Goal: Task Accomplishment & Management: Use online tool/utility

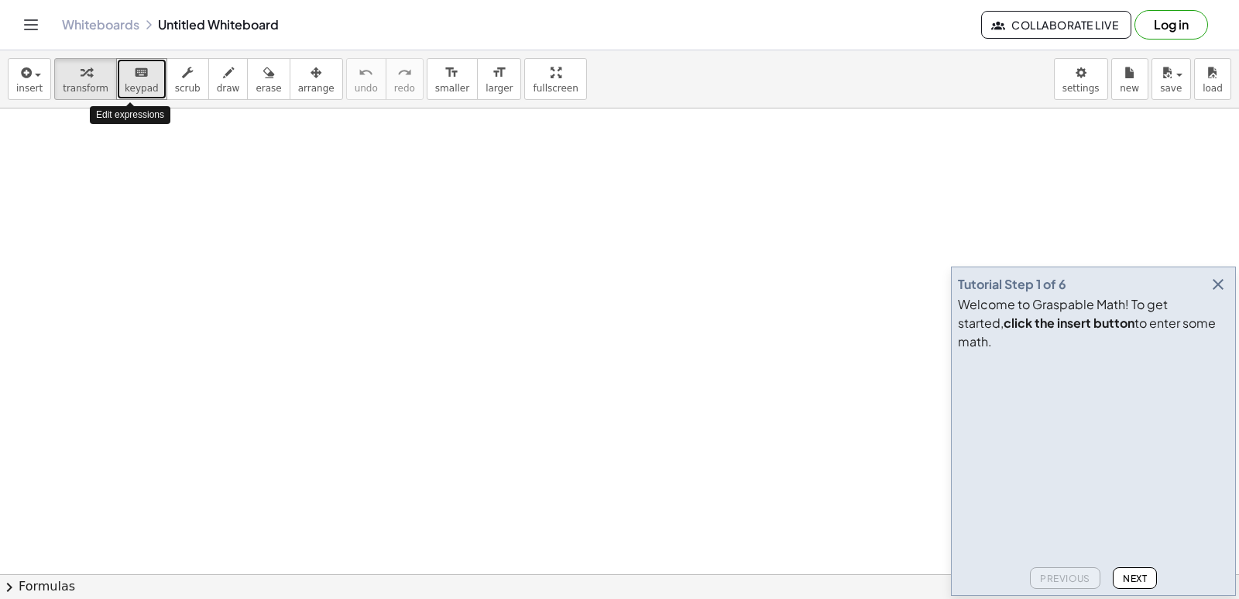
drag, startPoint x: 129, startPoint y: 72, endPoint x: 767, endPoint y: 197, distance: 650.3
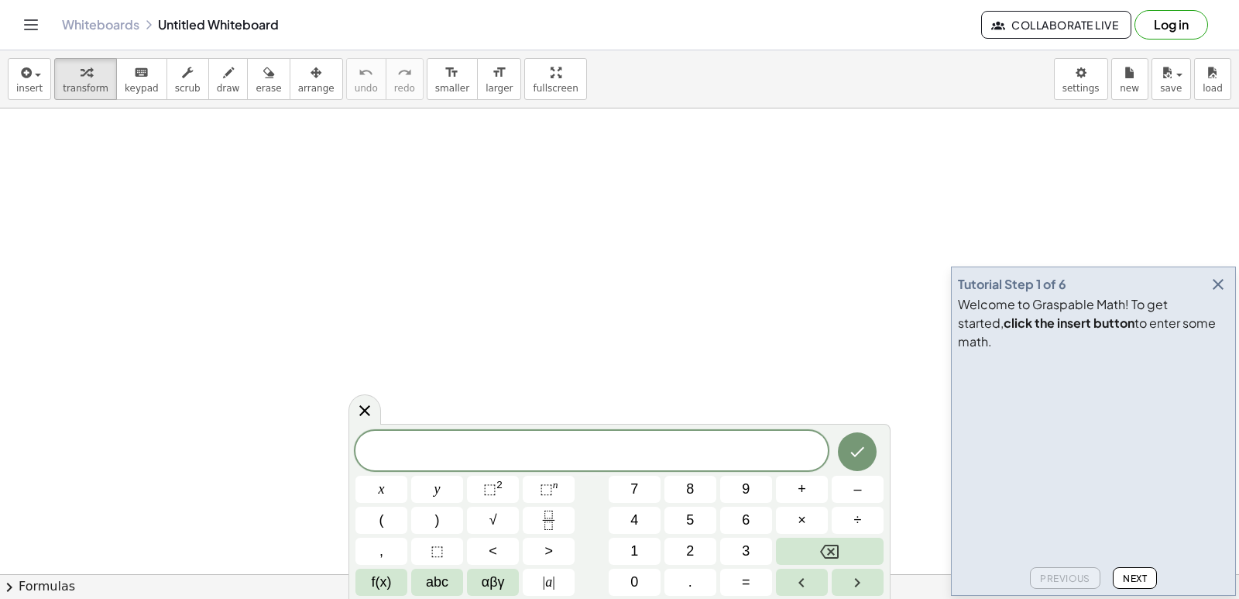
drag, startPoint x: 351, startPoint y: 420, endPoint x: 411, endPoint y: 417, distance: 60.5
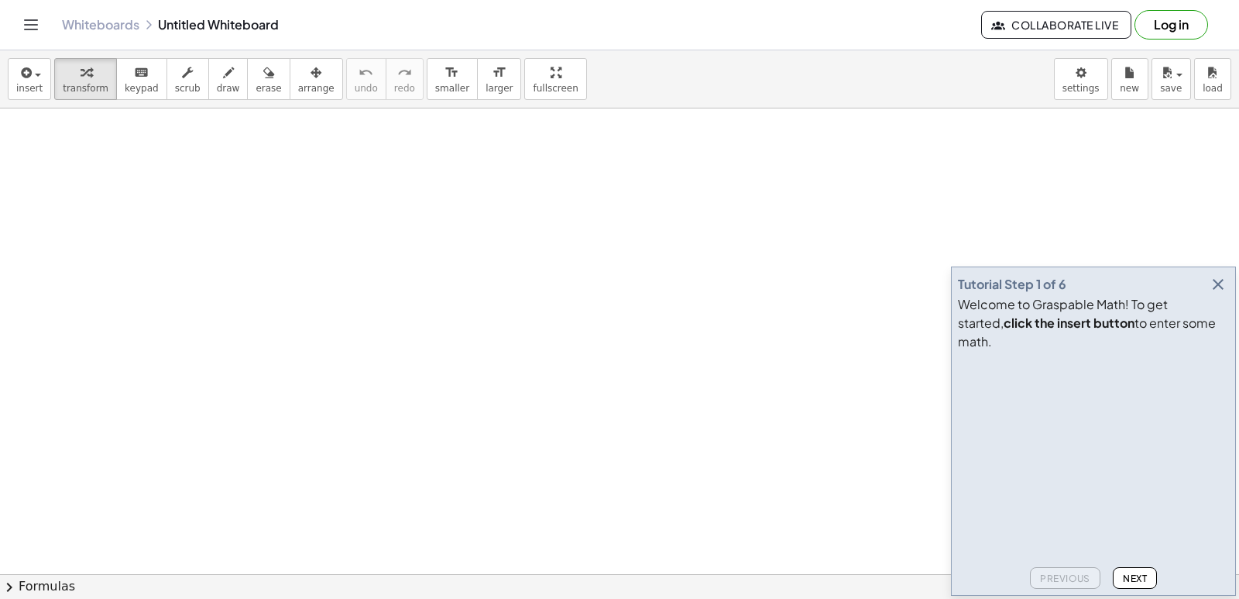
drag, startPoint x: 411, startPoint y: 417, endPoint x: 352, endPoint y: 359, distance: 82.7
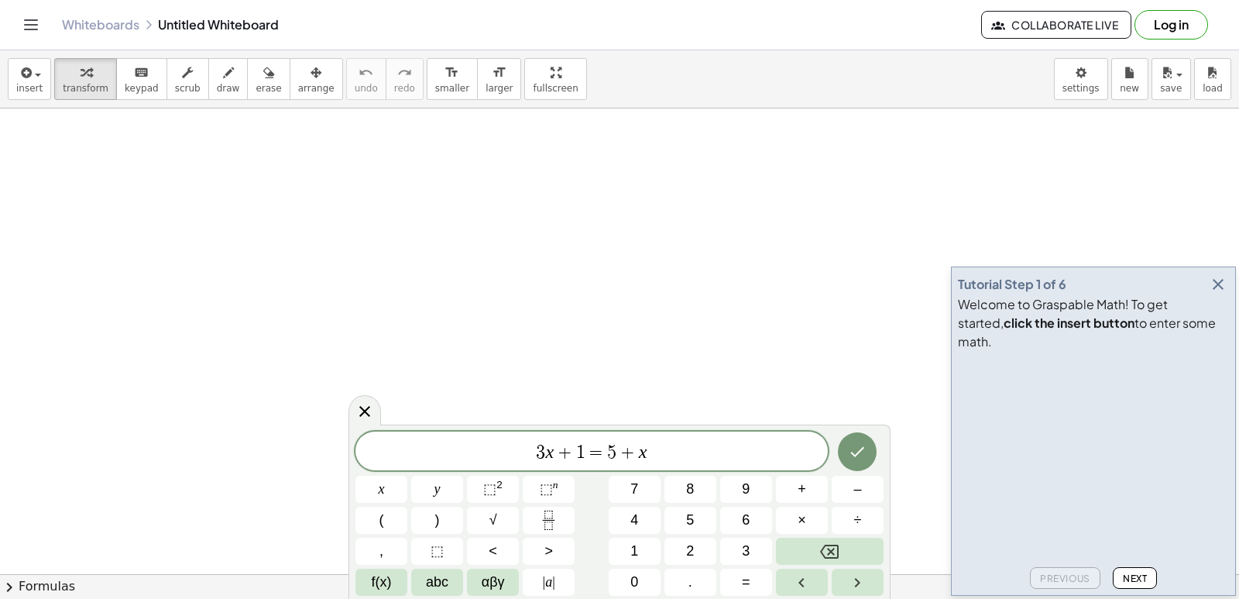
click at [1224, 293] on icon "button" at bounding box center [1218, 284] width 19 height 19
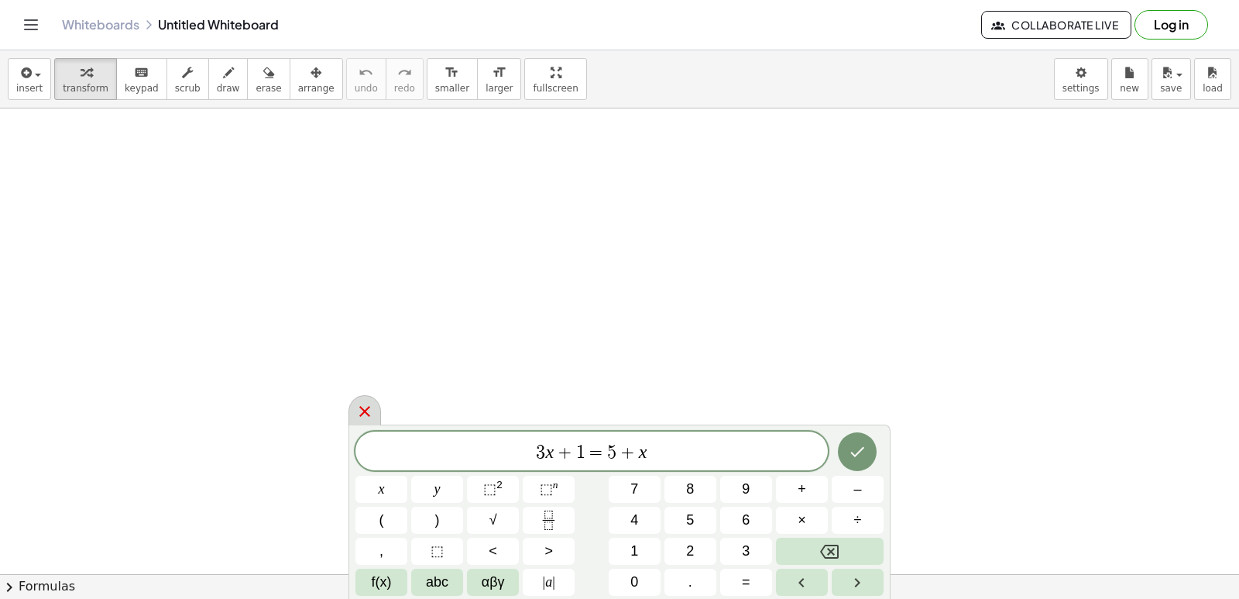
click at [361, 413] on icon at bounding box center [364, 411] width 19 height 19
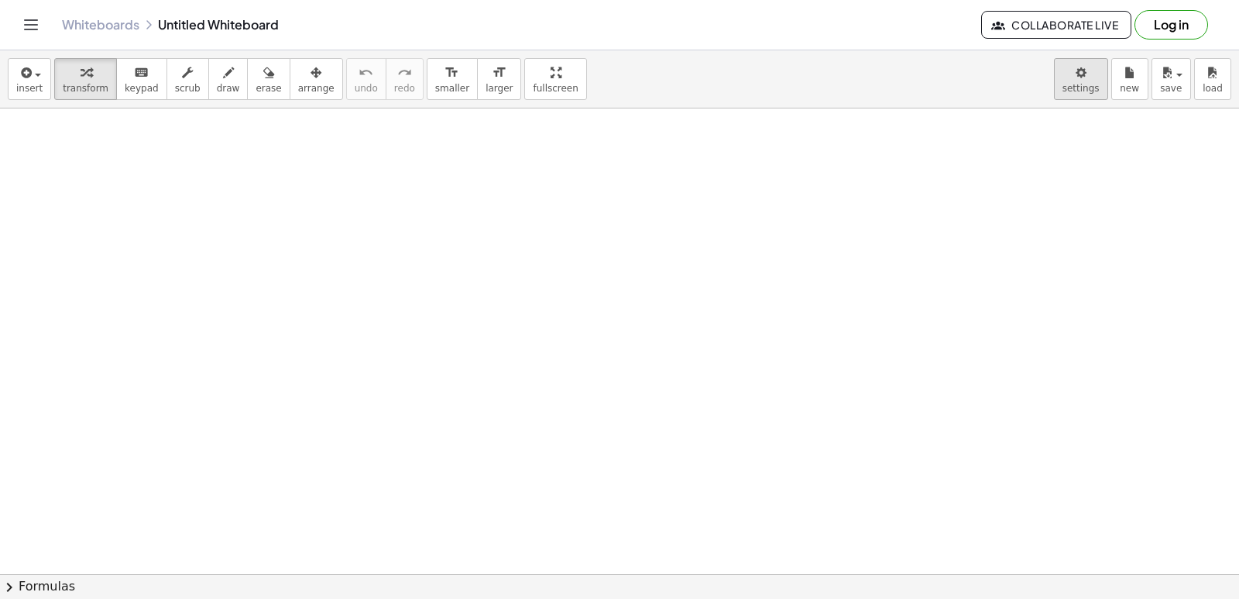
click at [1078, 85] on body "Graspable Math Activities Get Started Activity Bank Assigned Work Classes White…" at bounding box center [619, 299] width 1239 height 599
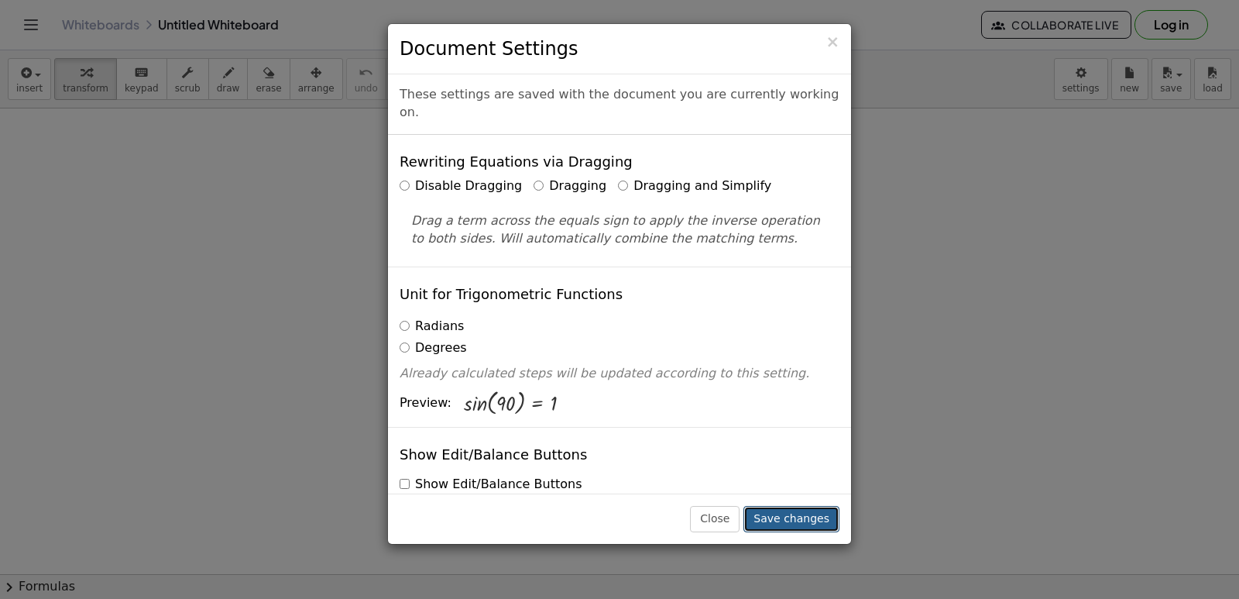
click at [796, 512] on button "Save changes" at bounding box center [791, 519] width 96 height 26
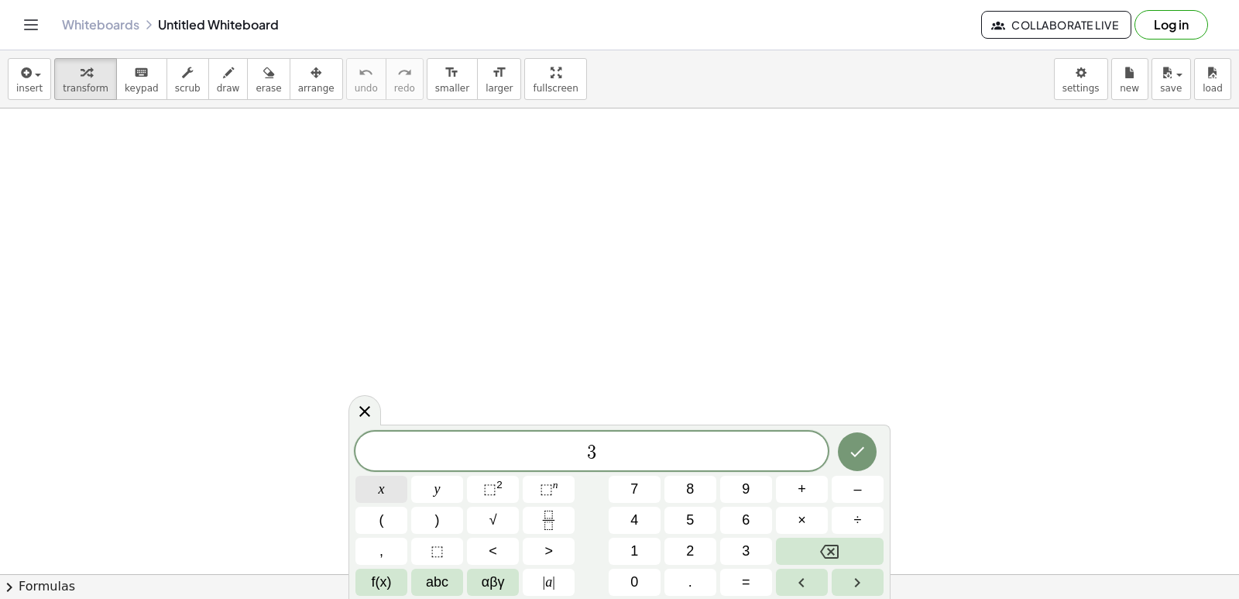
click at [392, 479] on button "x" at bounding box center [381, 488] width 52 height 27
click at [875, 490] on button "–" at bounding box center [858, 488] width 52 height 27
click at [848, 486] on button "–" at bounding box center [858, 488] width 52 height 27
click at [833, 551] on icon "Backspace" at bounding box center [829, 551] width 19 height 19
click at [701, 547] on button "2" at bounding box center [690, 550] width 52 height 27
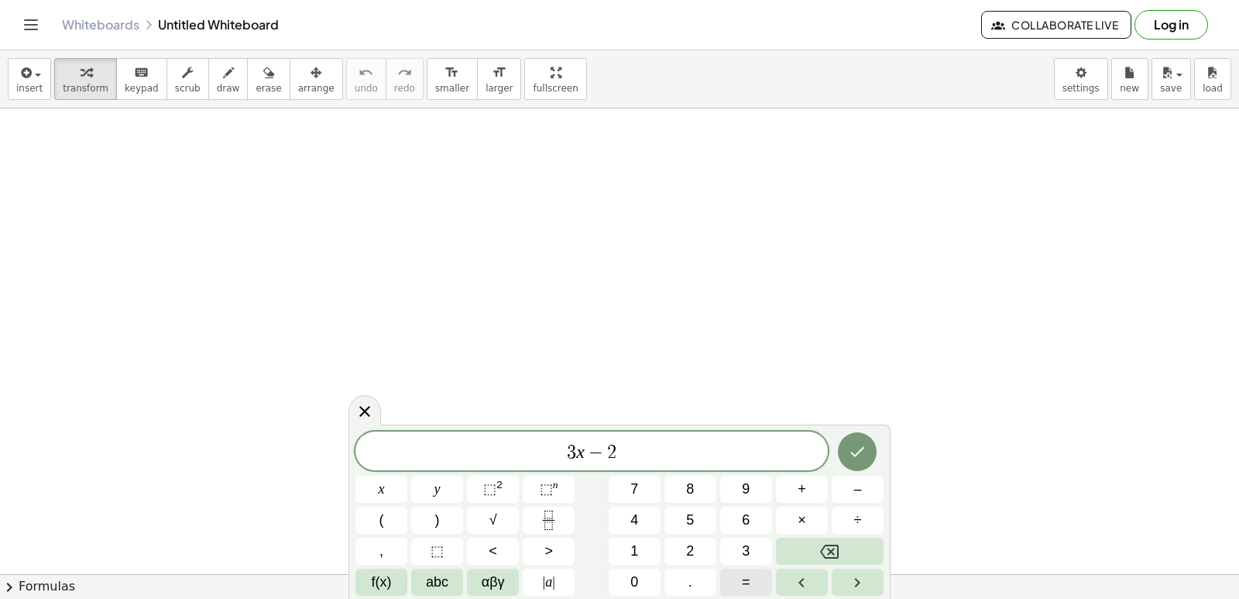
click at [743, 578] on span "=" at bounding box center [746, 582] width 9 height 21
click at [641, 557] on button "1" at bounding box center [635, 550] width 52 height 27
click at [643, 579] on button "0" at bounding box center [635, 581] width 52 height 27
click at [867, 462] on button "Done" at bounding box center [857, 451] width 39 height 39
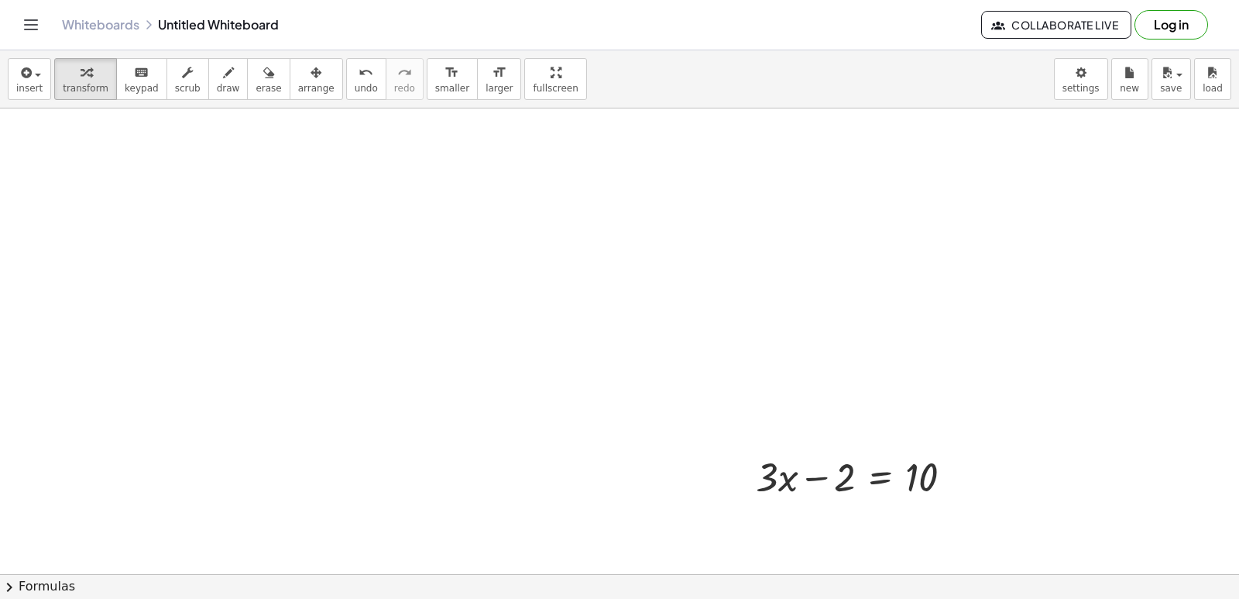
drag, startPoint x: 533, startPoint y: 514, endPoint x: 517, endPoint y: 516, distance: 15.6
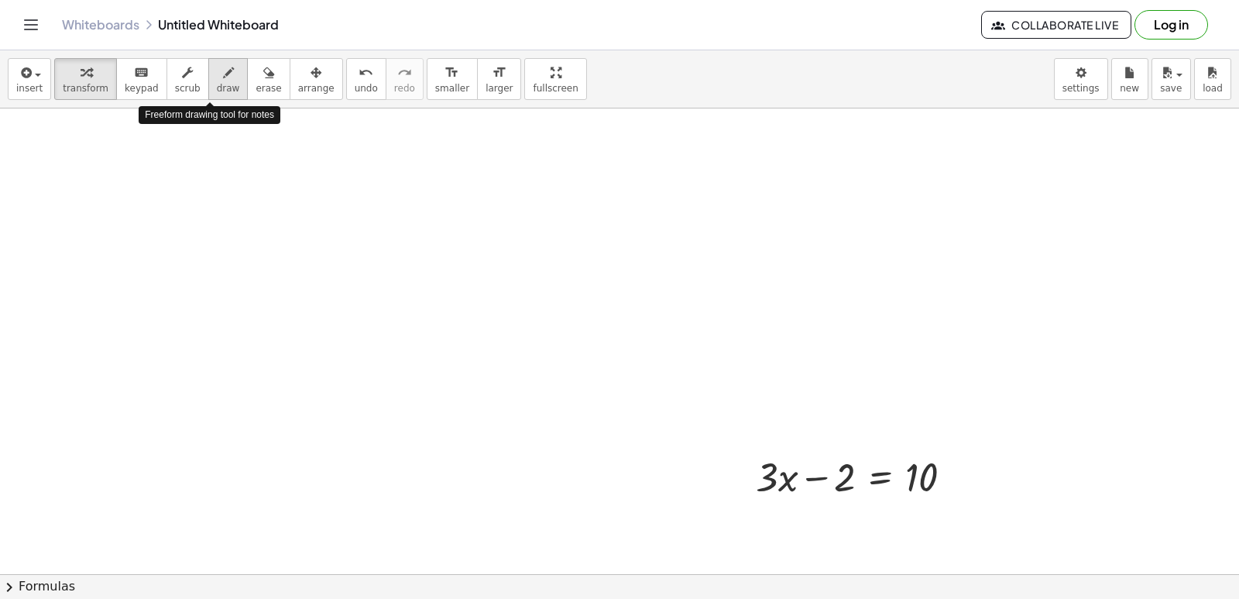
click at [225, 87] on button "draw" at bounding box center [228, 79] width 40 height 42
click at [84, 77] on icon "button" at bounding box center [86, 73] width 11 height 19
drag, startPoint x: 846, startPoint y: 469, endPoint x: 837, endPoint y: 465, distance: 9.4
click at [837, 465] on div at bounding box center [860, 475] width 225 height 53
drag, startPoint x: 963, startPoint y: 477, endPoint x: 983, endPoint y: 530, distance: 57.4
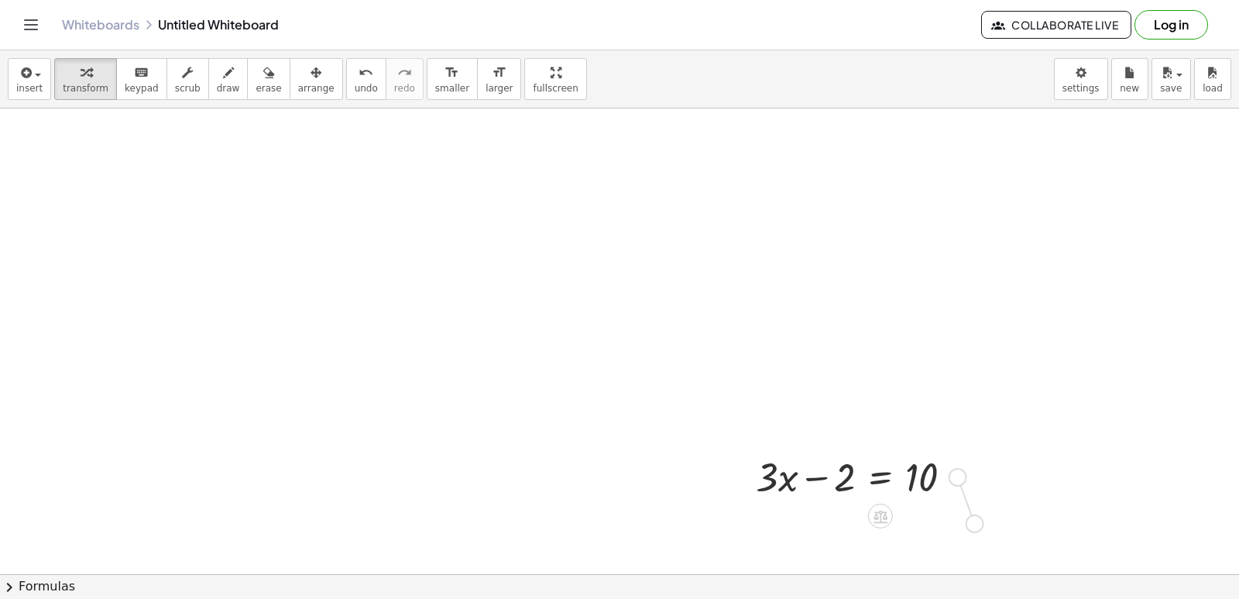
drag, startPoint x: 854, startPoint y: 523, endPoint x: 934, endPoint y: 522, distance: 79.8
click at [934, 522] on div at bounding box center [865, 517] width 225 height 53
drag, startPoint x: 990, startPoint y: 506, endPoint x: 935, endPoint y: 491, distance: 56.4
click at [935, 491] on div at bounding box center [923, 517] width 225 height 53
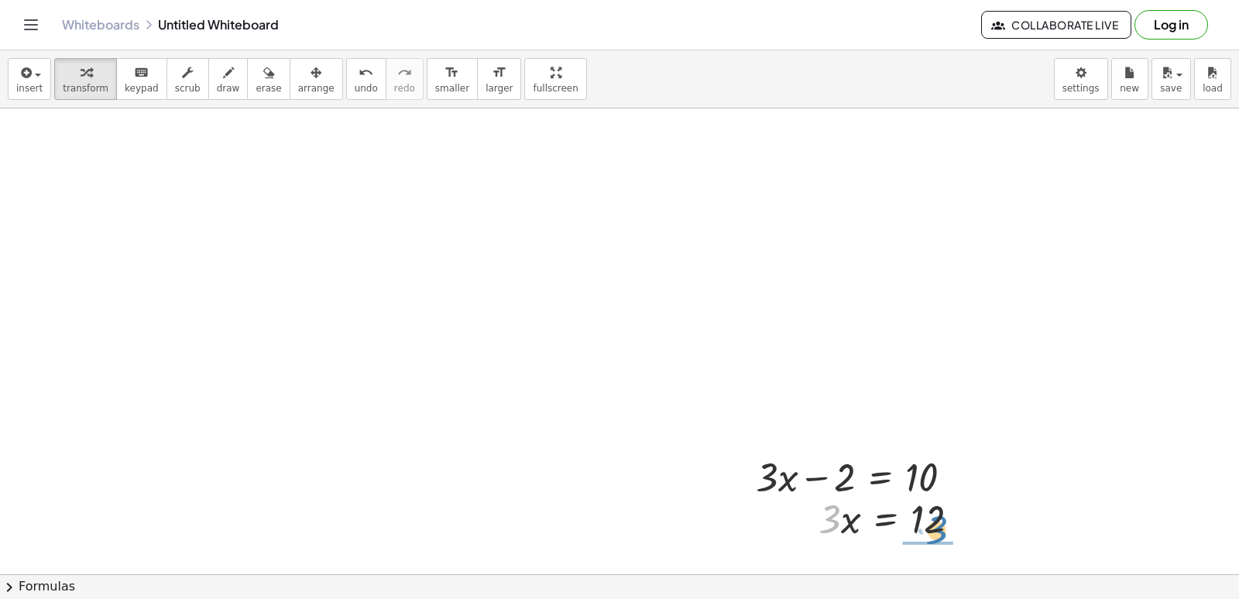
drag, startPoint x: 828, startPoint y: 522, endPoint x: 935, endPoint y: 533, distance: 107.4
click at [935, 533] on div at bounding box center [896, 517] width 170 height 53
drag, startPoint x: 935, startPoint y: 533, endPoint x: 922, endPoint y: 513, distance: 23.4
click at [922, 513] on div at bounding box center [908, 517] width 151 height 77
drag, startPoint x: 922, startPoint y: 513, endPoint x: 977, endPoint y: 538, distance: 60.3
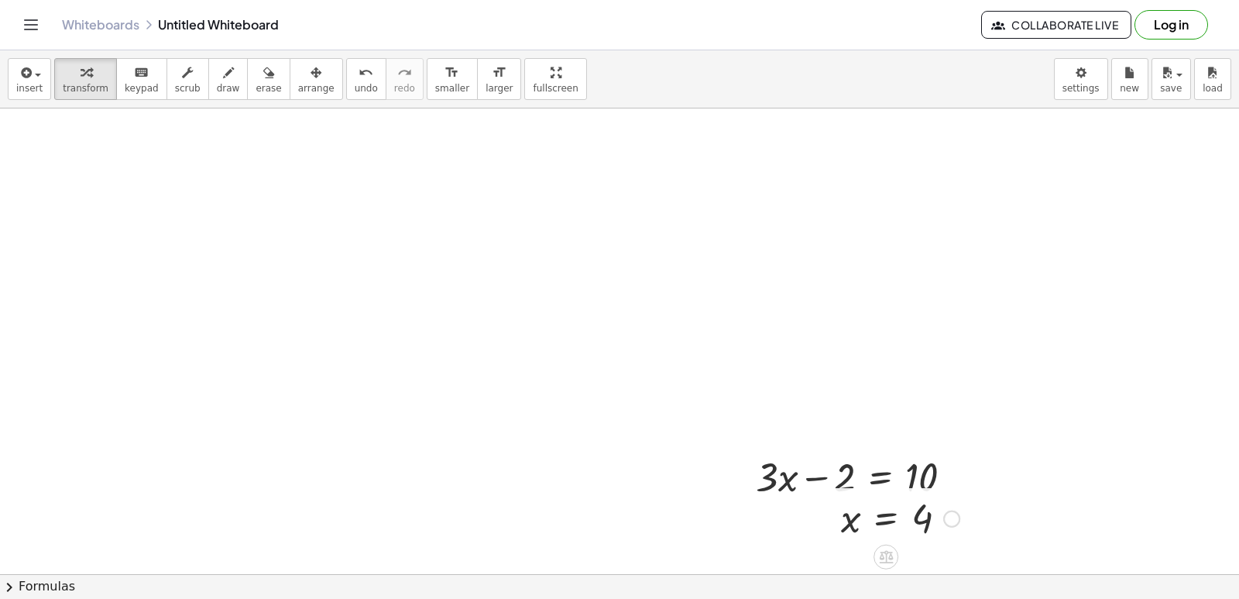
drag, startPoint x: 1238, startPoint y: 318, endPoint x: 903, endPoint y: 382, distance: 341.4
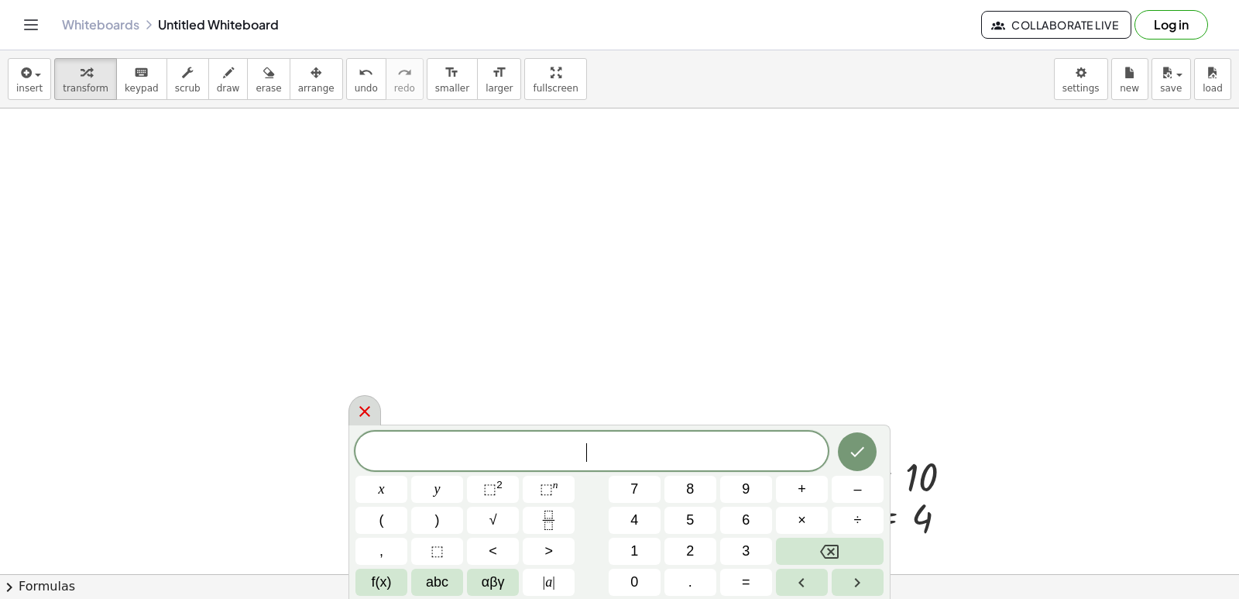
click at [360, 410] on icon at bounding box center [364, 411] width 19 height 19
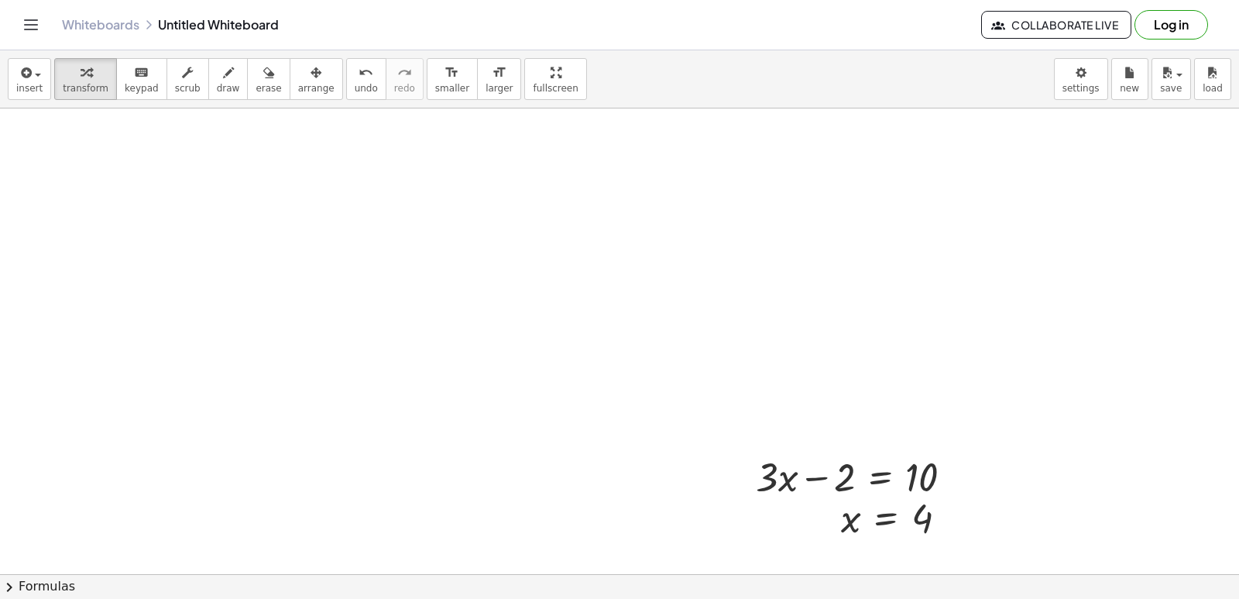
drag, startPoint x: 360, startPoint y: 410, endPoint x: 674, endPoint y: 458, distance: 317.3
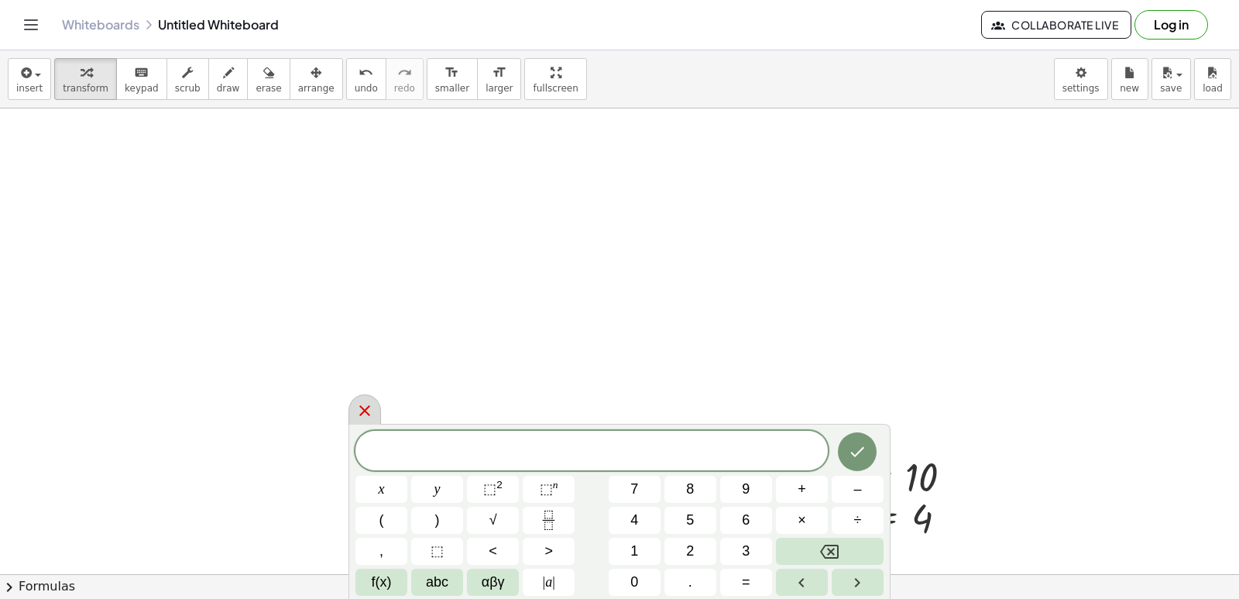
click at [362, 409] on icon at bounding box center [364, 410] width 11 height 11
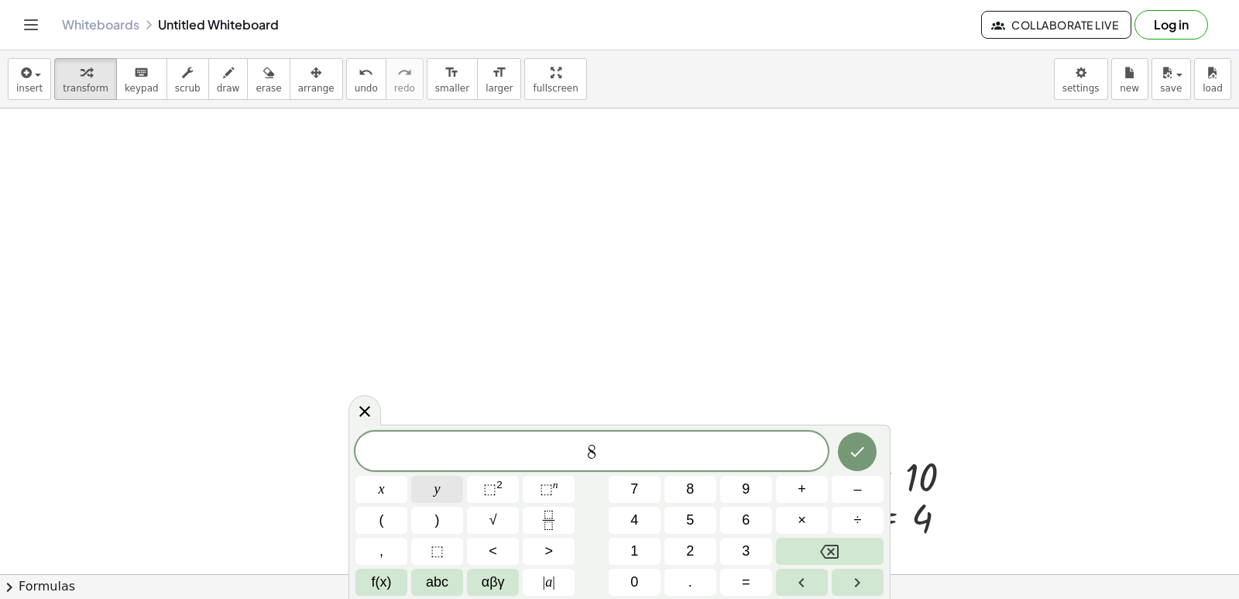
click at [456, 482] on button "y" at bounding box center [437, 488] width 52 height 27
drag, startPoint x: 456, startPoint y: 482, endPoint x: 816, endPoint y: 331, distance: 390.8
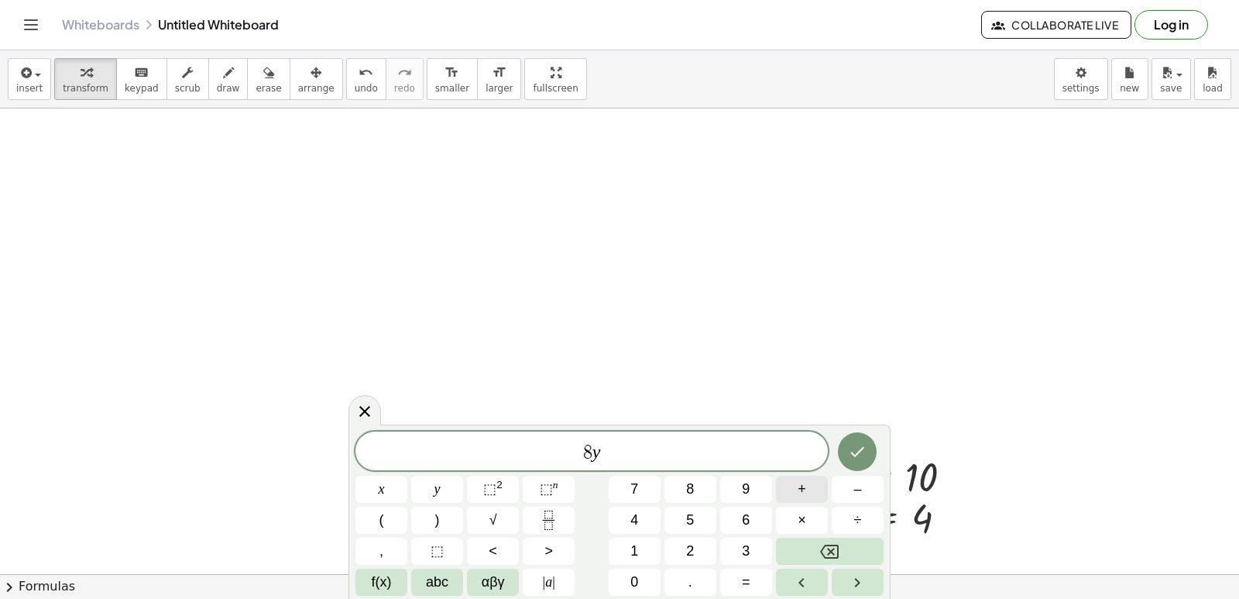
click at [819, 493] on button "+" at bounding box center [802, 488] width 52 height 27
click at [633, 544] on span "1" at bounding box center [634, 551] width 8 height 21
click at [684, 517] on button "5" at bounding box center [690, 519] width 52 height 27
click at [752, 585] on button "=" at bounding box center [746, 581] width 52 height 27
click at [849, 492] on button "–" at bounding box center [858, 488] width 52 height 27
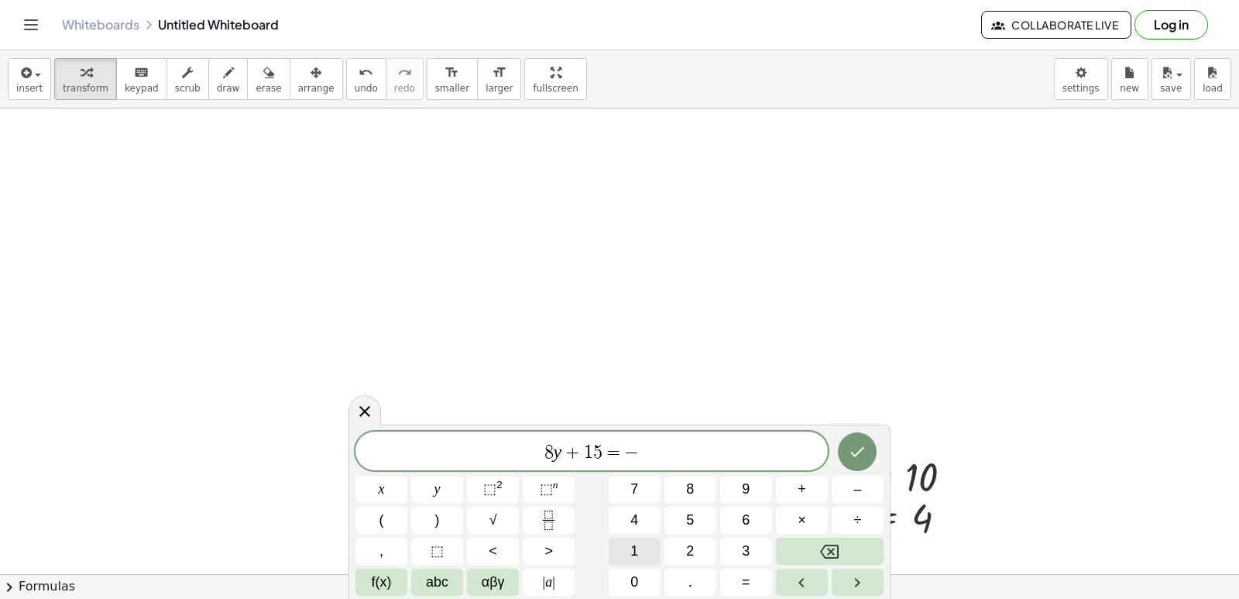
click at [657, 555] on button "1" at bounding box center [635, 550] width 52 height 27
click at [647, 496] on button "7" at bounding box center [635, 488] width 52 height 27
click at [850, 458] on icon "Done" at bounding box center [857, 451] width 19 height 19
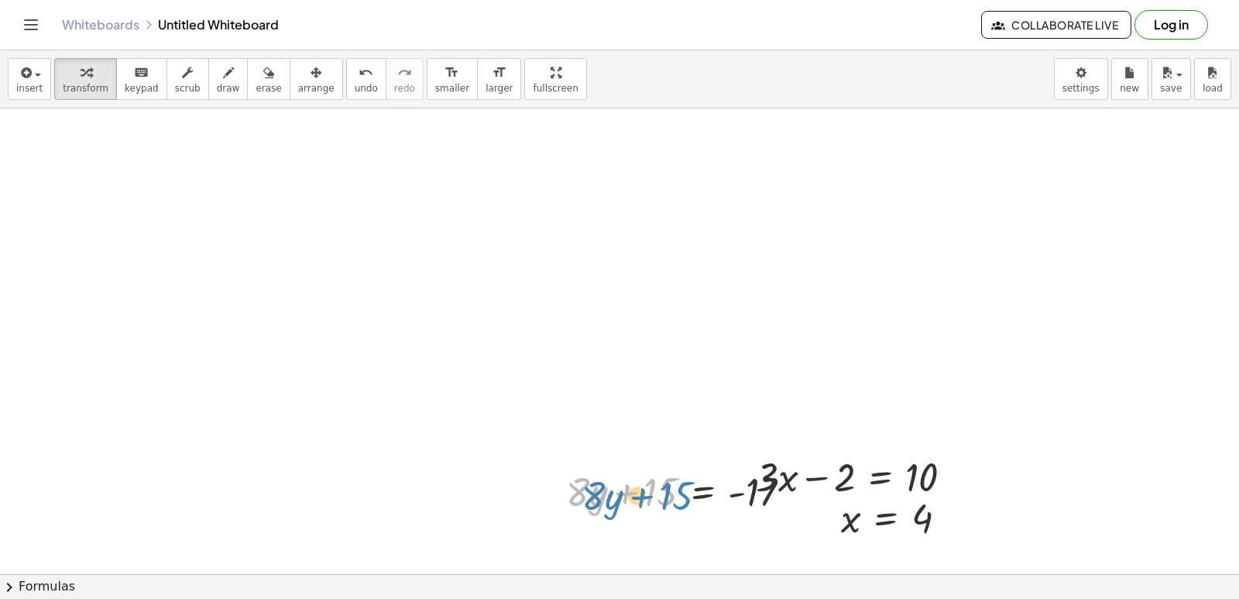
drag, startPoint x: 650, startPoint y: 496, endPoint x: 665, endPoint y: 499, distance: 16.0
click at [665, 499] on div at bounding box center [685, 490] width 254 height 53
drag, startPoint x: 798, startPoint y: 496, endPoint x: 753, endPoint y: 225, distance: 274.6
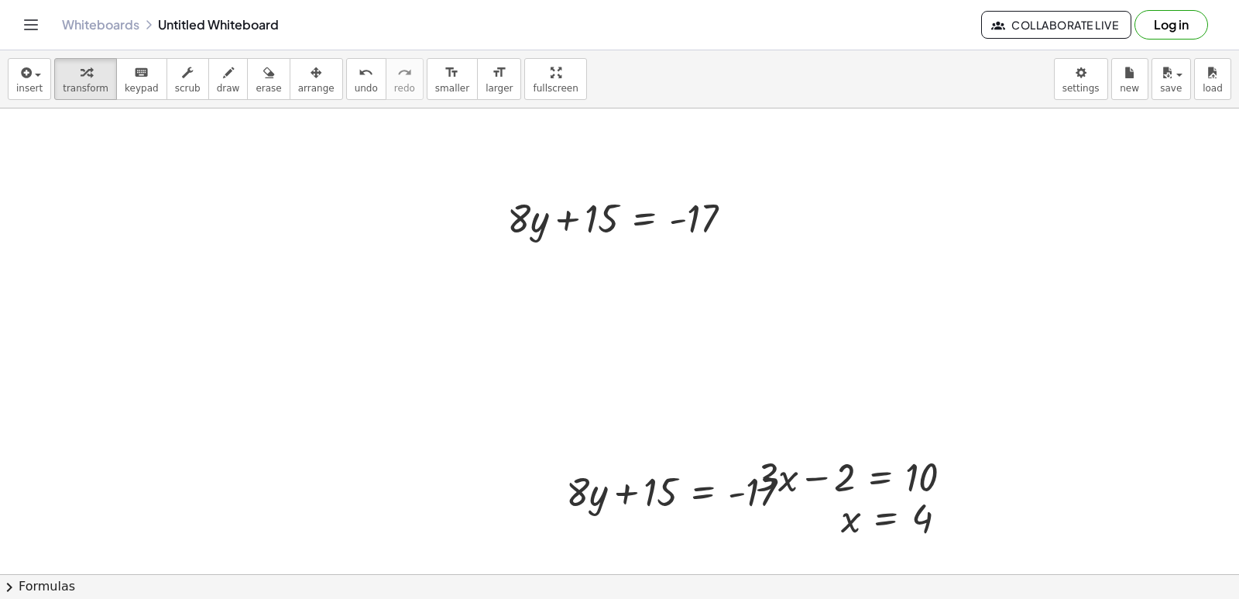
drag, startPoint x: 753, startPoint y: 225, endPoint x: 679, endPoint y: 372, distance: 164.9
drag, startPoint x: 607, startPoint y: 221, endPoint x: 709, endPoint y: 226, distance: 102.3
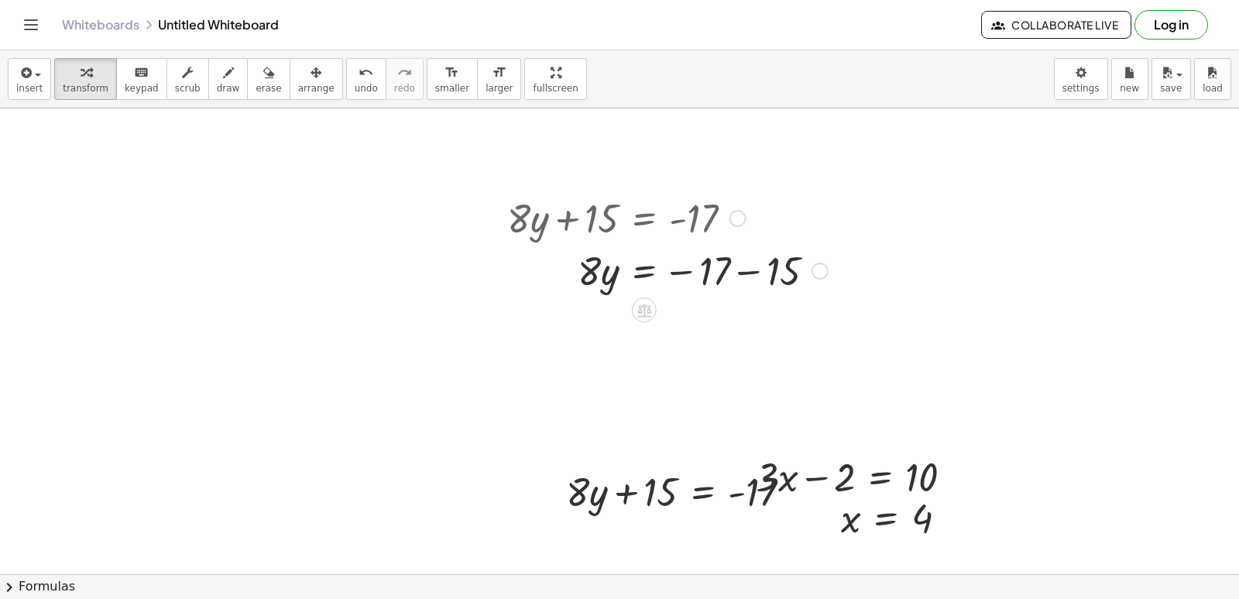
drag, startPoint x: 710, startPoint y: 225, endPoint x: 664, endPoint y: 335, distance: 118.4
drag, startPoint x: 725, startPoint y: 265, endPoint x: 797, endPoint y: 256, distance: 72.6
drag, startPoint x: 797, startPoint y: 256, endPoint x: 605, endPoint y: 338, distance: 208.9
click at [605, 338] on div at bounding box center [667, 322] width 336 height 53
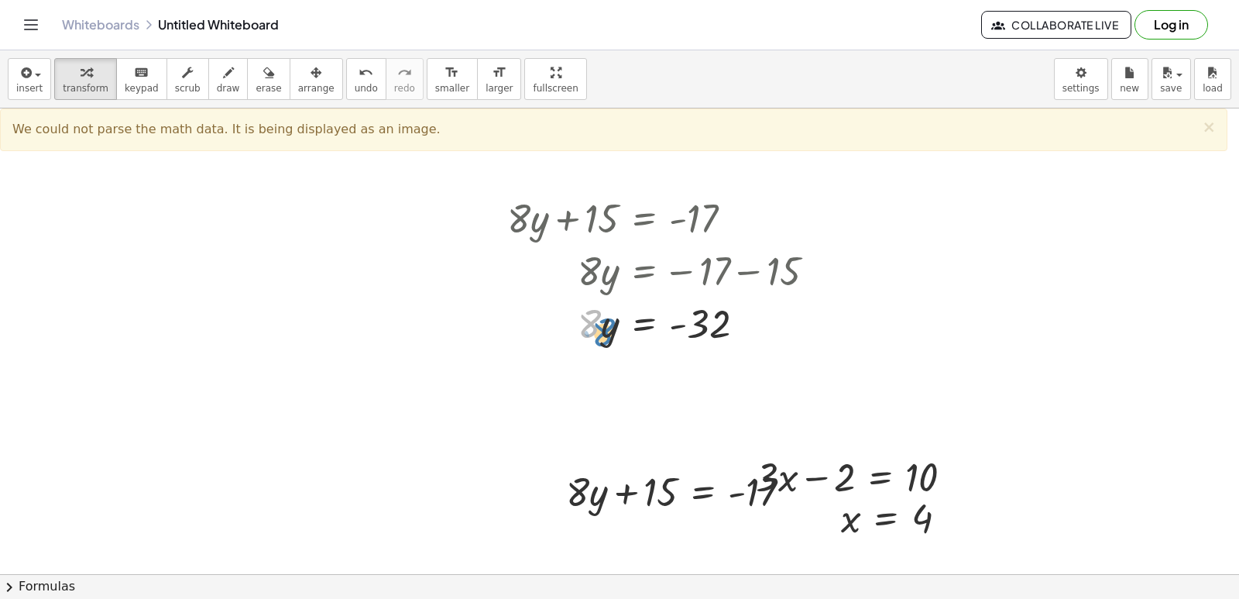
drag, startPoint x: 659, startPoint y: 351, endPoint x: 791, endPoint y: 355, distance: 132.5
drag, startPoint x: 606, startPoint y: 325, endPoint x: 640, endPoint y: 338, distance: 36.3
drag, startPoint x: 610, startPoint y: 330, endPoint x: 676, endPoint y: 350, distance: 68.8
drag, startPoint x: 676, startPoint y: 350, endPoint x: 606, endPoint y: 321, distance: 76.4
click at [602, 321] on div at bounding box center [667, 322] width 336 height 53
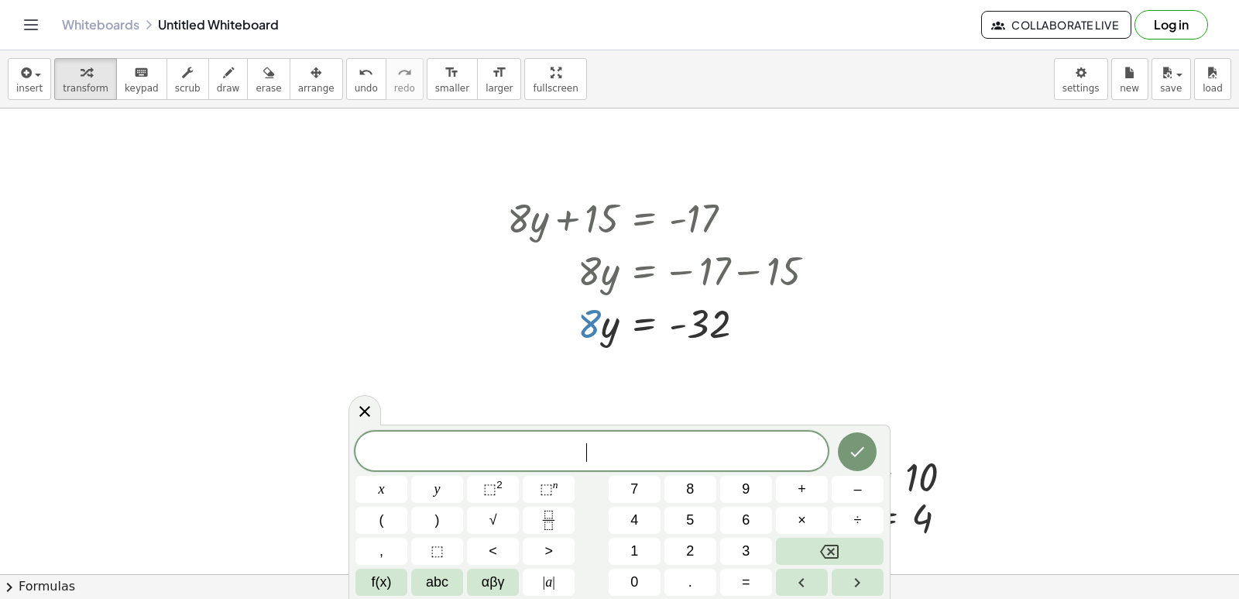
drag, startPoint x: 586, startPoint y: 332, endPoint x: 750, endPoint y: 329, distance: 164.2
click at [750, 329] on div at bounding box center [667, 322] width 336 height 53
click at [400, 489] on button "x" at bounding box center [381, 488] width 52 height 27
click at [869, 492] on button "–" at bounding box center [858, 488] width 52 height 27
click at [744, 486] on span "9" at bounding box center [746, 489] width 8 height 21
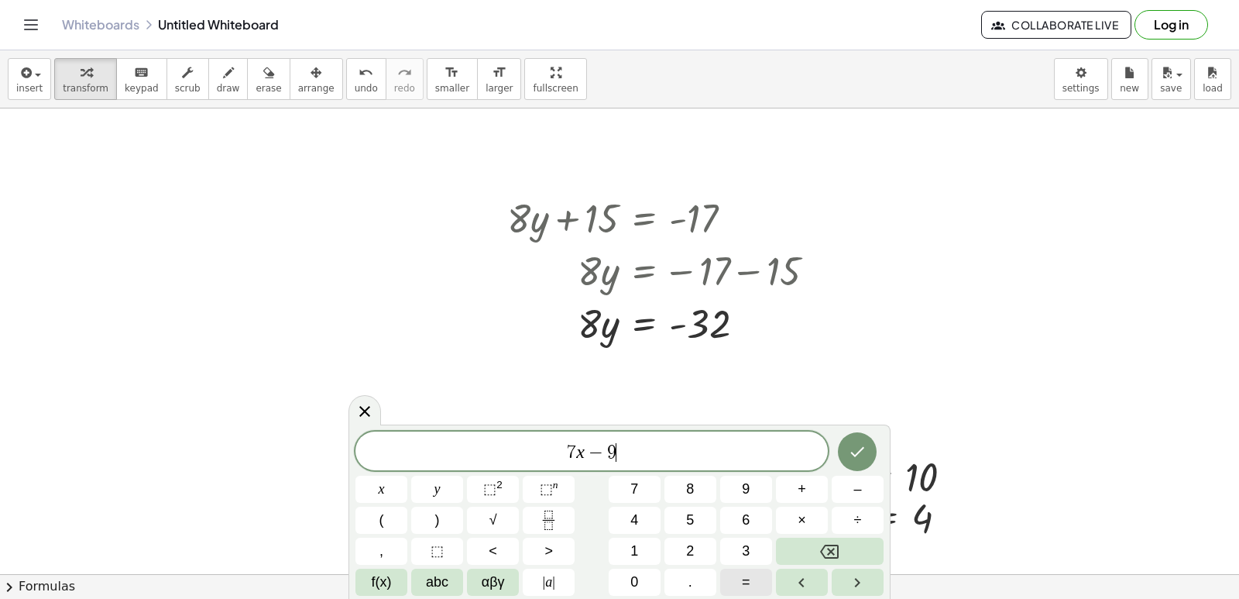
click at [758, 575] on button "=" at bounding box center [746, 581] width 52 height 27
click at [654, 547] on button "1" at bounding box center [635, 550] width 52 height 27
click at [681, 554] on button "2" at bounding box center [690, 550] width 52 height 27
click at [849, 448] on icon "Done" at bounding box center [857, 451] width 19 height 19
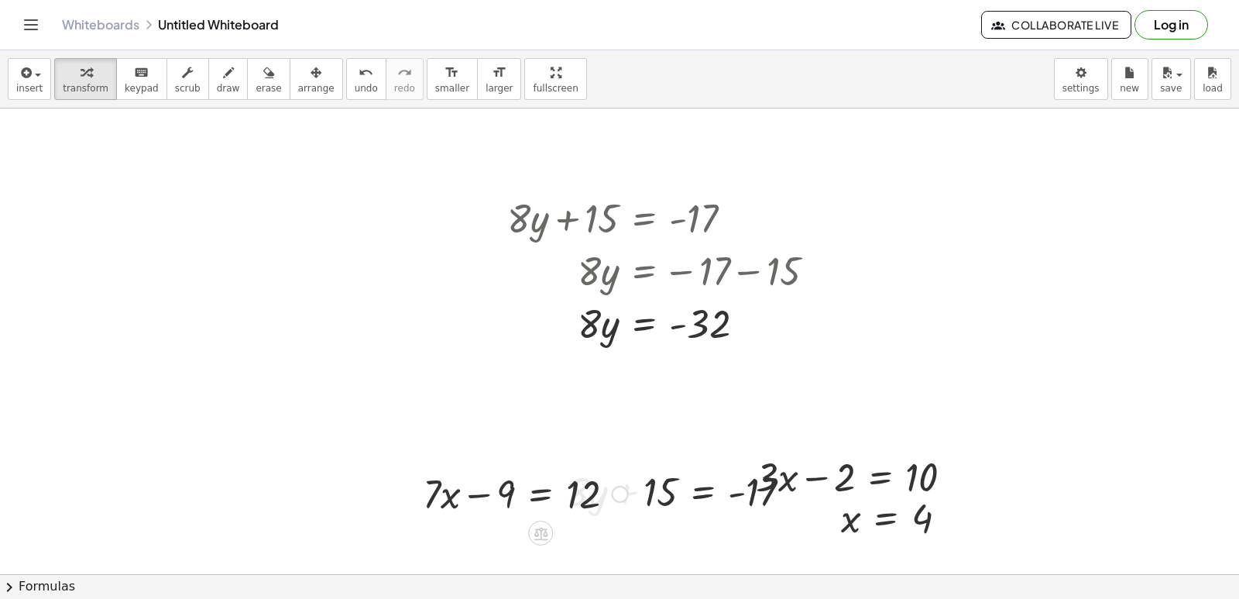
drag, startPoint x: 551, startPoint y: 491, endPoint x: 614, endPoint y: 491, distance: 62.7
click at [556, 491] on div at bounding box center [525, 492] width 220 height 53
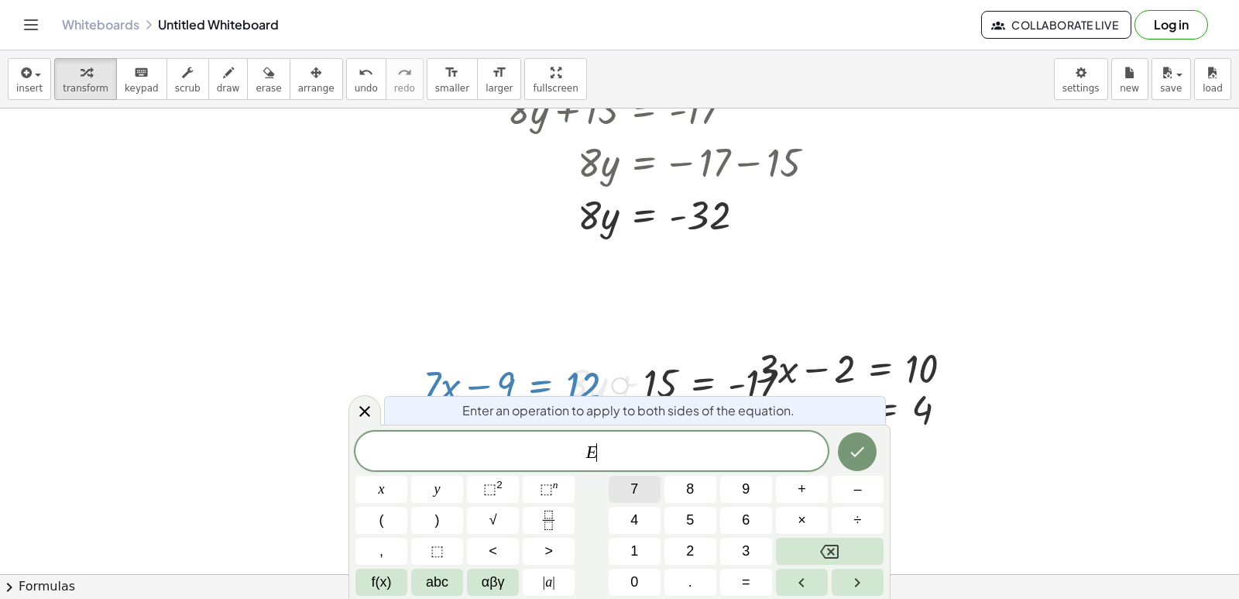
scroll to position [137, 0]
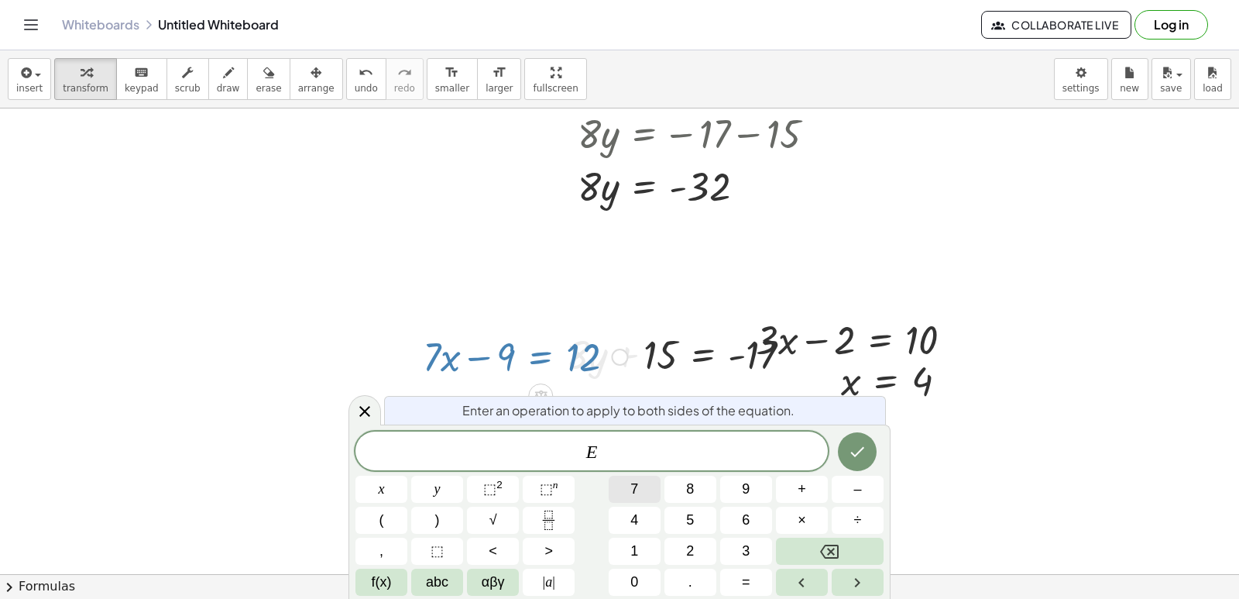
click at [630, 439] on div "E ​ x y ⬚ 2 ⬚ n 7 8 9 + – ( ) √ 4 5 6 × ÷ , ⬚ < > 1 2 3 f(x) abc αβγ | a | 0 . =" at bounding box center [619, 513] width 528 height 164
drag, startPoint x: 618, startPoint y: 356, endPoint x: 277, endPoint y: 153, distance: 397.0
click at [277, 153] on div "+ · 3 · x − 2 = 10 + · 3 · x − 2 = 10 · 3 · x = + 10 + 2 · 3 · x = 12 x = · 12 …" at bounding box center [619, 486] width 1239 height 1031
drag, startPoint x: 277, startPoint y: 153, endPoint x: 146, endPoint y: 266, distance: 174.0
click at [146, 266] on div at bounding box center [619, 486] width 1239 height 1031
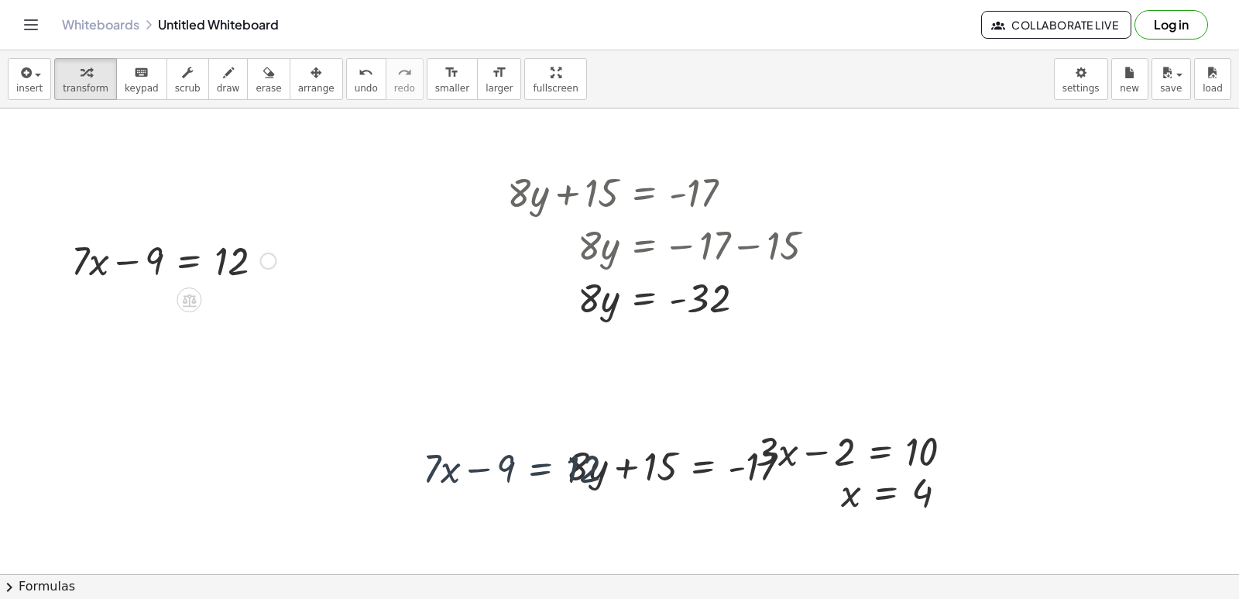
scroll to position [0, 0]
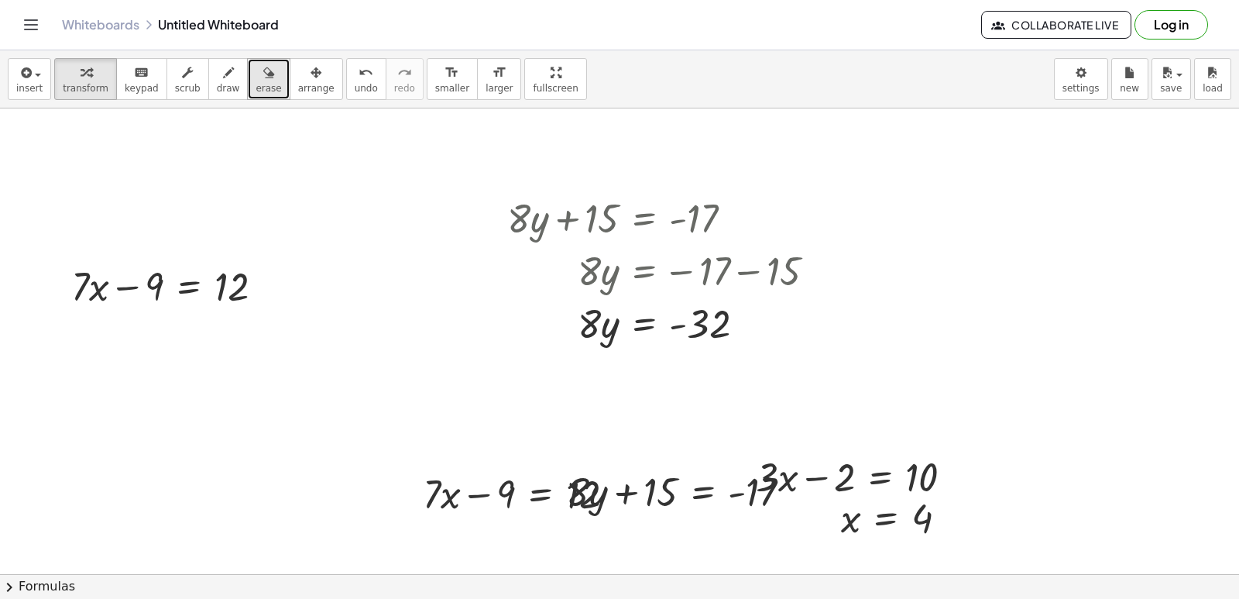
click at [263, 75] on icon "button" at bounding box center [268, 73] width 11 height 19
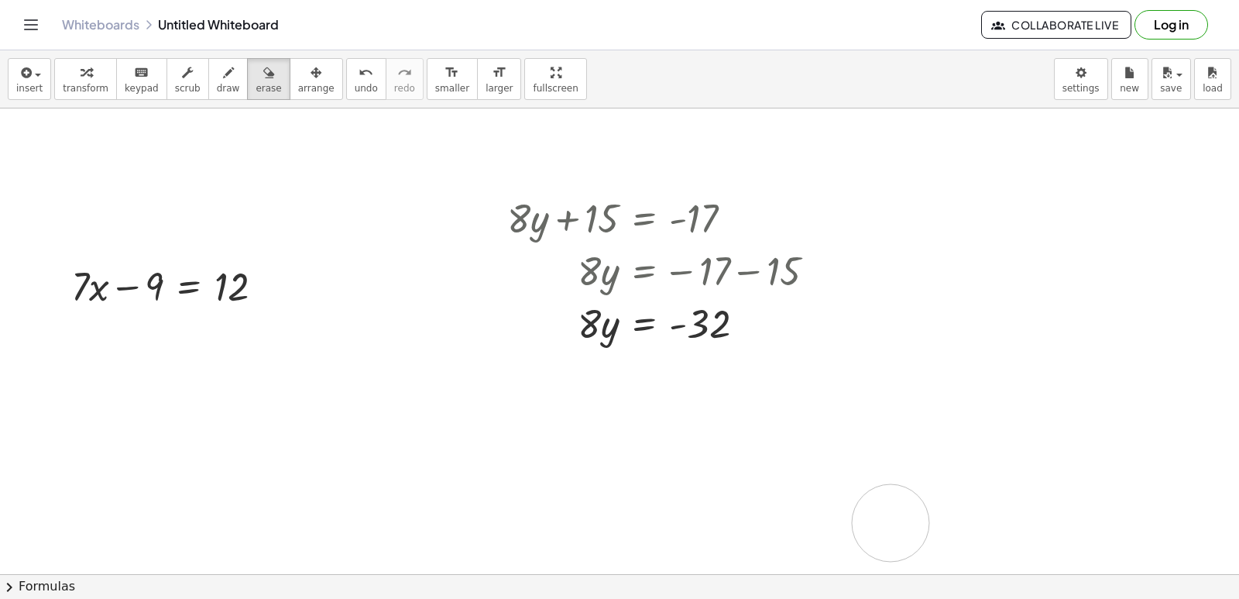
drag, startPoint x: 543, startPoint y: 460, endPoint x: 908, endPoint y: 514, distance: 368.7
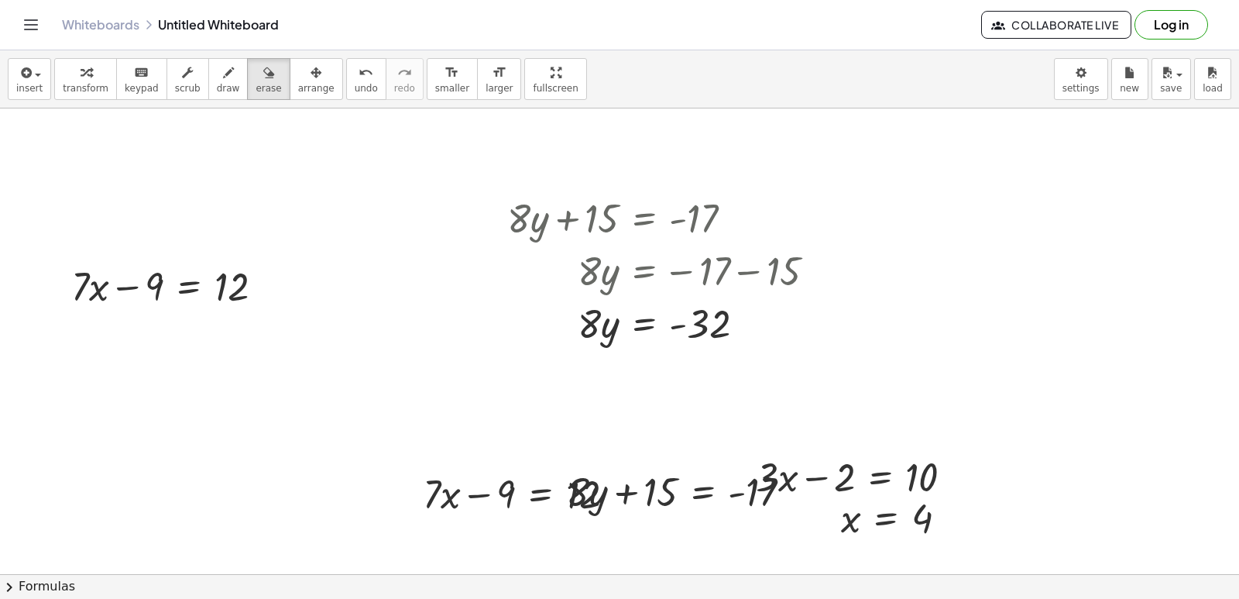
drag, startPoint x: 908, startPoint y: 514, endPoint x: 452, endPoint y: 405, distance: 468.3
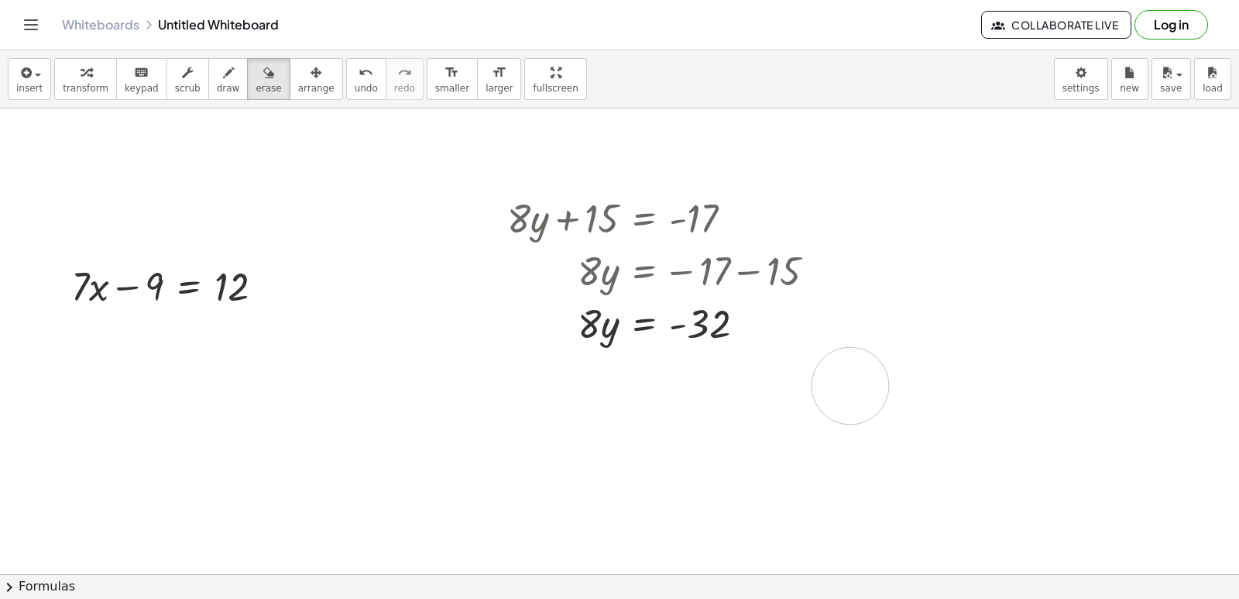
drag, startPoint x: 441, startPoint y: 498, endPoint x: 852, endPoint y: 386, distance: 426.1
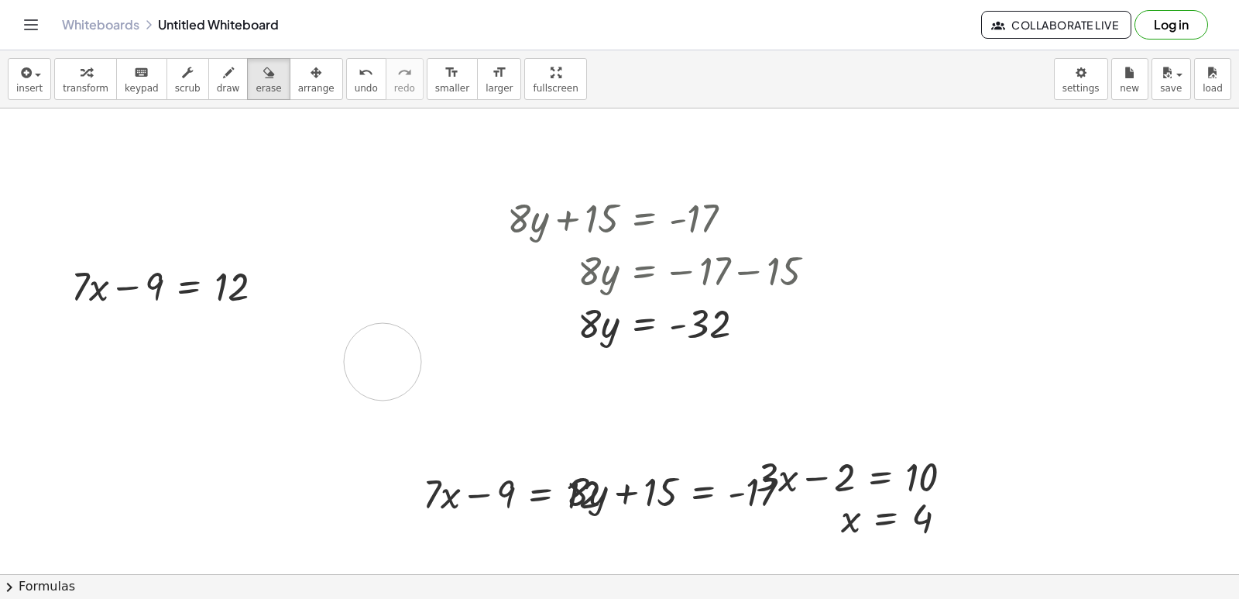
drag, startPoint x: 852, startPoint y: 386, endPoint x: 383, endPoint y: 362, distance: 469.9
drag, startPoint x: 111, startPoint y: 286, endPoint x: 249, endPoint y: 289, distance: 137.9
drag, startPoint x: 249, startPoint y: 289, endPoint x: 46, endPoint y: 383, distance: 223.1
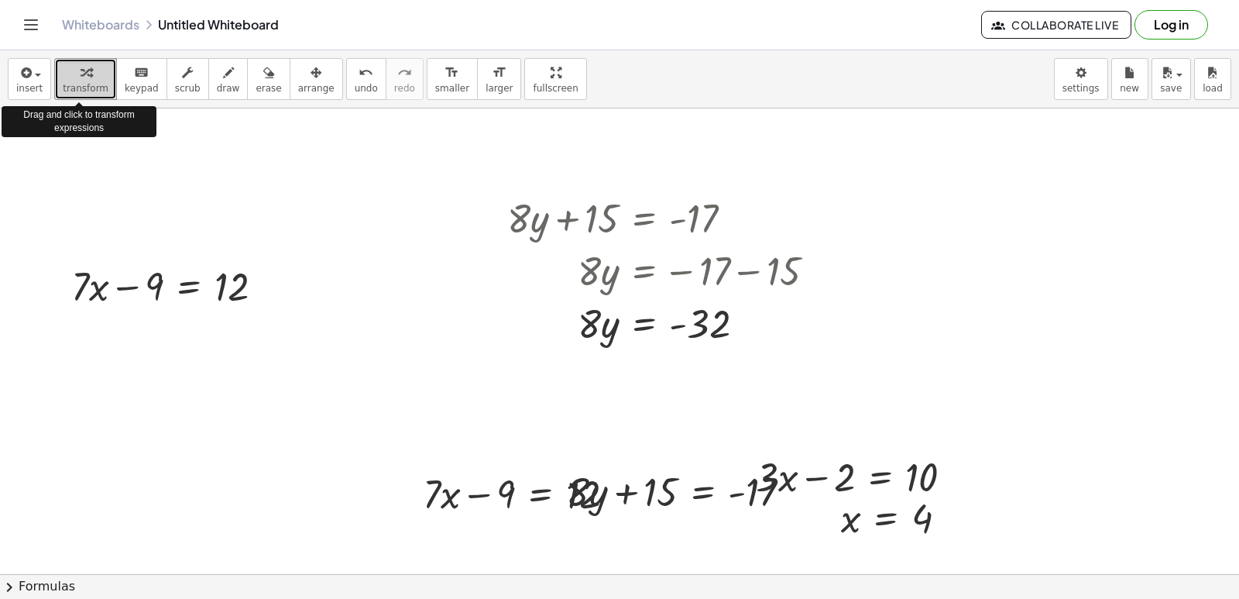
drag, startPoint x: 81, startPoint y: 74, endPoint x: 36, endPoint y: 226, distance: 158.3
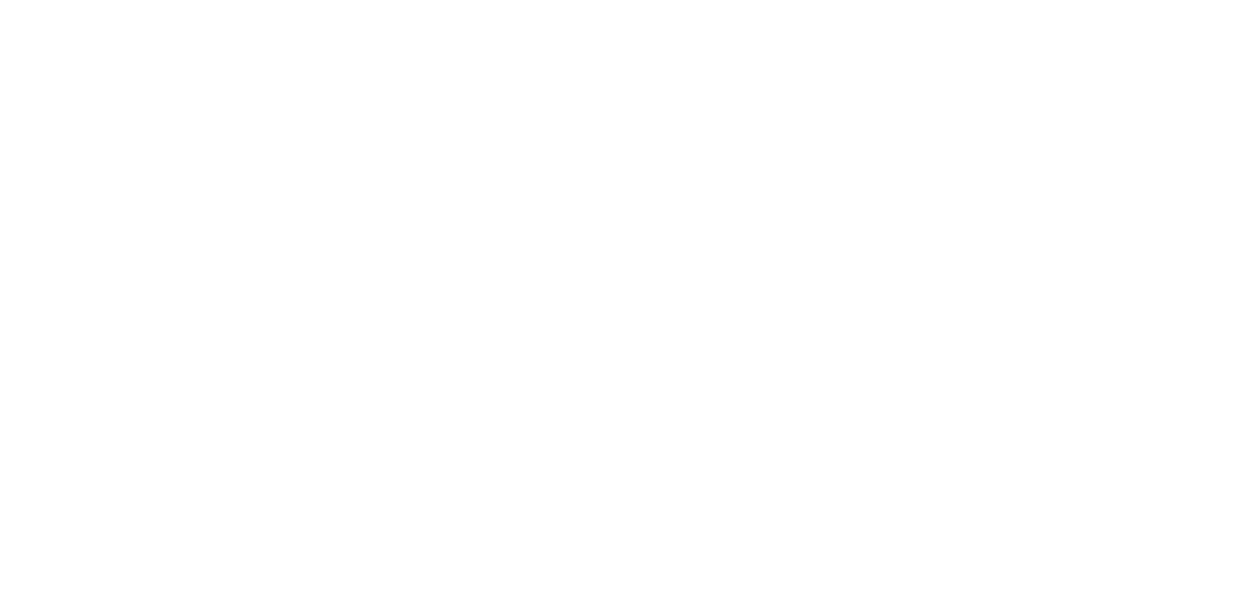
drag, startPoint x: 0, startPoint y: 0, endPoint x: 598, endPoint y: 168, distance: 621.0
click at [620, 229] on div at bounding box center [619, 299] width 1239 height 599
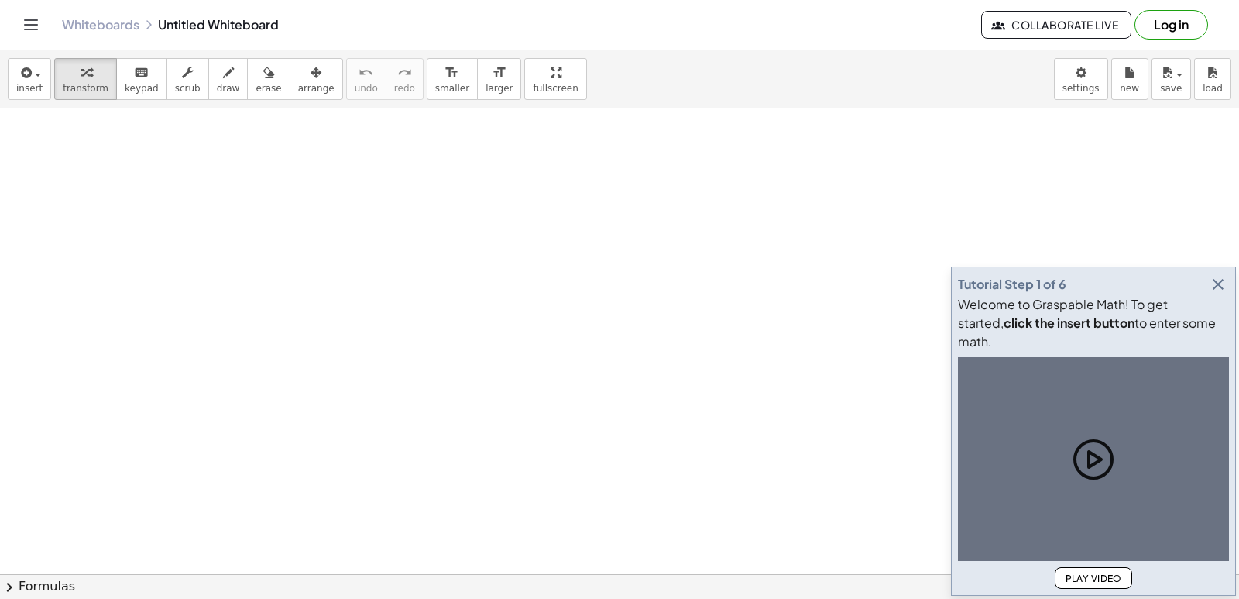
click at [1227, 293] on icon "button" at bounding box center [1218, 284] width 19 height 19
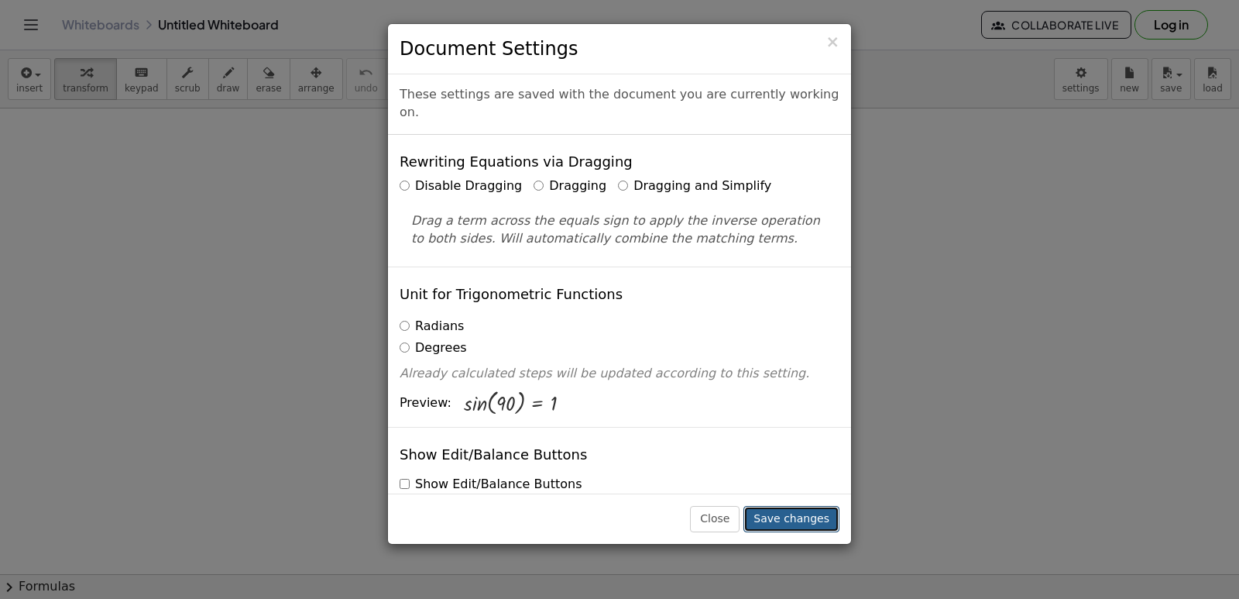
click at [817, 520] on button "Save changes" at bounding box center [791, 519] width 96 height 26
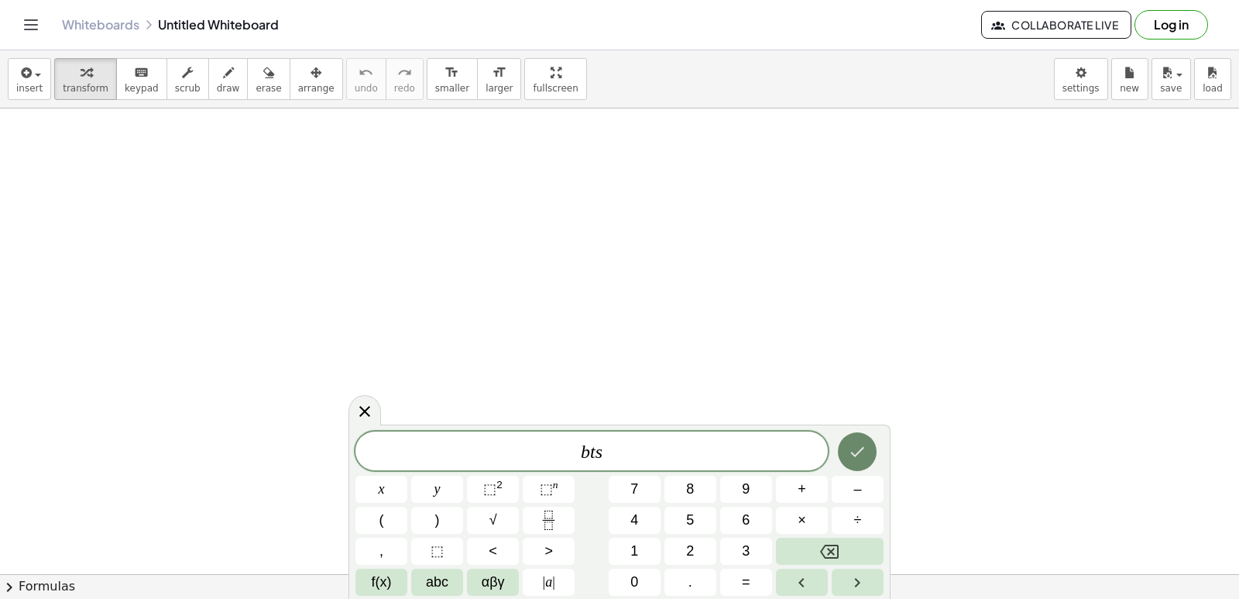
click at [853, 462] on button "Done" at bounding box center [857, 451] width 39 height 39
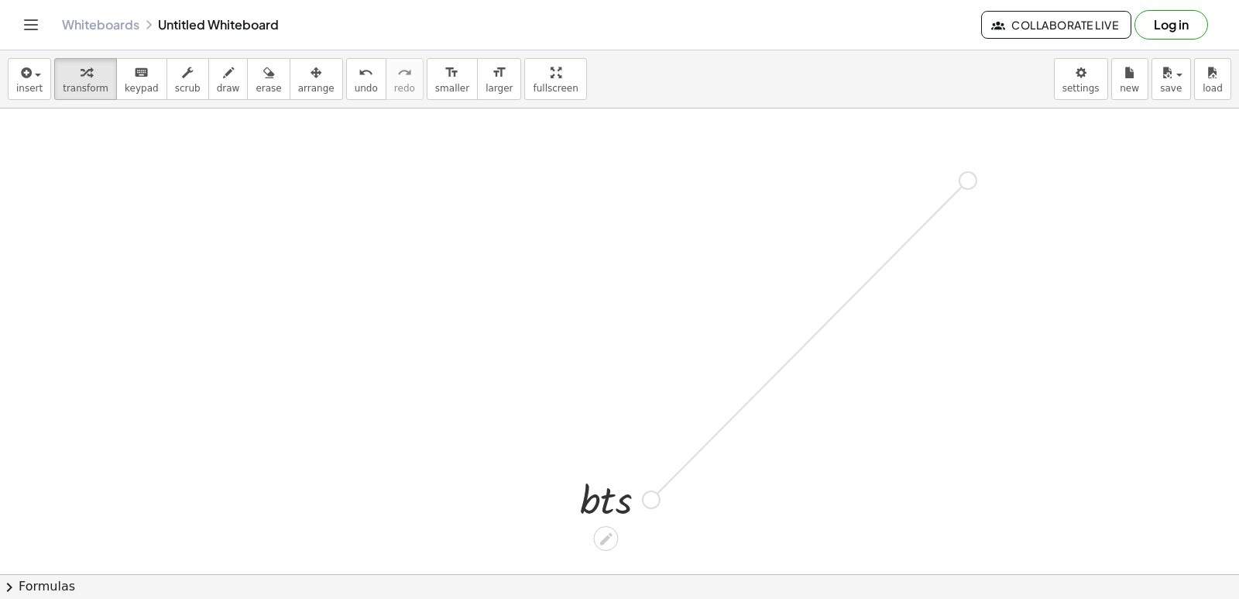
drag, startPoint x: 649, startPoint y: 502, endPoint x: 970, endPoint y: 179, distance: 455.6
drag, startPoint x: 1037, startPoint y: 328, endPoint x: 633, endPoint y: 451, distance: 422.6
drag, startPoint x: 1040, startPoint y: 453, endPoint x: 512, endPoint y: 269, distance: 559.4
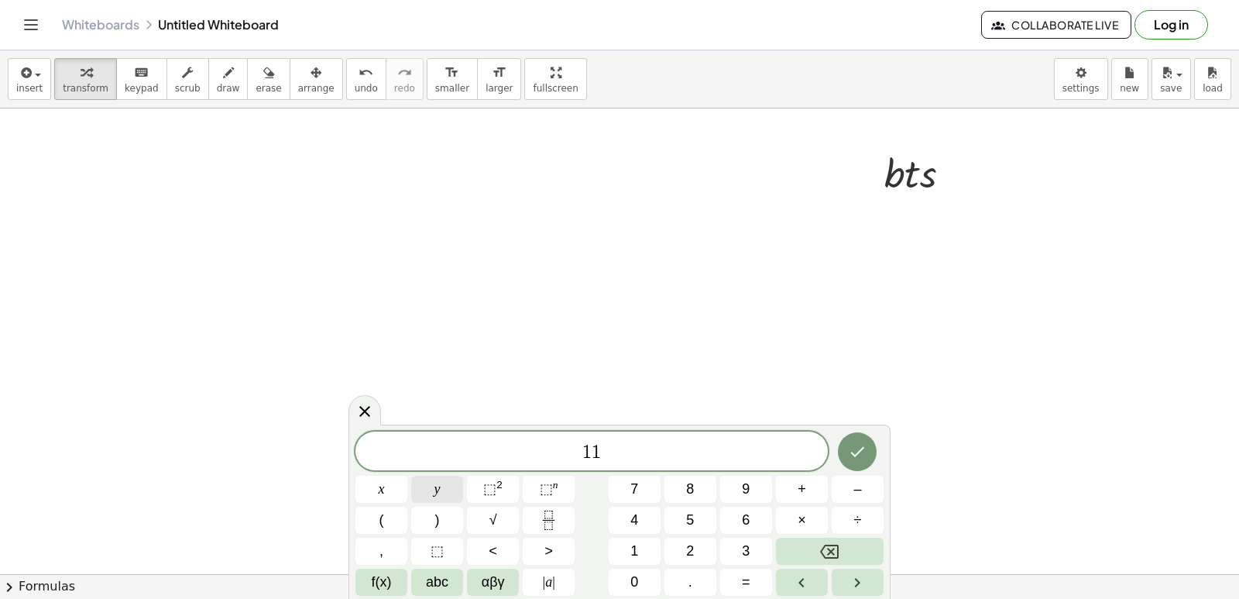
click at [444, 481] on button "y" at bounding box center [437, 488] width 52 height 27
click at [812, 483] on button "+" at bounding box center [802, 488] width 52 height 27
click at [638, 556] on span "1" at bounding box center [634, 551] width 8 height 21
click at [691, 514] on span "5" at bounding box center [690, 520] width 8 height 21
click at [738, 580] on button "=" at bounding box center [746, 581] width 52 height 27
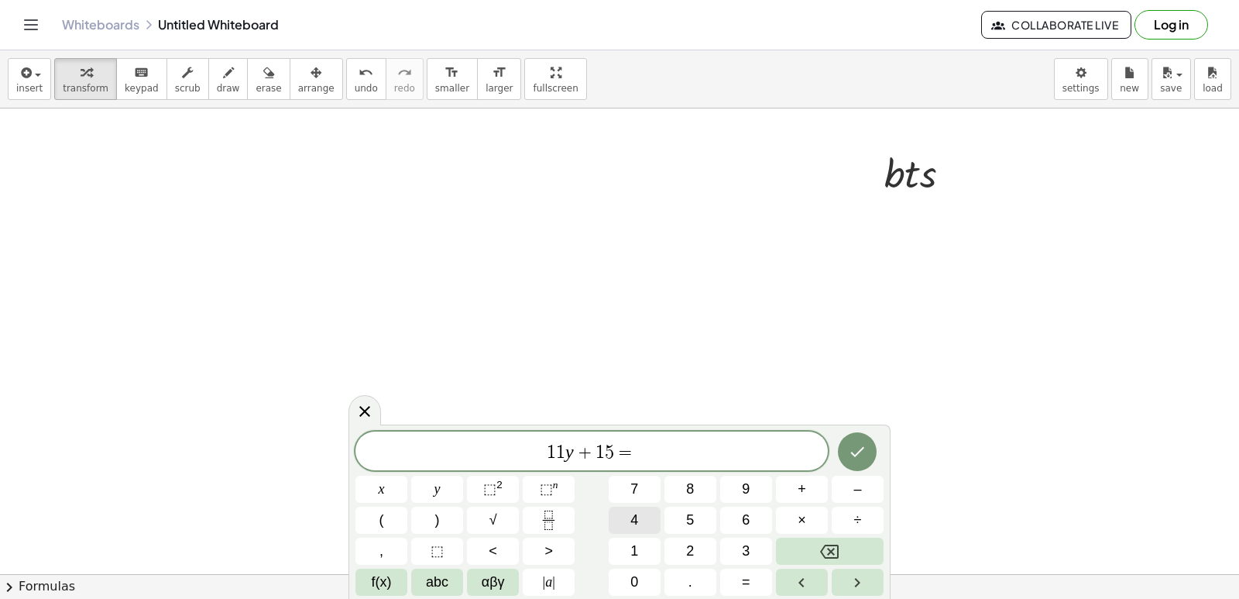
click at [651, 516] on button "4" at bounding box center [635, 519] width 52 height 27
click at [859, 451] on icon "Done" at bounding box center [857, 451] width 19 height 19
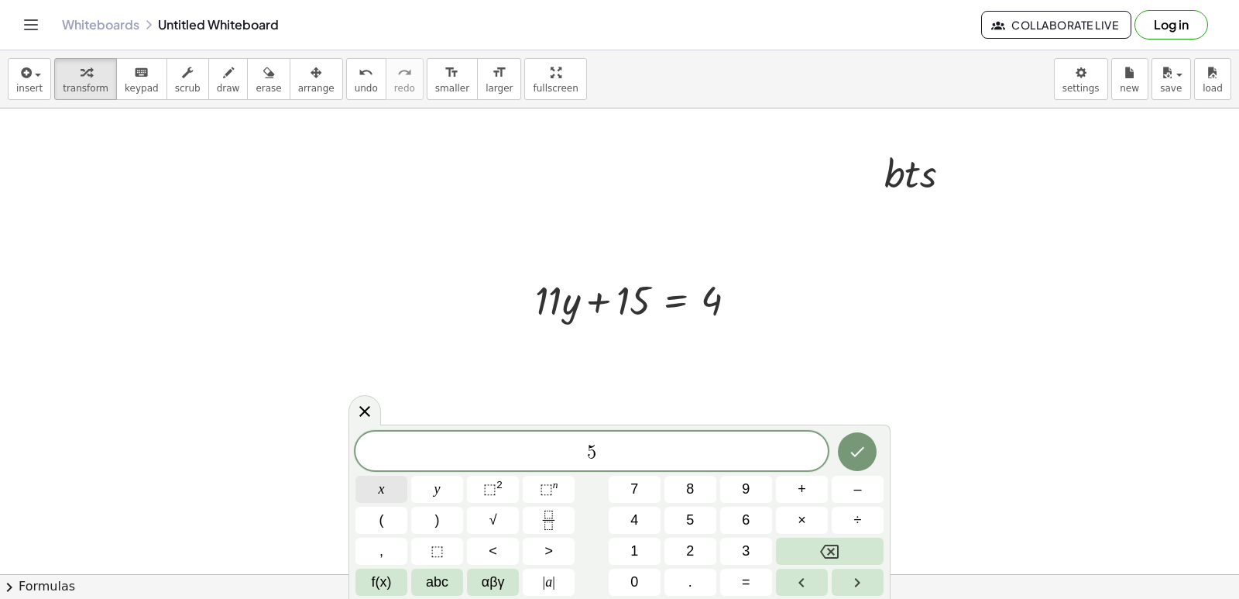
click at [383, 482] on span "x" at bounding box center [382, 489] width 6 height 21
click at [388, 484] on button "x" at bounding box center [381, 488] width 52 height 27
click at [874, 544] on button "Backspace" at bounding box center [830, 550] width 108 height 27
click at [819, 489] on button "+" at bounding box center [802, 488] width 52 height 27
click at [652, 542] on button "1" at bounding box center [635, 550] width 52 height 27
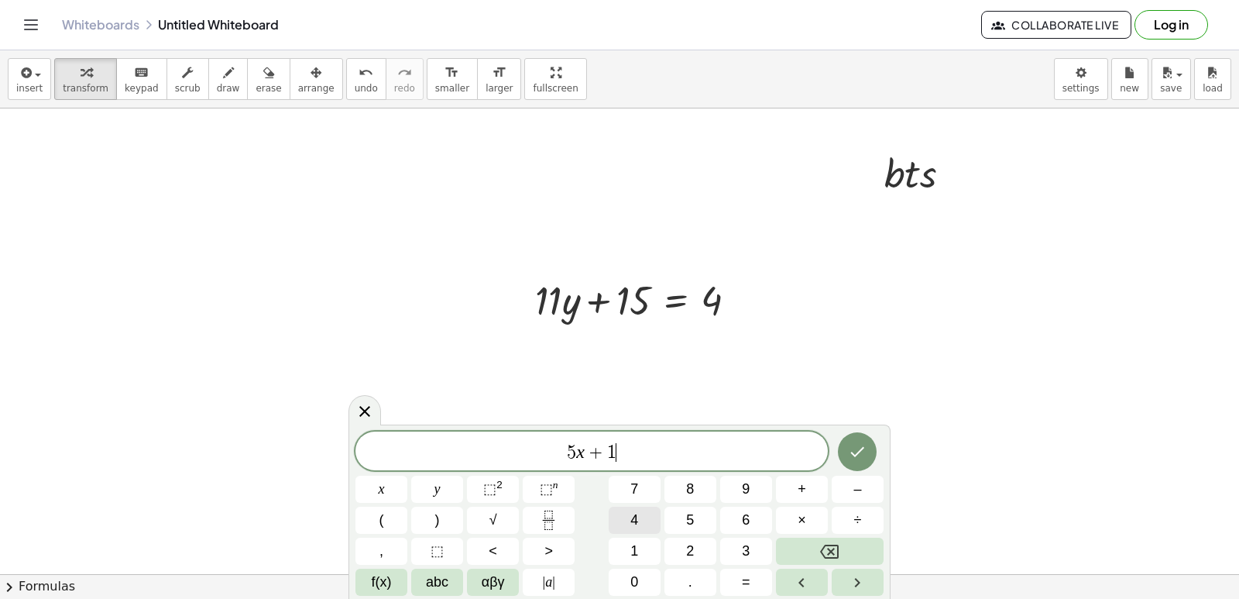
click at [648, 523] on button "4" at bounding box center [635, 519] width 52 height 27
click at [760, 583] on button "=" at bounding box center [746, 581] width 52 height 27
click at [645, 547] on button "1" at bounding box center [635, 550] width 52 height 27
click at [736, 520] on button "6" at bounding box center [746, 519] width 52 height 27
click at [852, 442] on icon "Done" at bounding box center [857, 451] width 19 height 19
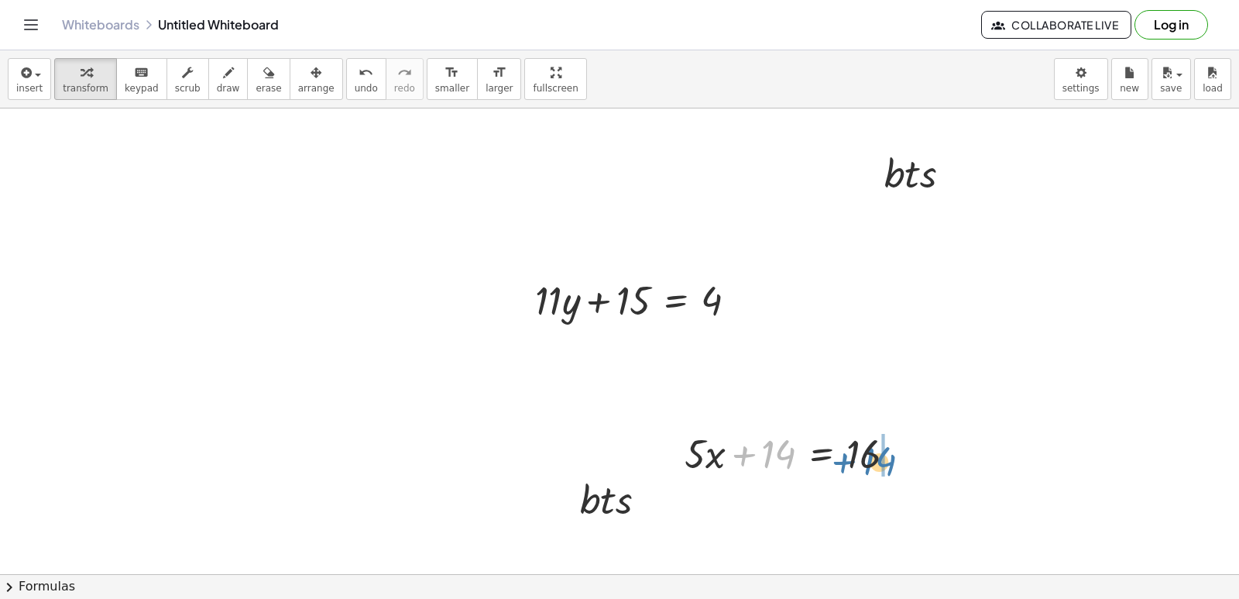
drag, startPoint x: 791, startPoint y: 461, endPoint x: 919, endPoint y: 476, distance: 128.7
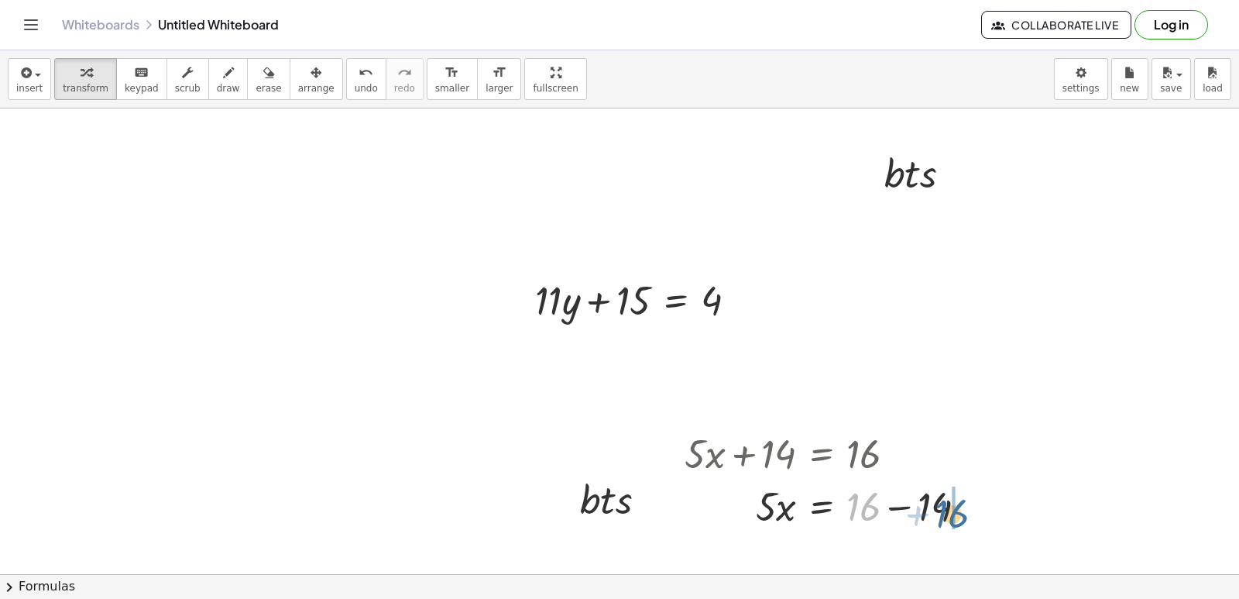
drag, startPoint x: 919, startPoint y: 476, endPoint x: 959, endPoint y: 520, distance: 59.2
click at [959, 520] on div at bounding box center [832, 505] width 311 height 53
drag, startPoint x: 884, startPoint y: 503, endPoint x: 944, endPoint y: 504, distance: 60.4
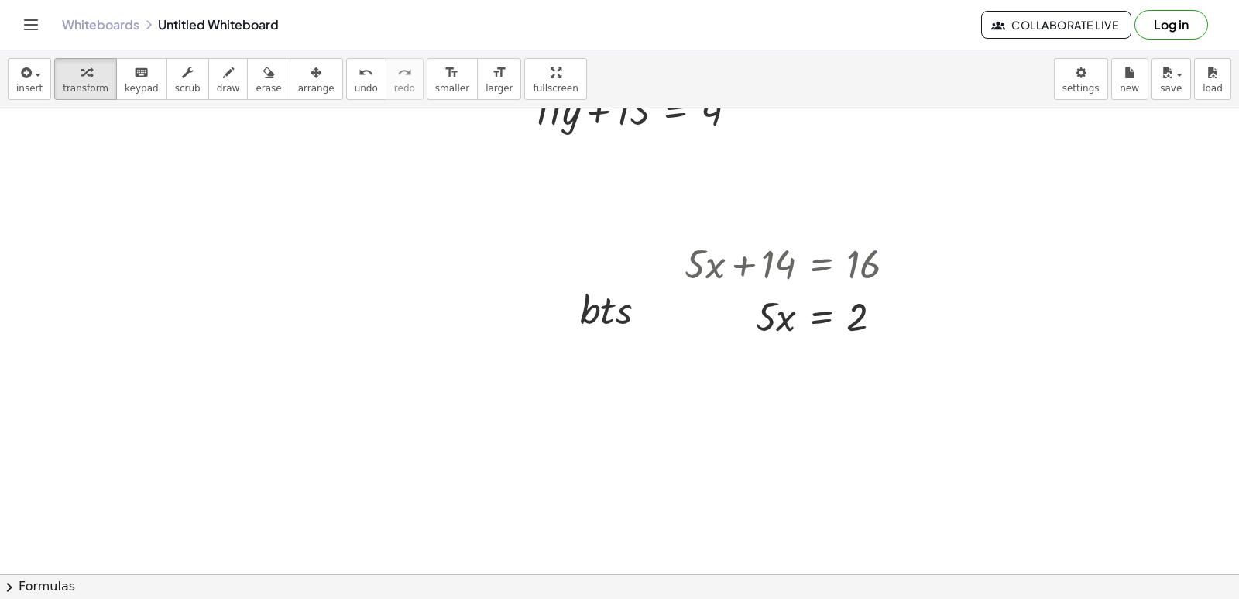
scroll to position [172, 0]
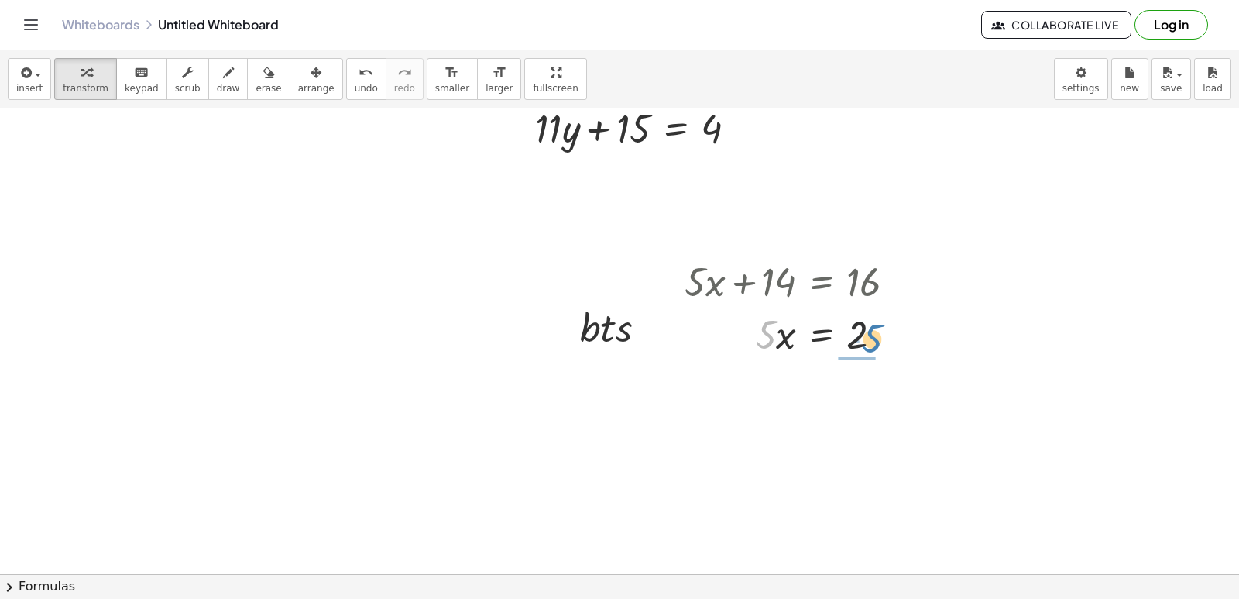
drag, startPoint x: 774, startPoint y: 338, endPoint x: 883, endPoint y: 342, distance: 109.3
click at [883, 342] on div at bounding box center [796, 333] width 239 height 53
drag, startPoint x: 788, startPoint y: 399, endPoint x: 853, endPoint y: 393, distance: 66.0
drag, startPoint x: 853, startPoint y: 393, endPoint x: 997, endPoint y: 449, distance: 153.7
click at [997, 449] on div at bounding box center [619, 451] width 1239 height 1031
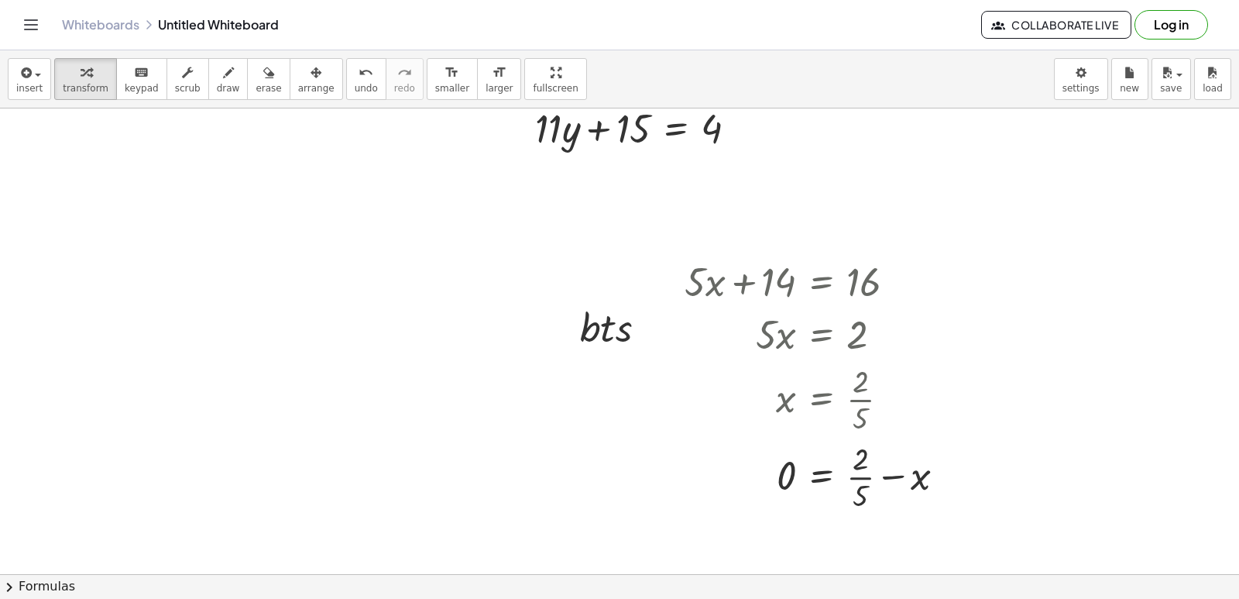
drag, startPoint x: 551, startPoint y: 544, endPoint x: 556, endPoint y: 527, distance: 16.9
click at [552, 544] on div at bounding box center [619, 451] width 1239 height 1031
drag, startPoint x: 1238, startPoint y: 249, endPoint x: 347, endPoint y: 252, distance: 891.3
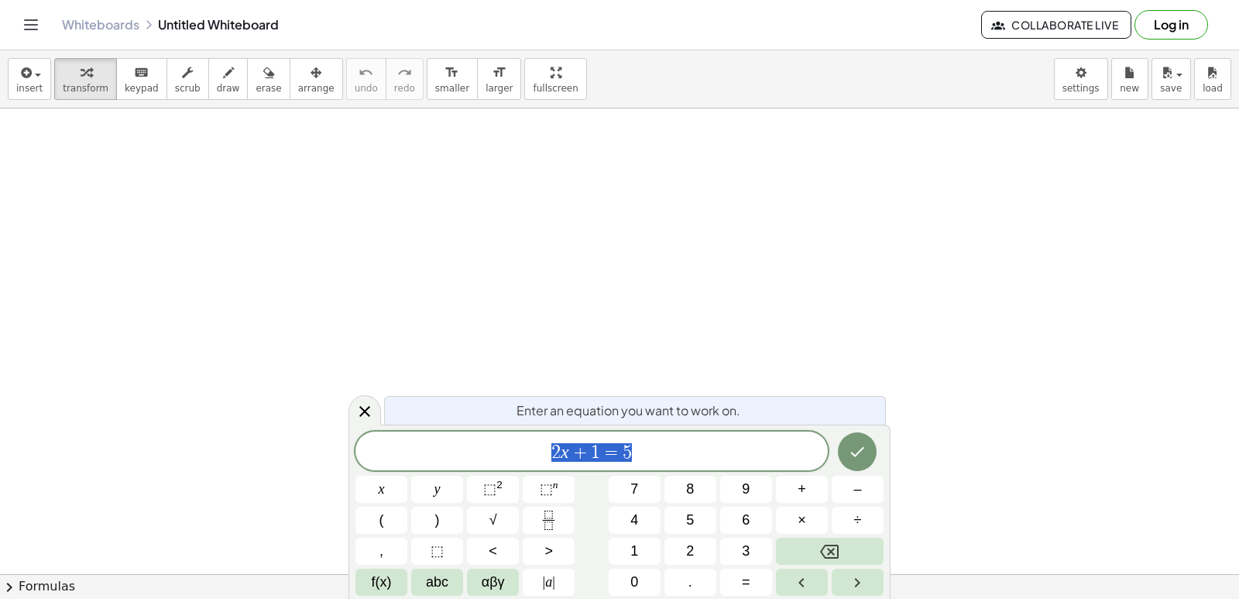
click at [664, 442] on span "2 x + 1 = 5" at bounding box center [591, 452] width 472 height 22
click at [674, 451] on span "2 x + 1 = 5" at bounding box center [591, 452] width 472 height 22
click at [674, 450] on span "2 x + 1 = 5" at bounding box center [591, 452] width 472 height 22
click at [740, 449] on span "2 x + 1 = 5" at bounding box center [591, 452] width 472 height 22
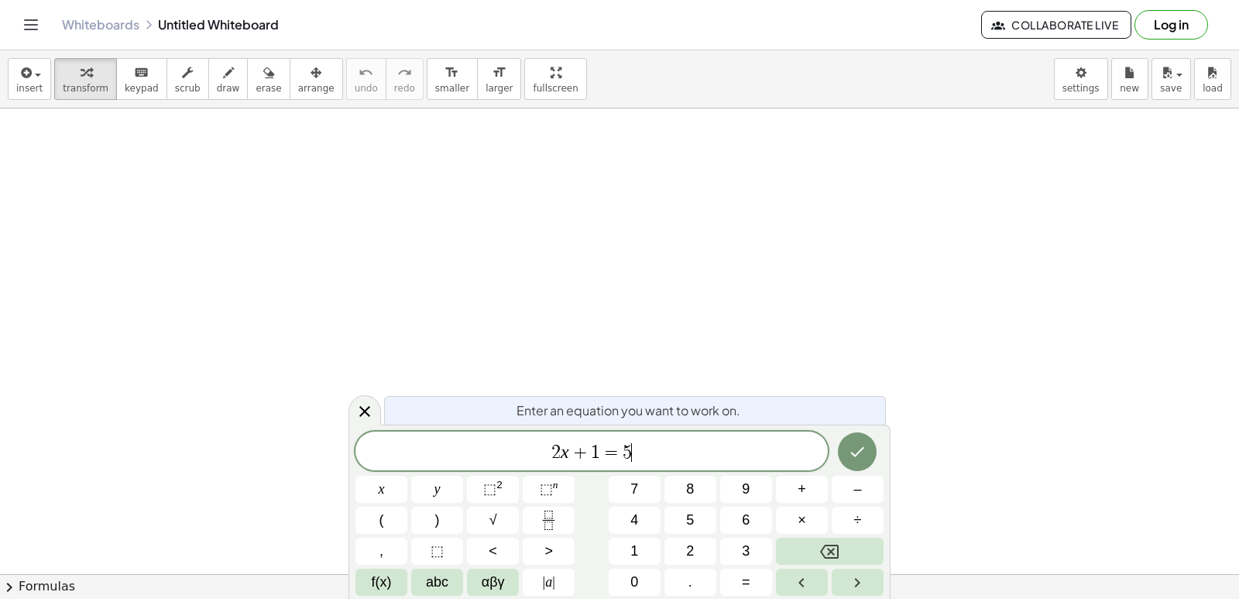
click at [674, 441] on span "2 x + 1 = 5 ​" at bounding box center [591, 452] width 472 height 22
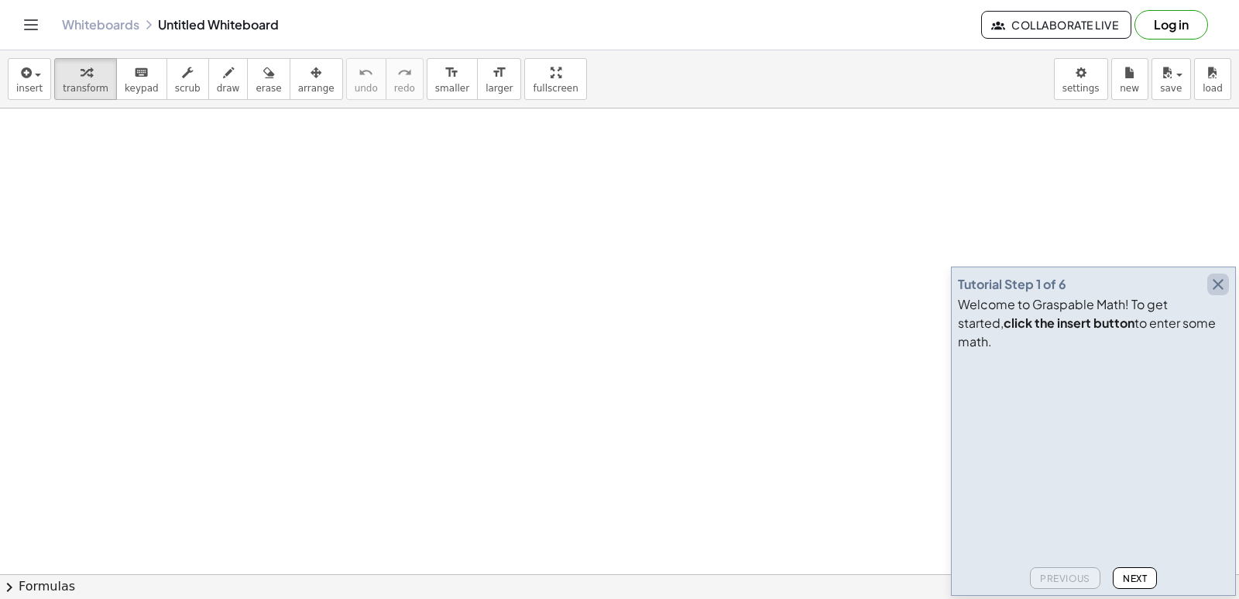
click at [1217, 293] on icon "button" at bounding box center [1218, 284] width 19 height 19
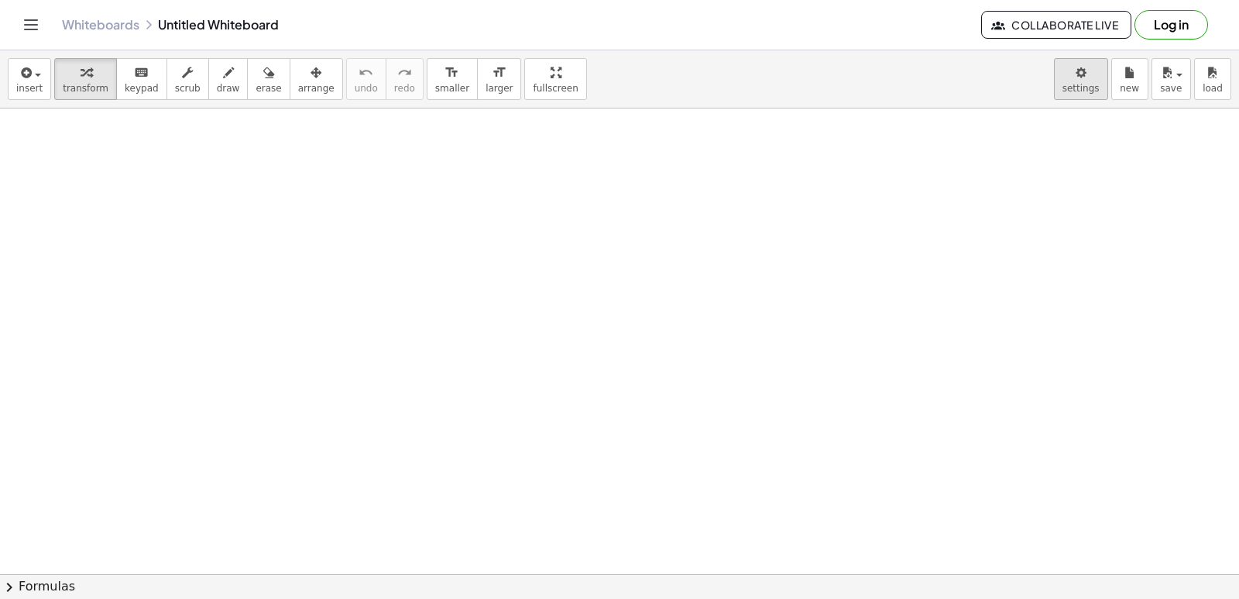
click at [1098, 79] on body "Graspable Math Activities Get Started Activity Bank Assigned Work Classes White…" at bounding box center [619, 299] width 1239 height 599
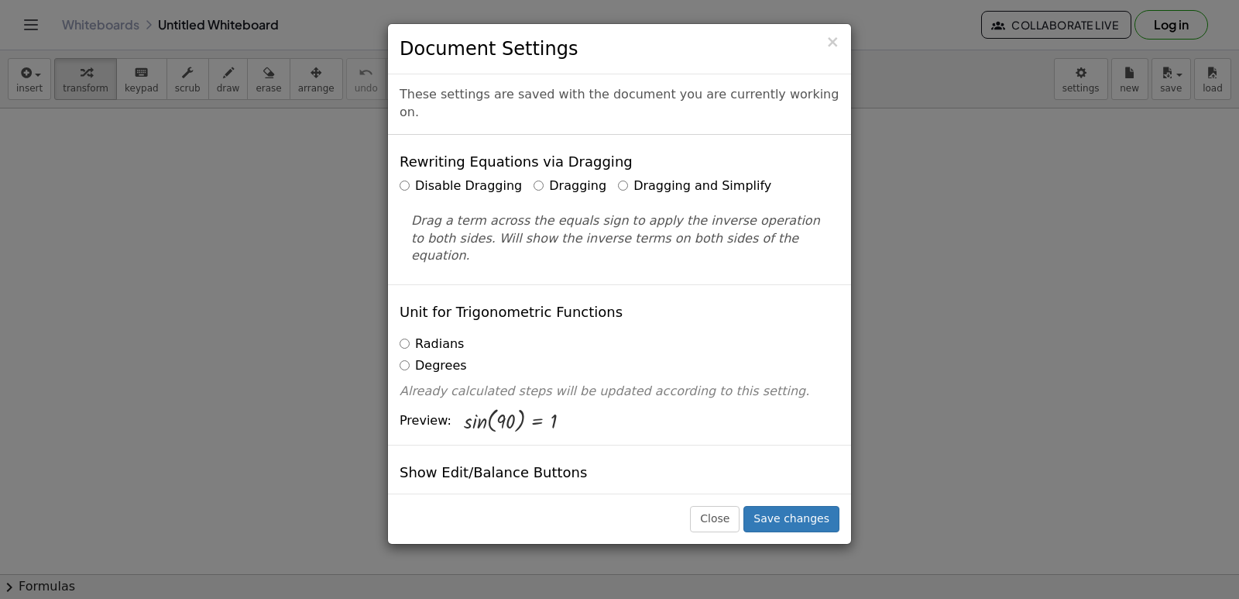
click at [618, 177] on label "Dragging and Simplify" at bounding box center [694, 186] width 153 height 18
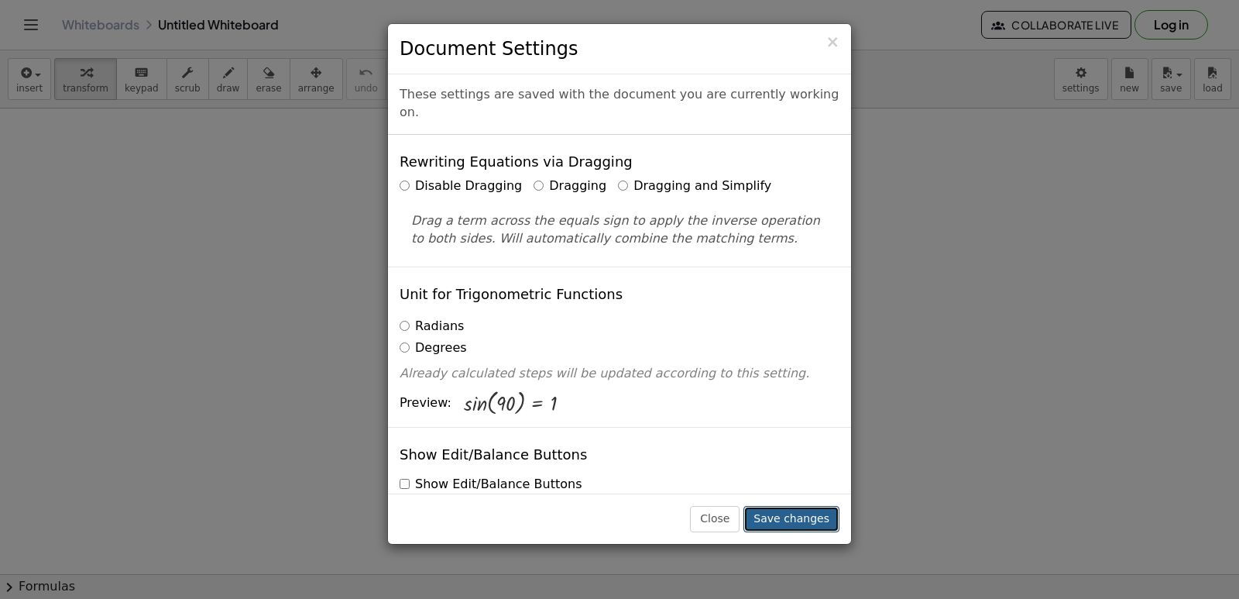
click at [815, 516] on button "Save changes" at bounding box center [791, 519] width 96 height 26
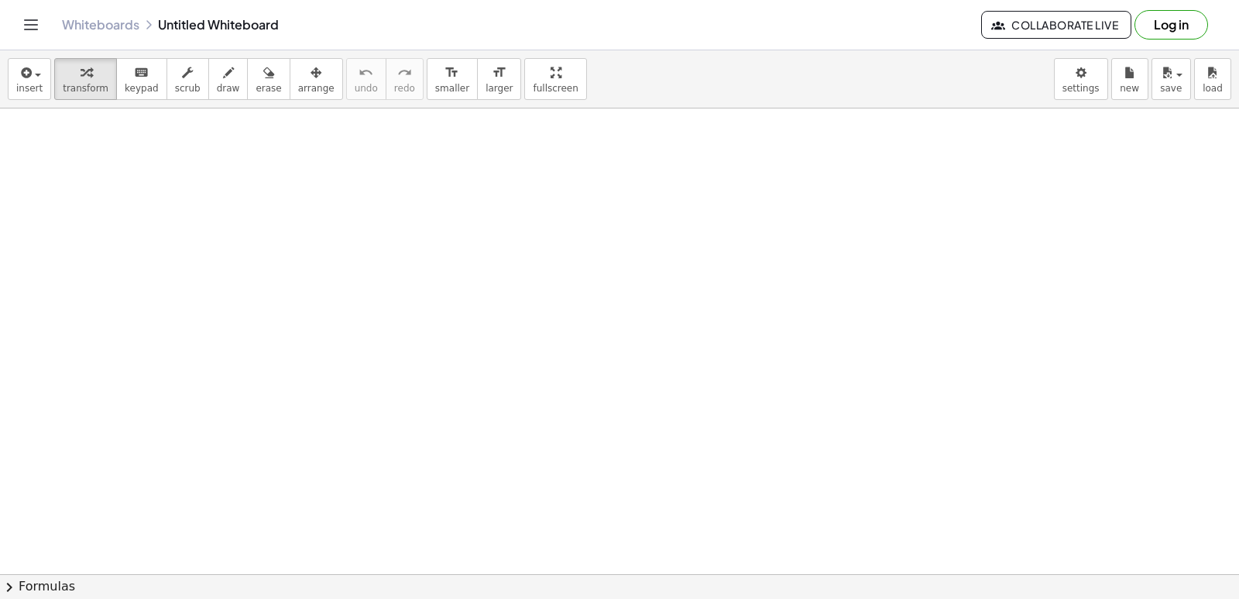
drag, startPoint x: 517, startPoint y: 358, endPoint x: 527, endPoint y: 349, distance: 13.2
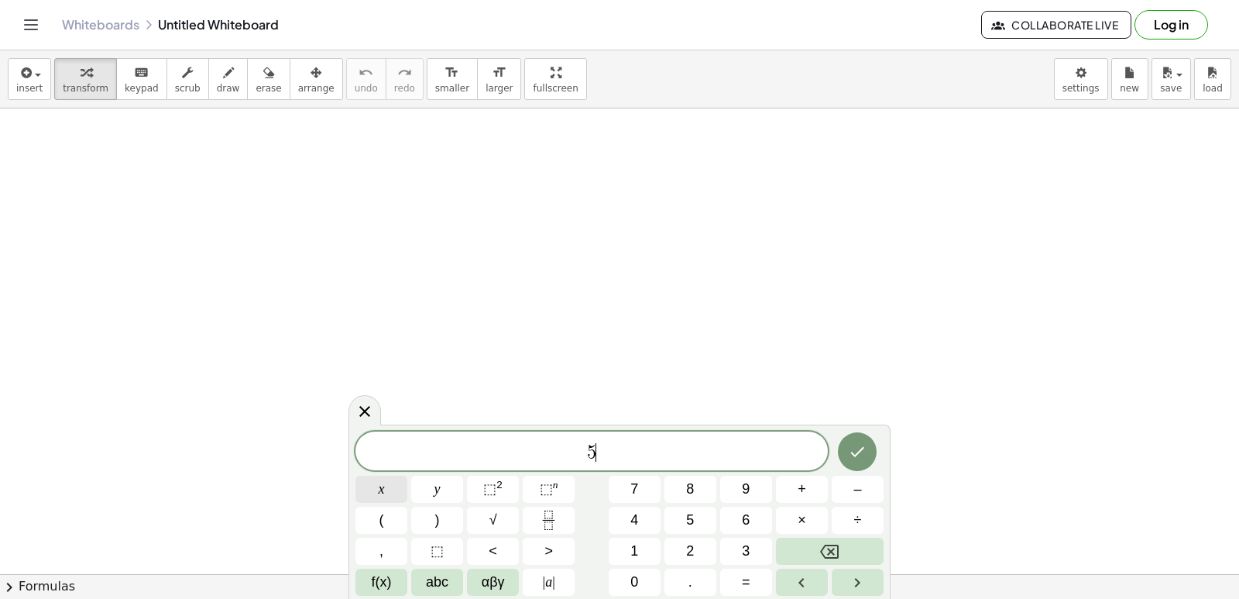
click at [366, 489] on button "x" at bounding box center [381, 488] width 52 height 27
click at [806, 494] on button "+" at bounding box center [802, 488] width 52 height 27
click at [443, 493] on button "y" at bounding box center [437, 488] width 52 height 27
click at [755, 583] on button "=" at bounding box center [746, 581] width 52 height 27
click at [654, 549] on button "1" at bounding box center [635, 550] width 52 height 27
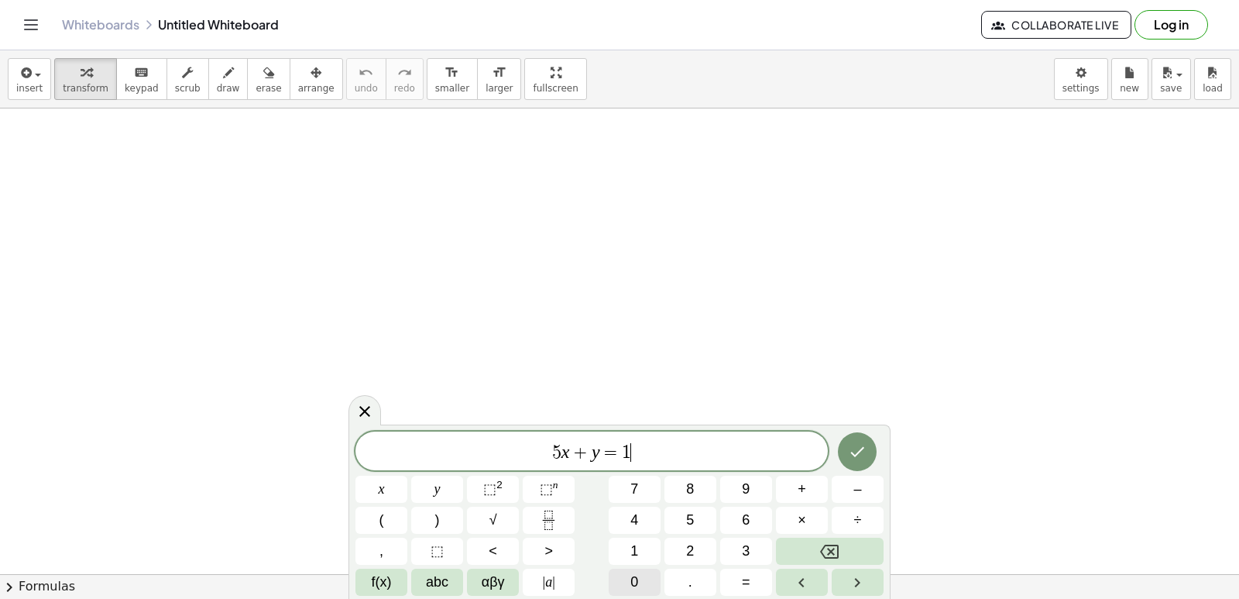
click at [647, 569] on button "0" at bounding box center [635, 581] width 52 height 27
click at [862, 445] on icon "Done" at bounding box center [857, 451] width 19 height 19
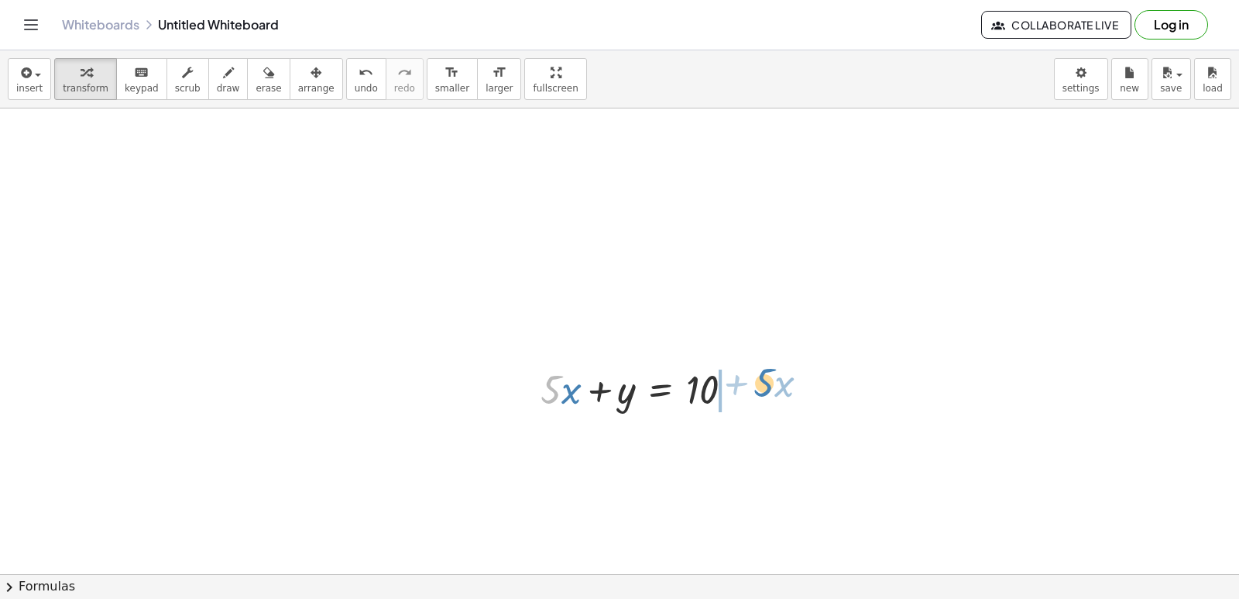
drag, startPoint x: 555, startPoint y: 383, endPoint x: 771, endPoint y: 375, distance: 215.5
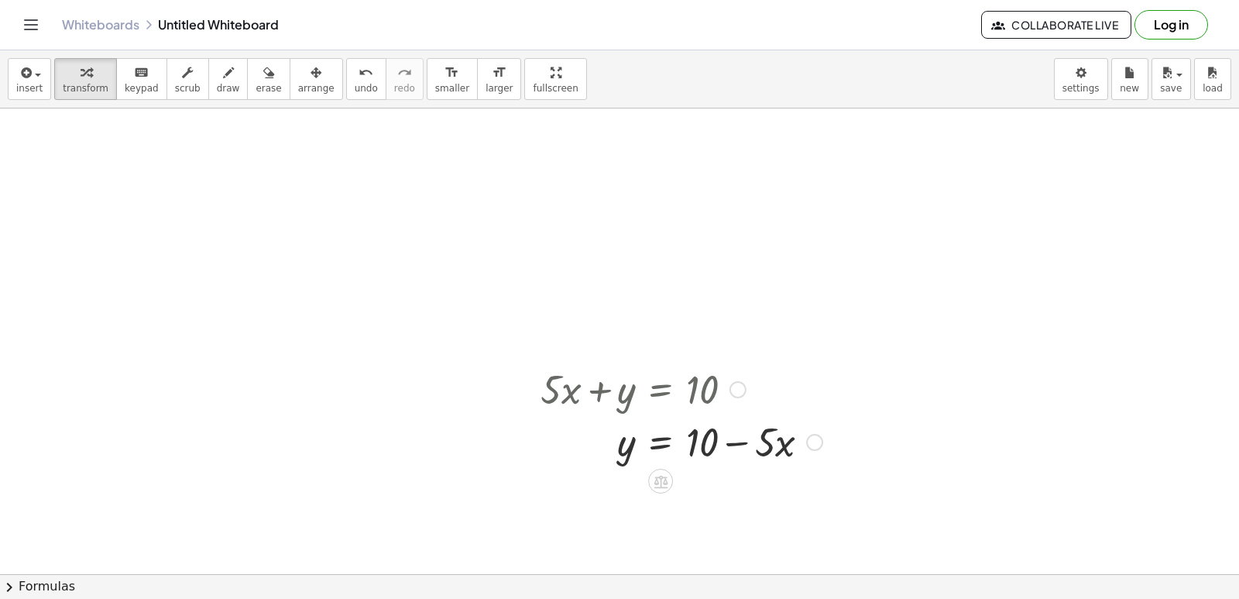
drag, startPoint x: 771, startPoint y: 375, endPoint x: 1083, endPoint y: 412, distance: 314.3
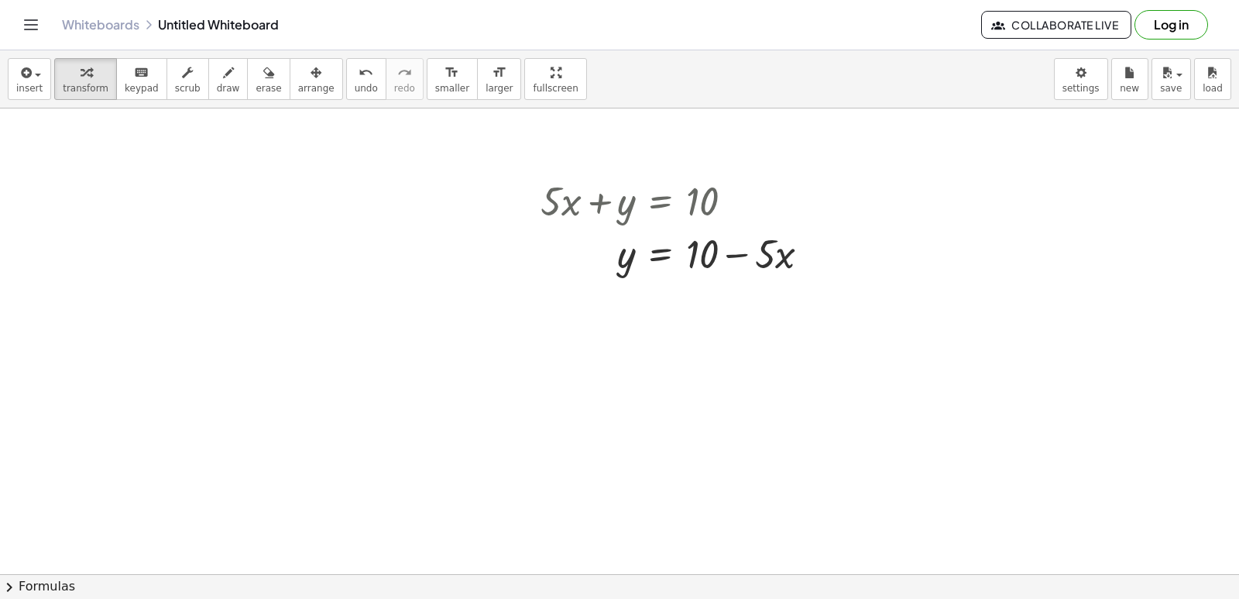
scroll to position [194, 0]
click at [867, 465] on div at bounding box center [619, 430] width 1239 height 1031
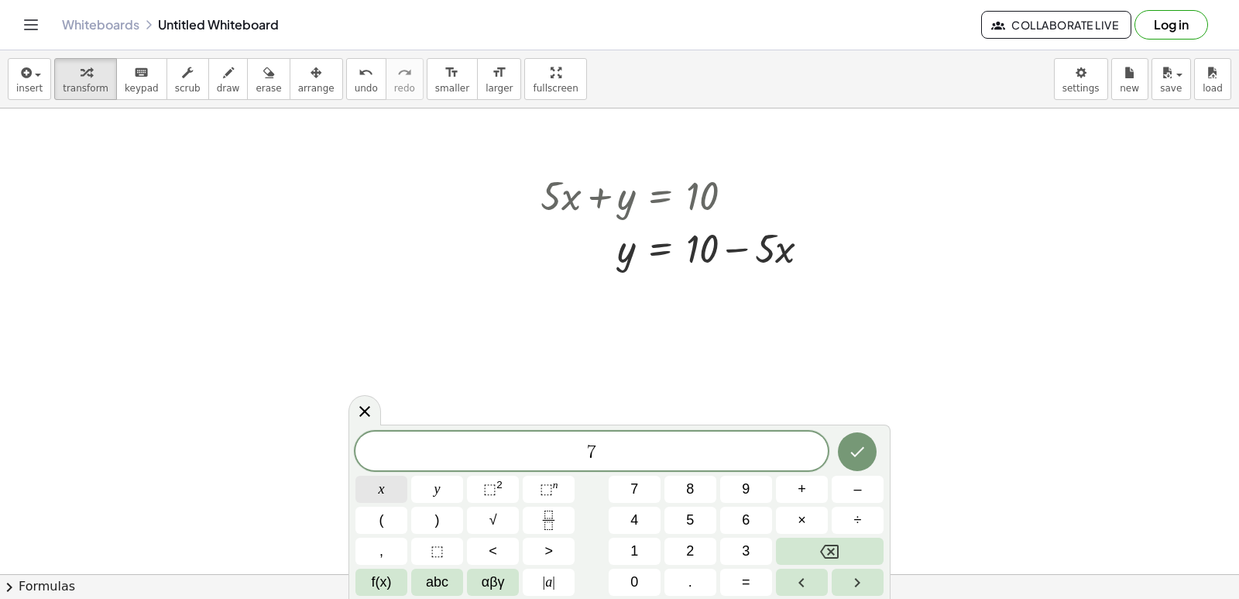
click at [394, 496] on button "x" at bounding box center [381, 488] width 52 height 27
click at [802, 492] on span "+" at bounding box center [802, 489] width 9 height 21
click at [438, 480] on span "y" at bounding box center [437, 489] width 6 height 21
click at [750, 579] on span "=" at bounding box center [746, 582] width 9 height 21
click at [764, 546] on button "3" at bounding box center [746, 550] width 52 height 27
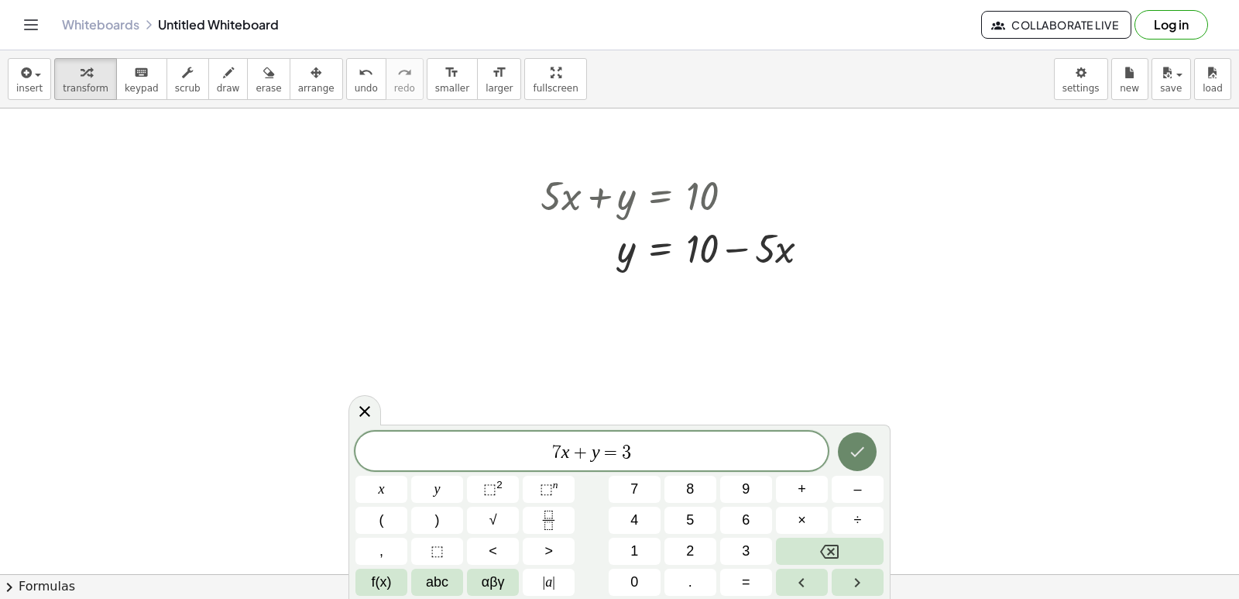
click at [854, 449] on icon "Done" at bounding box center [857, 451] width 19 height 19
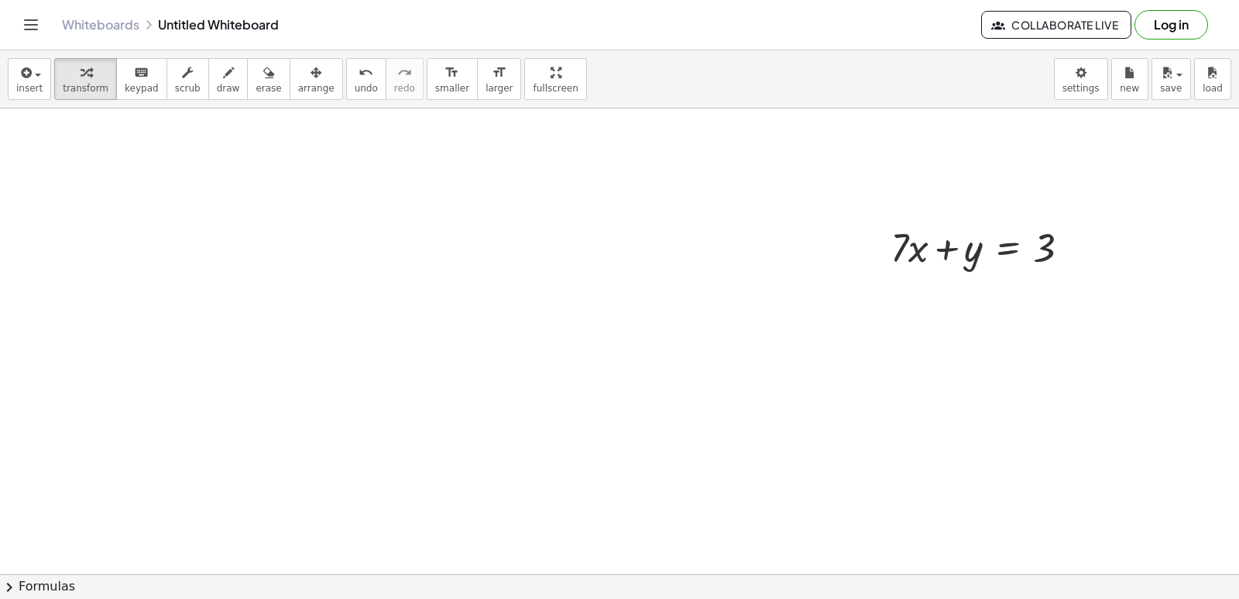
scroll to position [449, 0]
drag, startPoint x: 898, startPoint y: 235, endPoint x: 1094, endPoint y: 236, distance: 195.9
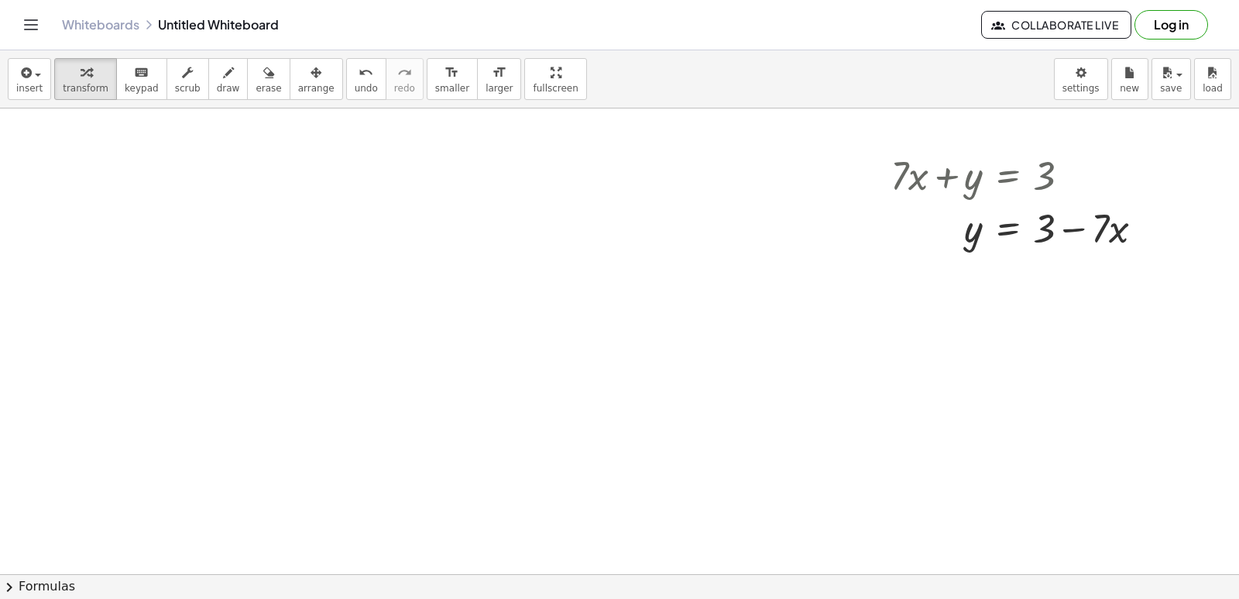
scroll to position [512, 0]
click at [558, 407] on div at bounding box center [619, 295] width 1239 height 1396
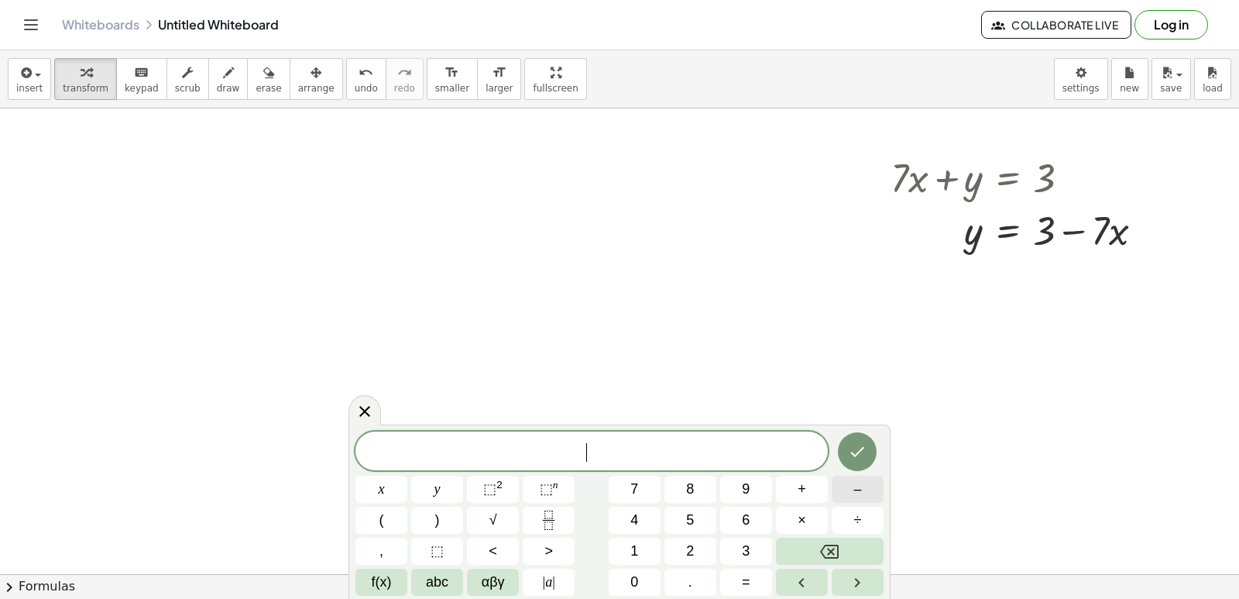
click at [856, 488] on span "–" at bounding box center [857, 489] width 8 height 21
click at [692, 479] on span "8" at bounding box center [690, 489] width 8 height 21
click at [449, 478] on button "y" at bounding box center [437, 488] width 52 height 27
click at [819, 489] on button "+" at bounding box center [802, 488] width 52 height 27
click at [373, 489] on button "x" at bounding box center [381, 488] width 52 height 27
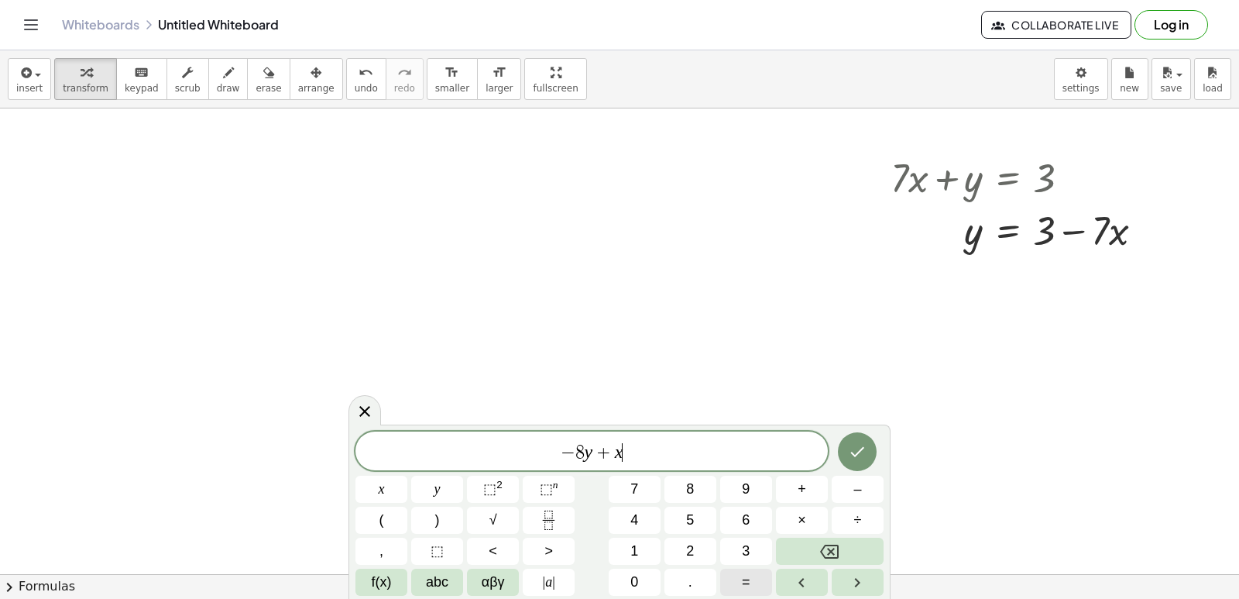
click at [741, 582] on button "=" at bounding box center [746, 581] width 52 height 27
click at [636, 484] on span "7" at bounding box center [634, 489] width 8 height 21
click at [856, 445] on icon "Done" at bounding box center [857, 451] width 19 height 19
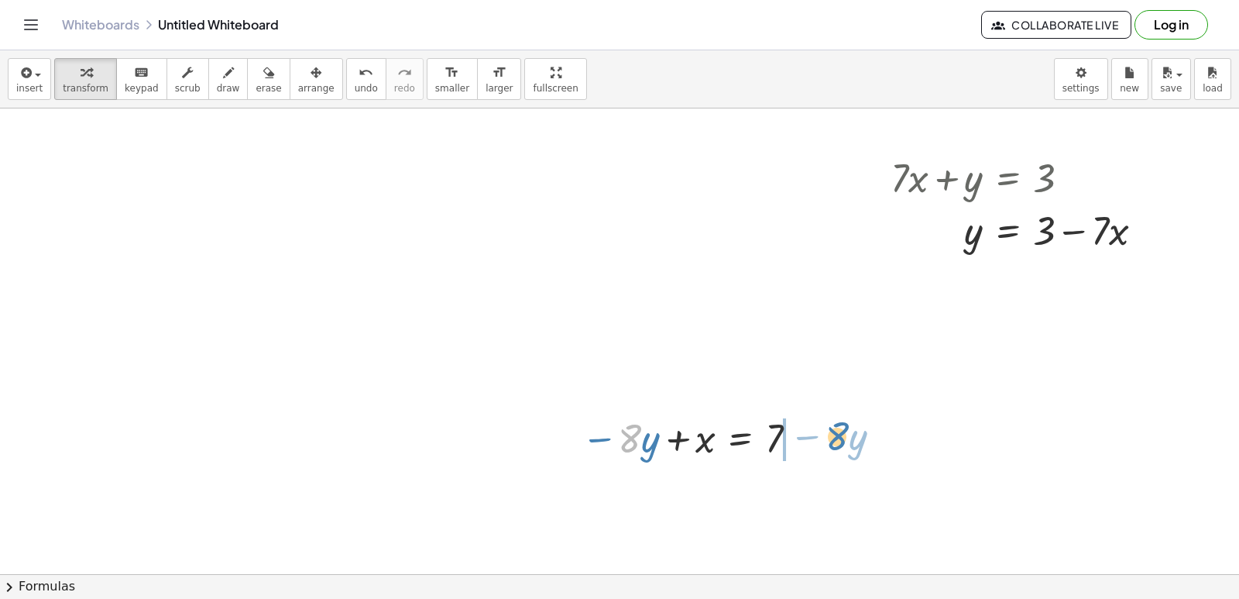
drag, startPoint x: 632, startPoint y: 310, endPoint x: 839, endPoint y: 307, distance: 206.8
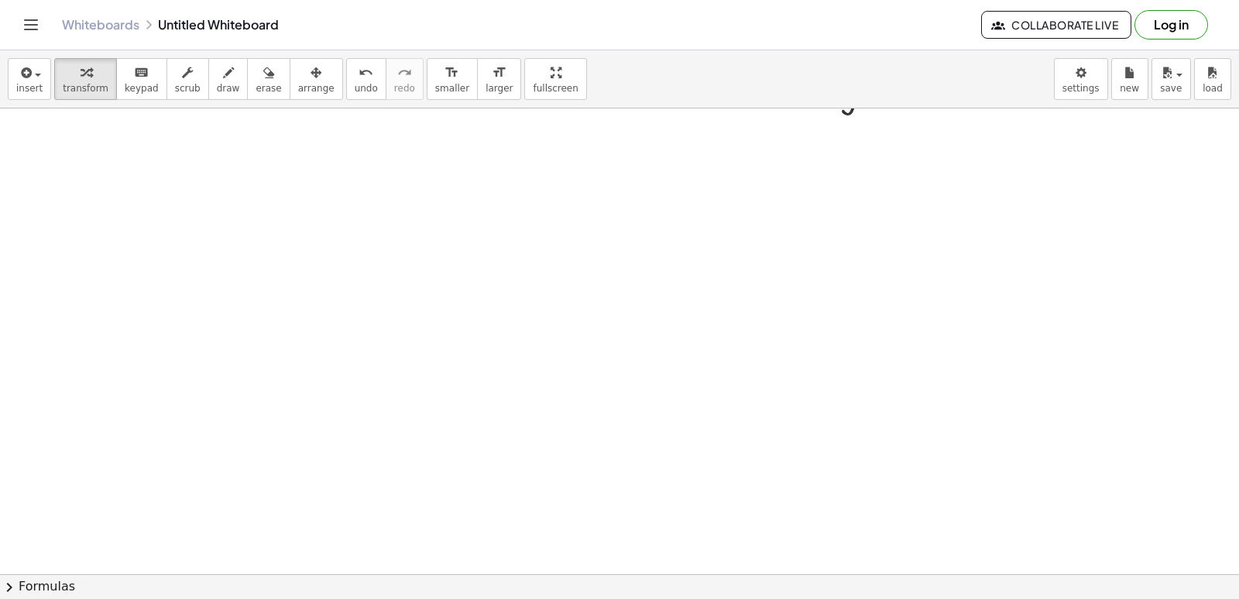
scroll to position [932, 0]
drag, startPoint x: 604, startPoint y: 335, endPoint x: 609, endPoint y: 326, distance: 10.4
click at [604, 335] on div at bounding box center [619, 107] width 1239 height 1862
click at [637, 317] on div at bounding box center [619, 107] width 1239 height 1862
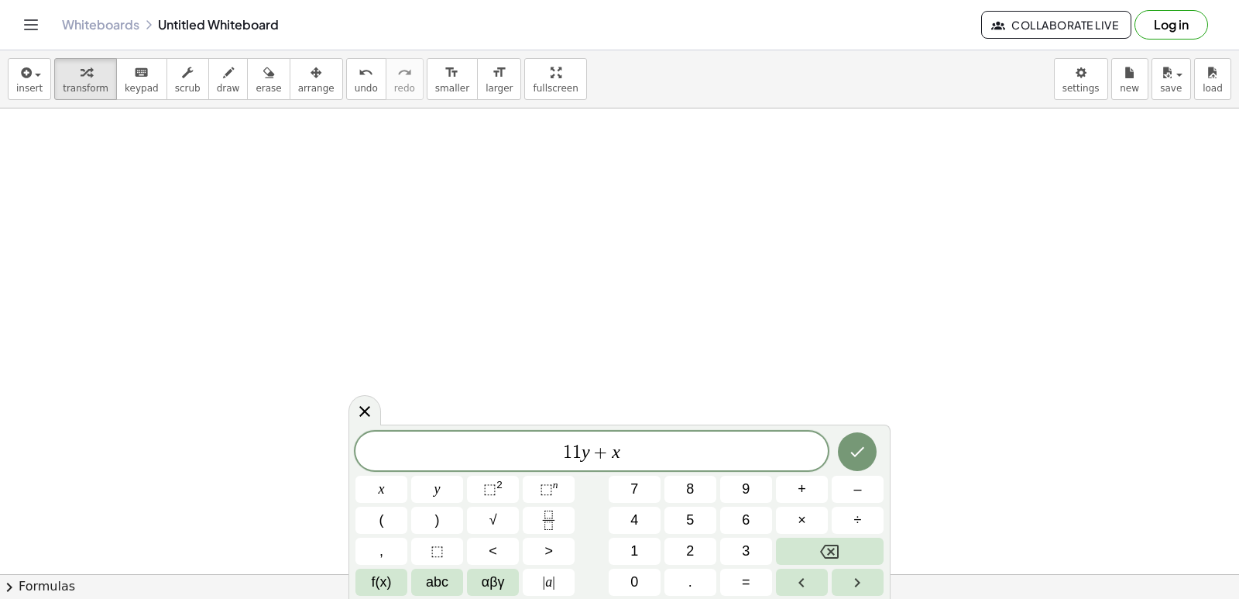
drag, startPoint x: 737, startPoint y: 588, endPoint x: 663, endPoint y: 461, distance: 147.2
click at [762, 581] on button "=" at bounding box center [746, 581] width 52 height 27
click at [710, 512] on button "5" at bounding box center [690, 519] width 52 height 27
click at [861, 439] on button "Done" at bounding box center [857, 451] width 39 height 39
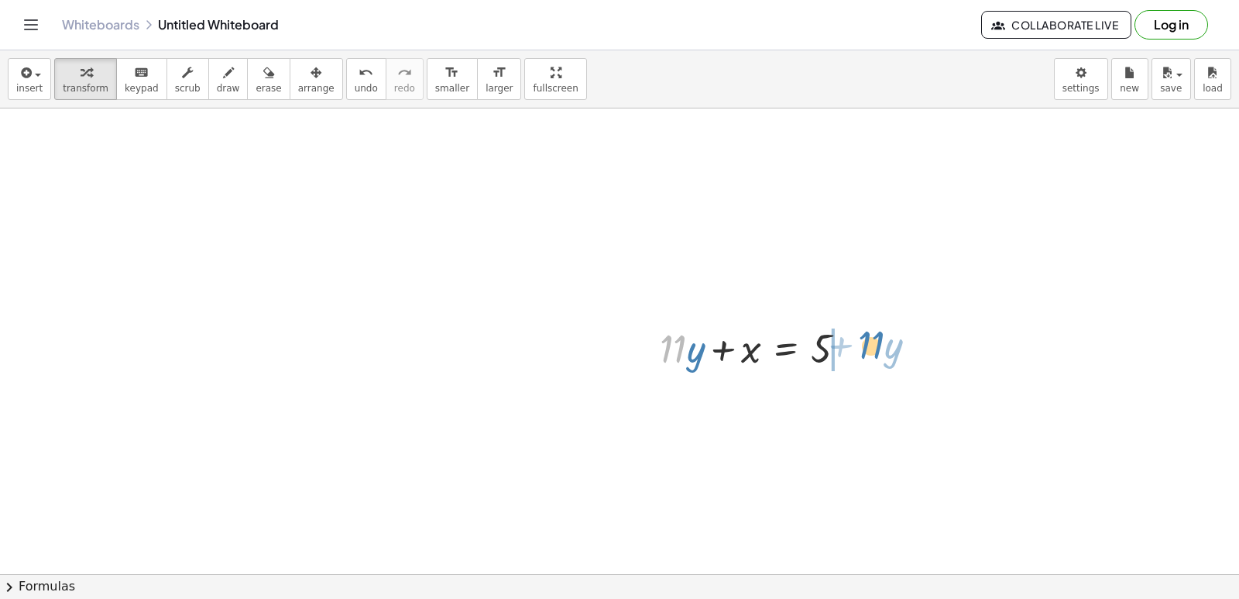
drag, startPoint x: 681, startPoint y: 364, endPoint x: 880, endPoint y: 360, distance: 199.1
click at [880, 360] on div "+ · 5 · x + y = 10 · 5 · x y = 10 + − + · 7 · x + y = 3 · 7 · x y = 3 + − − · 8…" at bounding box center [619, 107] width 1239 height 1862
drag, startPoint x: 623, startPoint y: 485, endPoint x: 531, endPoint y: 477, distance: 92.5
click at [531, 477] on div at bounding box center [619, 107] width 1239 height 1862
click at [541, 517] on div at bounding box center [619, 107] width 1239 height 1862
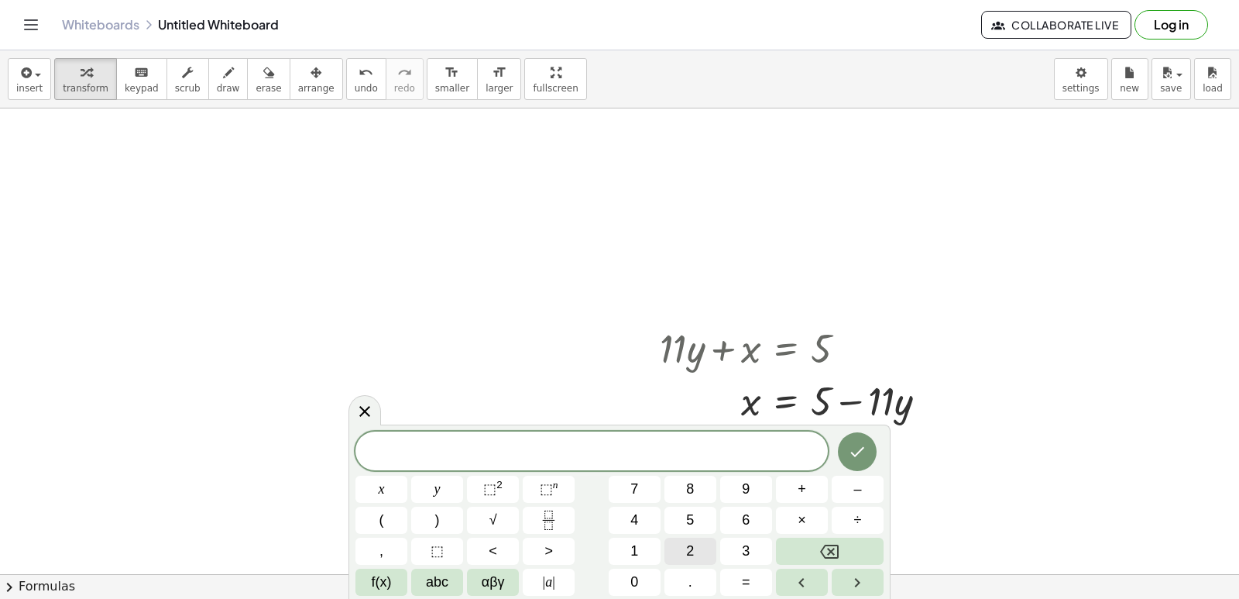
click at [692, 557] on span "2" at bounding box center [690, 551] width 8 height 21
click at [434, 501] on button "y" at bounding box center [437, 488] width 52 height 27
click at [802, 492] on span "+" at bounding box center [802, 489] width 9 height 21
click at [698, 485] on button "8" at bounding box center [690, 488] width 52 height 27
click at [396, 493] on button "x" at bounding box center [381, 488] width 52 height 27
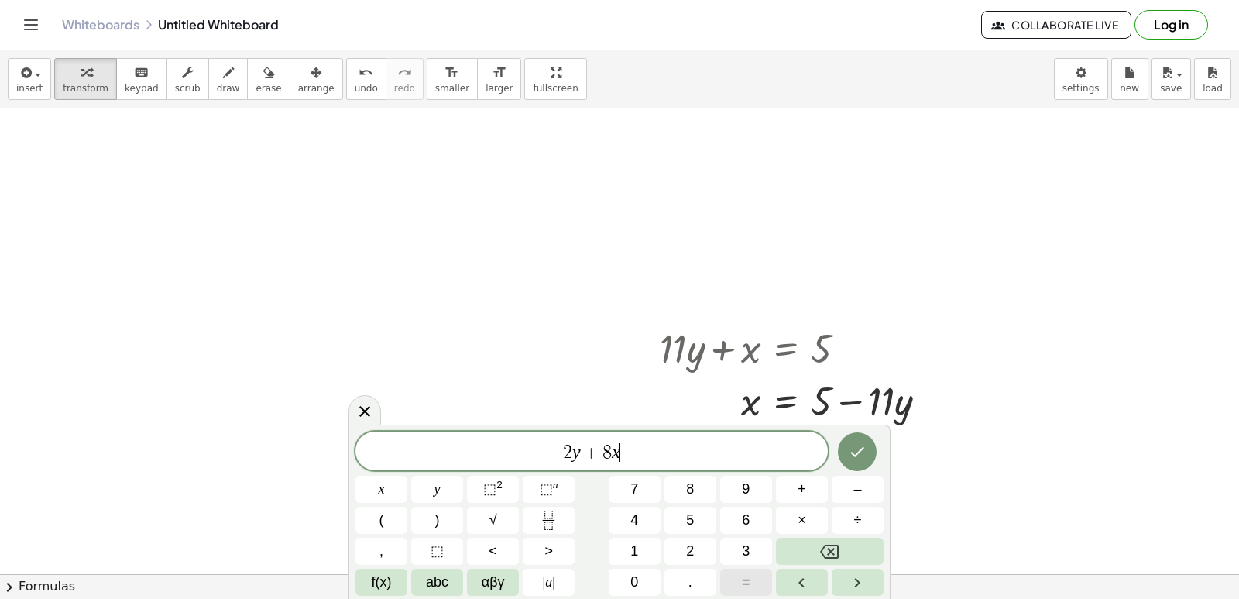
click at [757, 577] on button "=" at bounding box center [746, 581] width 52 height 27
click at [747, 522] on span "6" at bounding box center [746, 520] width 8 height 21
click at [845, 458] on button "Done" at bounding box center [857, 451] width 39 height 39
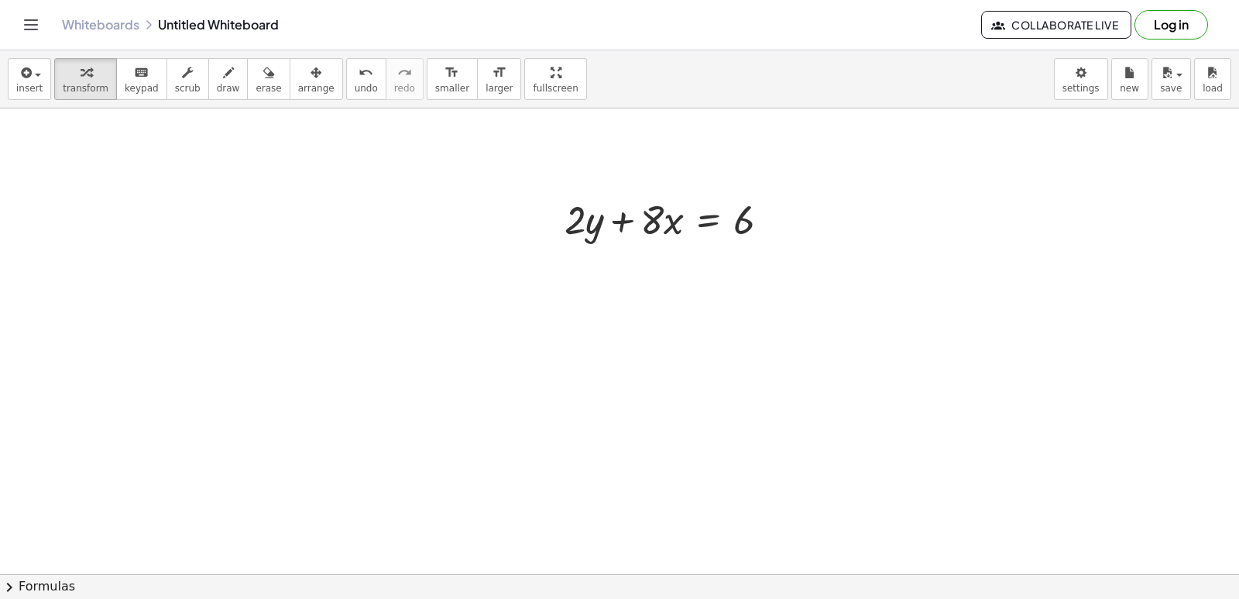
scroll to position [1272, 0]
drag, startPoint x: 639, startPoint y: 208, endPoint x: 815, endPoint y: 206, distance: 176.6
drag, startPoint x: 665, startPoint y: 215, endPoint x: 837, endPoint y: 207, distance: 172.1
drag, startPoint x: 626, startPoint y: 211, endPoint x: 791, endPoint y: 210, distance: 164.9
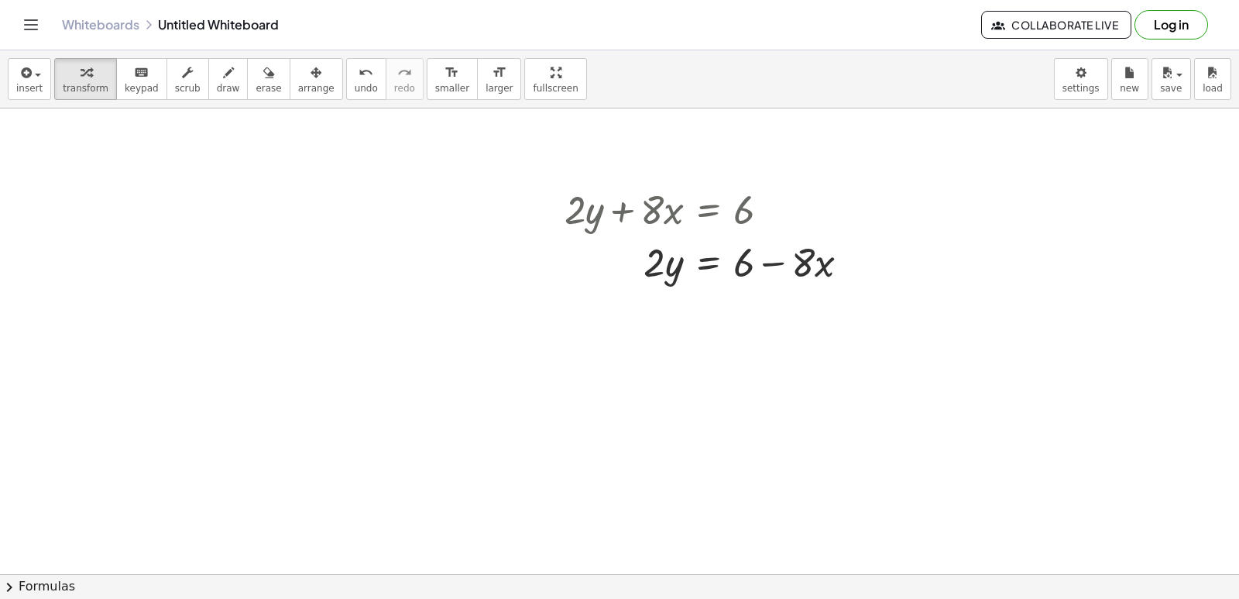
drag, startPoint x: 791, startPoint y: 210, endPoint x: 664, endPoint y: 332, distance: 176.4
drag, startPoint x: 657, startPoint y: 268, endPoint x: 794, endPoint y: 307, distance: 142.6
drag, startPoint x: 675, startPoint y: 337, endPoint x: 764, endPoint y: 324, distance: 89.3
click at [764, 324] on div at bounding box center [713, 325] width 313 height 77
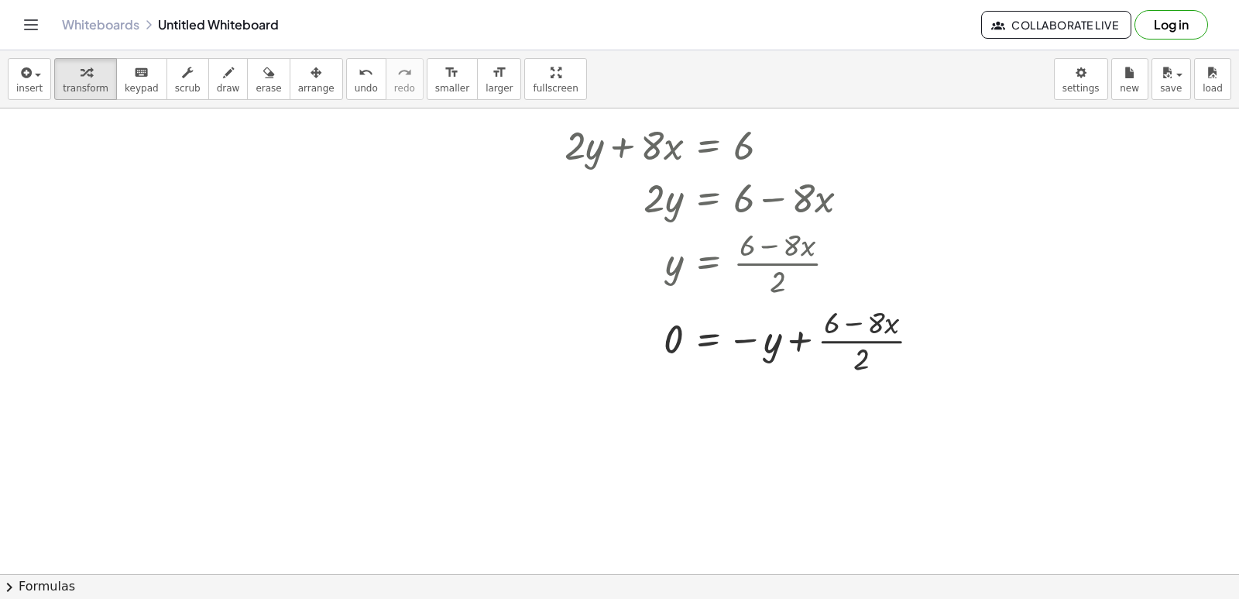
scroll to position [1343, 0]
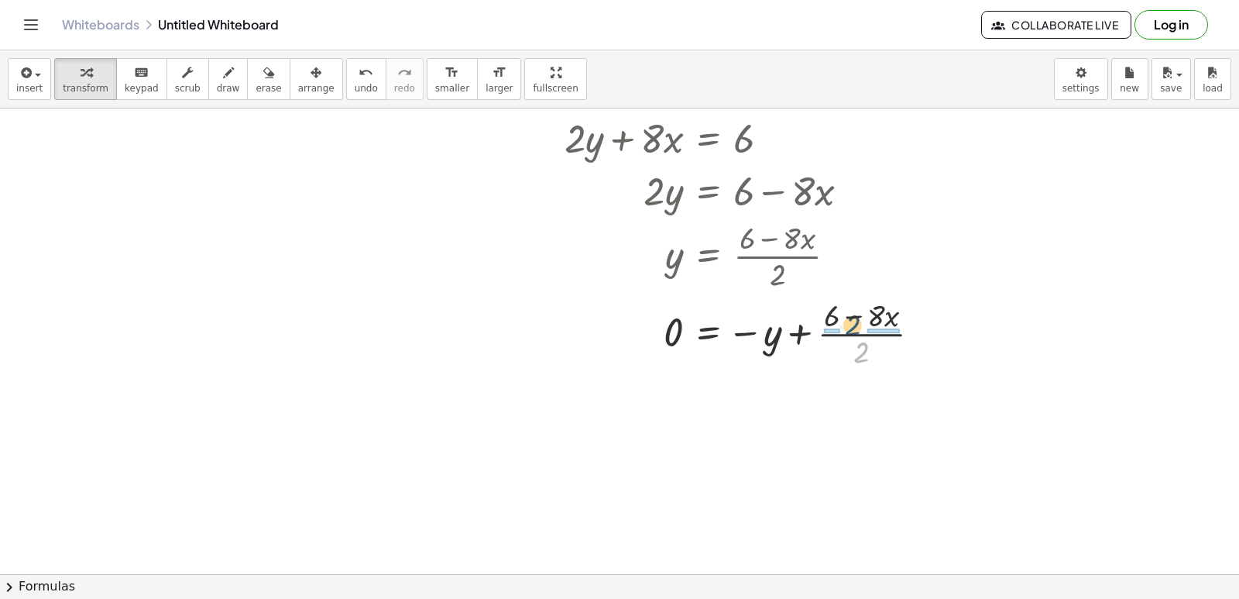
drag, startPoint x: 1238, startPoint y: 462, endPoint x: 847, endPoint y: 302, distance: 422.4
click at [850, 305] on div at bounding box center [749, 331] width 384 height 77
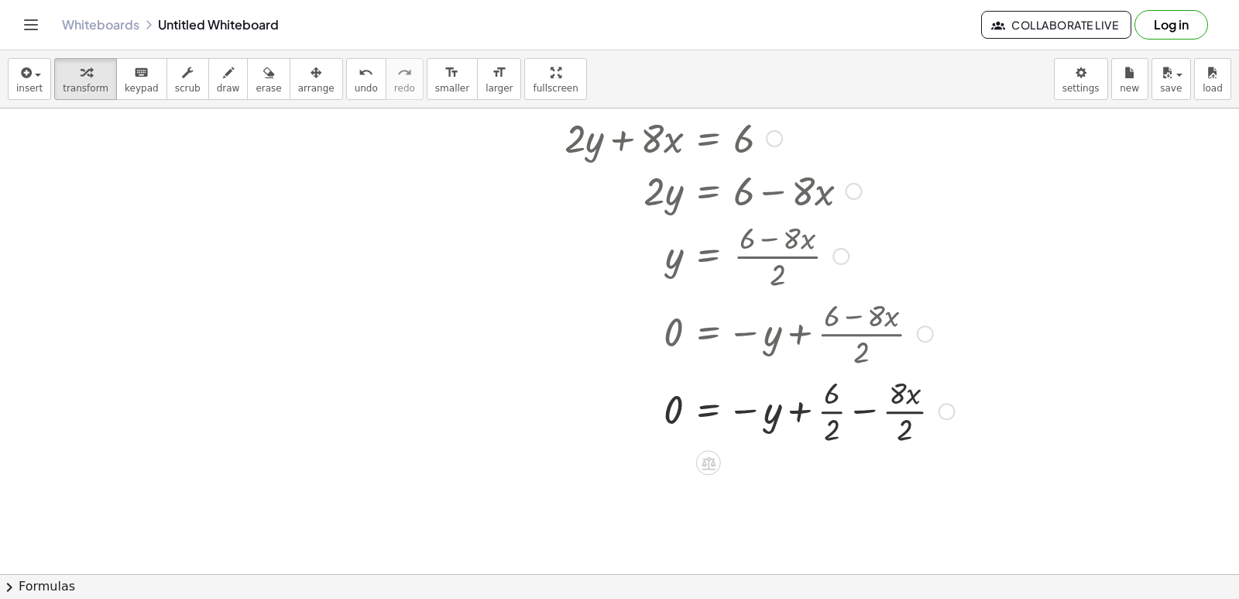
drag, startPoint x: 705, startPoint y: 329, endPoint x: 803, endPoint y: 346, distance: 99.8
click at [803, 346] on div at bounding box center [760, 331] width 406 height 77
drag, startPoint x: 803, startPoint y: 346, endPoint x: 1138, endPoint y: 359, distance: 334.8
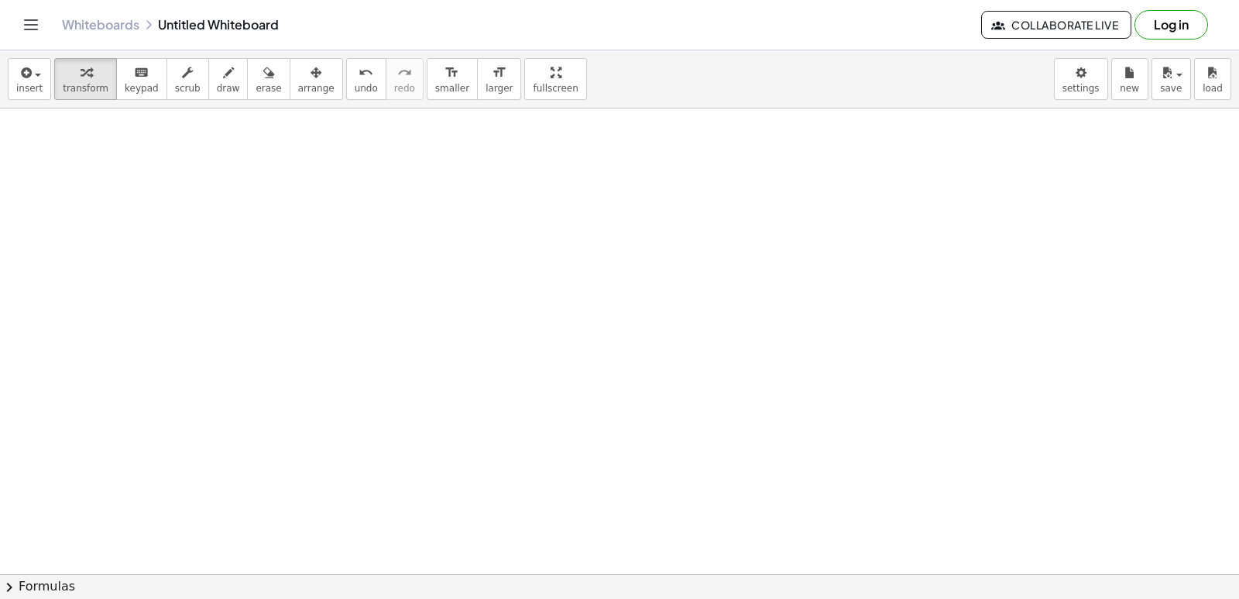
scroll to position [1557, 0]
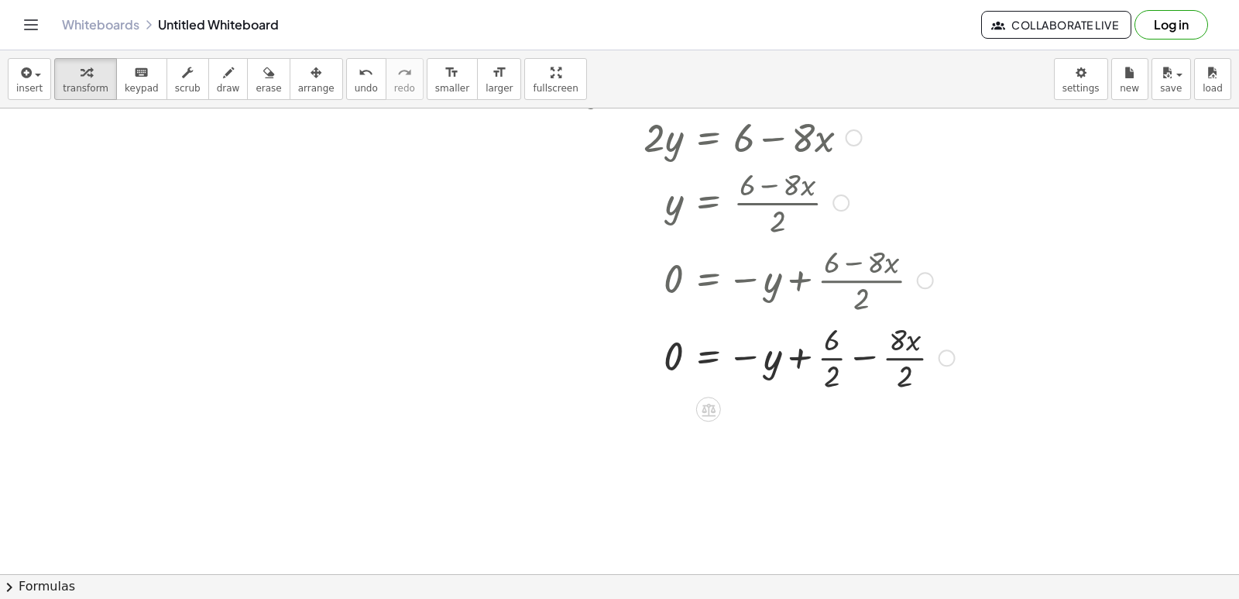
drag, startPoint x: 1238, startPoint y: 509, endPoint x: 702, endPoint y: 371, distance: 553.3
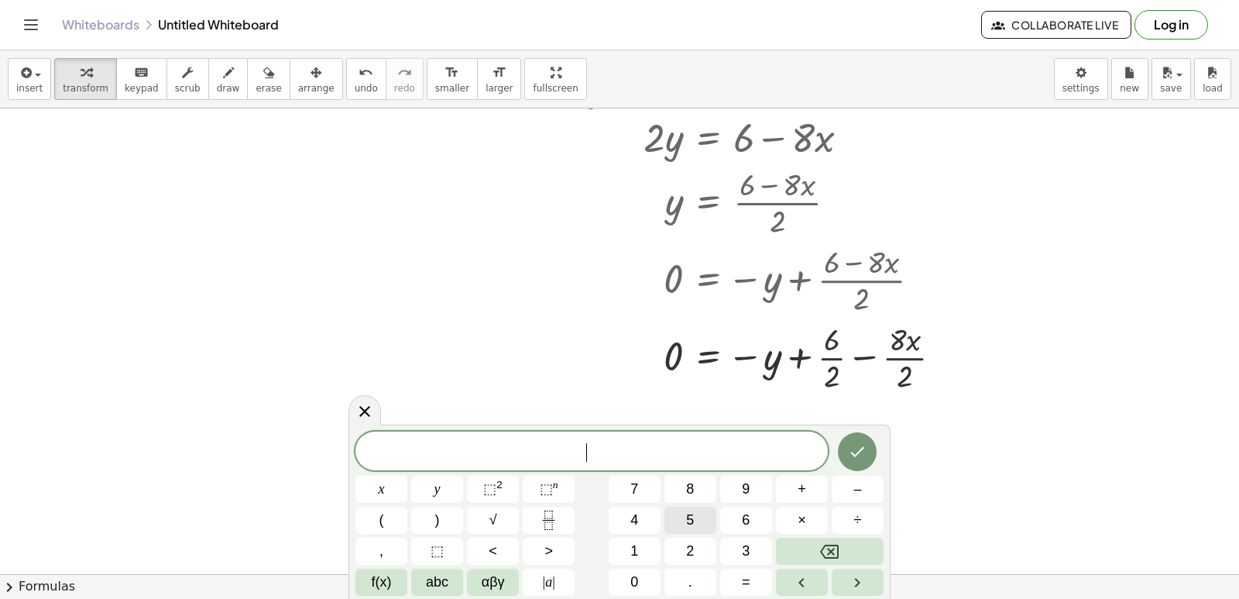
click at [703, 520] on button "5" at bounding box center [690, 519] width 52 height 27
click at [396, 489] on button "x" at bounding box center [381, 488] width 52 height 27
click at [856, 478] on button "–" at bounding box center [858, 488] width 52 height 27
click at [633, 538] on button "1" at bounding box center [635, 550] width 52 height 27
click at [640, 567] on div "5 x − 1 ​ x y ⬚ 2 ⬚ n 7 8 9 + – ( ) √ 4 5 6 × ÷ , ⬚ < > 1 2 3 f(x) abc αβγ | a …" at bounding box center [619, 513] width 528 height 164
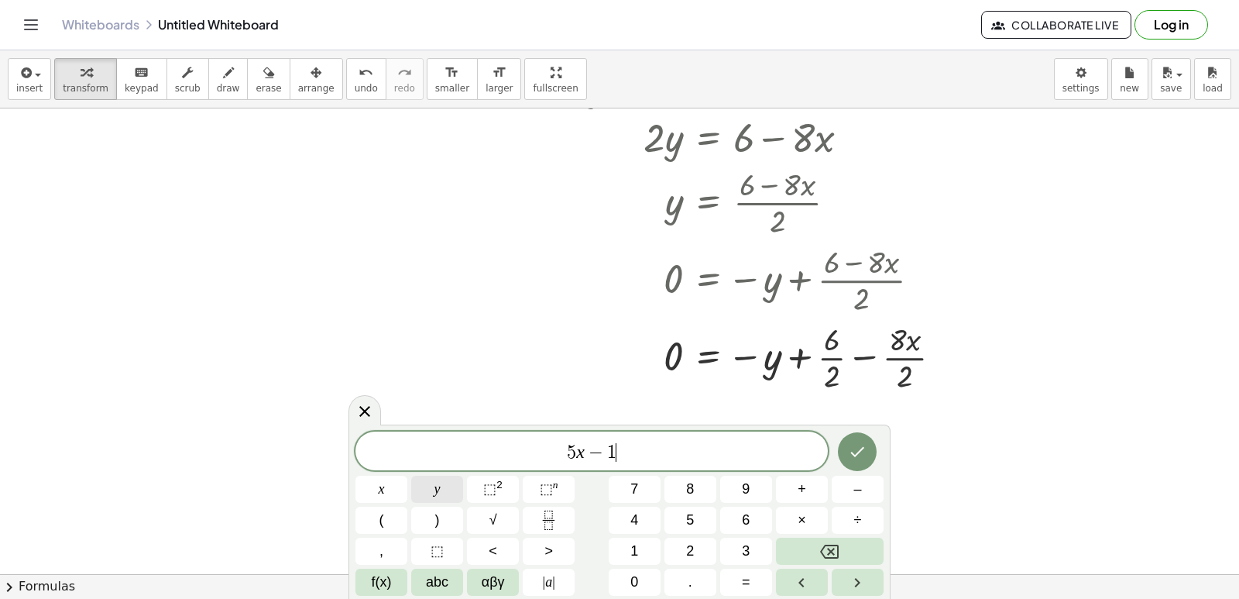
click at [451, 486] on button "y" at bounding box center [437, 488] width 52 height 27
click at [808, 534] on div "5 x − 1 y ​ x y ⬚ 2 ⬚ n 7 8 9 + – ( ) √ 4 5 6 × ÷ , ⬚ < > 1 2 3 f(x) abc αβγ | …" at bounding box center [619, 513] width 528 height 164
click at [626, 568] on button "0" at bounding box center [635, 581] width 52 height 27
click at [818, 544] on button "Backspace" at bounding box center [830, 550] width 108 height 27
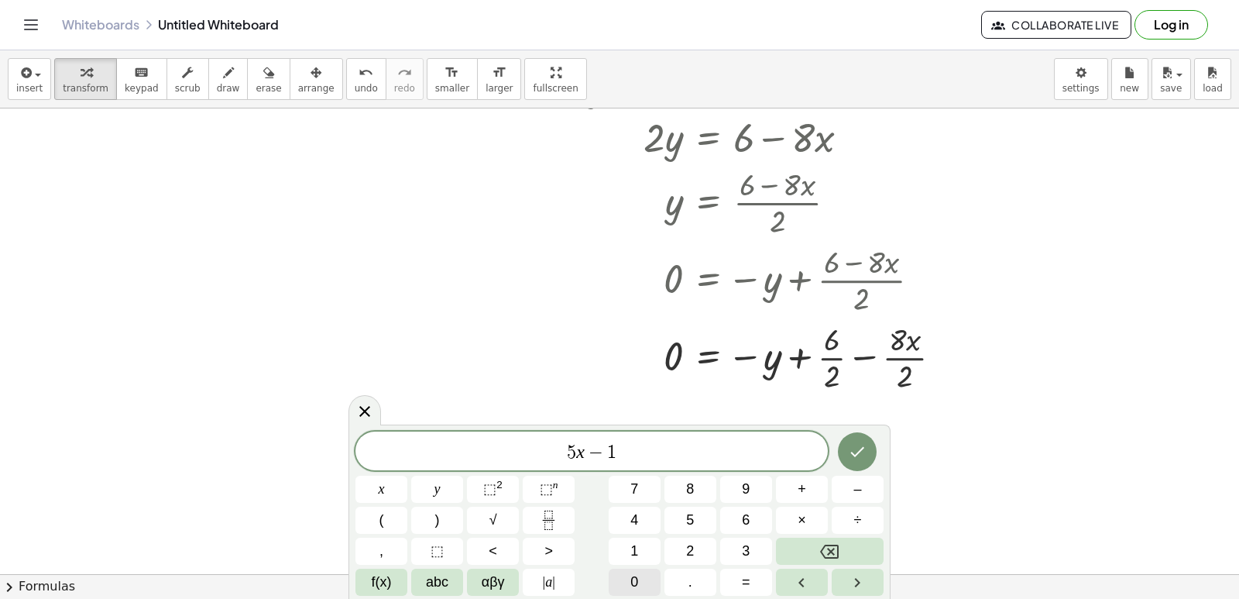
click at [648, 583] on button "0" at bounding box center [635, 581] width 52 height 27
click at [438, 489] on span "y" at bounding box center [437, 489] width 6 height 21
click at [747, 578] on span "=" at bounding box center [746, 582] width 9 height 21
click at [735, 551] on button "3" at bounding box center [746, 550] width 52 height 27
click at [644, 578] on button "0" at bounding box center [635, 581] width 52 height 27
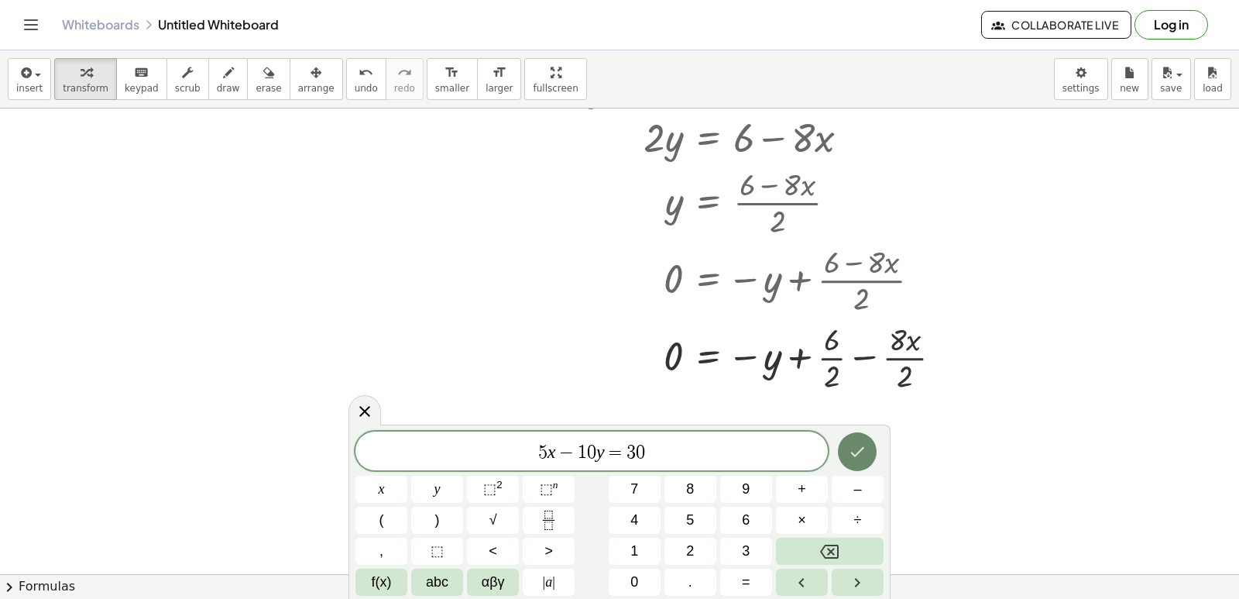
click at [855, 458] on icon "Done" at bounding box center [857, 451] width 19 height 19
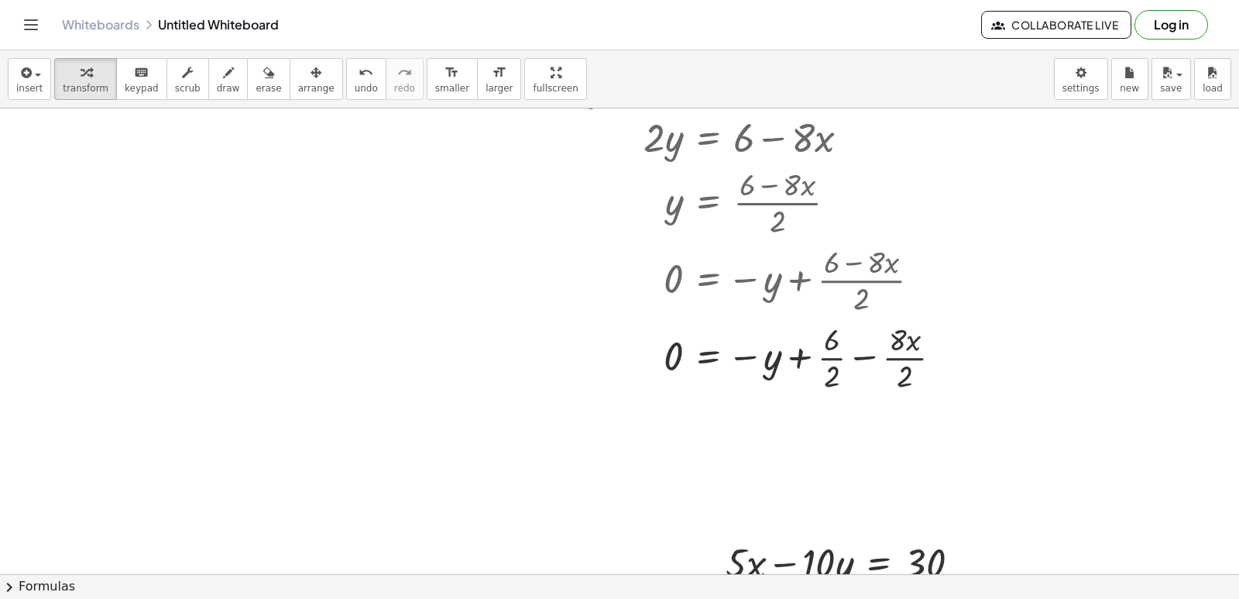
drag, startPoint x: 1224, startPoint y: 486, endPoint x: 1226, endPoint y: 544, distance: 58.1
click at [1238, 598] on html "Graspable Math Activities Get Started Activity Bank Assigned Work Classes White…" at bounding box center [619, 299] width 1239 height 599
drag, startPoint x: 1233, startPoint y: 502, endPoint x: 726, endPoint y: 390, distance: 518.8
drag, startPoint x: 765, startPoint y: 218, endPoint x: 949, endPoint y: 201, distance: 185.1
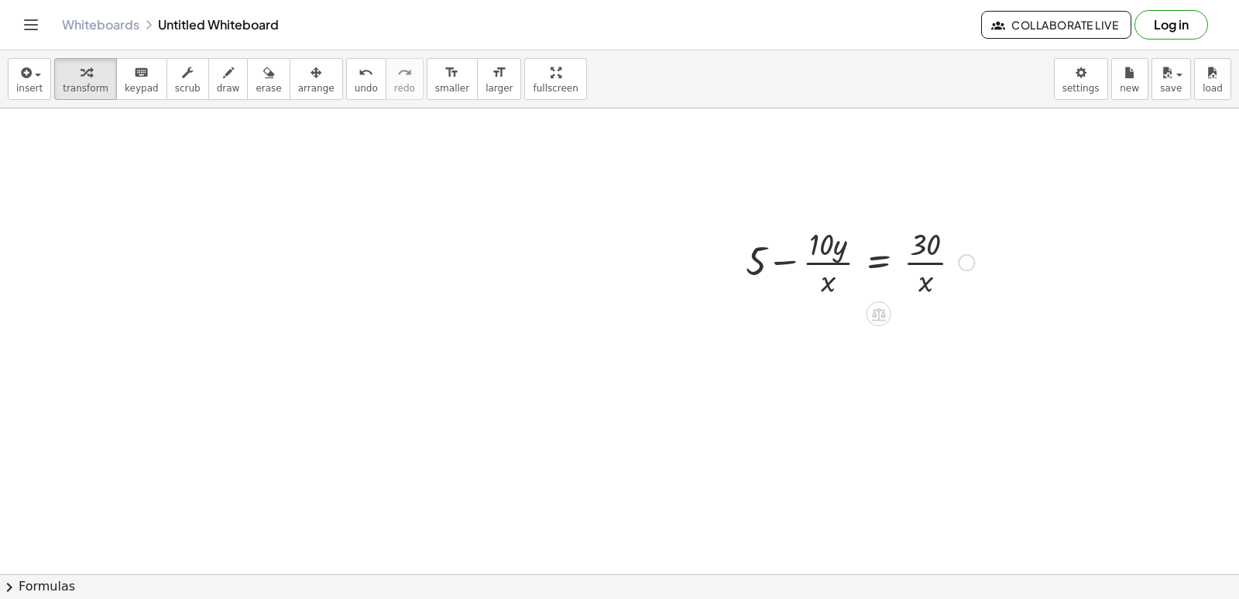
scroll to position [1701, 0]
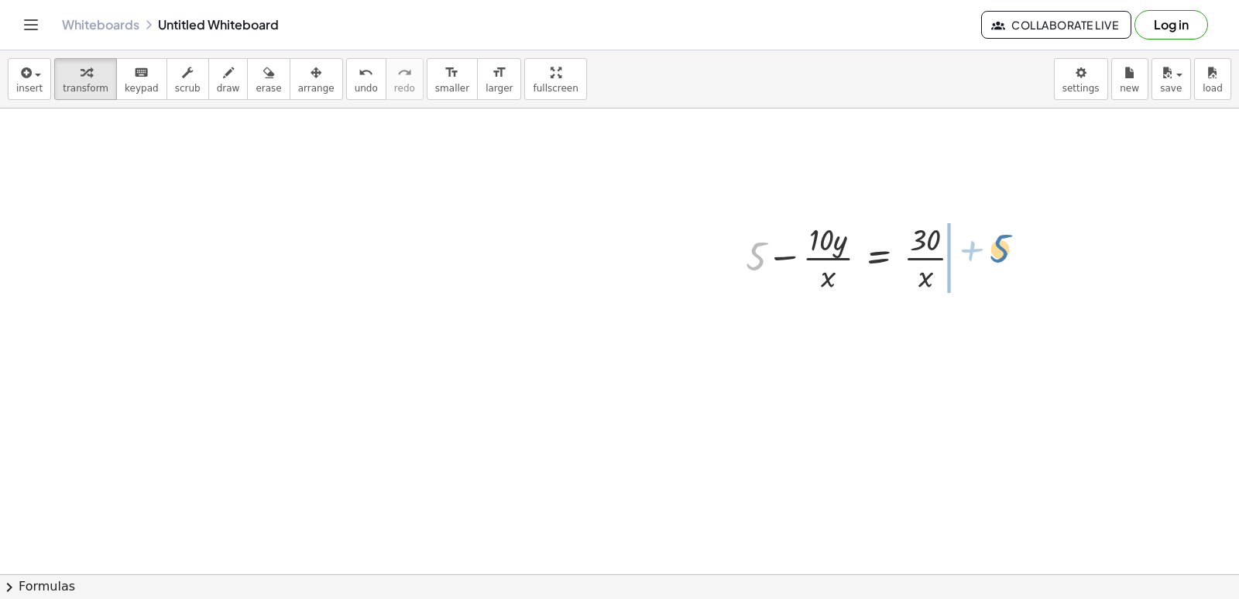
drag, startPoint x: 920, startPoint y: 629, endPoint x: 1238, endPoint y: 155, distance: 570.9
drag, startPoint x: 1238, startPoint y: 155, endPoint x: 762, endPoint y: 379, distance: 526.2
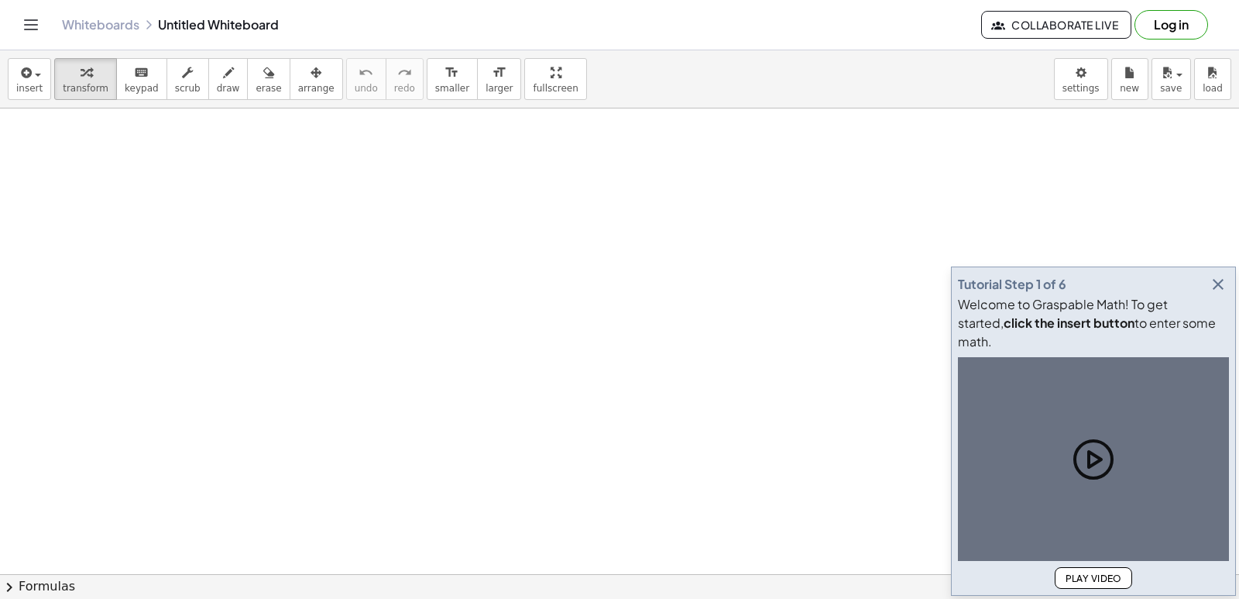
click at [1220, 293] on icon "button" at bounding box center [1218, 284] width 19 height 19
click at [1095, 91] on body "Graspable Math Activities Get Started Activity Bank Assigned Work Classes White…" at bounding box center [619, 299] width 1239 height 599
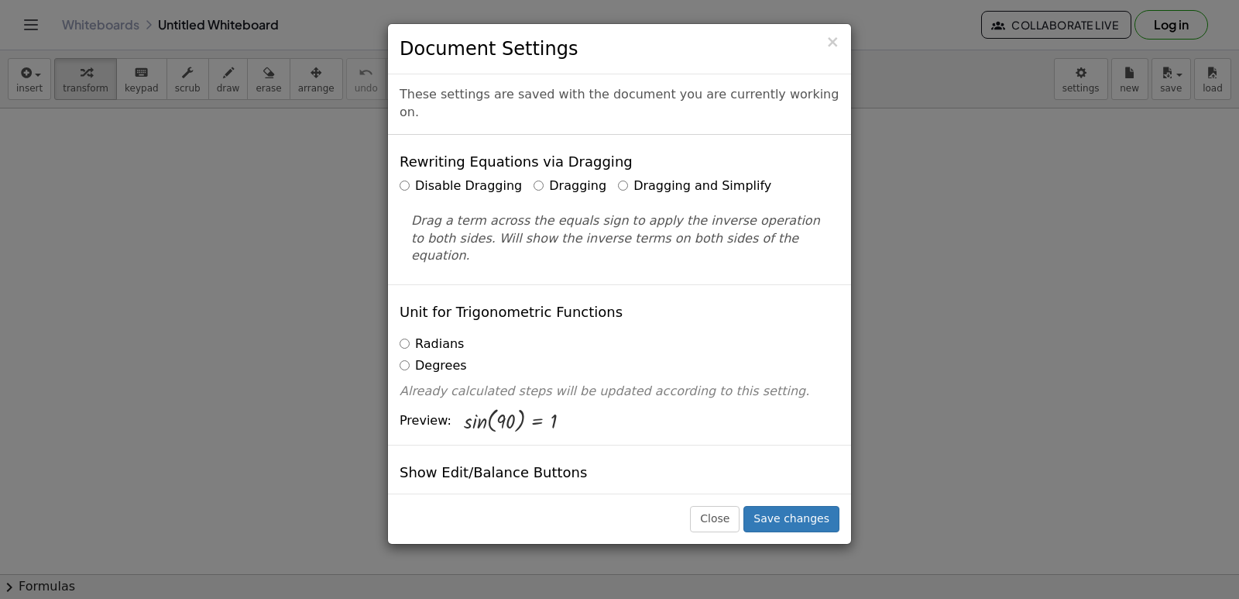
click at [1221, 306] on div "× Document Settings These settings are saved with the document you are currentl…" at bounding box center [619, 299] width 1239 height 599
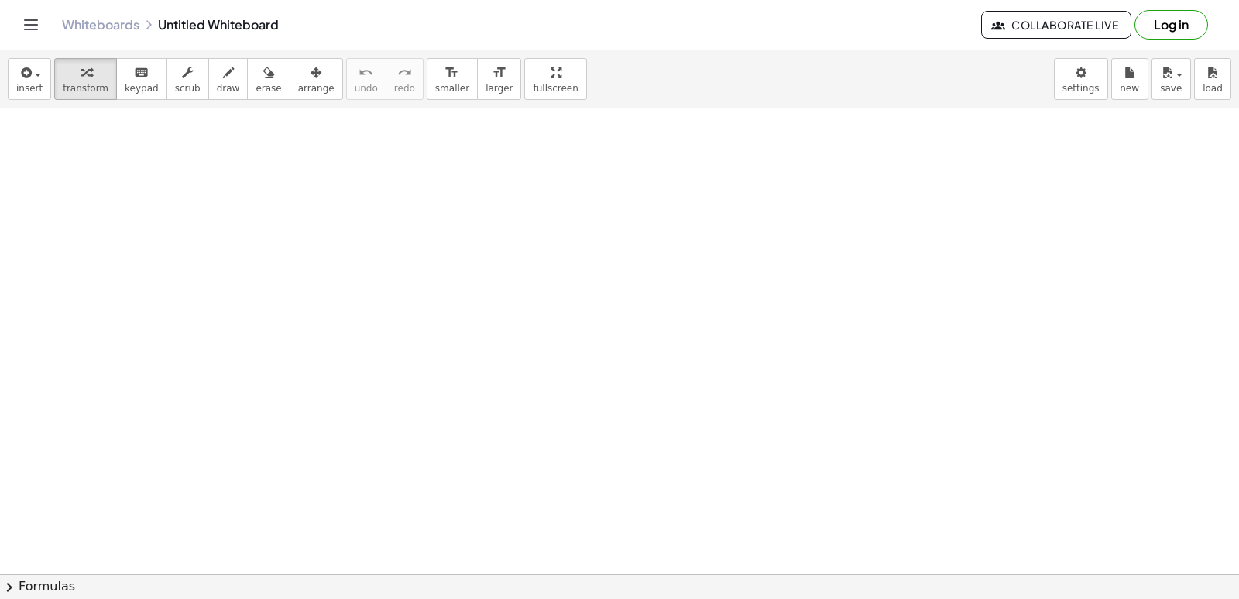
drag, startPoint x: 746, startPoint y: 53, endPoint x: 841, endPoint y: 282, distance: 248.2
click at [1077, 100] on div "insert select one: Math Expression Function Text Youtube Video Graphing Geometr…" at bounding box center [619, 79] width 1239 height 58
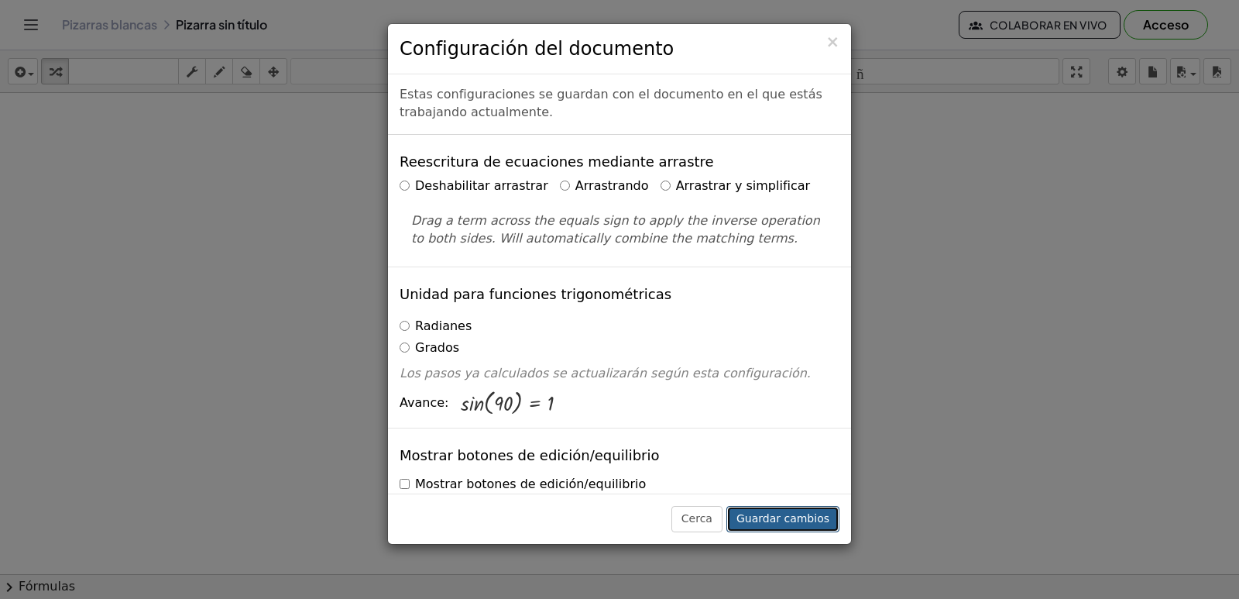
click at [826, 517] on font "Guardar cambios" at bounding box center [782, 518] width 93 height 12
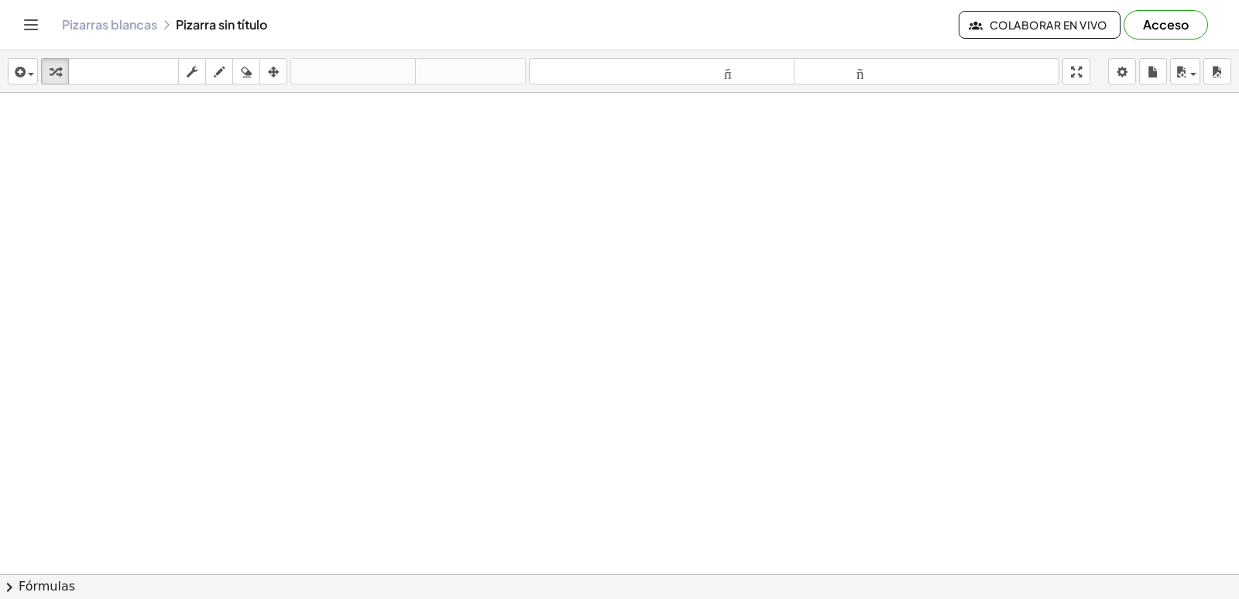
click at [544, 376] on div at bounding box center [619, 608] width 1239 height 1031
drag, startPoint x: 544, startPoint y: 376, endPoint x: 568, endPoint y: 419, distance: 49.6
click at [568, 419] on div at bounding box center [619, 608] width 1239 height 1031
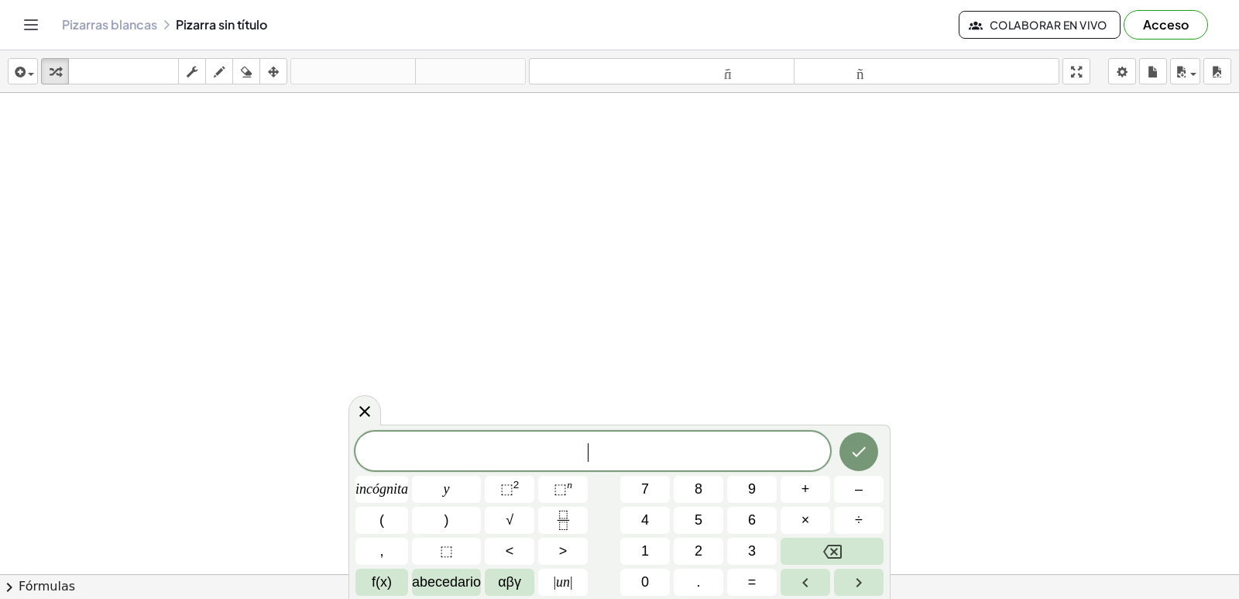
click at [569, 420] on div at bounding box center [619, 608] width 1239 height 1031
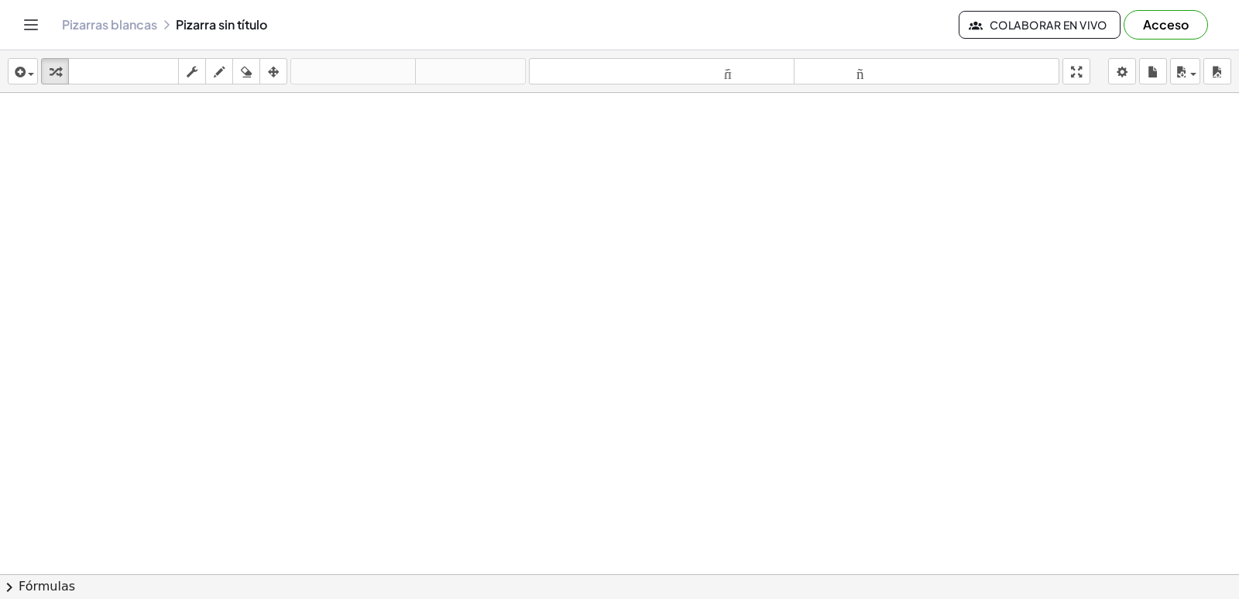
click at [572, 420] on div at bounding box center [619, 608] width 1239 height 1031
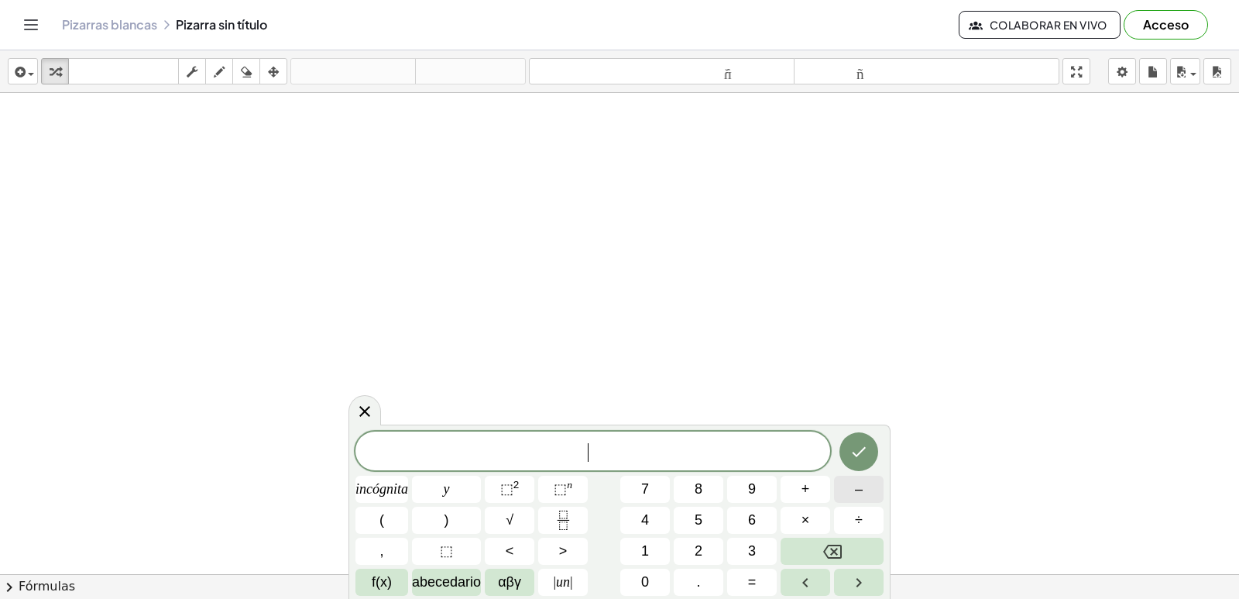
click at [856, 493] on font "–" at bounding box center [859, 488] width 8 height 15
click at [760, 545] on button "3" at bounding box center [752, 550] width 50 height 27
click at [815, 491] on button "+" at bounding box center [806, 488] width 50 height 27
click at [690, 527] on button "5" at bounding box center [699, 519] width 50 height 27
click at [465, 497] on button "y" at bounding box center [446, 488] width 69 height 27
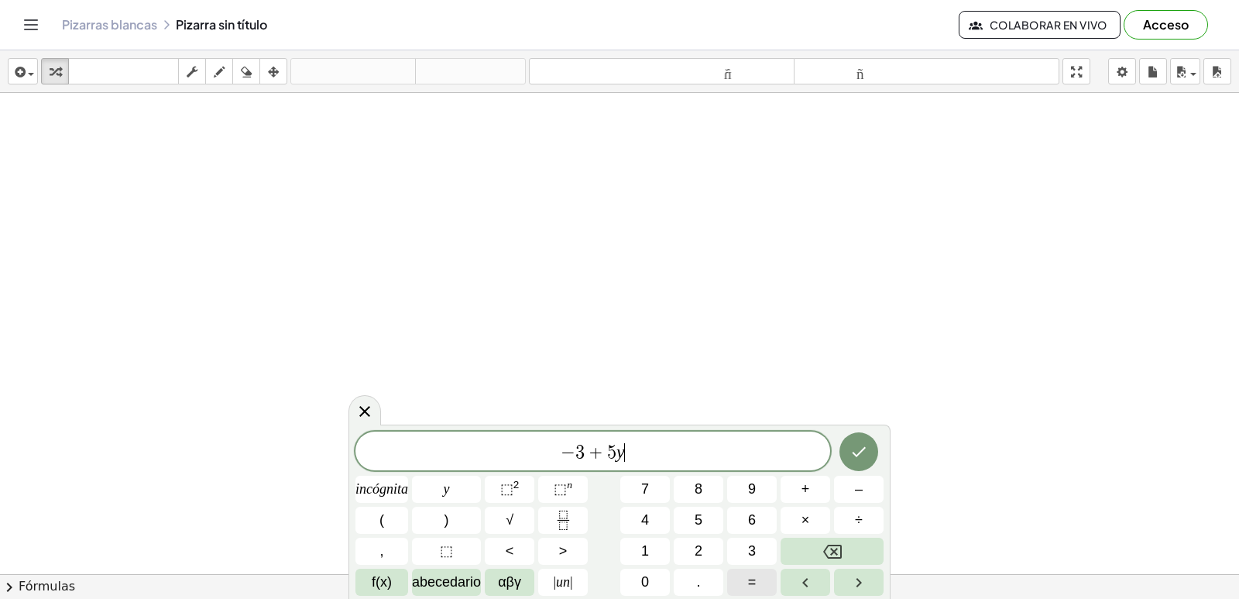
click at [752, 568] on button "=" at bounding box center [752, 581] width 50 height 27
click at [701, 551] on font "2" at bounding box center [699, 550] width 8 height 15
click at [860, 458] on icon "Hecho" at bounding box center [859, 451] width 19 height 19
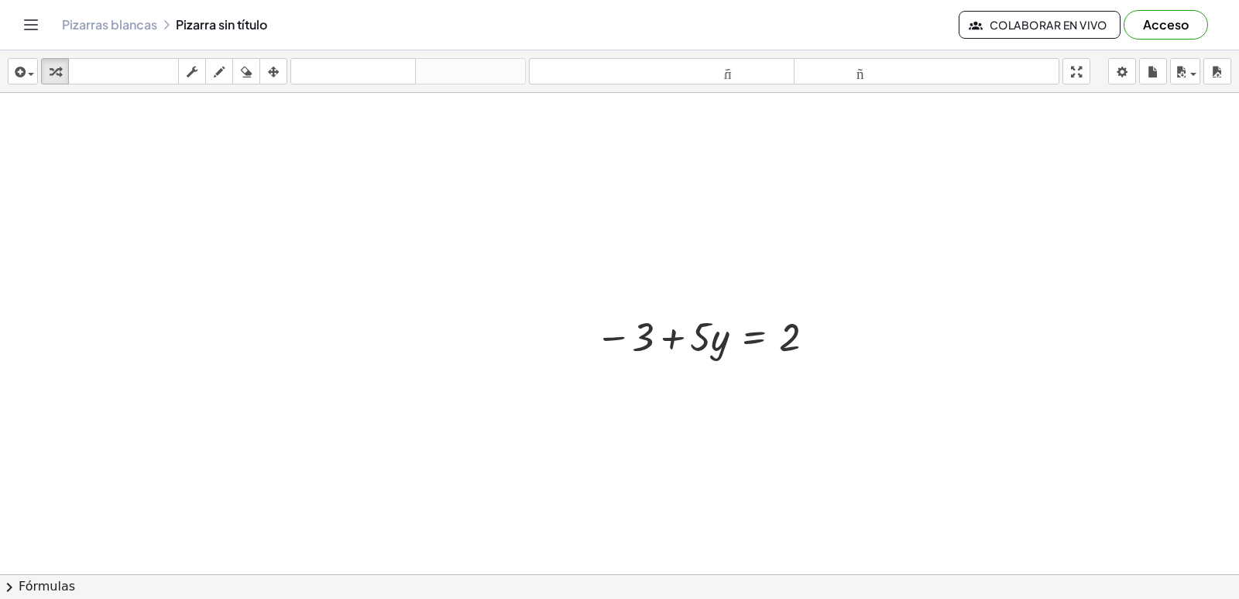
scroll to position [118, 0]
click at [664, 339] on div at bounding box center [708, 331] width 241 height 53
click at [666, 325] on div at bounding box center [708, 331] width 241 height 53
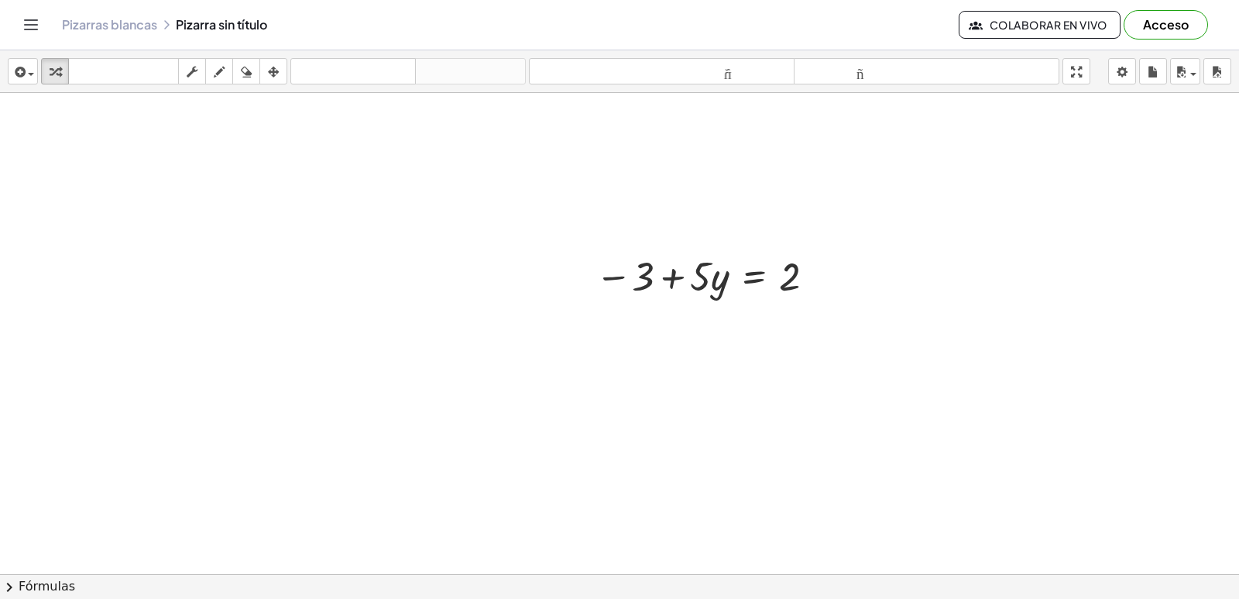
drag, startPoint x: 1238, startPoint y: 261, endPoint x: 695, endPoint y: 404, distance: 562.2
click at [695, 404] on div at bounding box center [619, 433] width 1239 height 1031
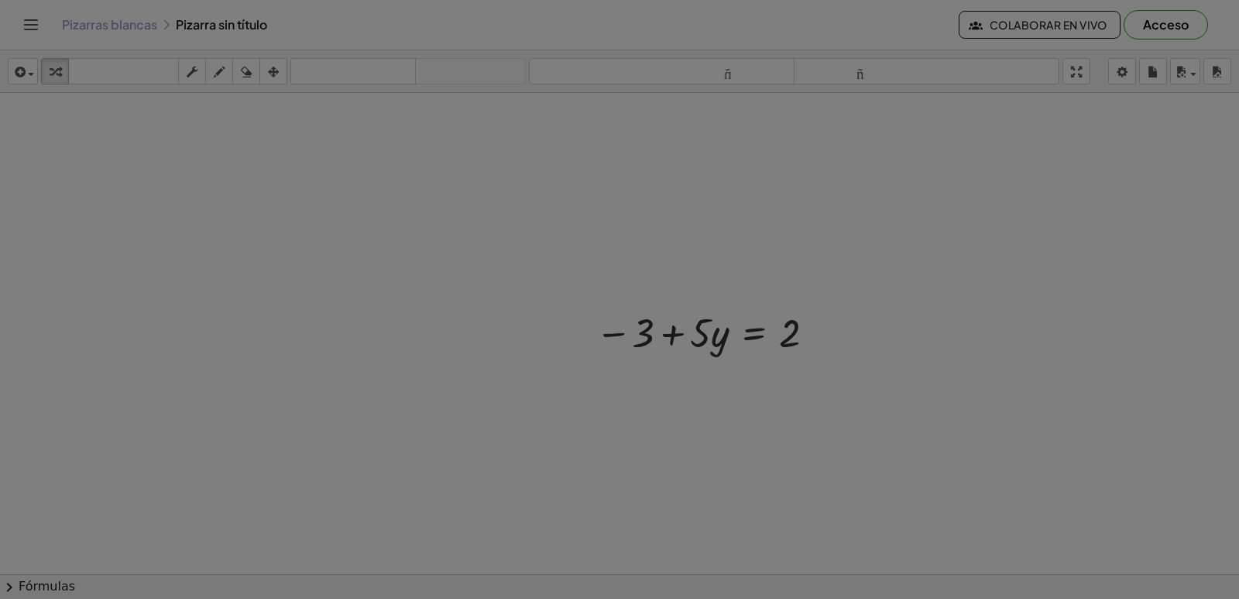
drag, startPoint x: 1113, startPoint y: 67, endPoint x: 1119, endPoint y: 72, distance: 8.2
click at [1119, 72] on div at bounding box center [619, 299] width 1239 height 599
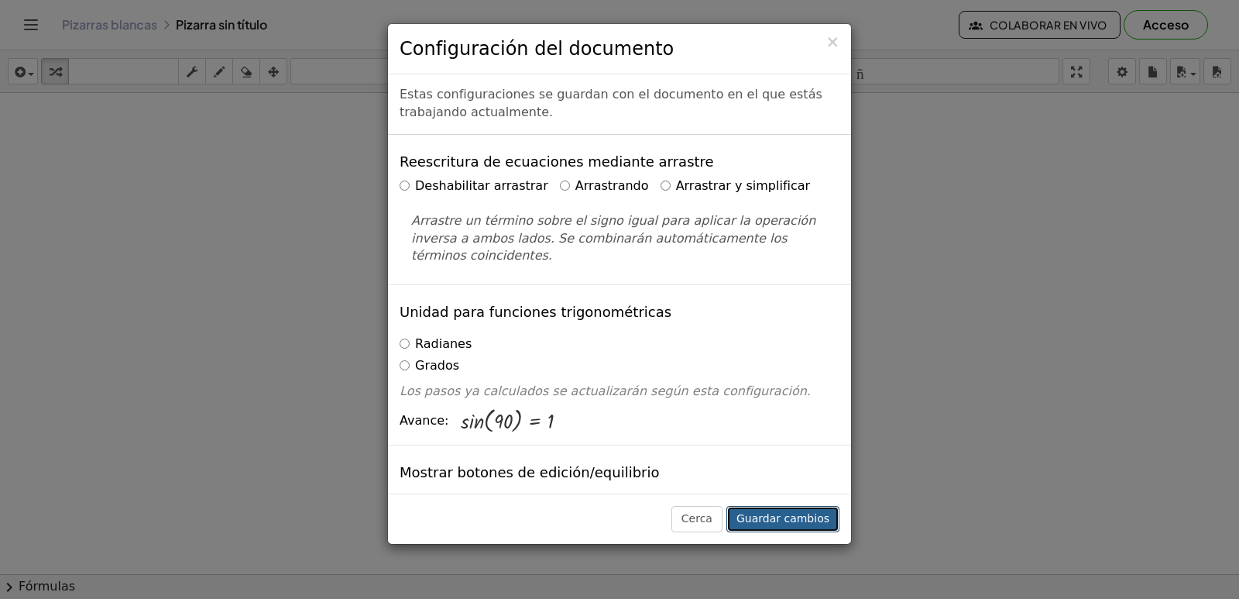
click at [819, 513] on font "Guardar cambios" at bounding box center [782, 518] width 93 height 12
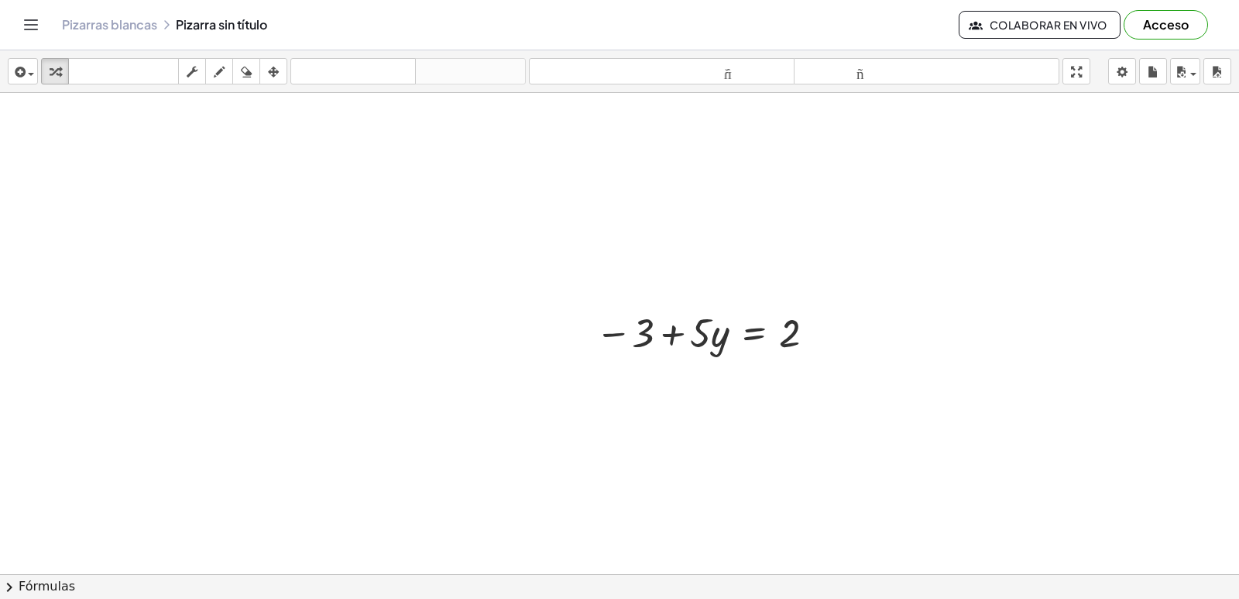
drag, startPoint x: 640, startPoint y: 372, endPoint x: 627, endPoint y: 409, distance: 38.4
click at [627, 407] on div at bounding box center [619, 489] width 1239 height 1031
drag, startPoint x: 649, startPoint y: 498, endPoint x: 616, endPoint y: 487, distance: 35.0
click at [620, 487] on div at bounding box center [619, 489] width 1239 height 1031
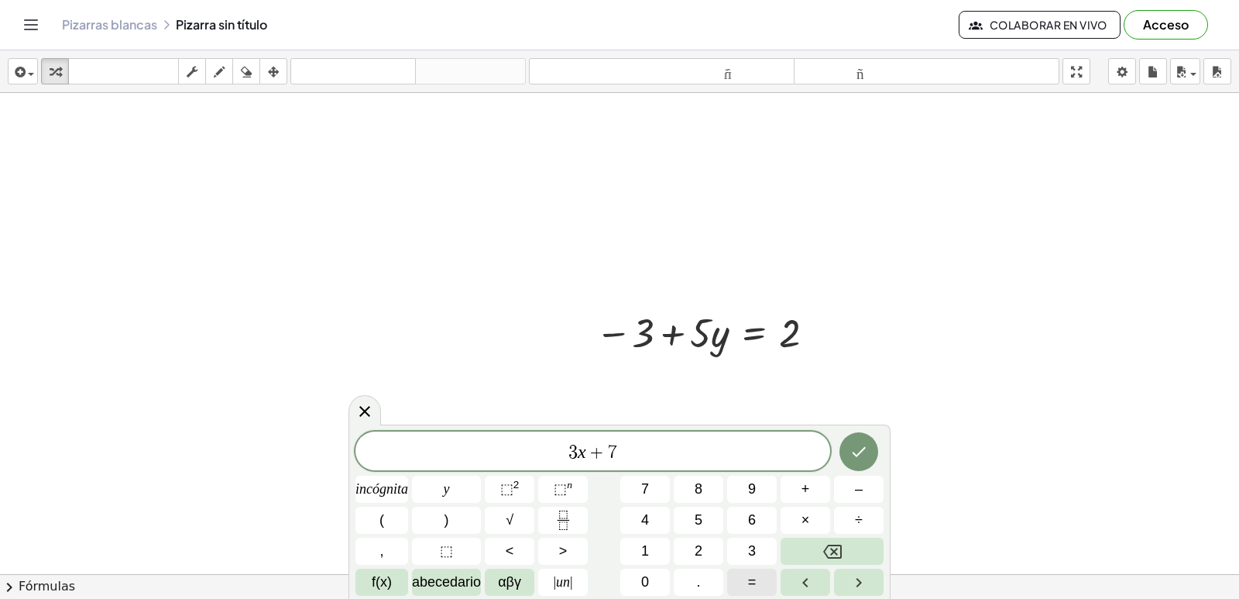
click at [751, 583] on font "=" at bounding box center [752, 581] width 9 height 15
click at [853, 488] on button "–" at bounding box center [859, 488] width 50 height 27
click at [757, 537] on div "3 x + 7 = − ​ incógnita y ⬚ 2 ⬚ n 7 8 9 + – ( ) √ 4 5 6 × ÷ , ⬚ < > 1 2 3 f(x) …" at bounding box center [619, 513] width 528 height 164
click at [854, 453] on icon "Hecho" at bounding box center [859, 452] width 14 height 10
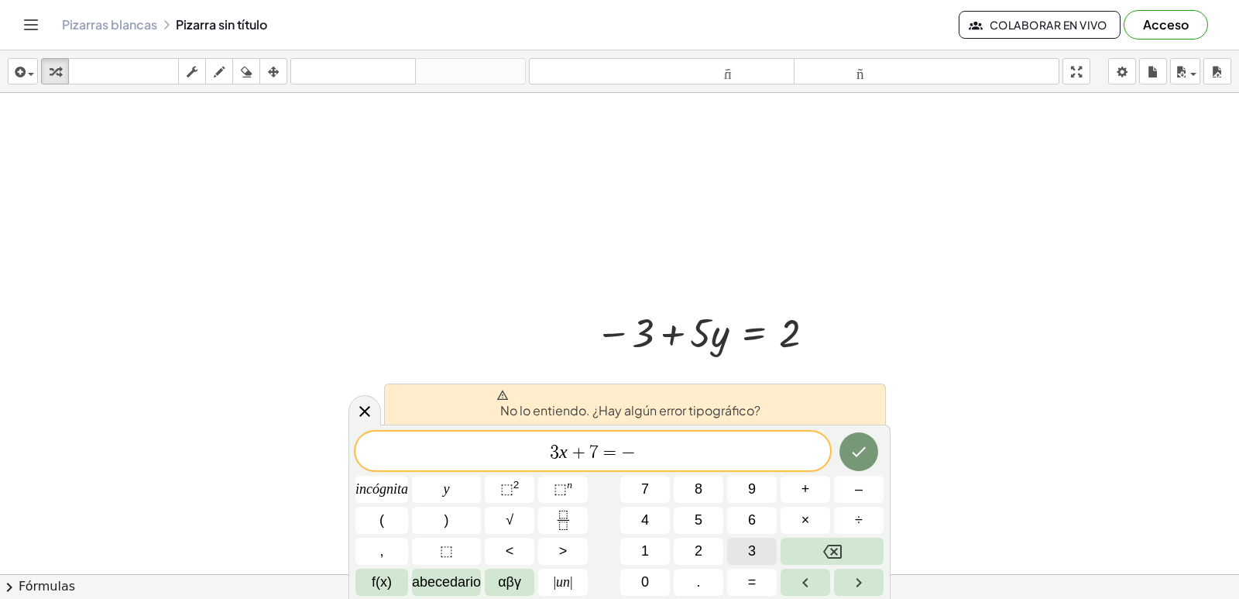
click at [750, 547] on font "3" at bounding box center [752, 550] width 8 height 15
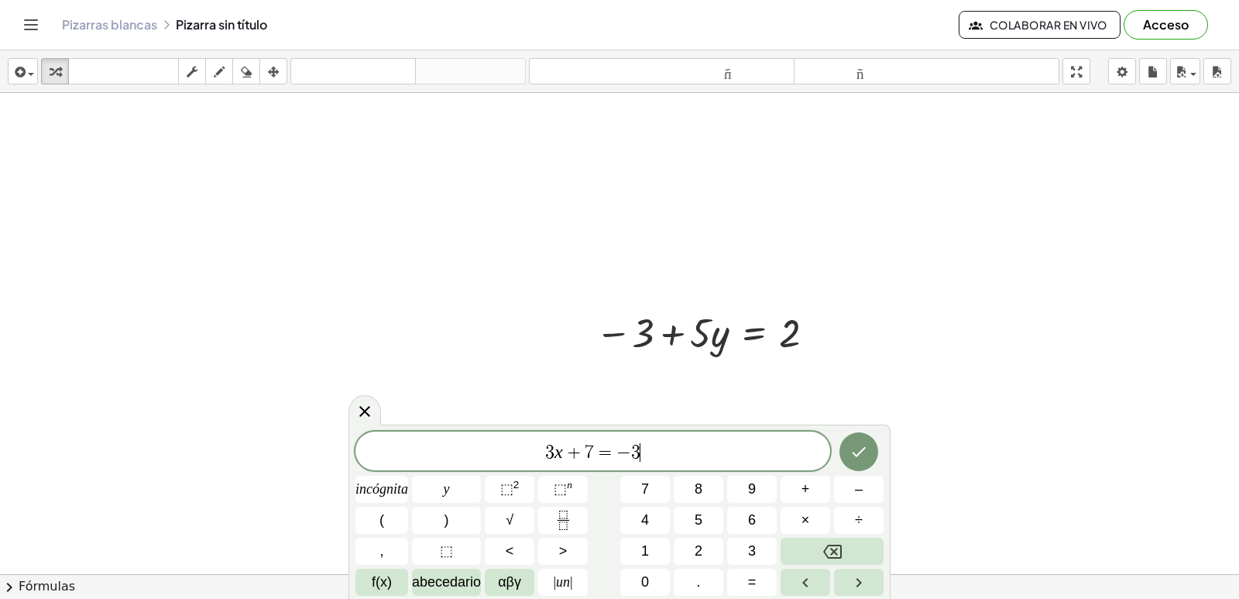
drag, startPoint x: 750, startPoint y: 545, endPoint x: 993, endPoint y: 570, distance: 243.6
click at [1004, 570] on div at bounding box center [619, 489] width 1239 height 1031
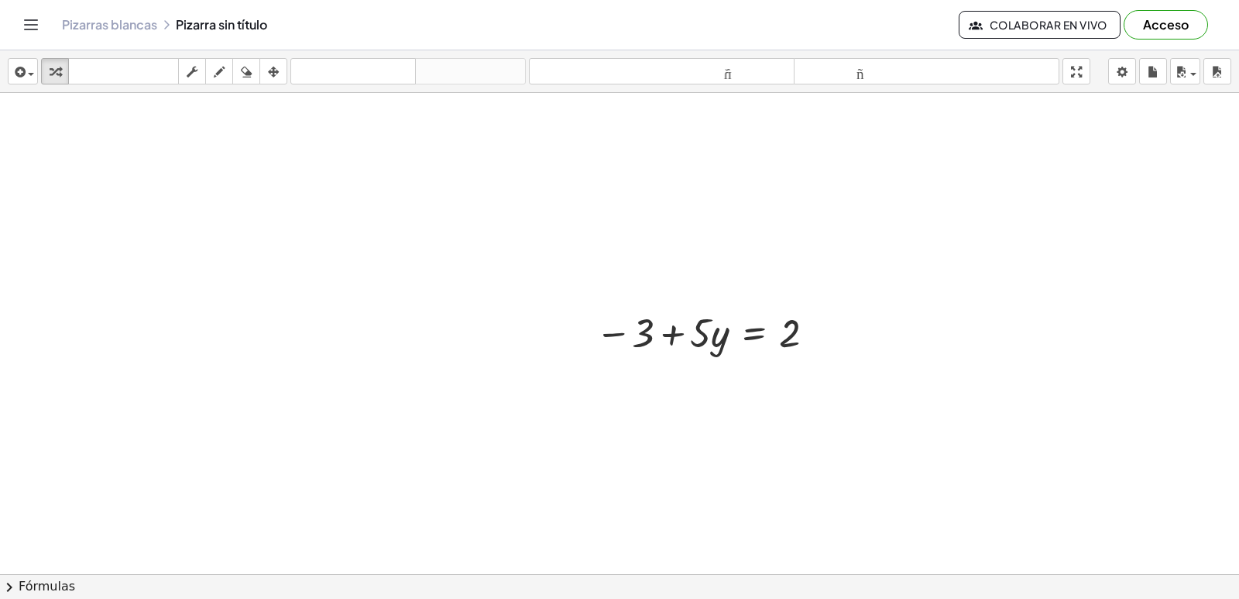
click at [876, 487] on div at bounding box center [619, 489] width 1239 height 1031
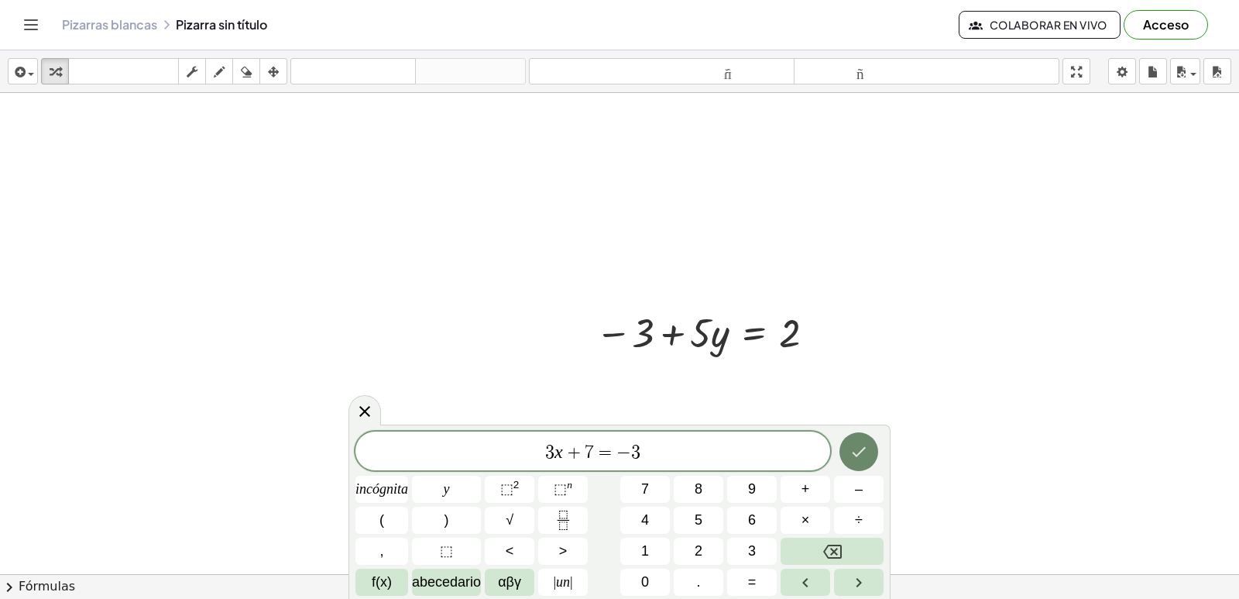
click at [856, 451] on icon "Hecho" at bounding box center [859, 451] width 19 height 19
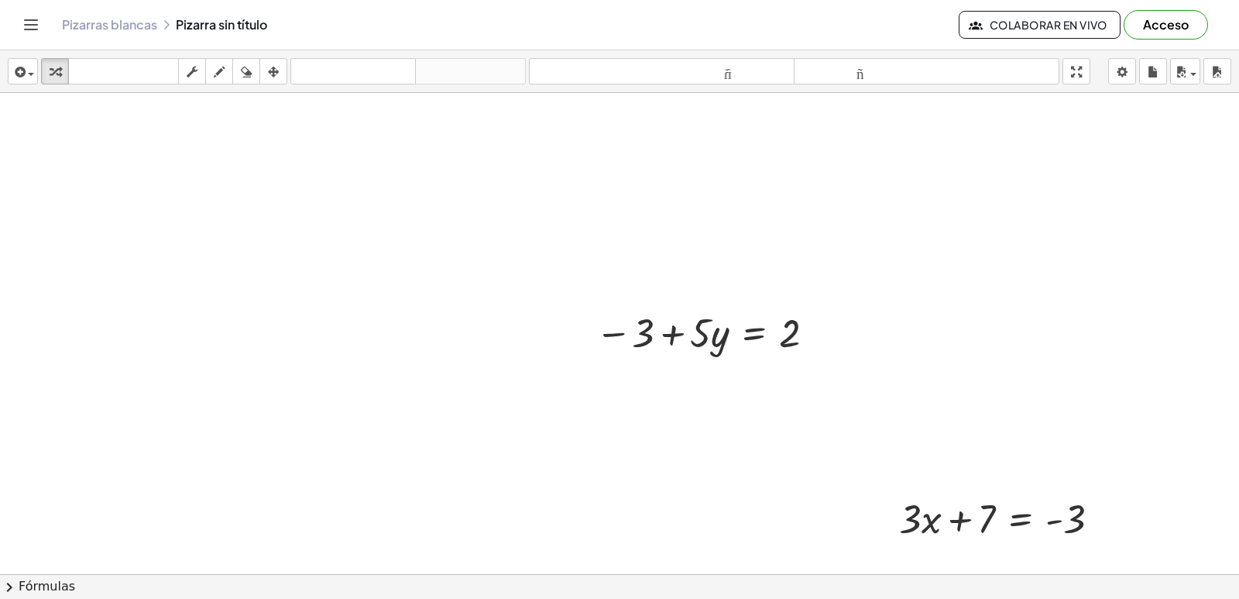
click at [867, 527] on div at bounding box center [619, 489] width 1239 height 1031
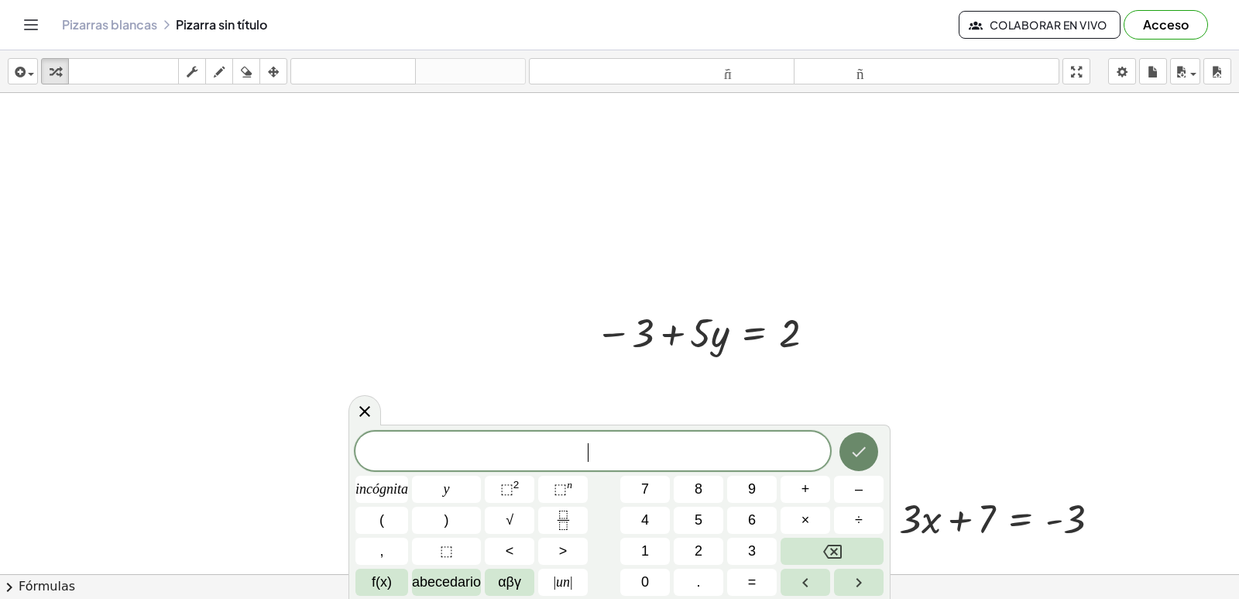
click at [845, 444] on button "Hecho" at bounding box center [858, 451] width 39 height 39
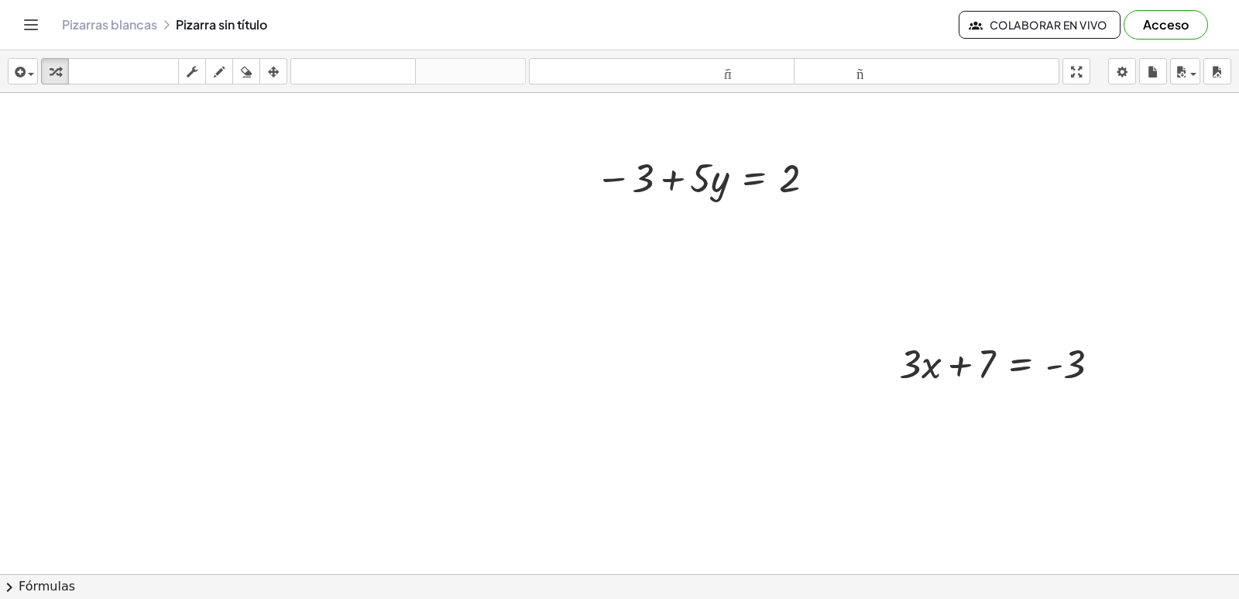
scroll to position [351, 0]
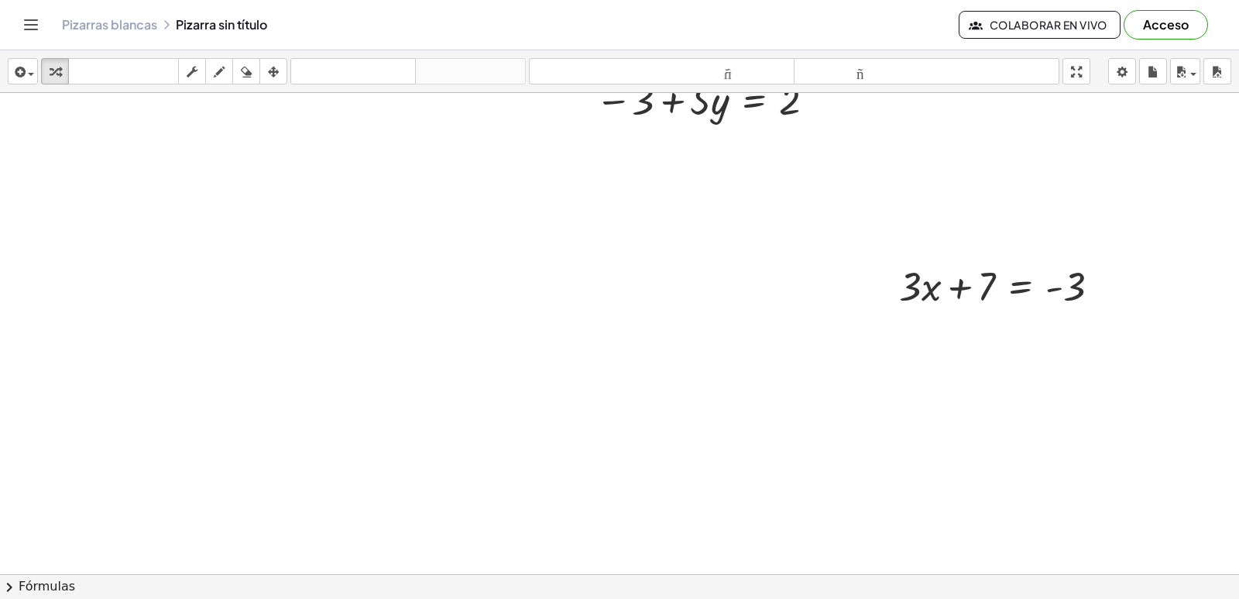
click at [564, 386] on div at bounding box center [619, 257] width 1239 height 1031
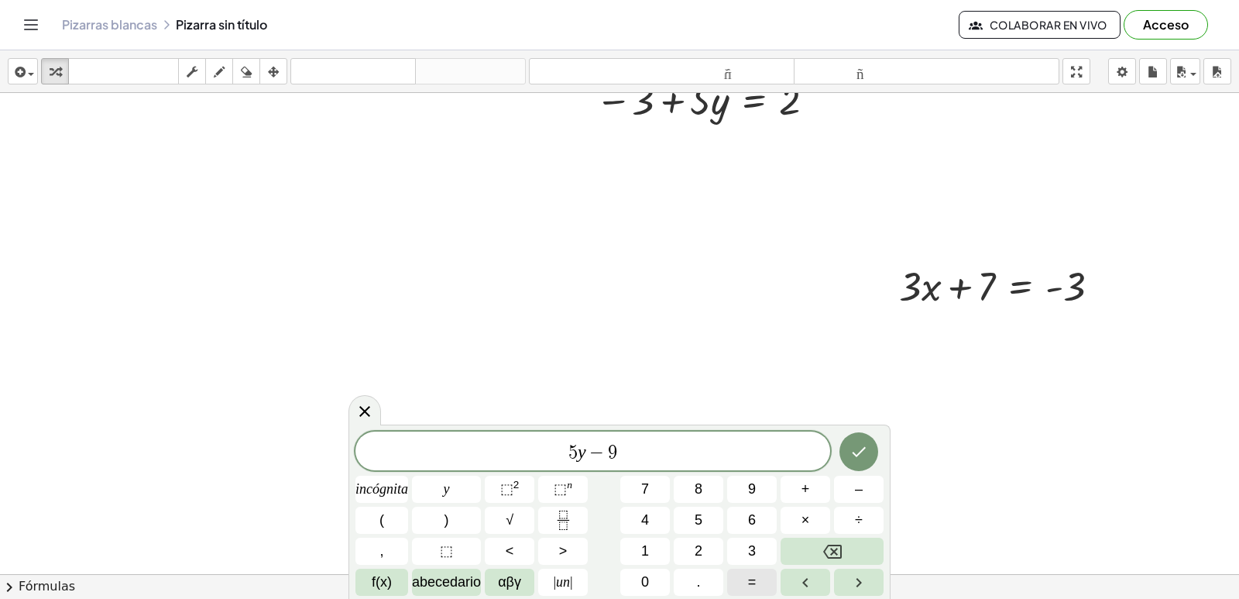
click at [757, 575] on button "=" at bounding box center [752, 581] width 50 height 27
click at [640, 544] on button "1" at bounding box center [645, 550] width 50 height 27
click at [857, 451] on icon "Hecho" at bounding box center [859, 451] width 19 height 19
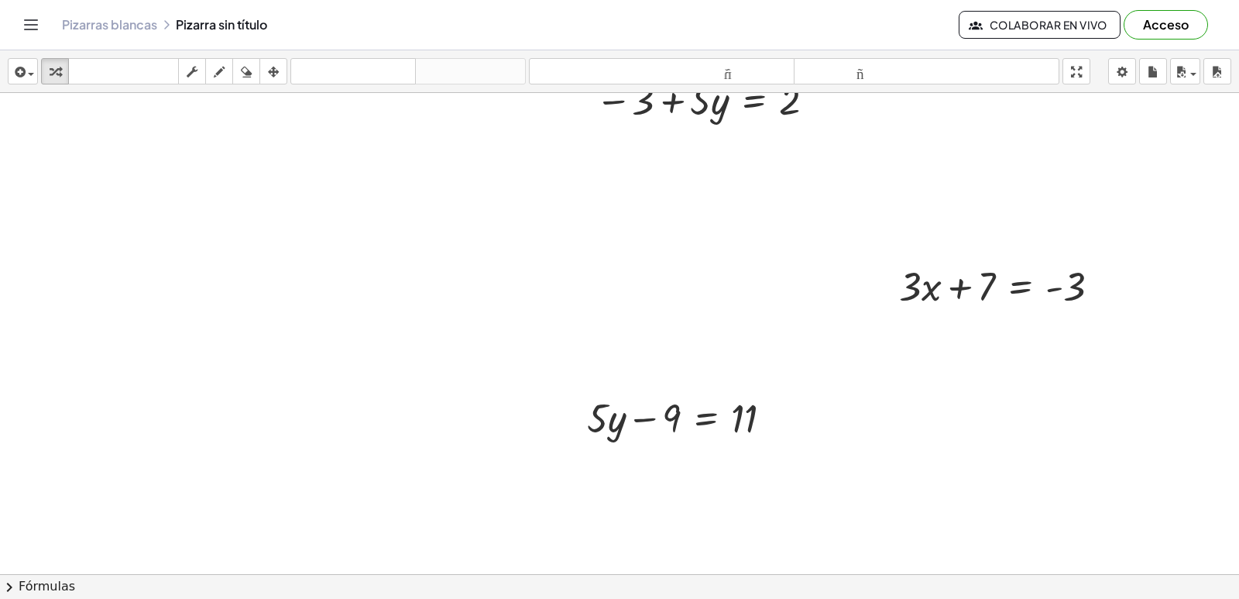
click at [771, 477] on div at bounding box center [619, 257] width 1239 height 1031
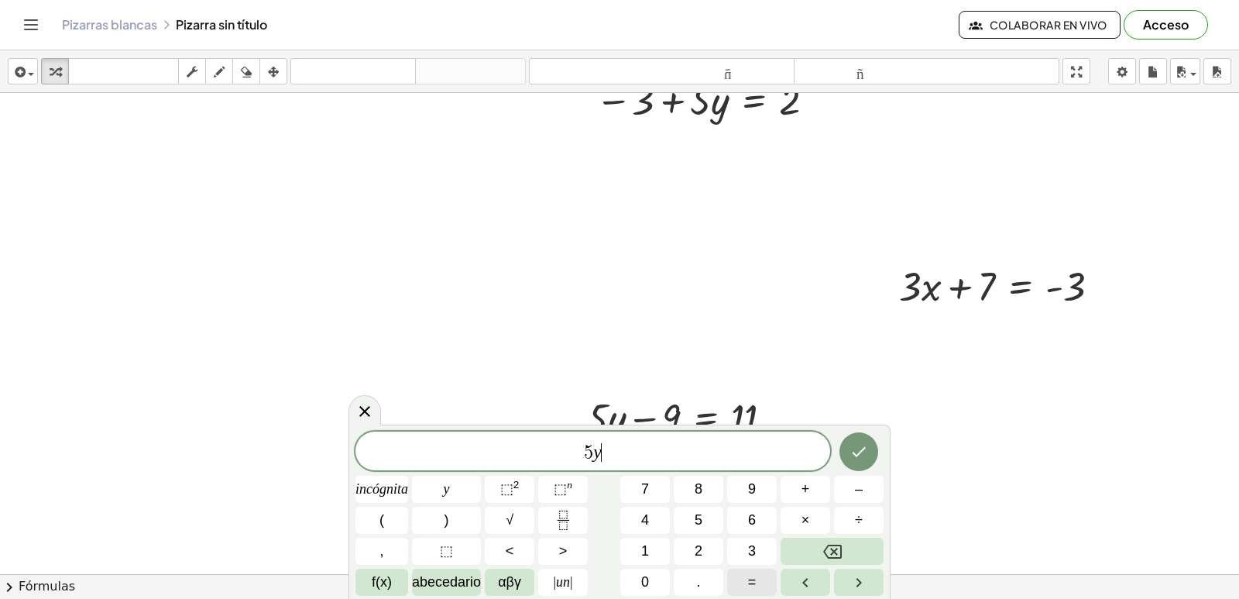
click at [753, 581] on font "=" at bounding box center [752, 581] width 9 height 15
click at [639, 546] on button "1" at bounding box center [645, 550] width 50 height 27
click at [817, 482] on button "+" at bounding box center [806, 488] width 50 height 27
click at [749, 489] on font "9" at bounding box center [752, 488] width 8 height 15
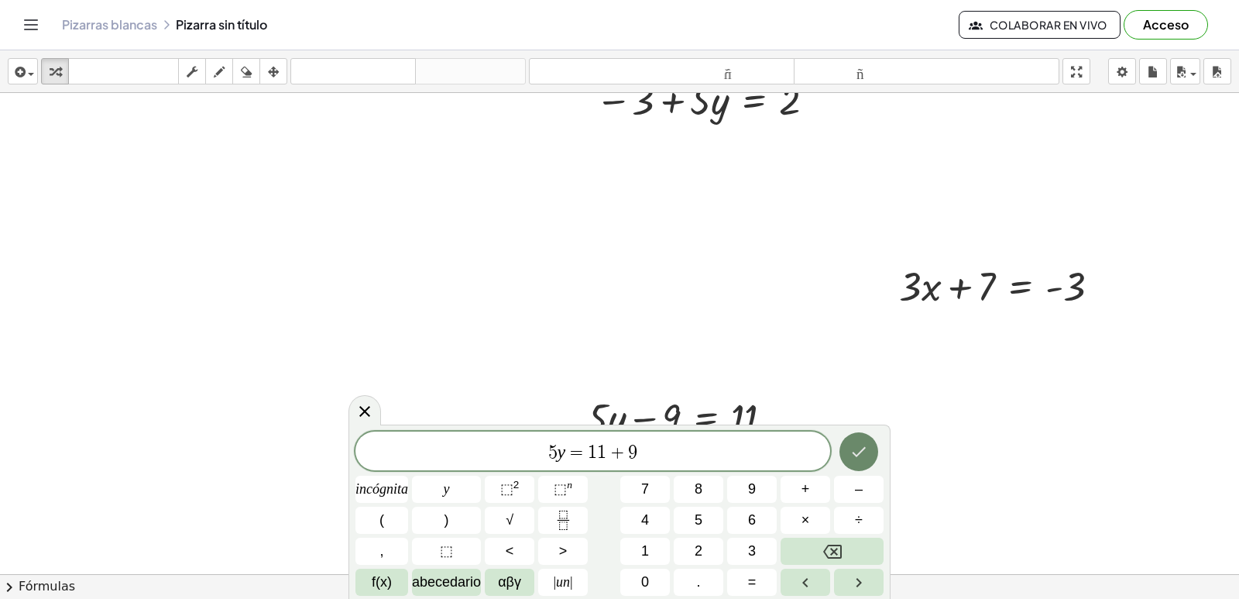
click at [871, 454] on button "Hecho" at bounding box center [858, 451] width 39 height 39
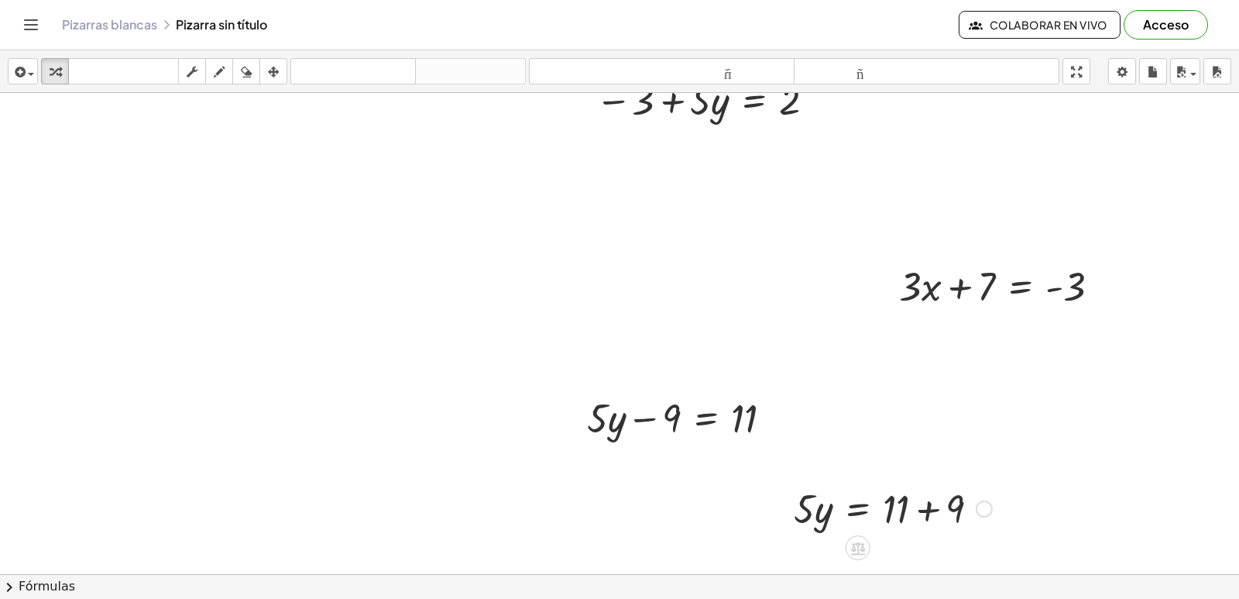
click at [798, 504] on div at bounding box center [893, 507] width 214 height 53
click at [831, 506] on div at bounding box center [893, 507] width 214 height 53
drag, startPoint x: 814, startPoint y: 503, endPoint x: 1004, endPoint y: 502, distance: 189.7
click at [1004, 509] on div "− 3 + · 5 · y = 2 + · 3 · x + 7 = - 3 + · 5 · y − 9 = 11 · 5 · y · 5 · y = + 11…" at bounding box center [619, 257] width 1239 height 1031
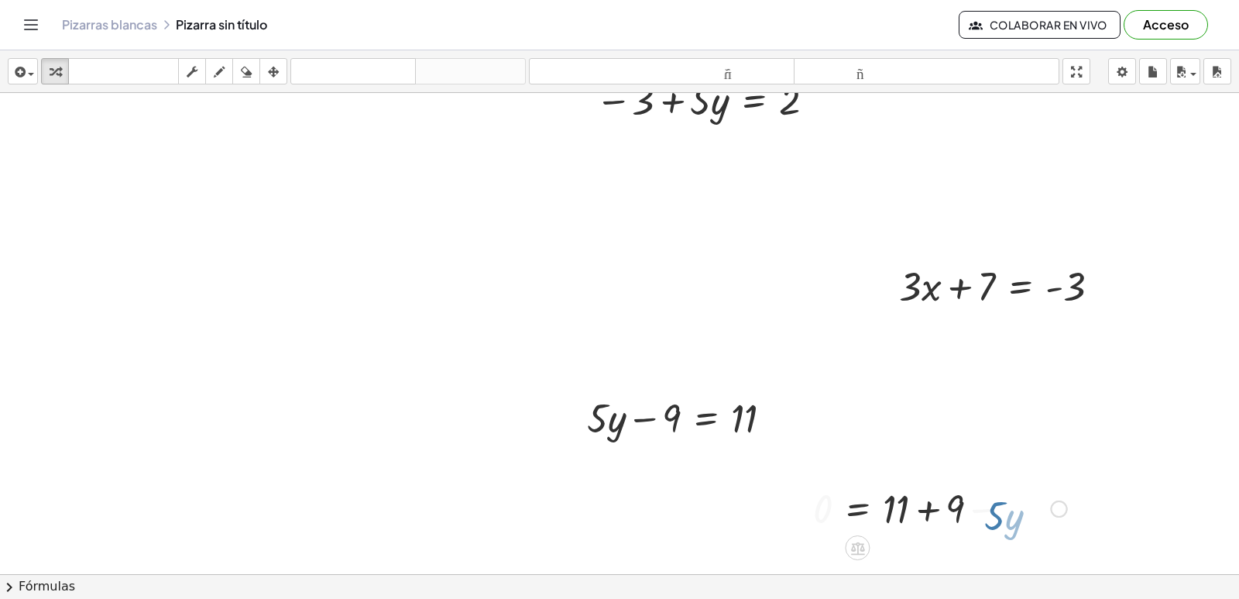
click at [1004, 502] on div at bounding box center [939, 507] width 269 height 53
drag, startPoint x: 898, startPoint y: 510, endPoint x: 850, endPoint y: 551, distance: 63.8
drag, startPoint x: 939, startPoint y: 509, endPoint x: 853, endPoint y: 547, distance: 94.3
click at [871, 506] on div at bounding box center [911, 507] width 261 height 53
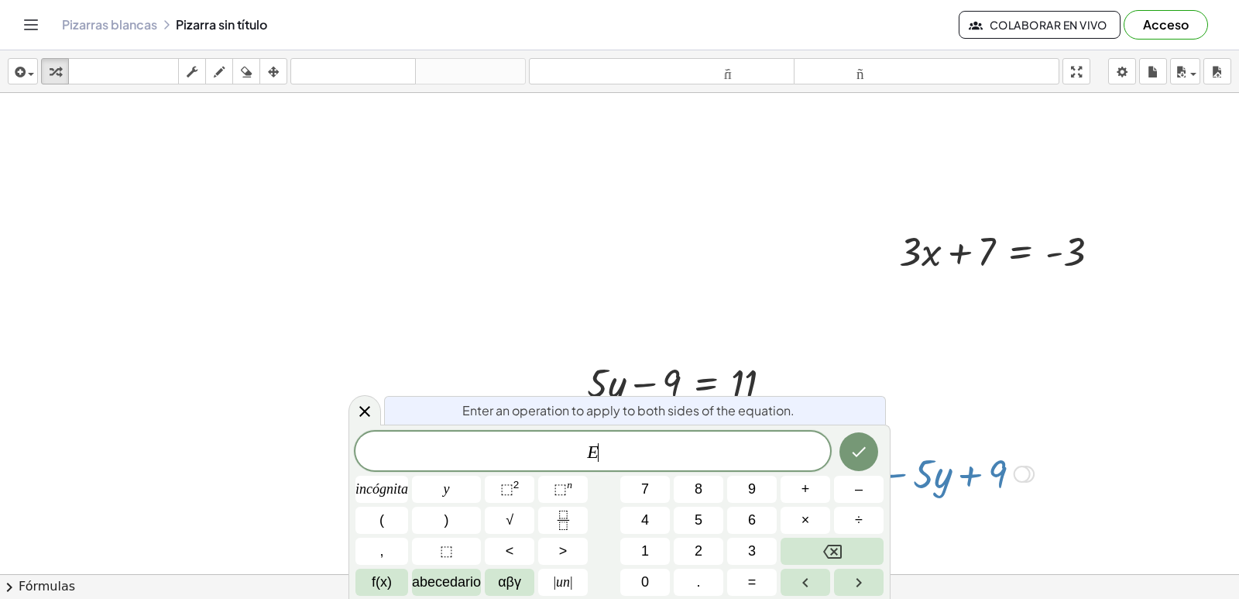
scroll to position [503, 0]
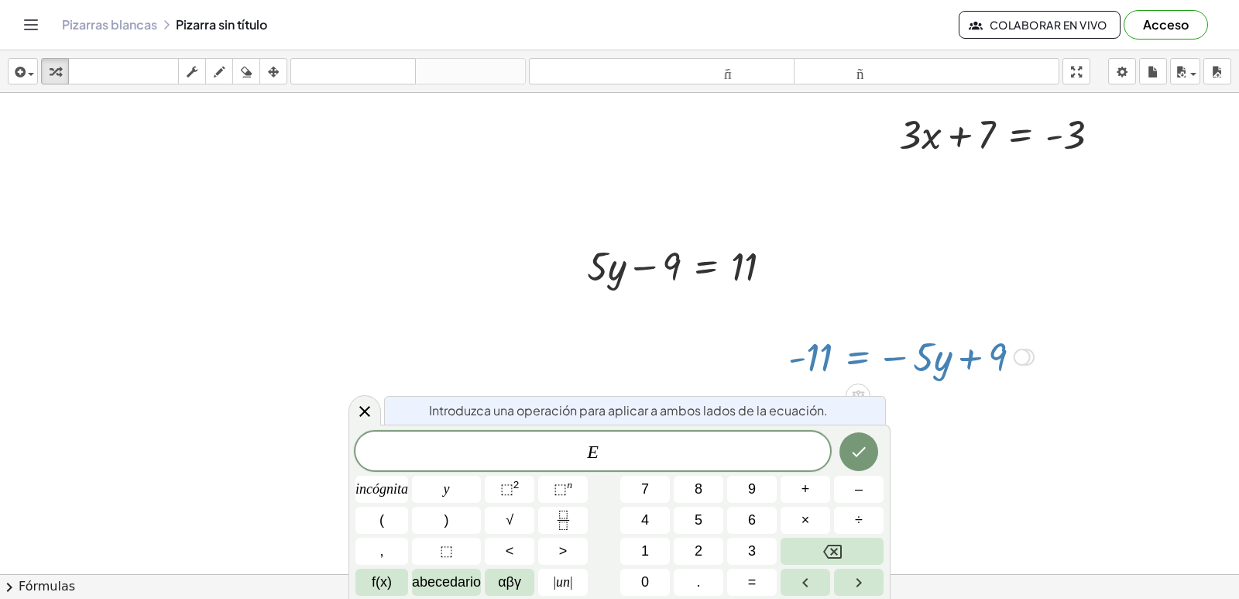
click at [992, 406] on div at bounding box center [619, 105] width 1239 height 1031
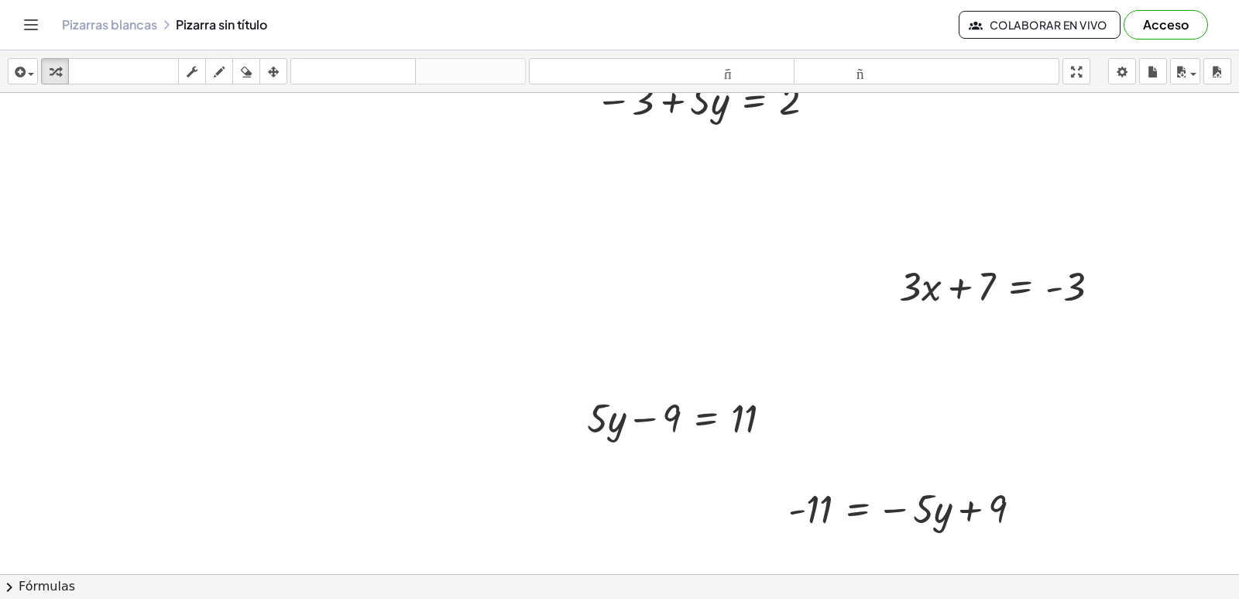
scroll to position [0, 0]
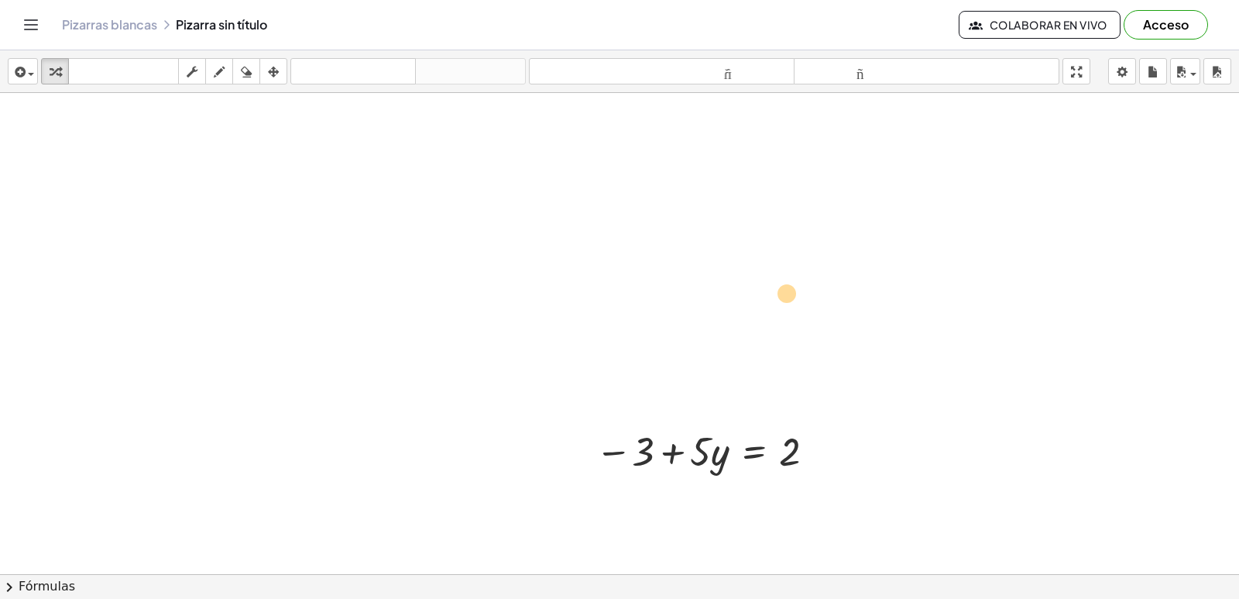
drag, startPoint x: 1018, startPoint y: 381, endPoint x: 866, endPoint y: -67, distance: 473.6
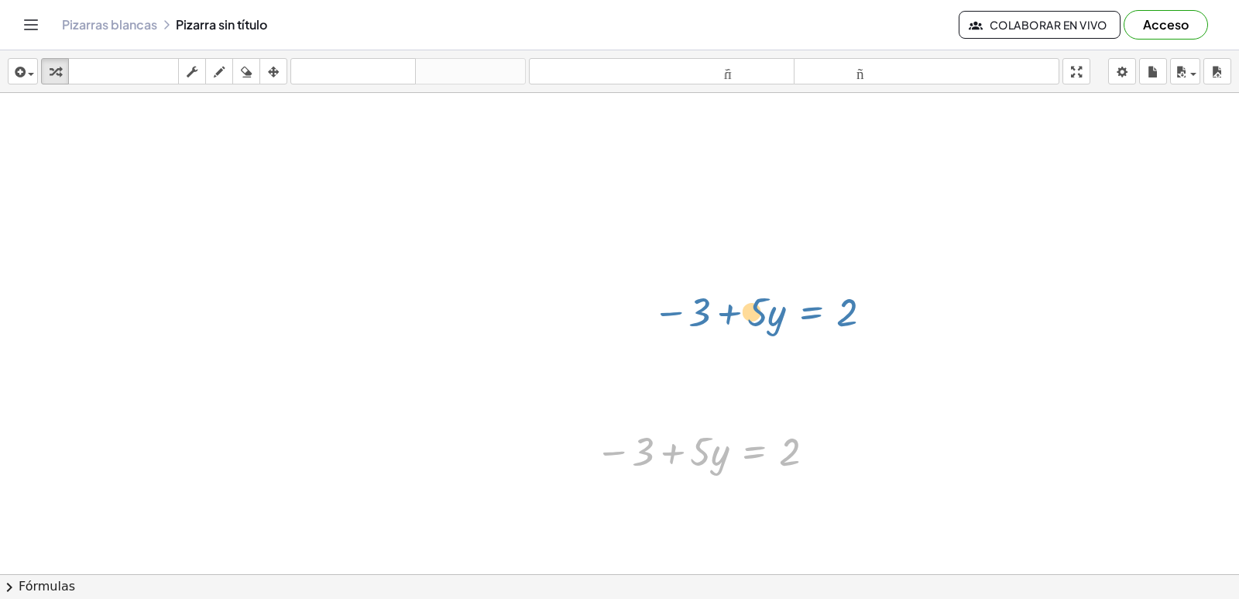
drag, startPoint x: 866, startPoint y: -67, endPoint x: 796, endPoint y: 326, distance: 399.5
click at [799, 307] on div "− 3 + · 5 · y = 2 − 3 + · 5 · y = 2 + · 3 · x + 7 = - 3 + · 5 · y − 9 = 11 · 5 …" at bounding box center [619, 608] width 1239 height 1031
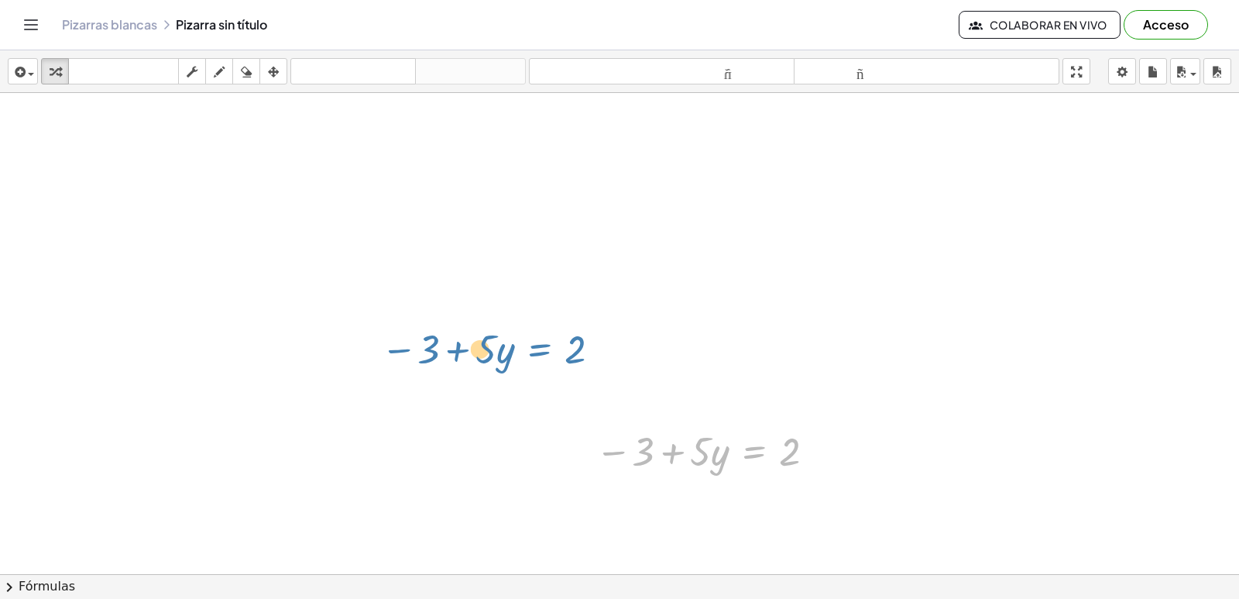
drag, startPoint x: 739, startPoint y: 449, endPoint x: 522, endPoint y: 346, distance: 240.0
click at [522, 346] on div "− 3 + · 5 · y = 2 − 3 + · 5 · y = 2 + · 3 · x + 7 = - 3 + · 5 · y − 9 = 11 · 5 …" at bounding box center [619, 608] width 1239 height 1031
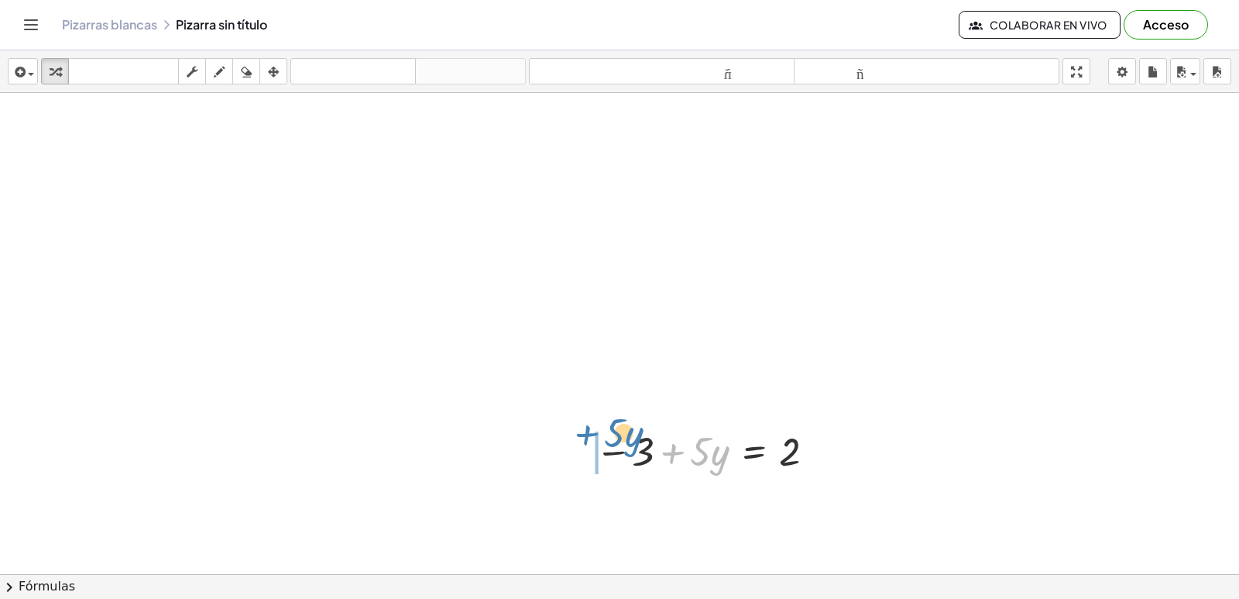
drag, startPoint x: 574, startPoint y: 434, endPoint x: 414, endPoint y: 414, distance: 161.5
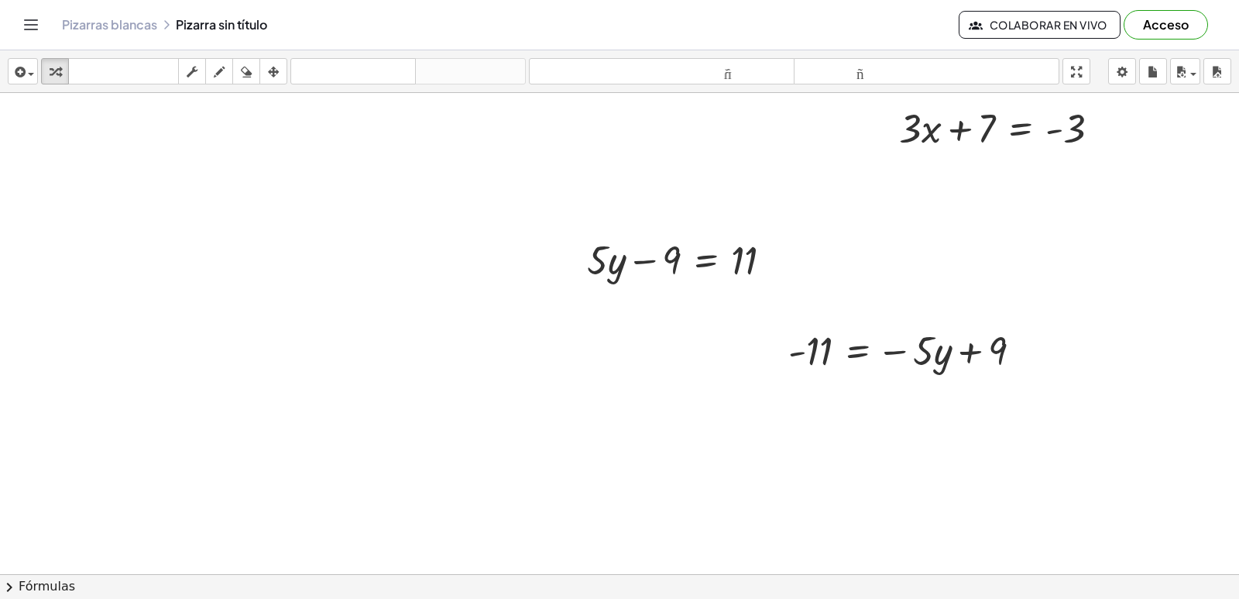
scroll to position [551, 0]
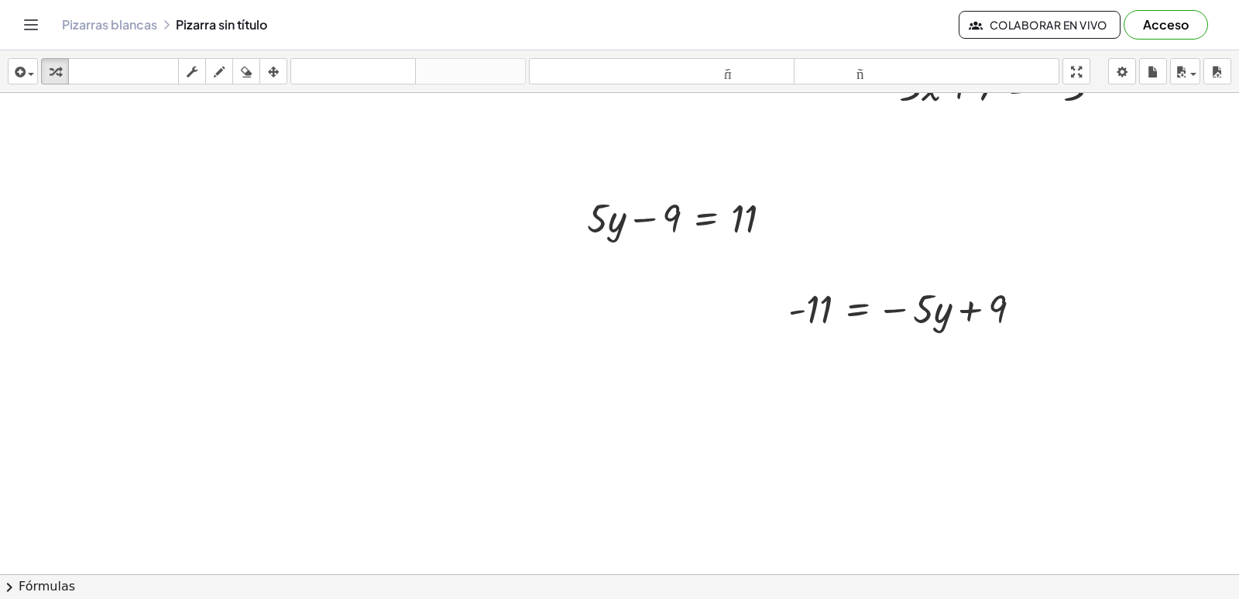
click at [380, 362] on div at bounding box center [619, 263] width 1239 height 1443
drag, startPoint x: 499, startPoint y: 575, endPoint x: 493, endPoint y: 565, distance: 11.8
click at [500, 572] on div "insertar Seleccione uno: Expresión matemática Función Texto Vídeo de YouTube Gr…" at bounding box center [619, 324] width 1239 height 548
click at [489, 554] on div at bounding box center [619, 263] width 1239 height 1443
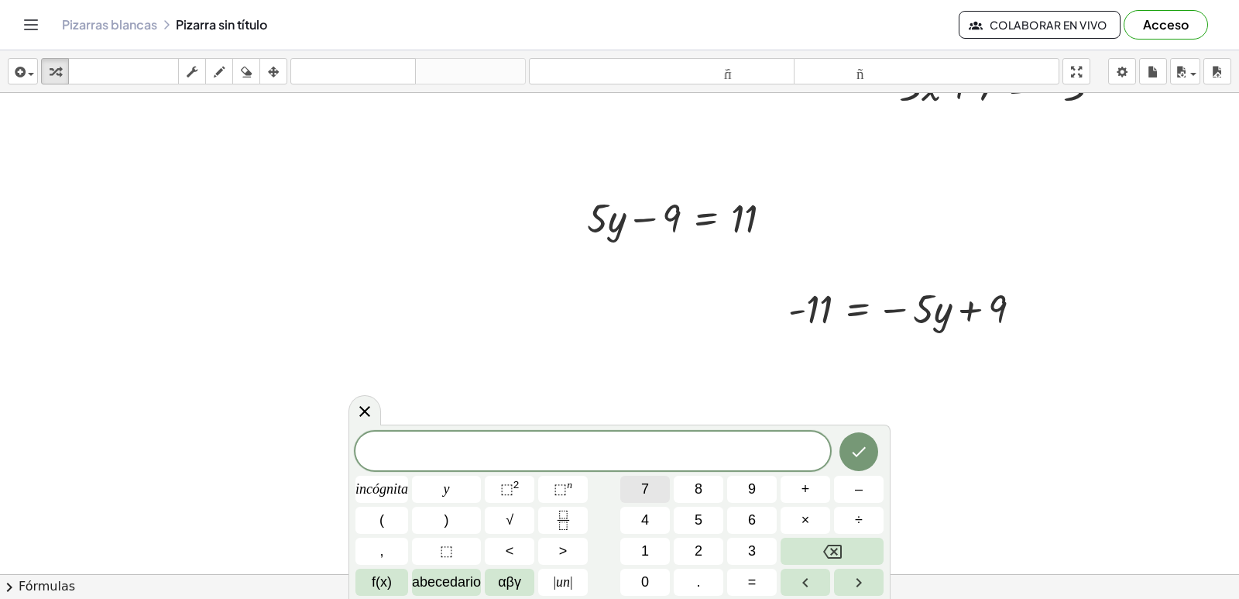
click at [635, 491] on button "7" at bounding box center [645, 488] width 50 height 27
click at [800, 517] on button "×" at bounding box center [806, 519] width 50 height 27
click at [809, 522] on font "×" at bounding box center [806, 519] width 9 height 15
click at [850, 547] on button "Retroceso" at bounding box center [832, 550] width 103 height 27
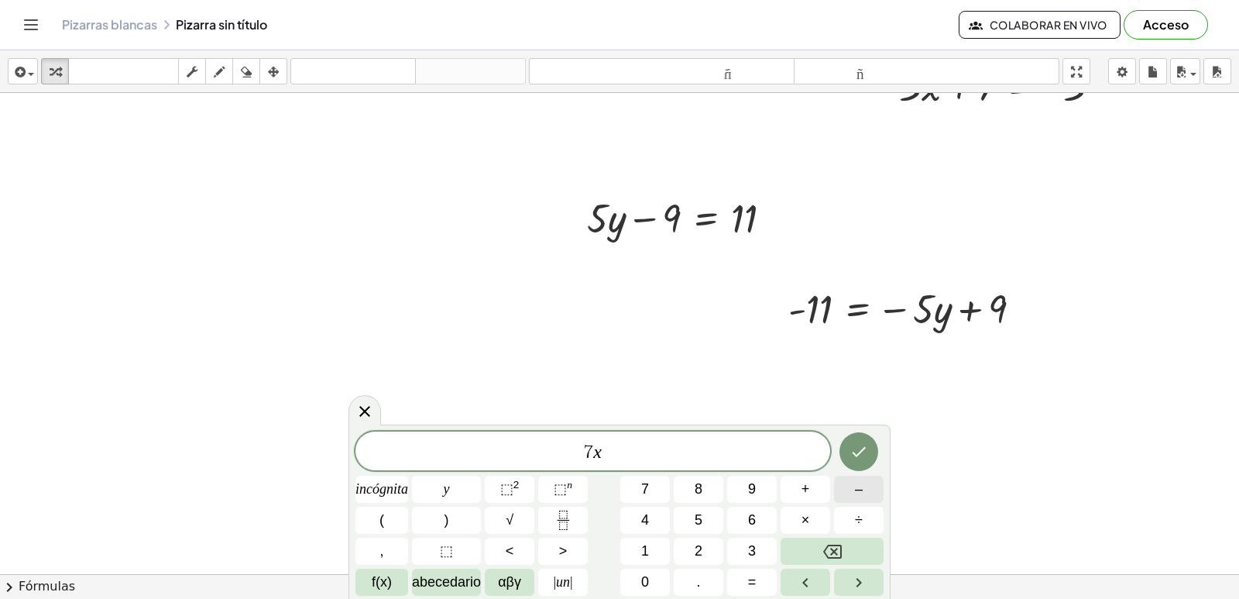
click at [850, 495] on button "–" at bounding box center [859, 488] width 50 height 27
click at [753, 582] on font "=" at bounding box center [752, 581] width 9 height 15
drag, startPoint x: 753, startPoint y: 582, endPoint x: 674, endPoint y: 440, distance: 162.9
click at [674, 440] on div "7 x − = ​" at bounding box center [592, 450] width 475 height 39
click at [864, 490] on button "–" at bounding box center [859, 488] width 50 height 27
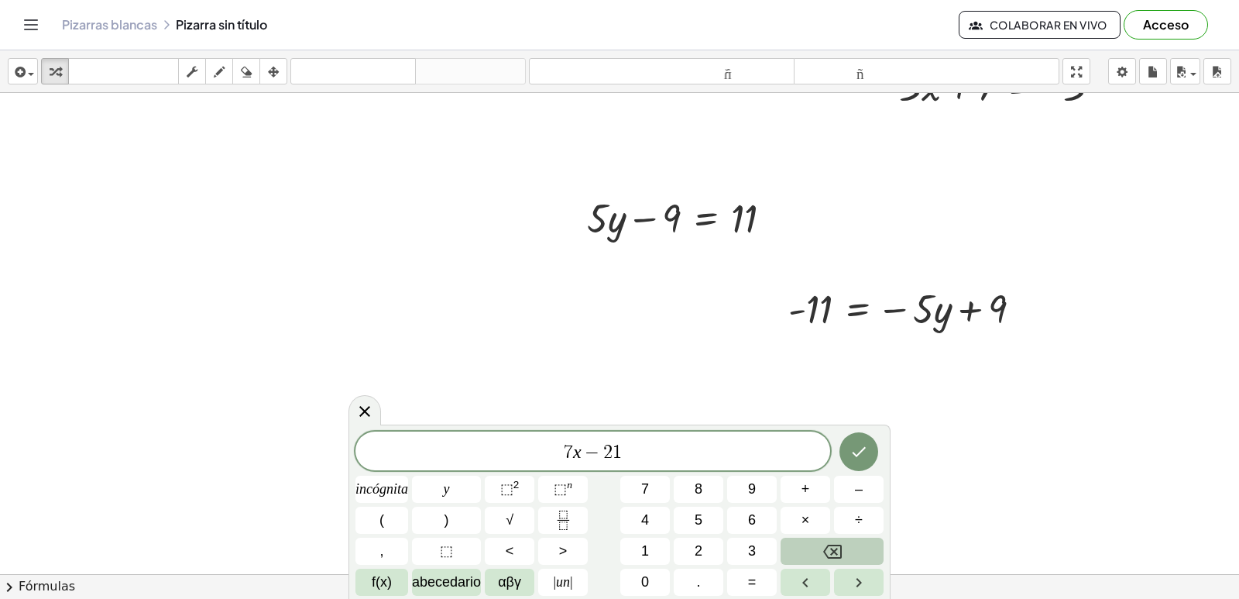
click at [853, 555] on button "Retroceso" at bounding box center [832, 550] width 103 height 27
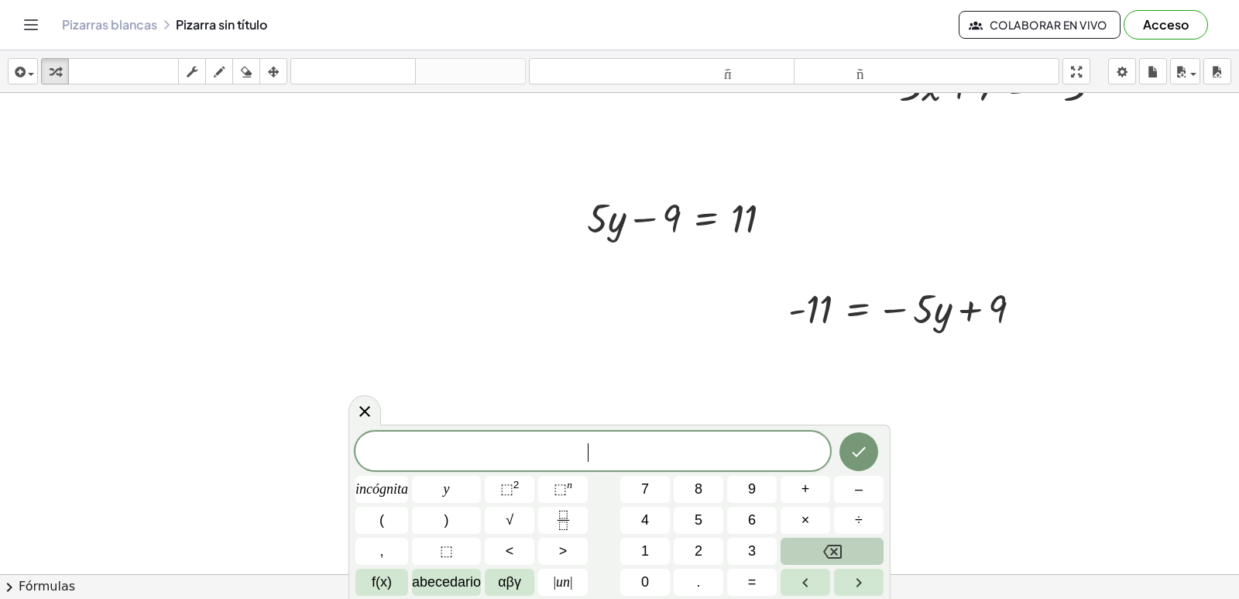
click at [853, 555] on button "Retroceso" at bounding box center [832, 550] width 103 height 27
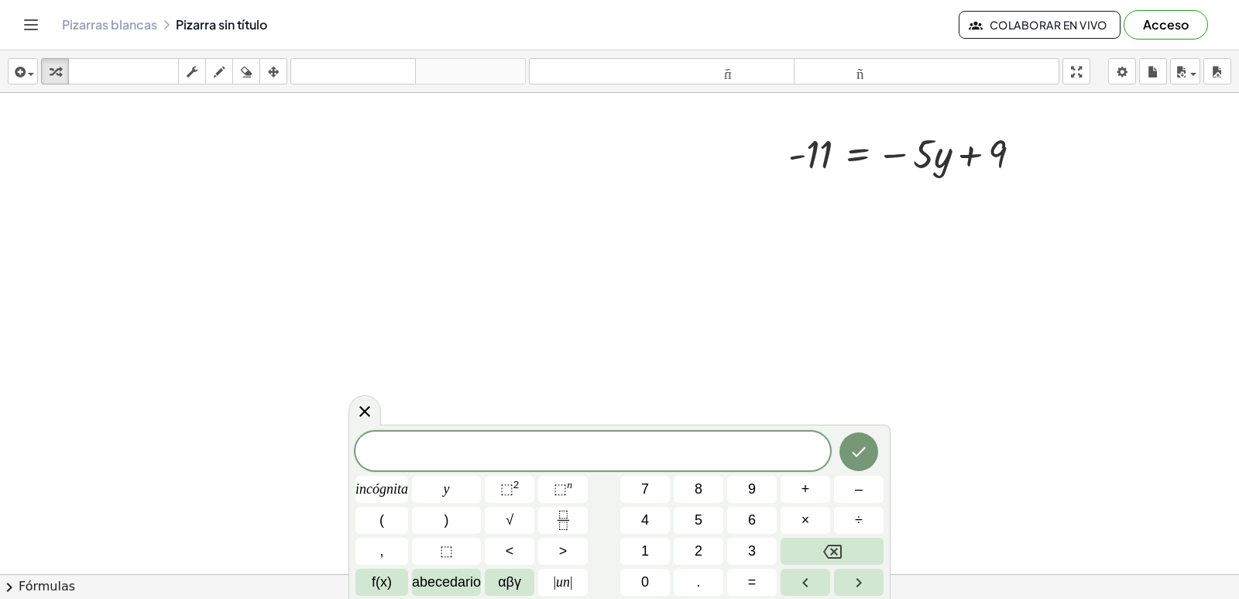
scroll to position [860, 0]
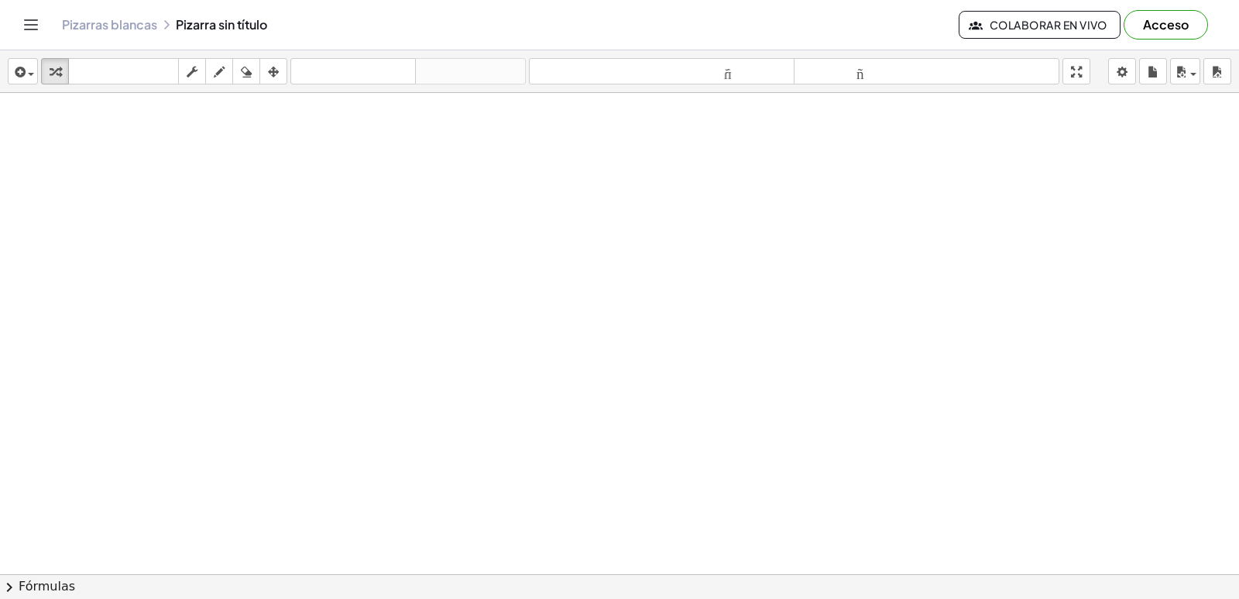
drag, startPoint x: 867, startPoint y: 249, endPoint x: 764, endPoint y: 225, distance: 105.8
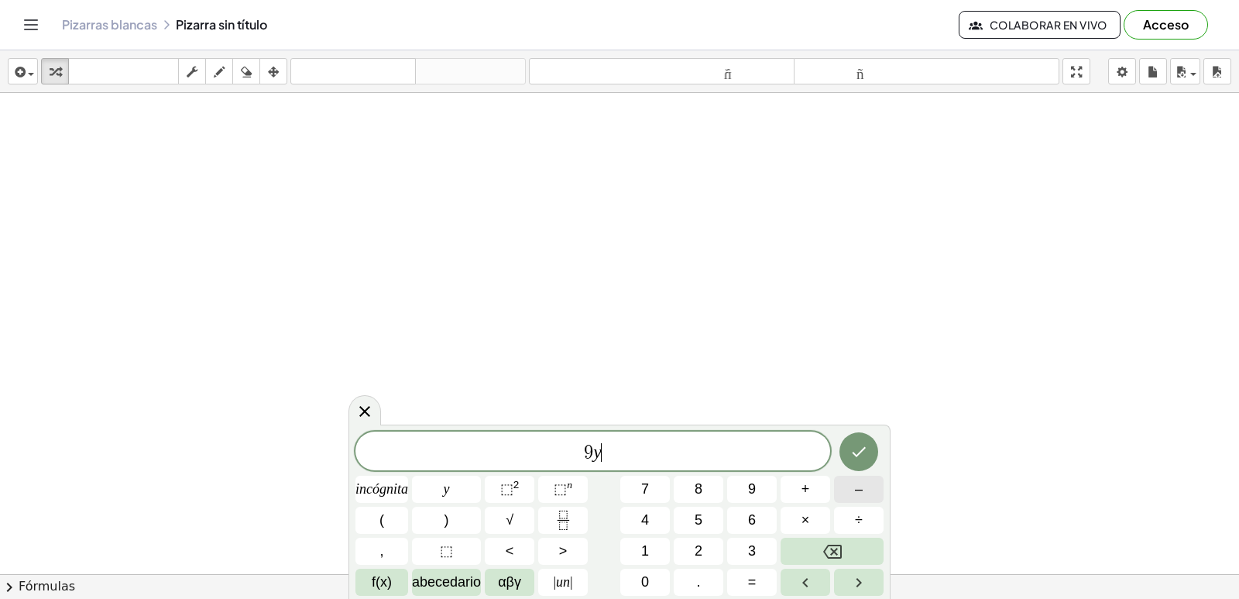
click at [863, 484] on button "–" at bounding box center [859, 488] width 50 height 27
drag, startPoint x: 863, startPoint y: 478, endPoint x: 998, endPoint y: 532, distance: 146.0
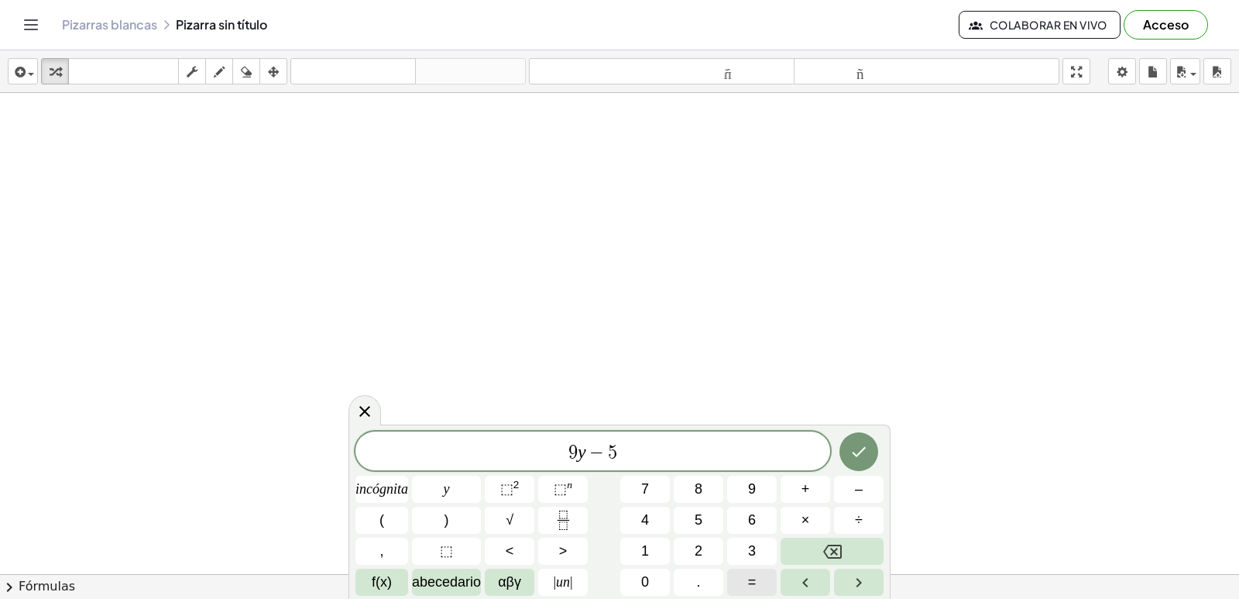
click at [746, 572] on button "=" at bounding box center [752, 581] width 50 height 27
drag, startPoint x: 746, startPoint y: 572, endPoint x: 1211, endPoint y: 450, distance: 481.0
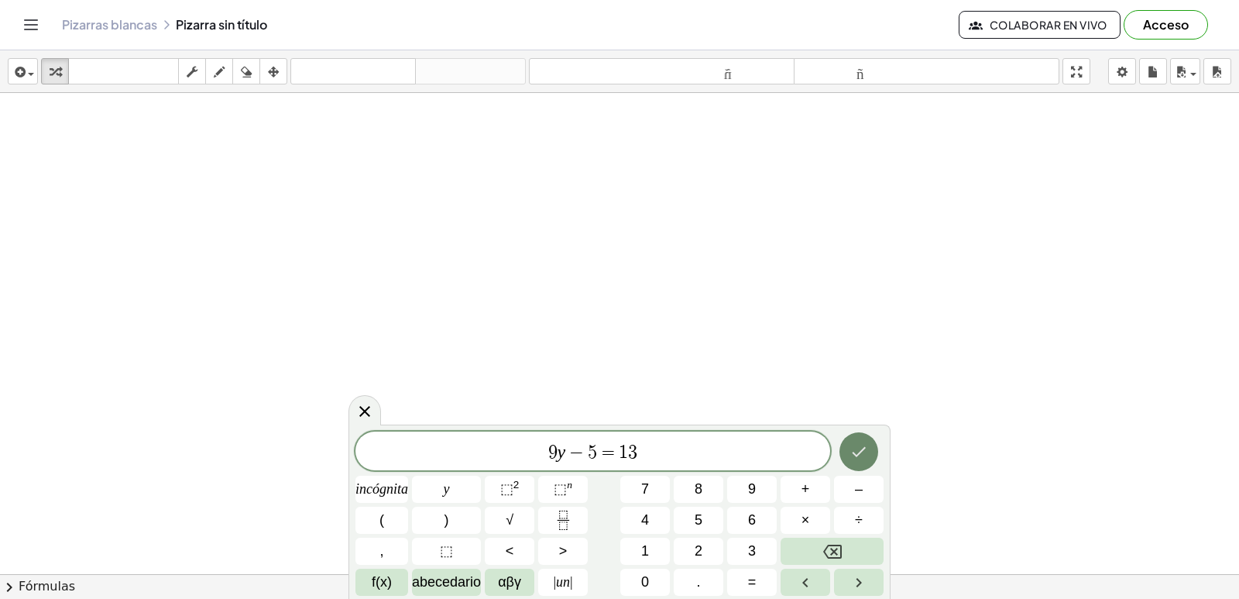
click at [856, 445] on icon "Hecho" at bounding box center [859, 451] width 19 height 19
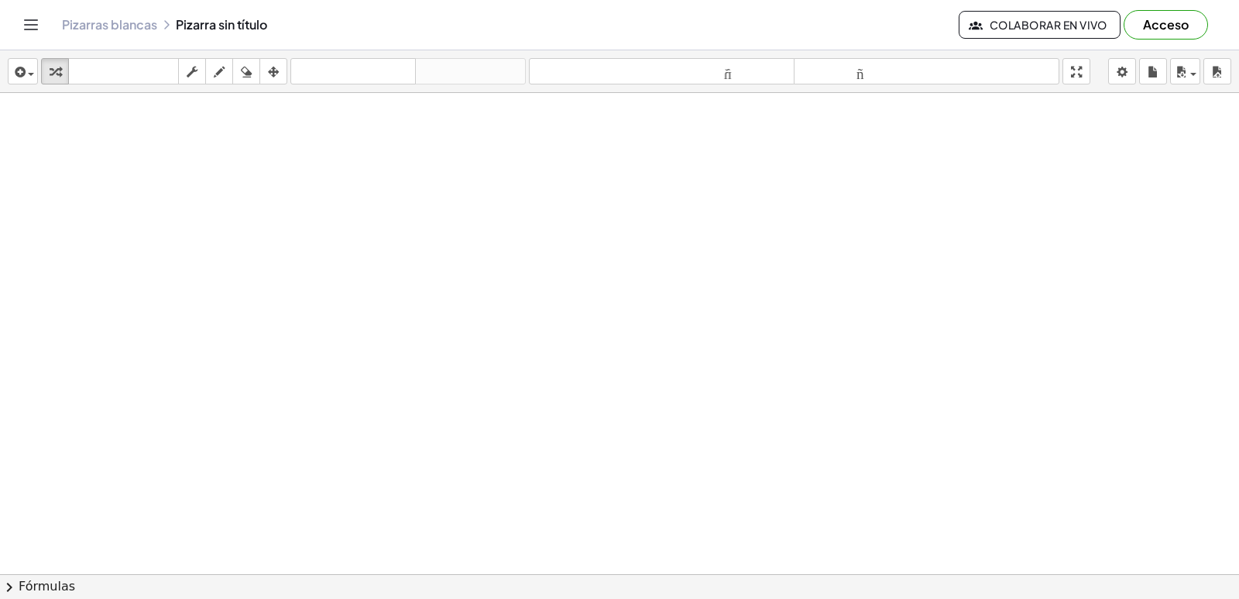
scroll to position [1206, 0]
drag, startPoint x: 839, startPoint y: 396, endPoint x: 812, endPoint y: 444, distance: 54.8
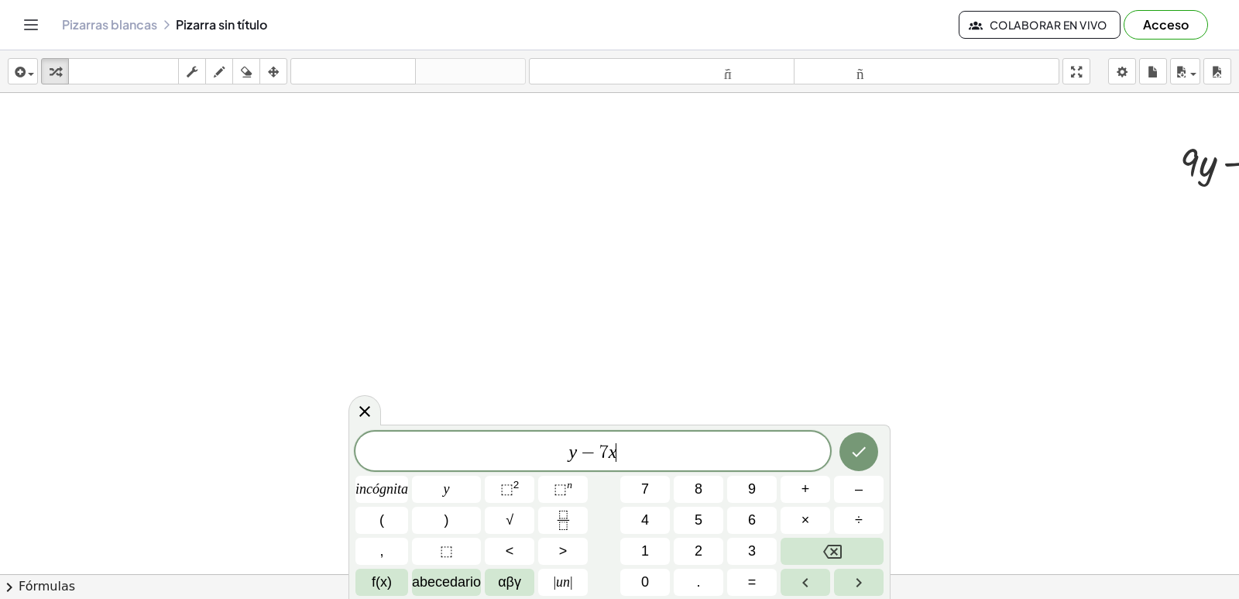
click at [747, 568] on div "y − 7 x ​ incógnita y ⬚ 2 ⬚ n 7 8 9 + – ( ) √ 4 5 6 × ÷ , ⬚ < > 1 2 3 f(x) abec…" at bounding box center [619, 513] width 528 height 164
click at [755, 582] on font "=" at bounding box center [752, 581] width 9 height 15
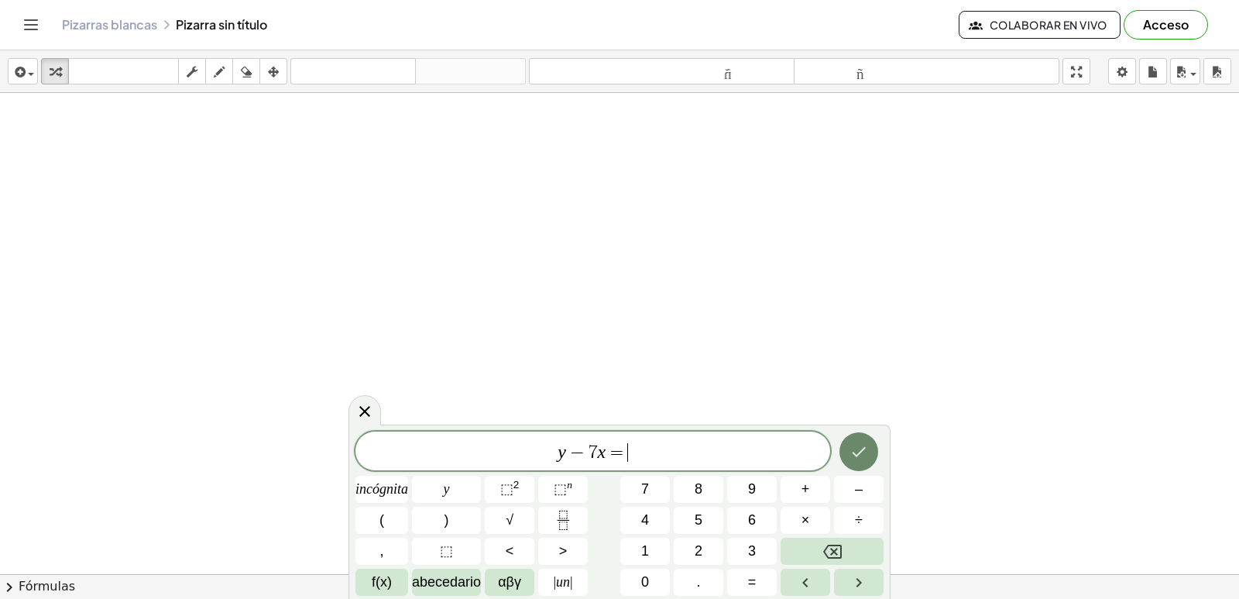
click at [857, 441] on button "Hecho" at bounding box center [858, 451] width 39 height 39
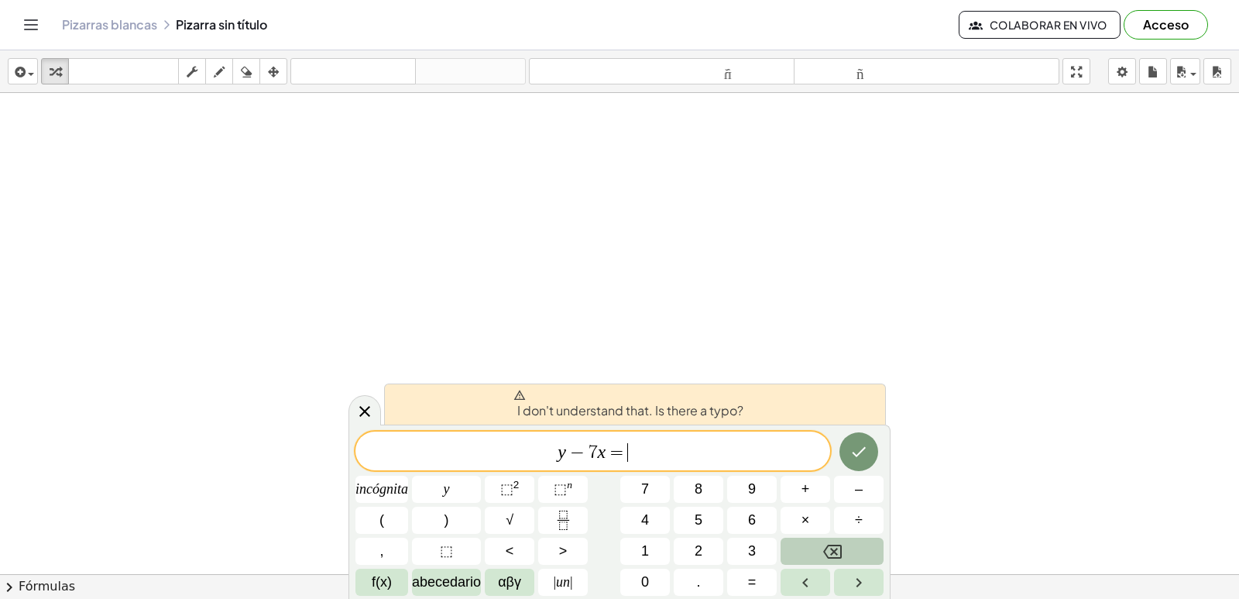
click at [826, 558] on icon "Retroceso" at bounding box center [832, 551] width 19 height 19
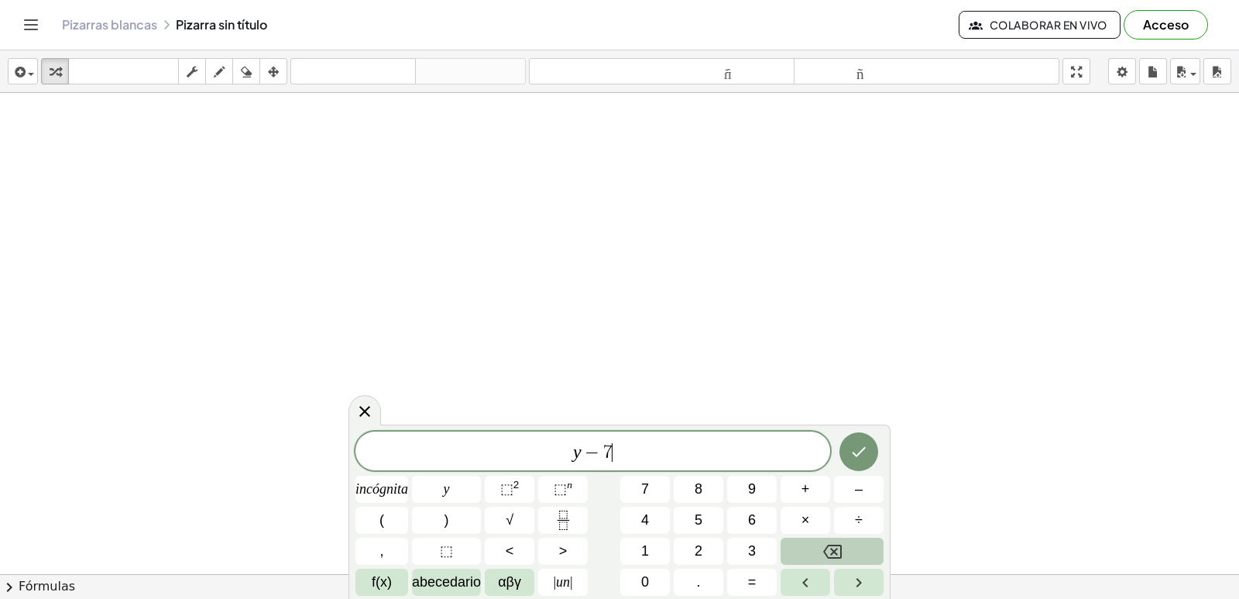
click at [826, 558] on icon "Retroceso" at bounding box center [832, 551] width 19 height 19
click at [826, 553] on icon "Retroceso" at bounding box center [832, 551] width 19 height 19
click at [795, 523] on button "×" at bounding box center [806, 519] width 50 height 27
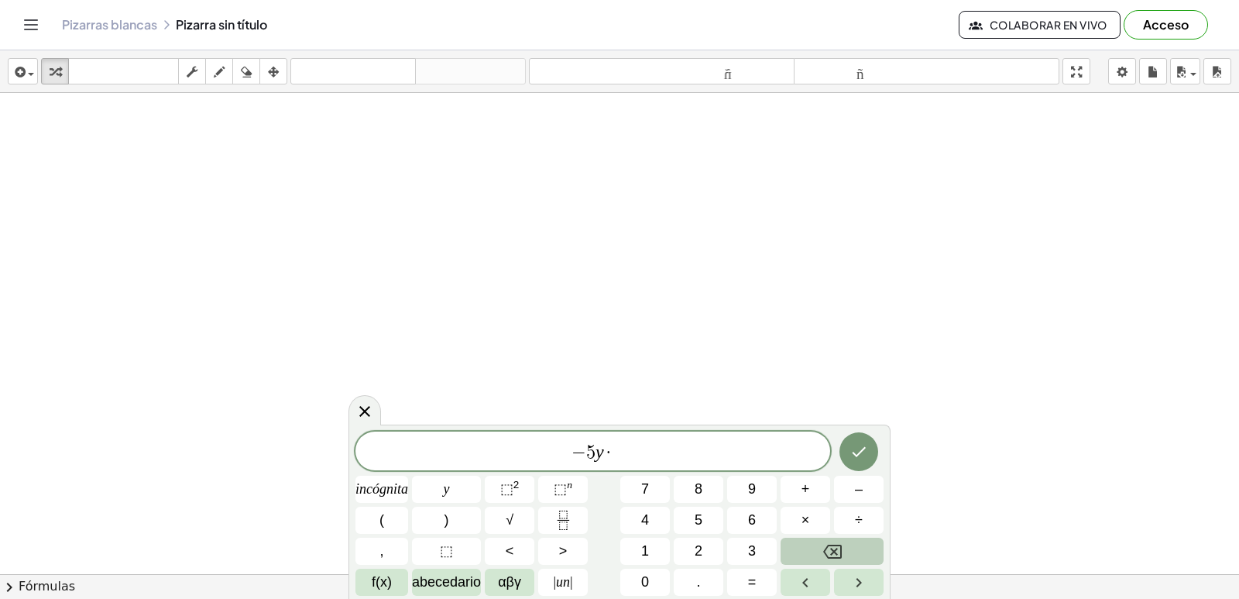
click at [829, 546] on icon "Retroceso" at bounding box center [832, 551] width 19 height 19
click at [752, 579] on font "=" at bounding box center [752, 581] width 9 height 15
click at [847, 454] on button "Hecho" at bounding box center [858, 451] width 39 height 39
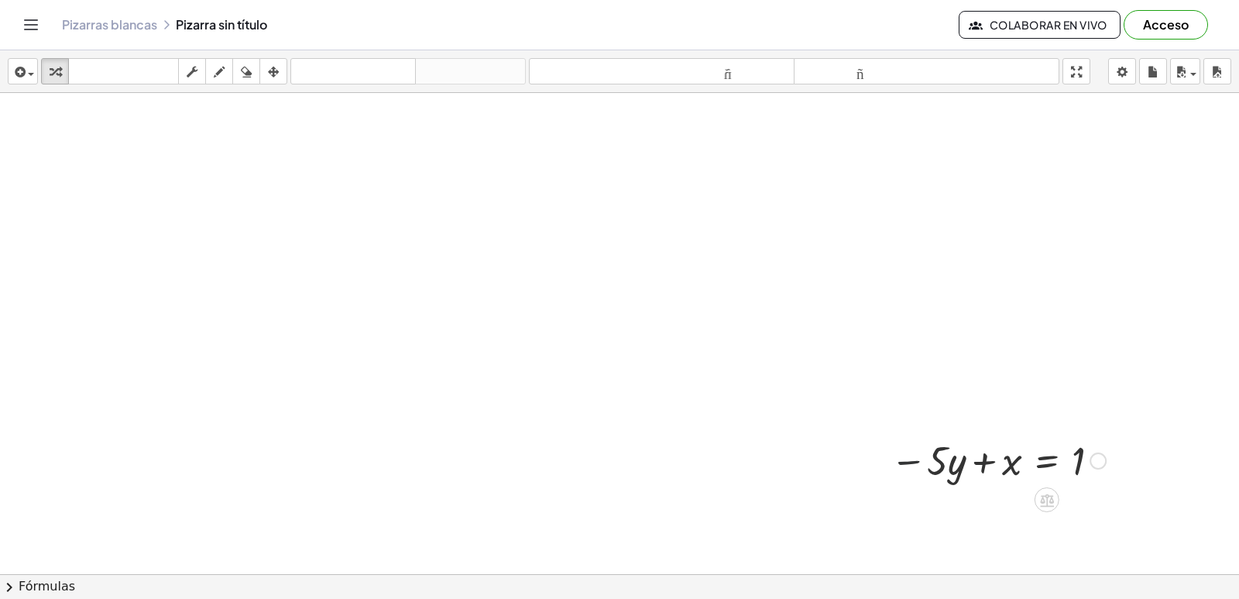
click at [911, 455] on div at bounding box center [998, 459] width 231 height 53
drag, startPoint x: 937, startPoint y: 459, endPoint x: 998, endPoint y: 502, distance: 74.5
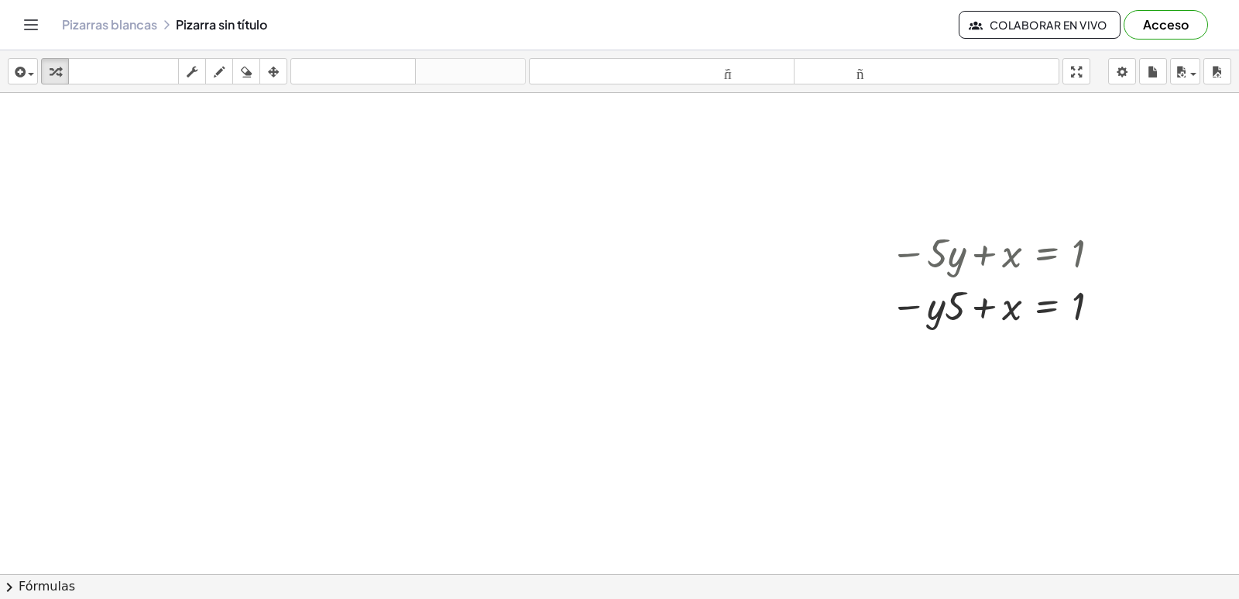
scroll to position [1687, 0]
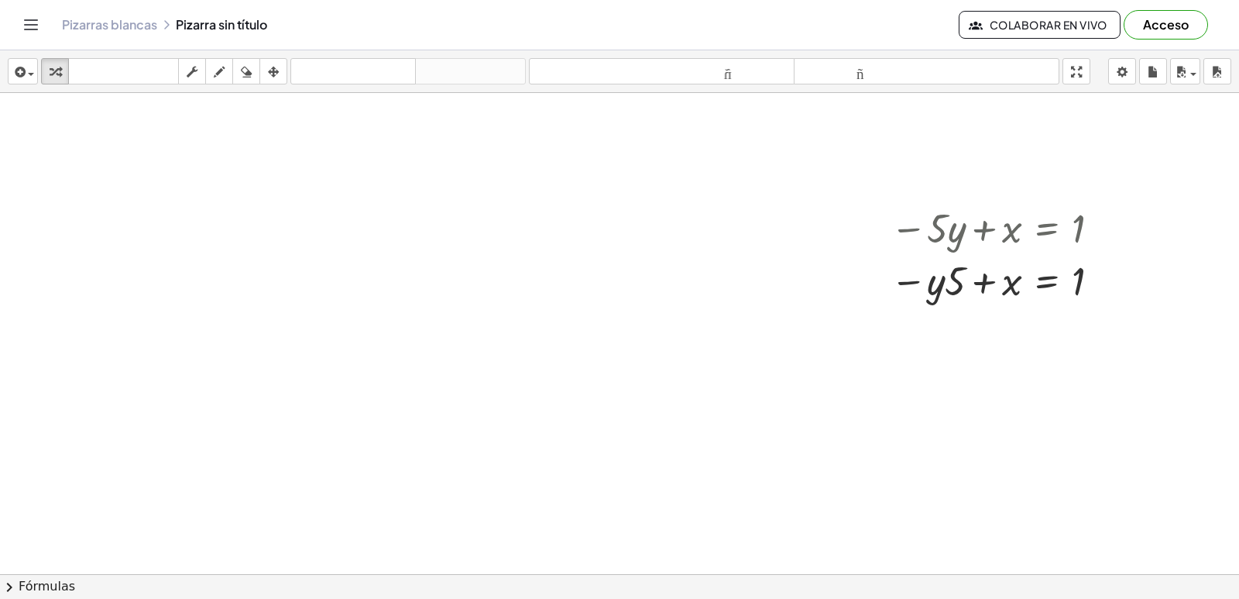
drag, startPoint x: 674, startPoint y: 458, endPoint x: 681, endPoint y: 489, distance: 31.0
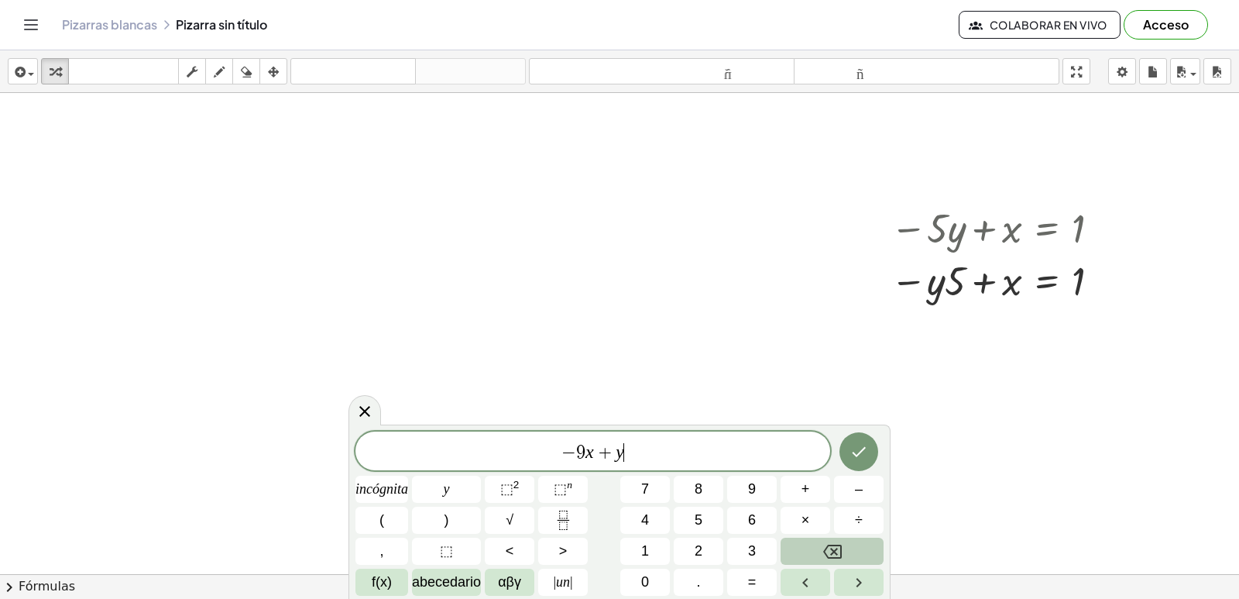
click at [818, 558] on button "Retroceso" at bounding box center [832, 550] width 103 height 27
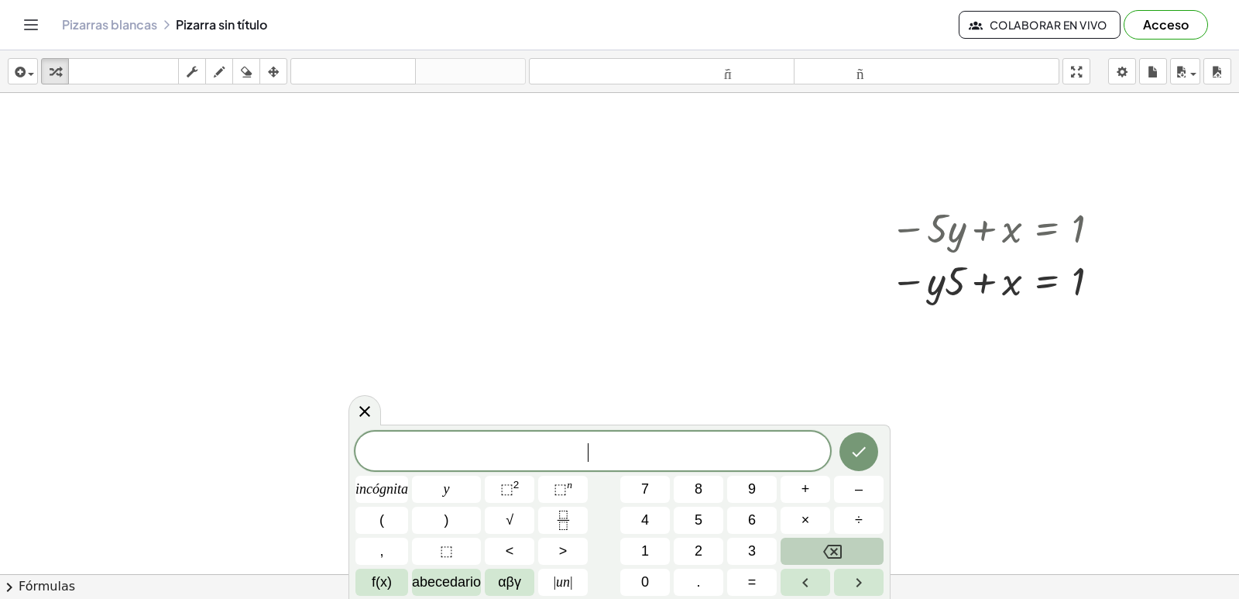
click at [818, 558] on button "Retroceso" at bounding box center [832, 550] width 103 height 27
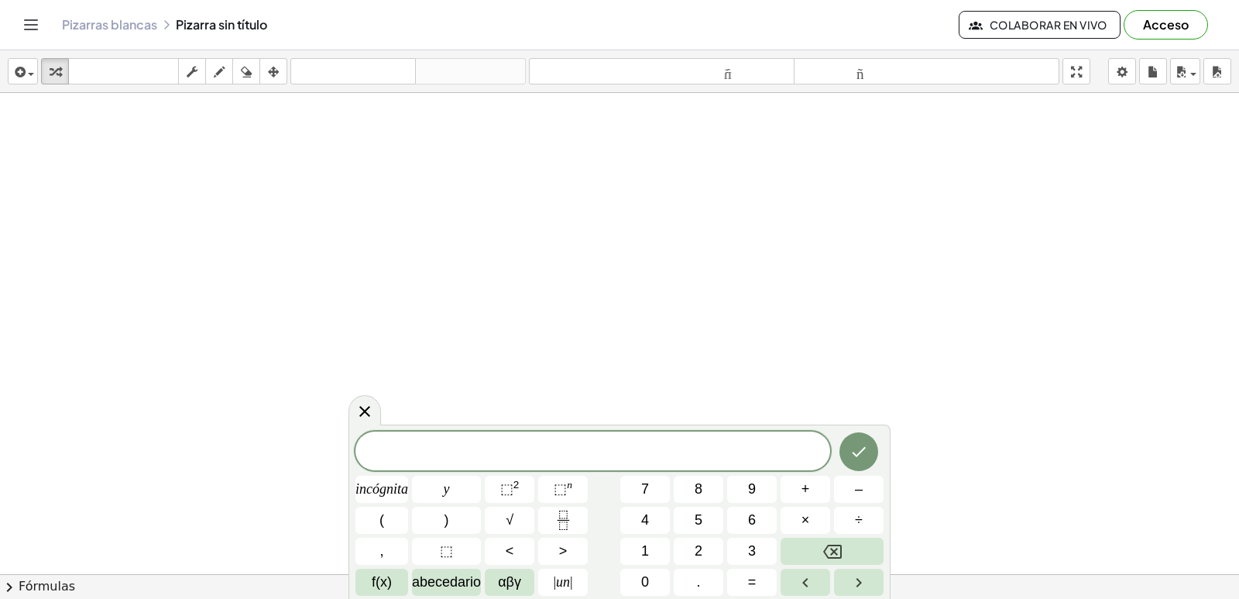
scroll to position [1935, 0]
click at [760, 575] on button "=" at bounding box center [752, 581] width 50 height 27
click at [848, 455] on button "Hecho" at bounding box center [858, 451] width 39 height 39
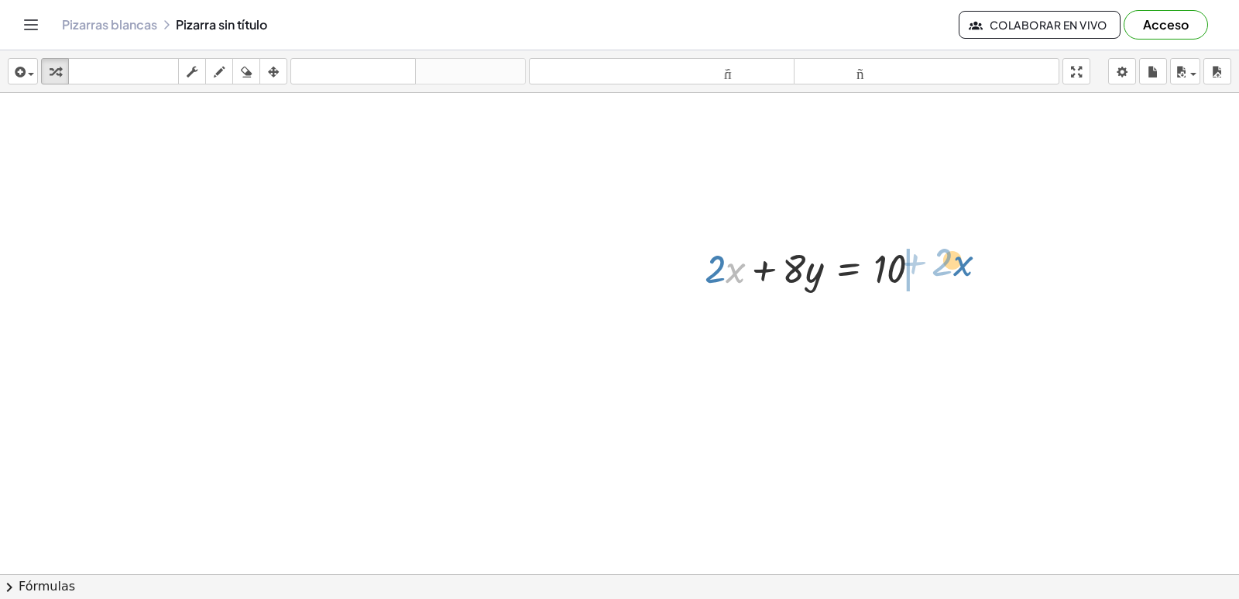
drag, startPoint x: 733, startPoint y: 269, endPoint x: 976, endPoint y: 273, distance: 242.4
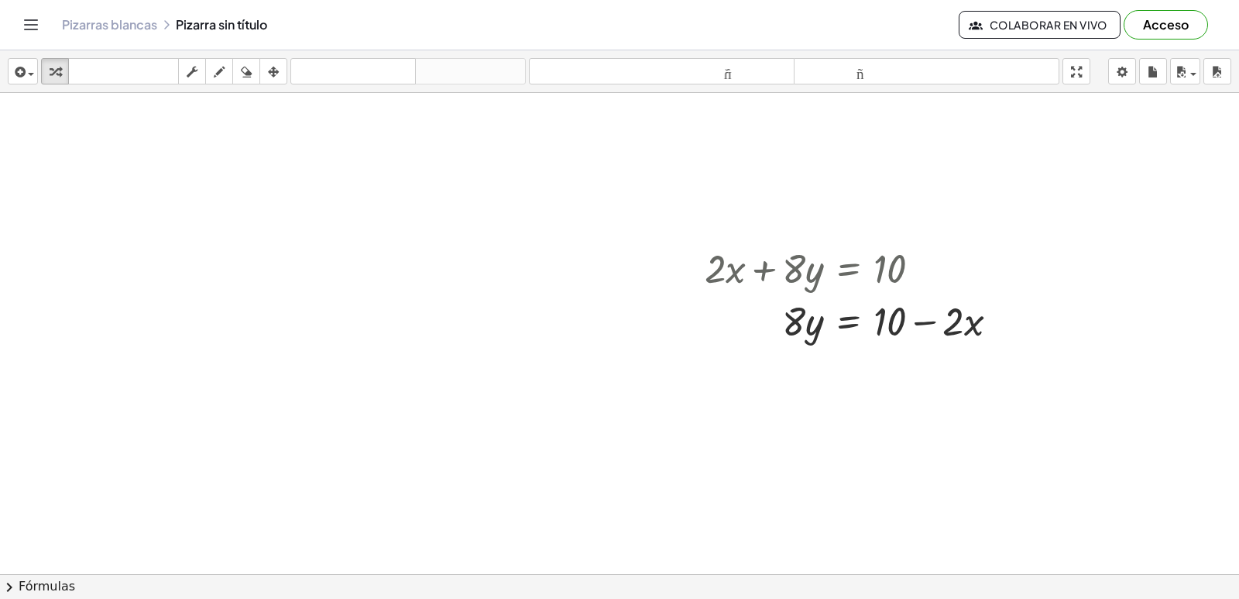
scroll to position [2090, 0]
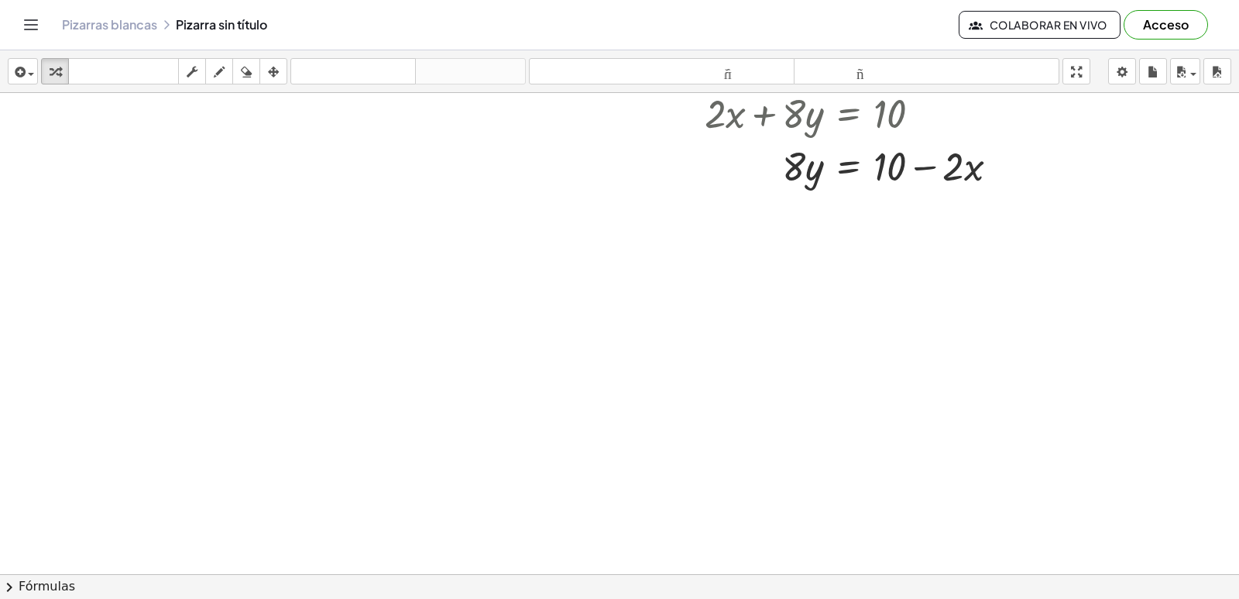
drag, startPoint x: 534, startPoint y: 551, endPoint x: 506, endPoint y: 509, distance: 50.7
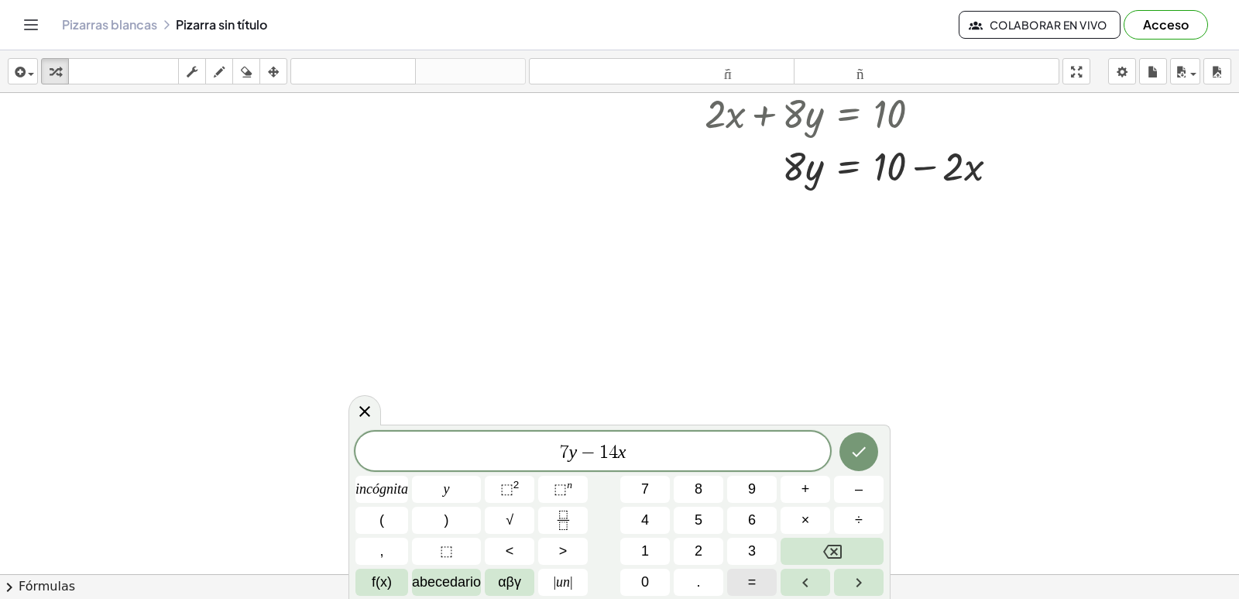
click at [760, 578] on button "=" at bounding box center [752, 581] width 50 height 27
click at [862, 458] on icon "Hecho" at bounding box center [859, 451] width 19 height 19
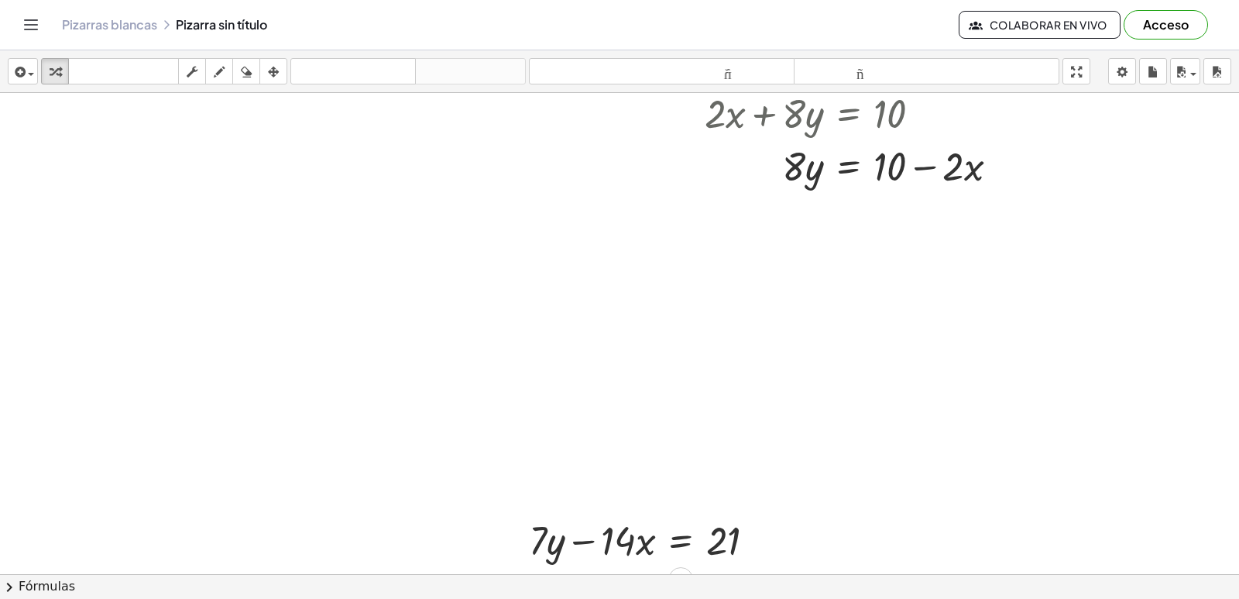
scroll to position [2245, 0]
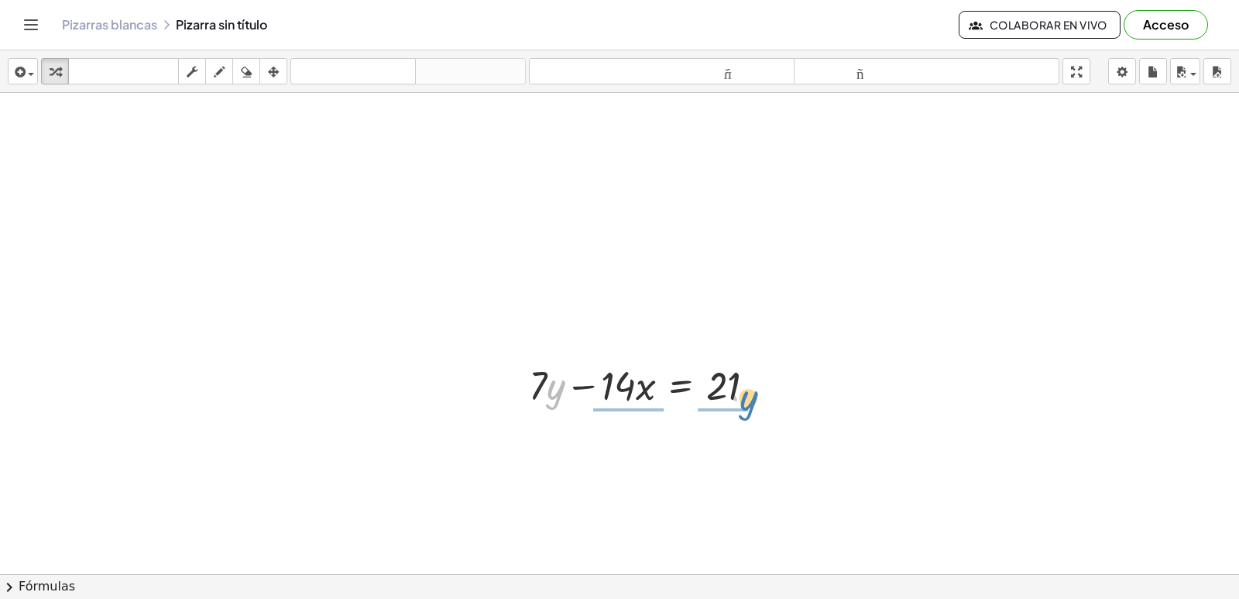
drag, startPoint x: 552, startPoint y: 391, endPoint x: 763, endPoint y: 390, distance: 210.6
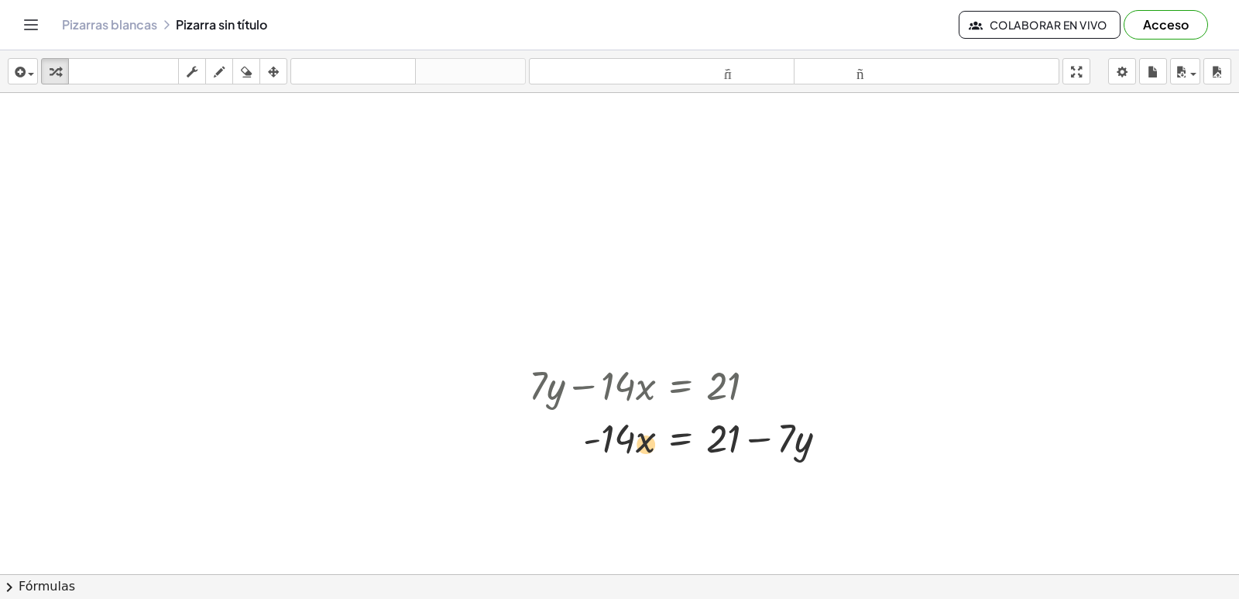
drag, startPoint x: 681, startPoint y: 427, endPoint x: 630, endPoint y: 429, distance: 51.2
drag, startPoint x: 616, startPoint y: 439, endPoint x: 829, endPoint y: 432, distance: 212.3
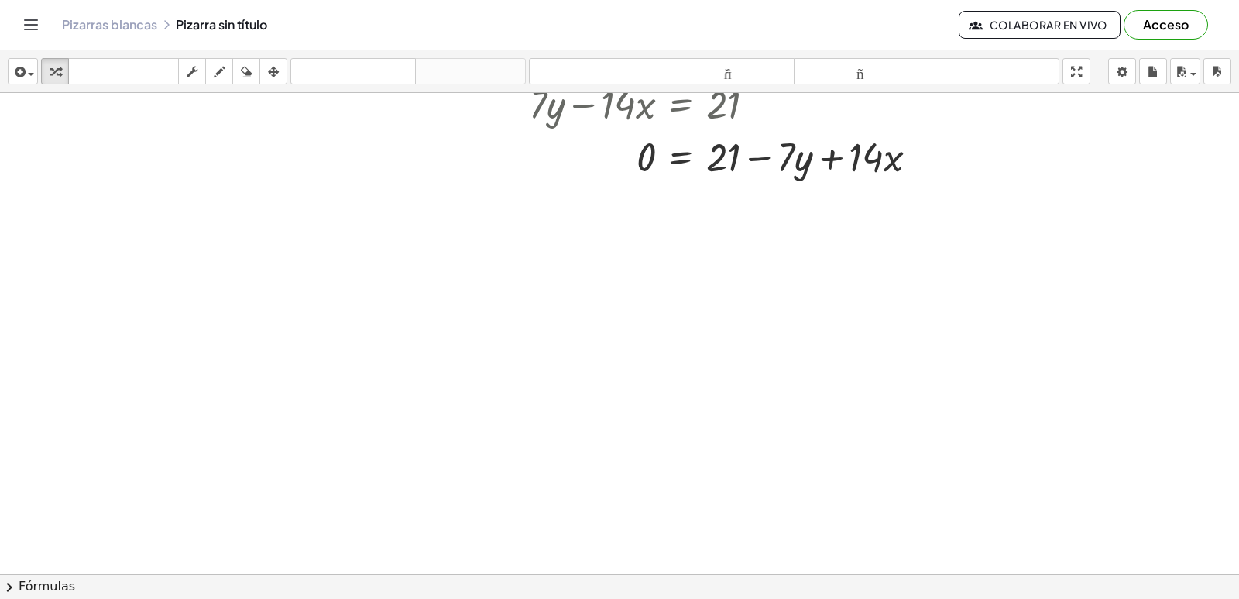
scroll to position [2571, 0]
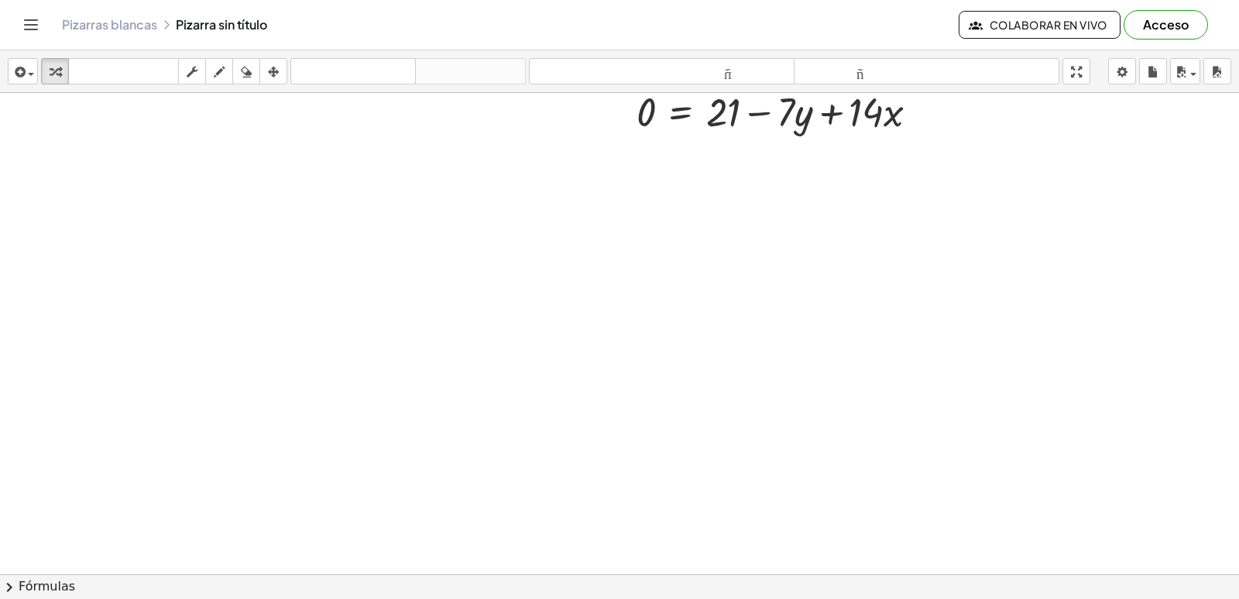
drag, startPoint x: 661, startPoint y: 467, endPoint x: 637, endPoint y: 488, distance: 31.8
drag, startPoint x: 441, startPoint y: 384, endPoint x: 486, endPoint y: 458, distance: 85.8
drag, startPoint x: 486, startPoint y: 458, endPoint x: 525, endPoint y: 530, distance: 82.8
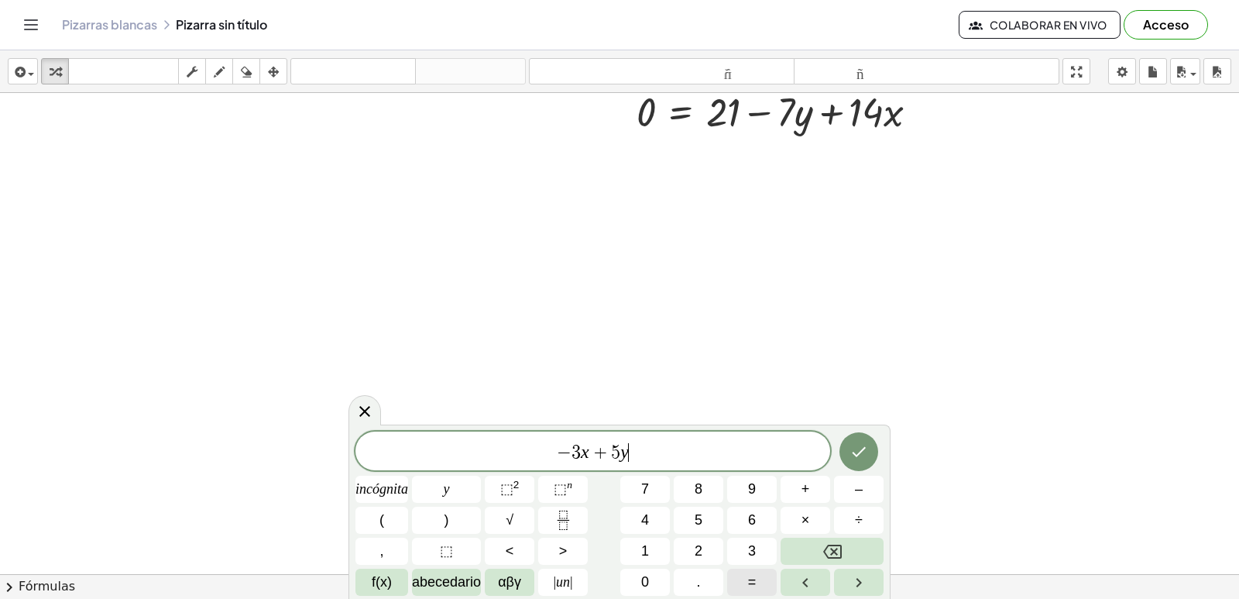
click at [761, 583] on button "=" at bounding box center [752, 581] width 50 height 27
click at [851, 448] on icon "Hecho" at bounding box center [859, 451] width 19 height 19
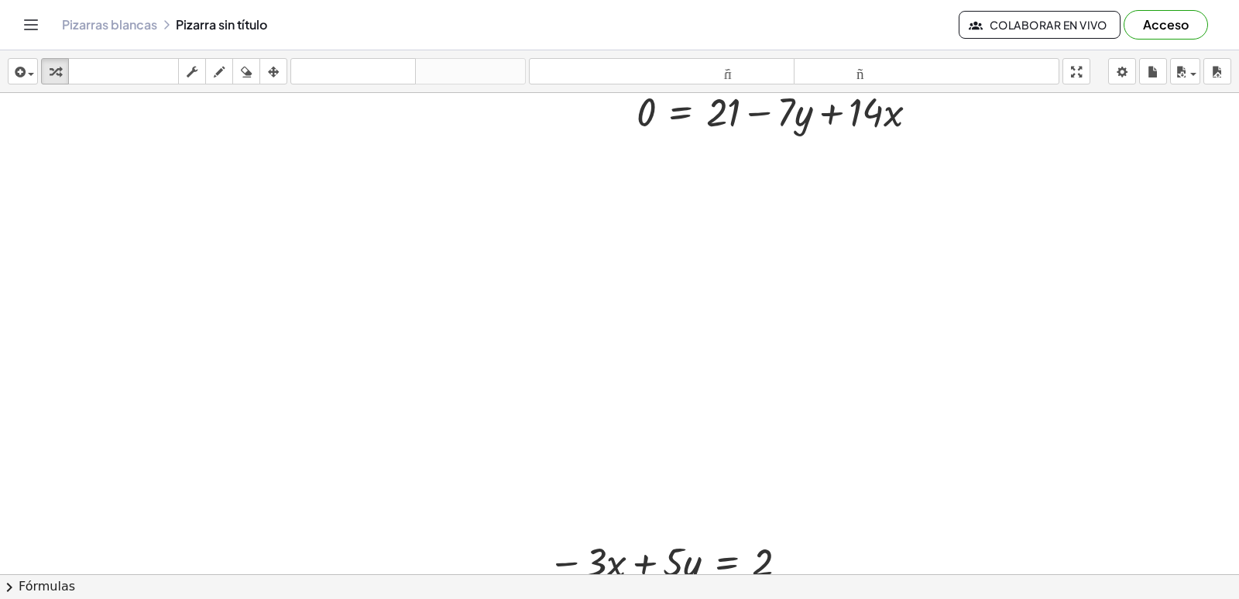
scroll to position [2803, 0]
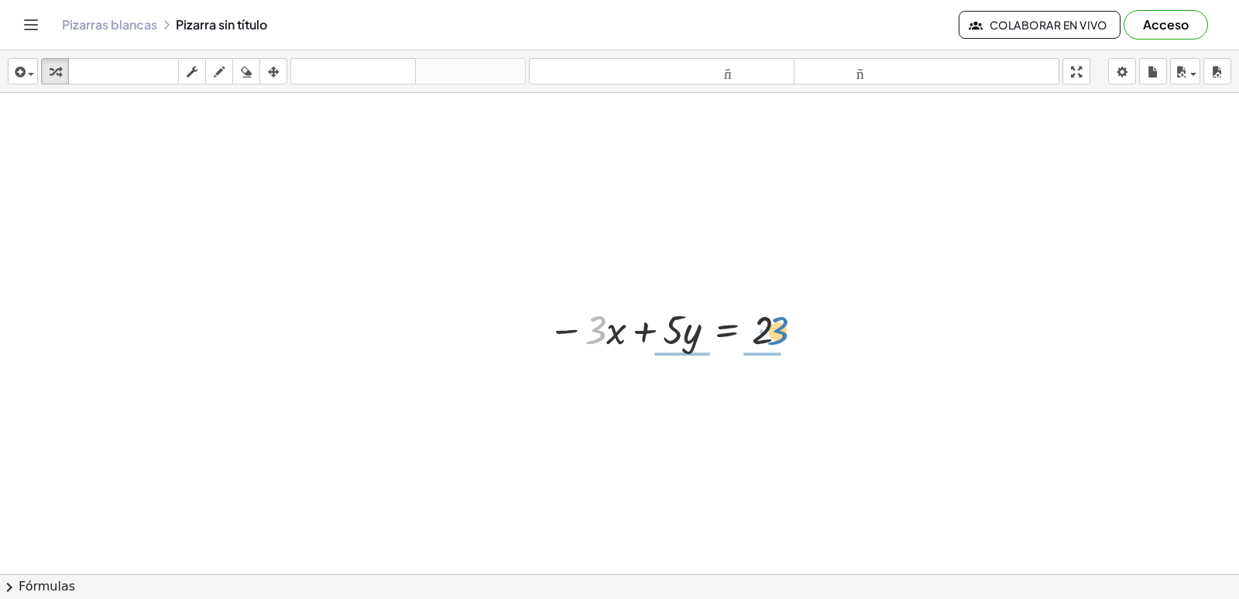
drag, startPoint x: 596, startPoint y: 347, endPoint x: 787, endPoint y: 348, distance: 191.3
click at [787, 348] on div at bounding box center [671, 328] width 261 height 53
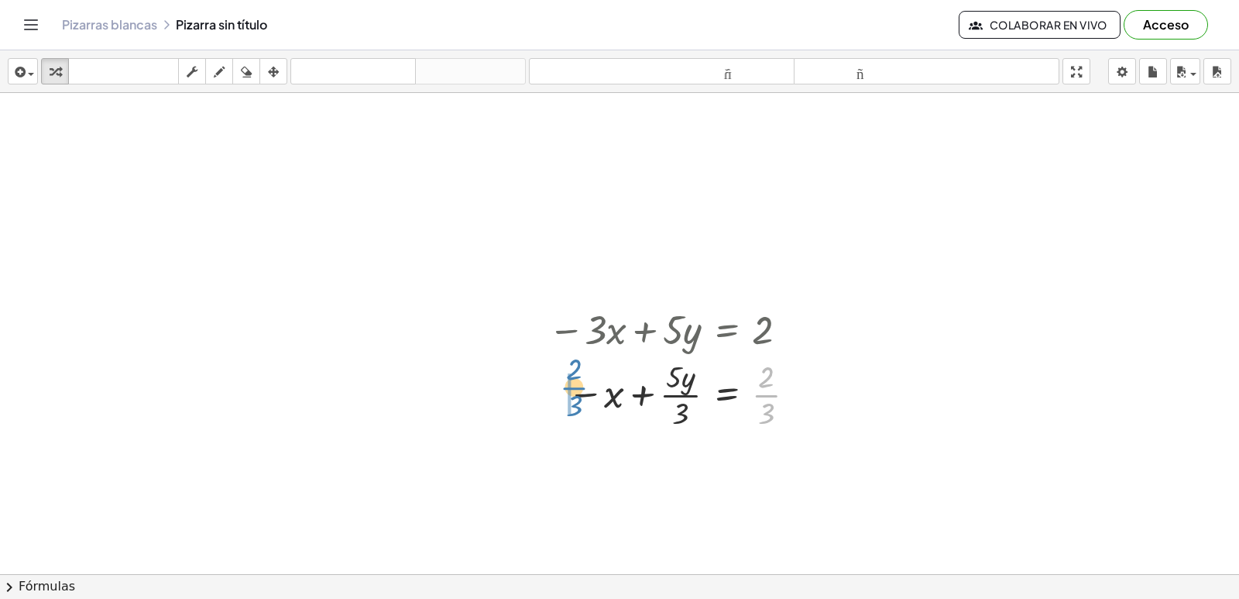
drag, startPoint x: 765, startPoint y: 403, endPoint x: 572, endPoint y: 395, distance: 193.0
click at [572, 395] on div at bounding box center [675, 393] width 269 height 77
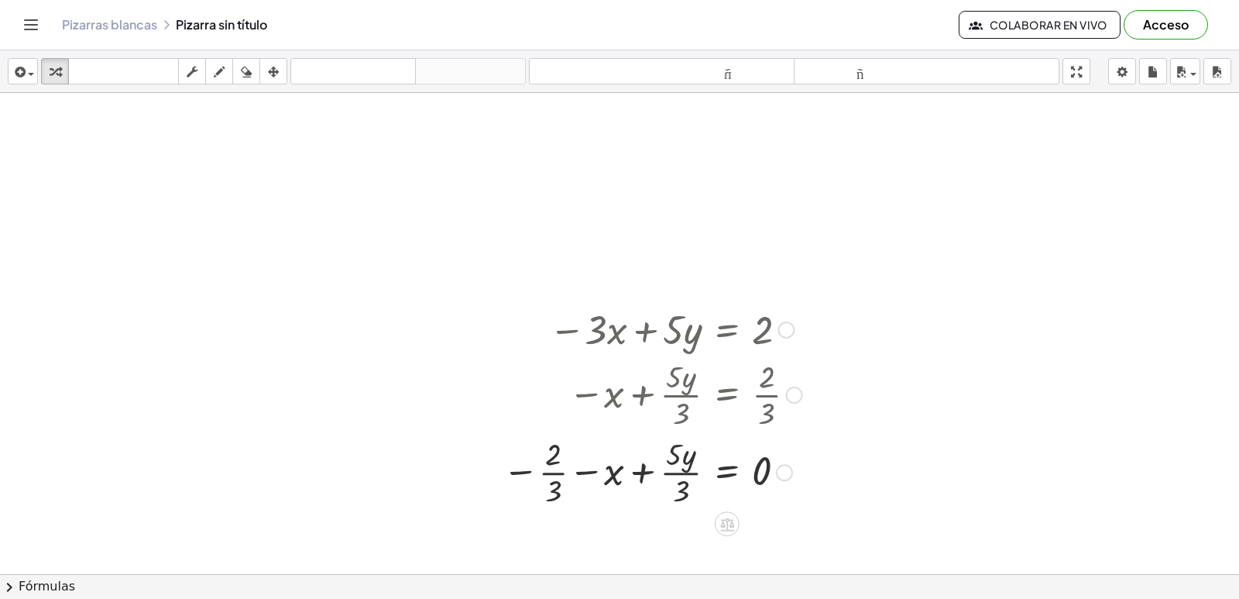
drag, startPoint x: 572, startPoint y: 395, endPoint x: 540, endPoint y: 398, distance: 32.7
click at [540, 398] on div at bounding box center [652, 393] width 315 height 77
drag, startPoint x: 541, startPoint y: 461, endPoint x: 845, endPoint y: 486, distance: 304.6
drag, startPoint x: 825, startPoint y: 486, endPoint x: 851, endPoint y: 475, distance: 28.2
drag, startPoint x: 538, startPoint y: 475, endPoint x: 775, endPoint y: 483, distance: 237.1
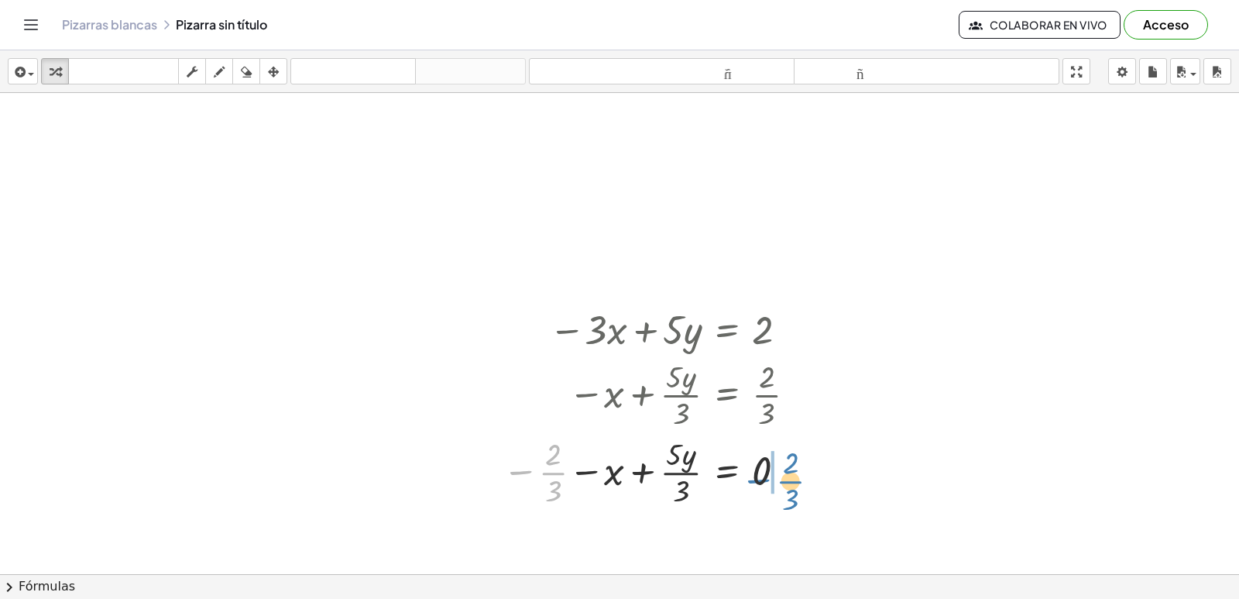
click at [775, 483] on div at bounding box center [652, 470] width 315 height 77
drag, startPoint x: 583, startPoint y: 426, endPoint x: 151, endPoint y: 479, distance: 435.3
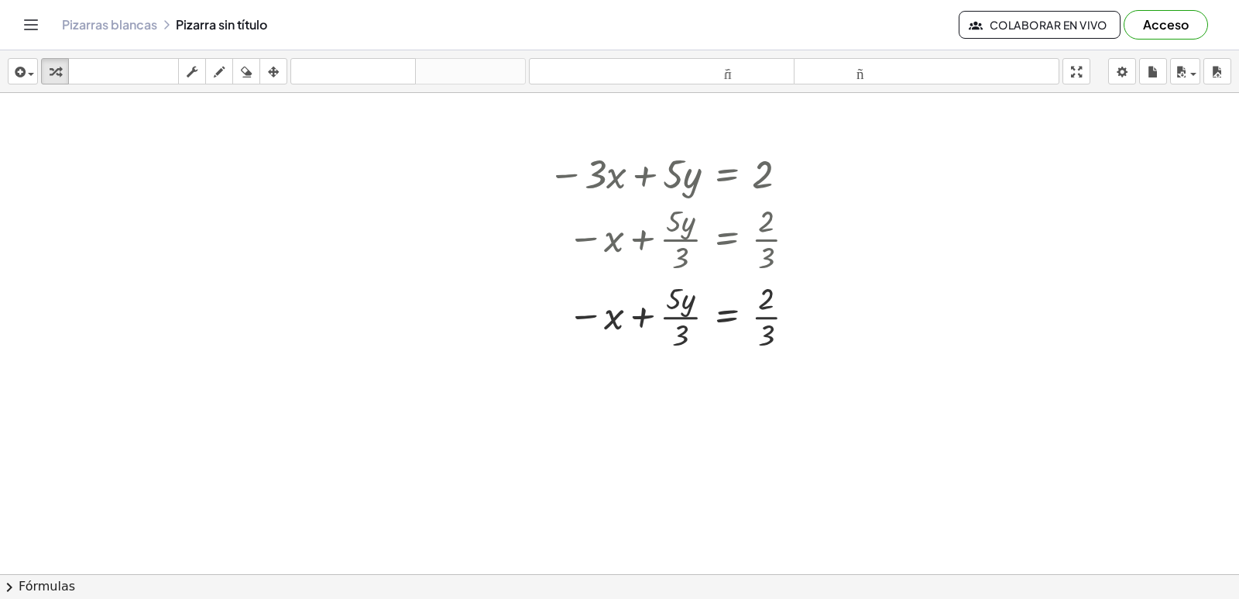
scroll to position [3129, 0]
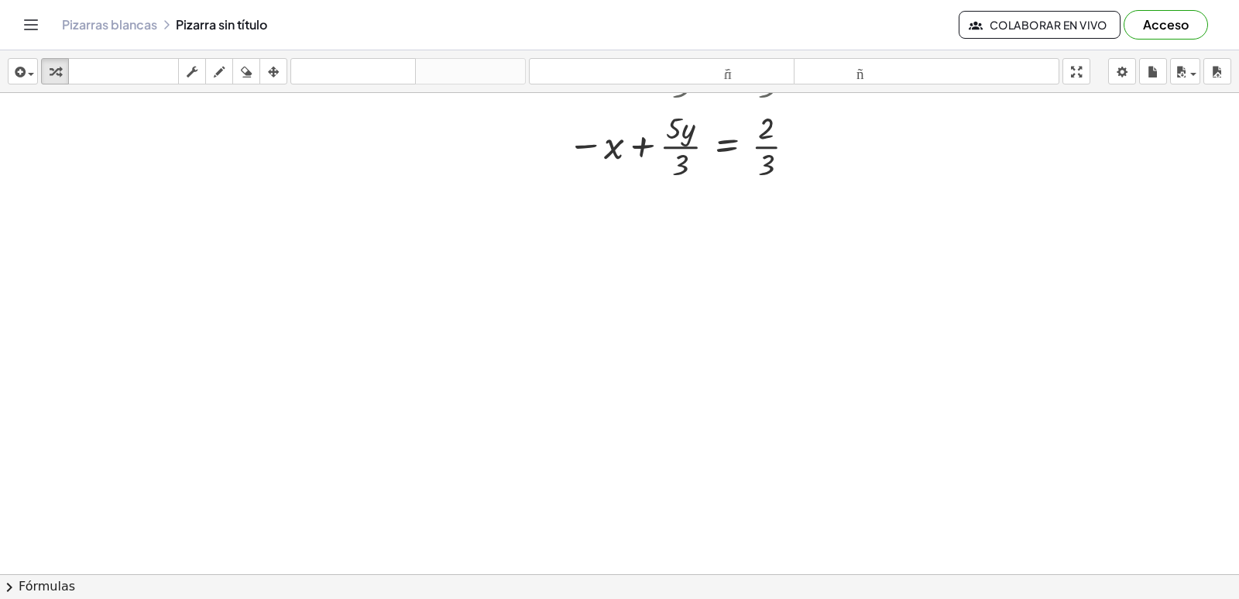
drag, startPoint x: 694, startPoint y: 469, endPoint x: 612, endPoint y: 487, distance: 84.2
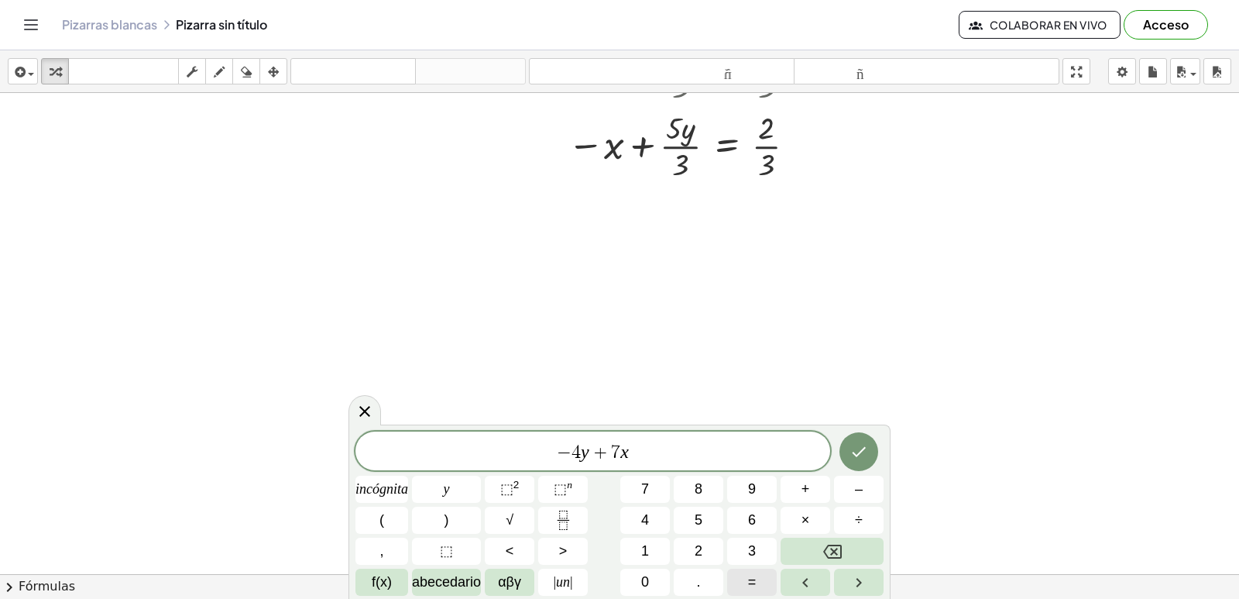
click at [750, 582] on font "=" at bounding box center [752, 581] width 9 height 15
click at [866, 455] on icon "Hecho" at bounding box center [859, 451] width 19 height 19
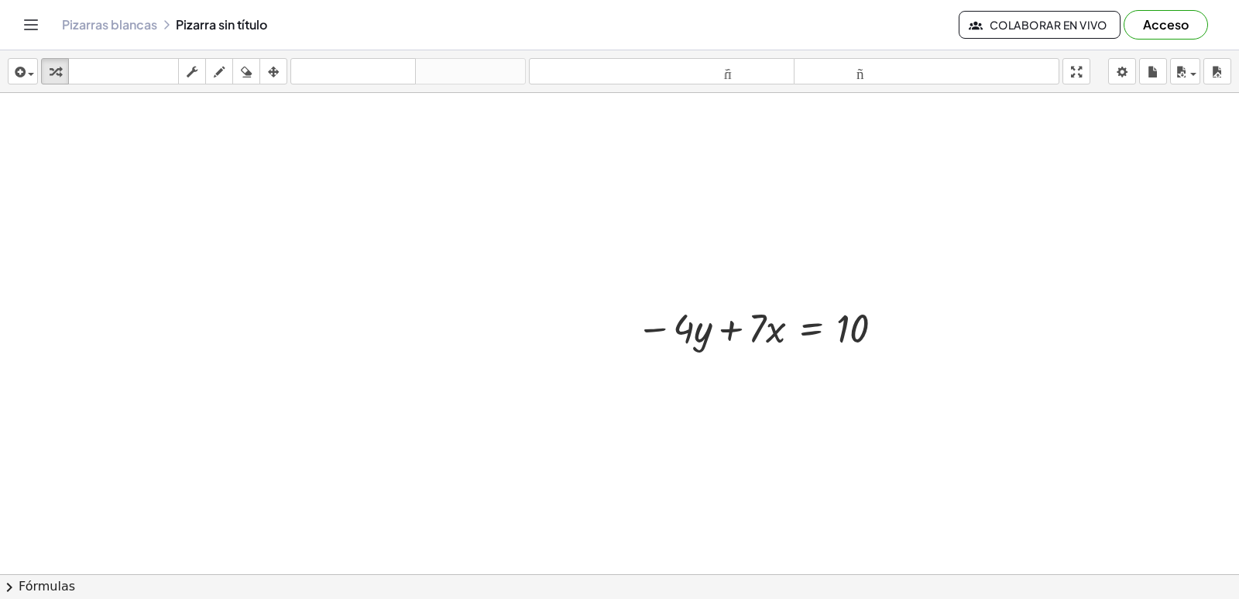
scroll to position [3362, 0]
click at [1238, 598] on html "Actividades matemáticas fáciles de comprender Empezar Banco de actividades Trab…" at bounding box center [619, 299] width 1239 height 599
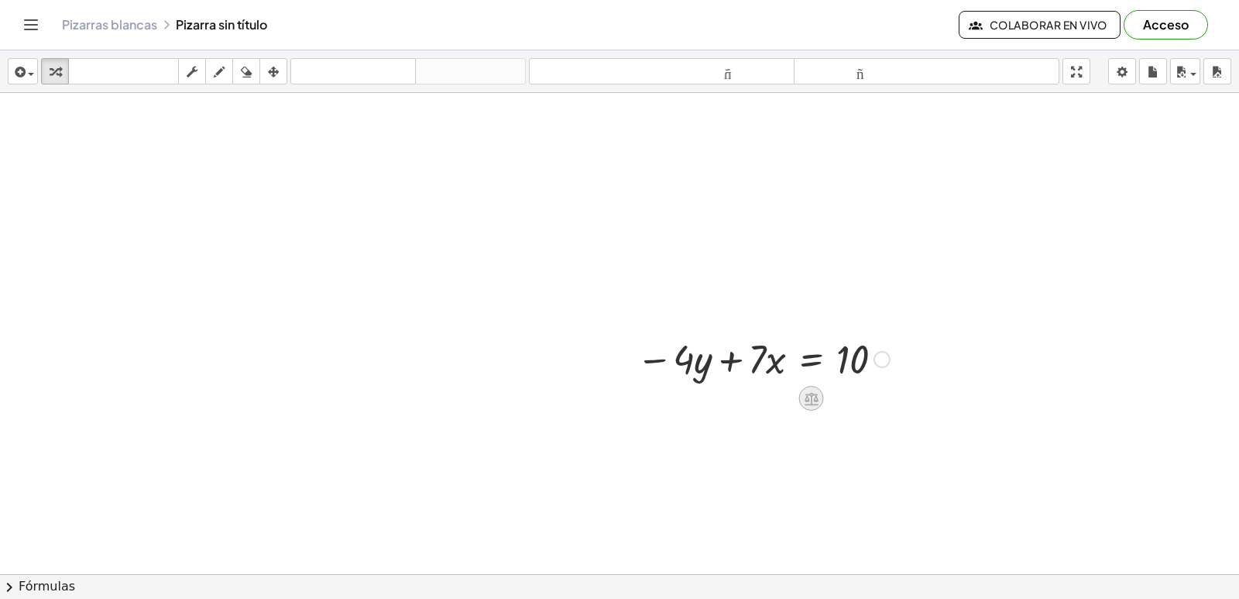
scroll to position [3330, 0]
drag, startPoint x: 682, startPoint y: 347, endPoint x: 939, endPoint y: 359, distance: 257.4
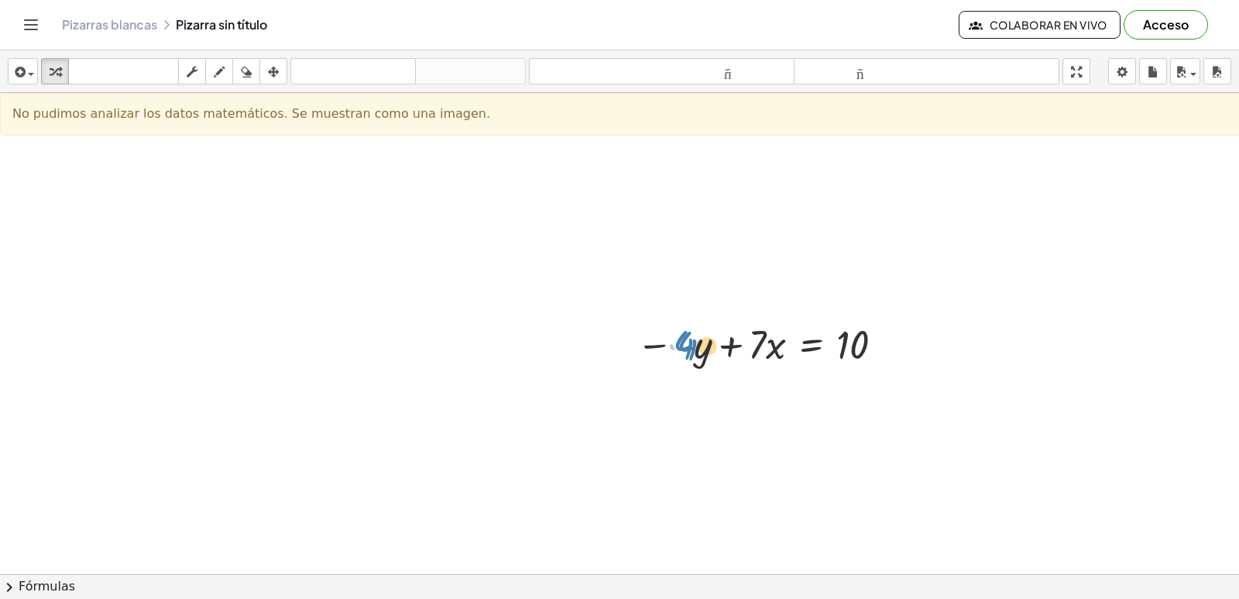
drag, startPoint x: 707, startPoint y: 344, endPoint x: 729, endPoint y: 354, distance: 24.6
click at [708, 344] on div at bounding box center [763, 343] width 269 height 53
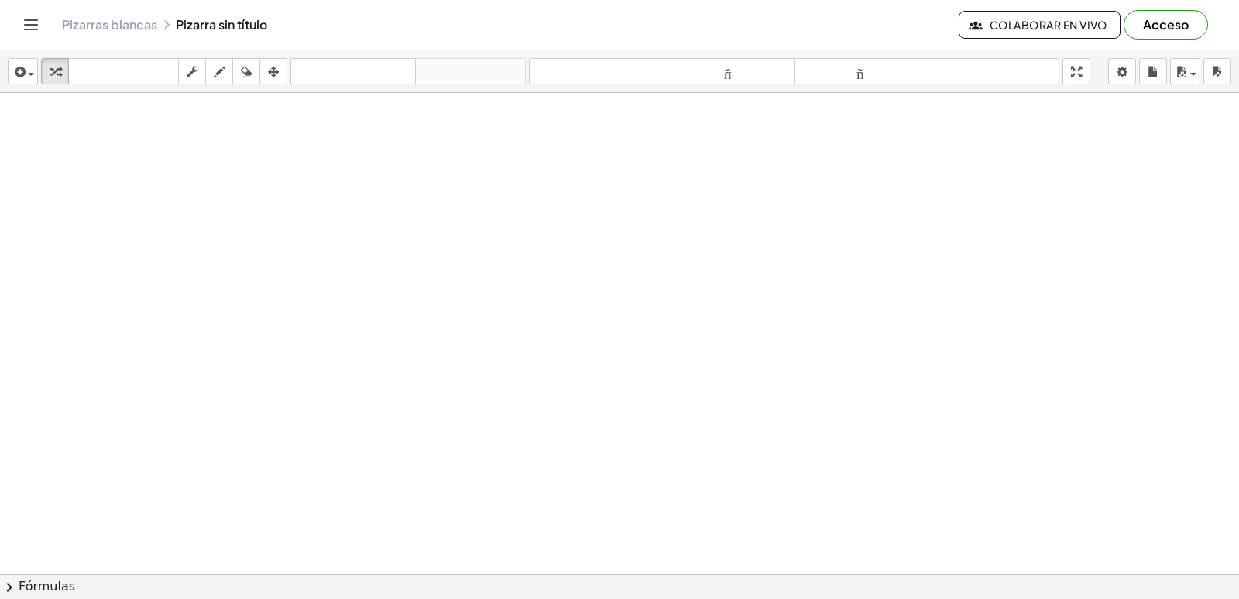
scroll to position [3936, 0]
click at [0, 0] on html "Actividades matemáticas fáciles de comprender Empezar Banco de actividades Trab…" at bounding box center [619, 299] width 1239 height 599
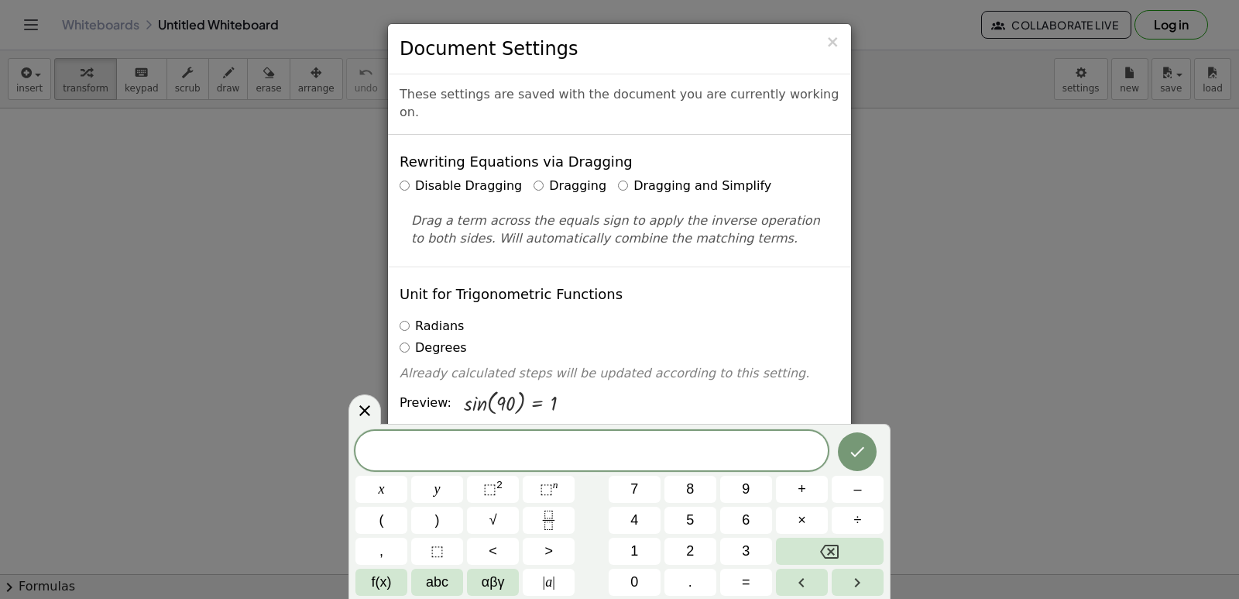
click at [905, 288] on div "× Document Settings These settings are saved with the document you are currentl…" at bounding box center [619, 299] width 1239 height 599
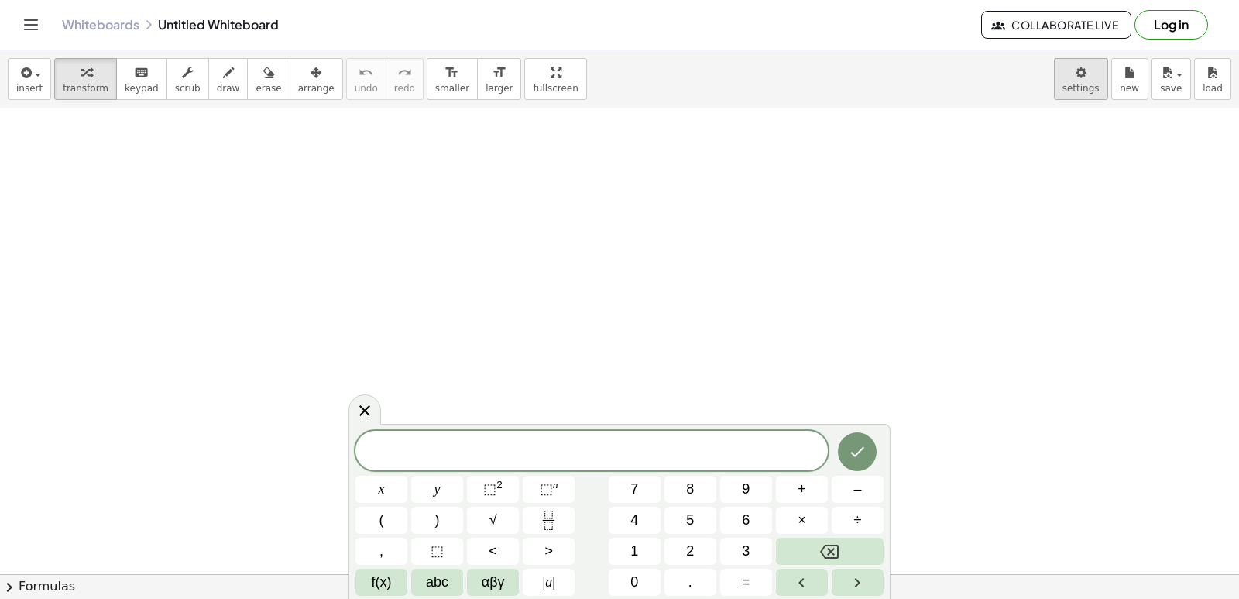
click at [1073, 81] on body "Graspable Math Activities Get Started Activity Bank Assigned Work Classes White…" at bounding box center [619, 299] width 1239 height 599
click at [355, 403] on icon at bounding box center [364, 410] width 19 height 19
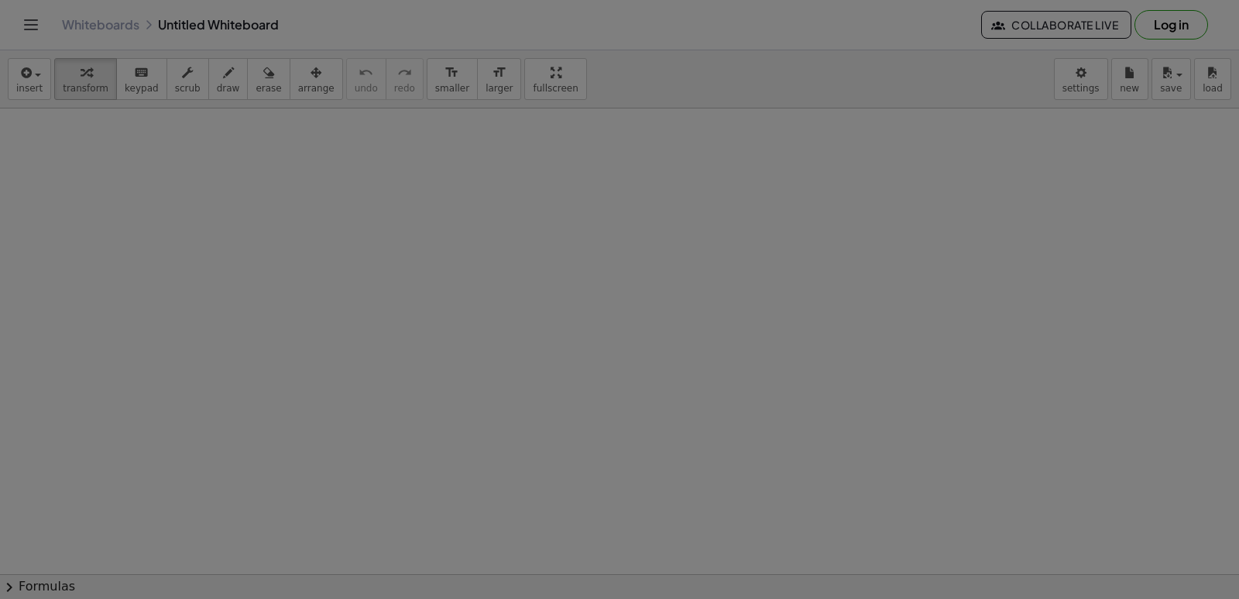
click at [366, 398] on div at bounding box center [619, 299] width 1239 height 599
click at [366, 393] on body "Graspable Math Activities Get Started Activity Bank Assigned Work Classes White…" at bounding box center [619, 299] width 1239 height 599
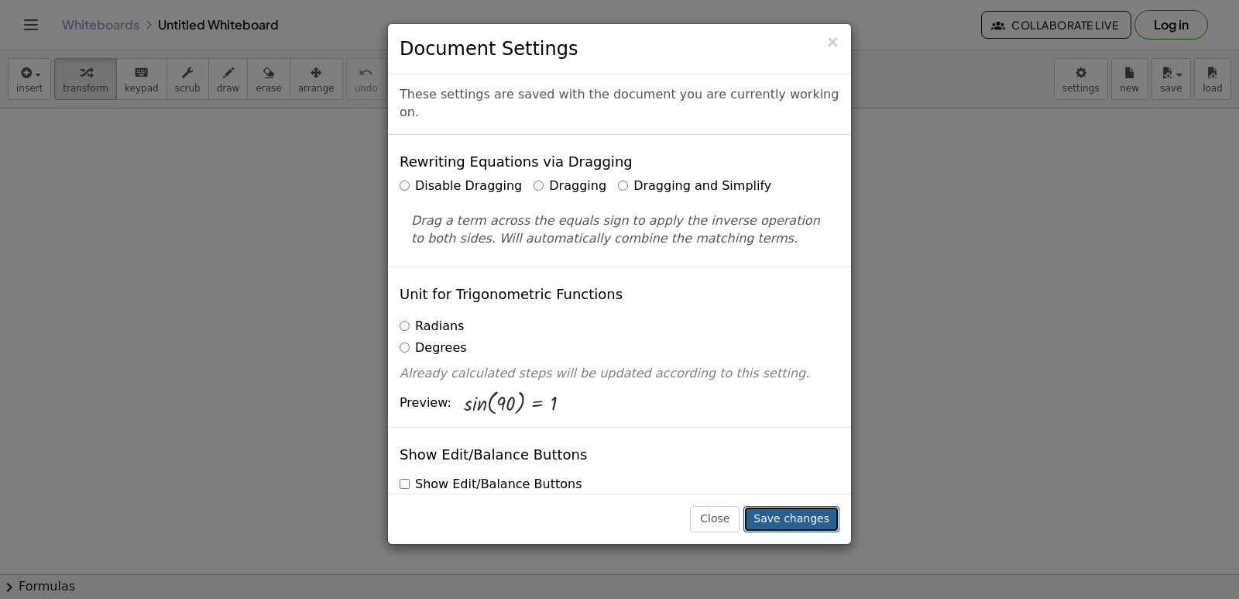
click at [799, 517] on button "Save changes" at bounding box center [791, 519] width 96 height 26
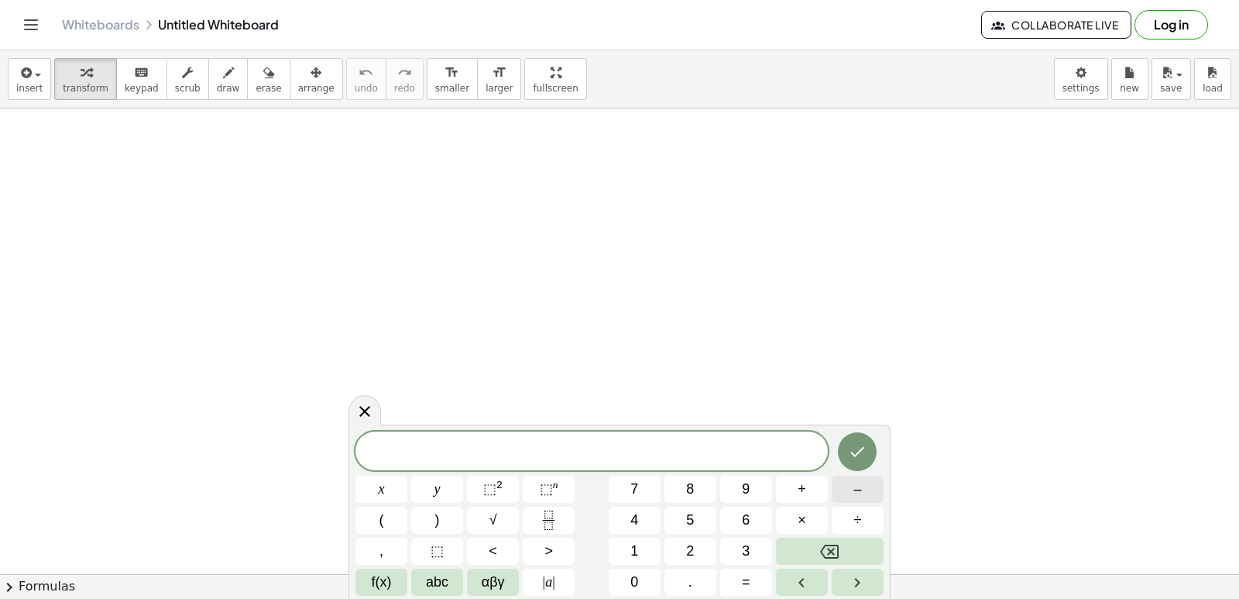
click at [852, 494] on button "–" at bounding box center [858, 488] width 52 height 27
click at [688, 520] on span "5" at bounding box center [690, 520] width 8 height 21
click at [445, 491] on button "y" at bounding box center [437, 488] width 52 height 27
click at [795, 486] on button "+" at bounding box center [802, 488] width 52 height 27
click at [737, 556] on button "3" at bounding box center [746, 550] width 52 height 27
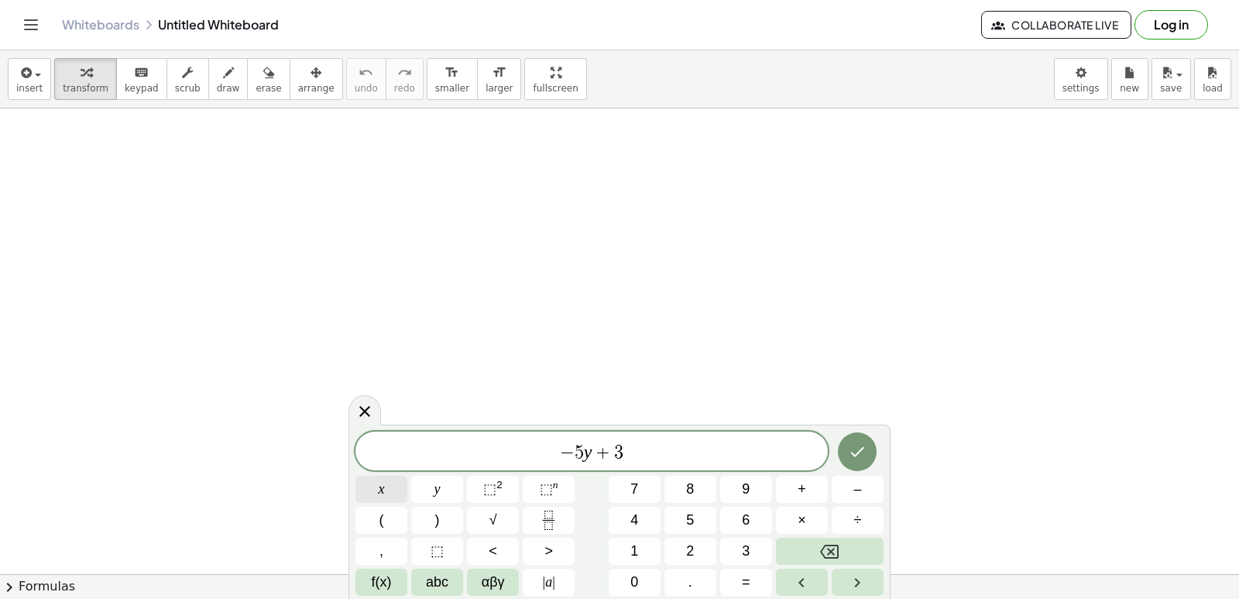
click at [379, 496] on span "x" at bounding box center [382, 489] width 6 height 21
drag, startPoint x: 378, startPoint y: 496, endPoint x: 363, endPoint y: 482, distance: 20.8
click at [357, 485] on div "− 5 y + 3 x x y ⬚ 2 ⬚ n 7 8 9 + – ( ) √ 4 5 6 × ÷ , ⬚ < > 1 2 3 f(x) abc αβγ | …" at bounding box center [619, 511] width 542 height 174
click at [753, 576] on button "=" at bounding box center [746, 581] width 52 height 27
click at [630, 527] on button "4" at bounding box center [635, 519] width 52 height 27
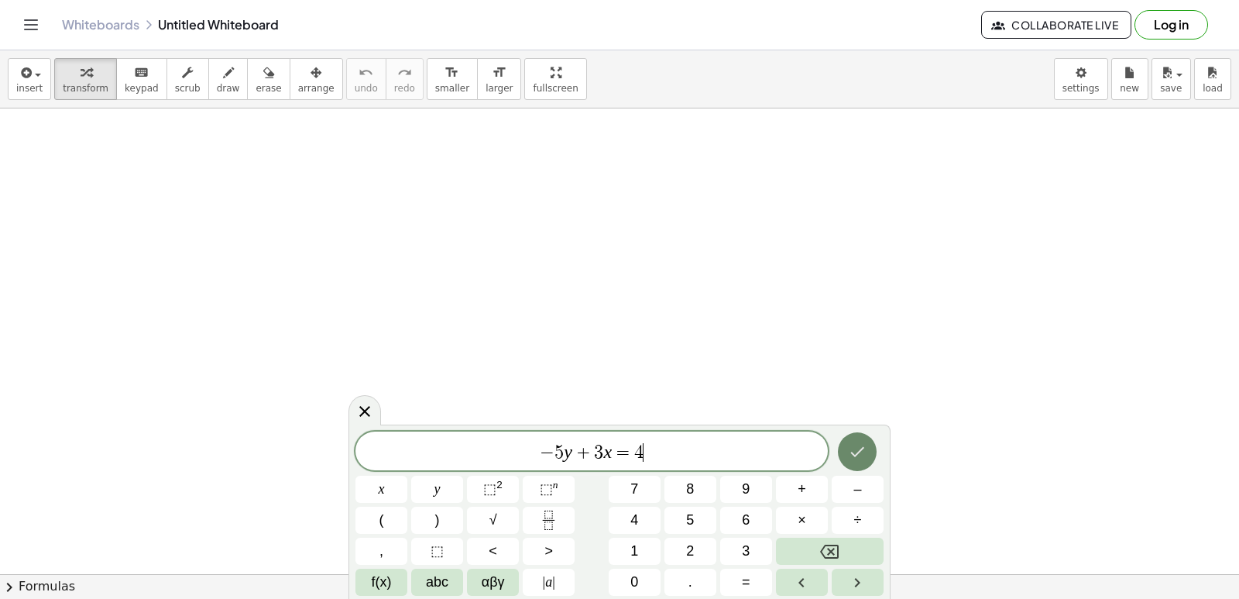
click at [856, 462] on button "Done" at bounding box center [857, 451] width 39 height 39
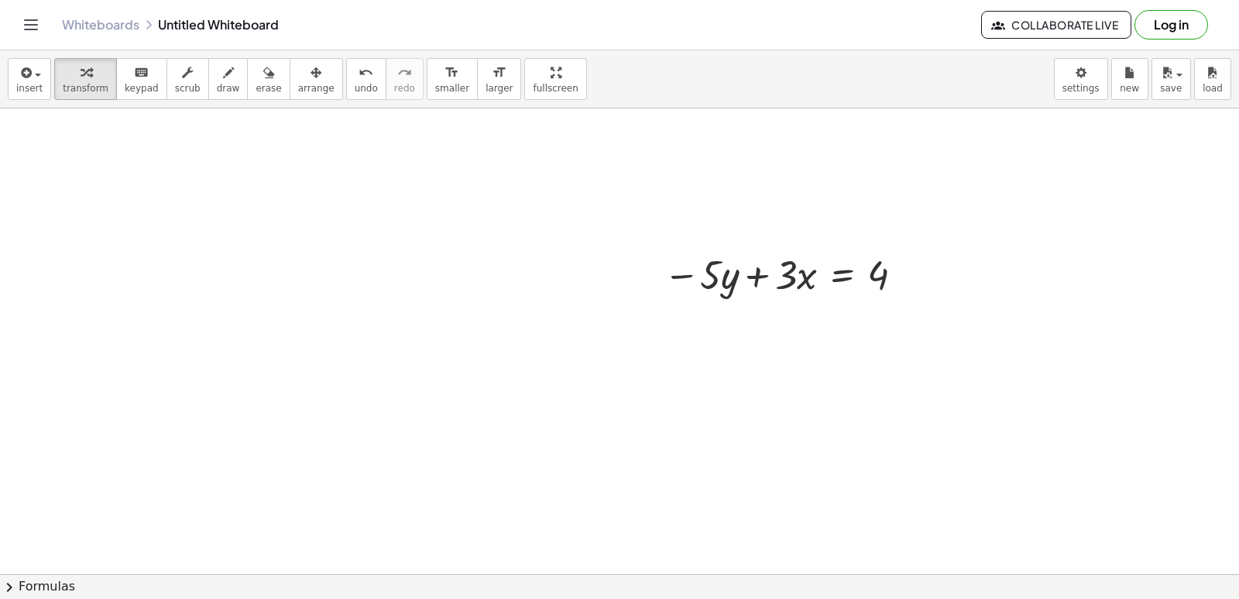
scroll to position [250, 0]
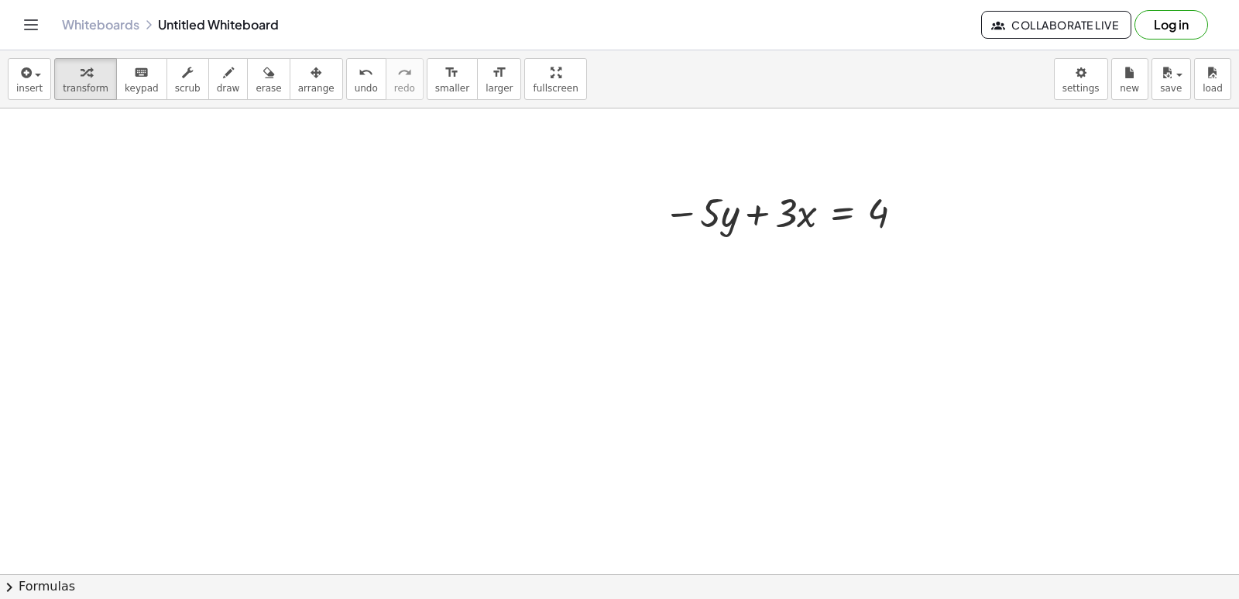
click at [587, 427] on div at bounding box center [619, 373] width 1239 height 1031
drag, startPoint x: 587, startPoint y: 427, endPoint x: 551, endPoint y: 438, distance: 37.8
click at [551, 438] on div at bounding box center [619, 373] width 1239 height 1031
click at [551, 445] on div at bounding box center [619, 373] width 1239 height 1031
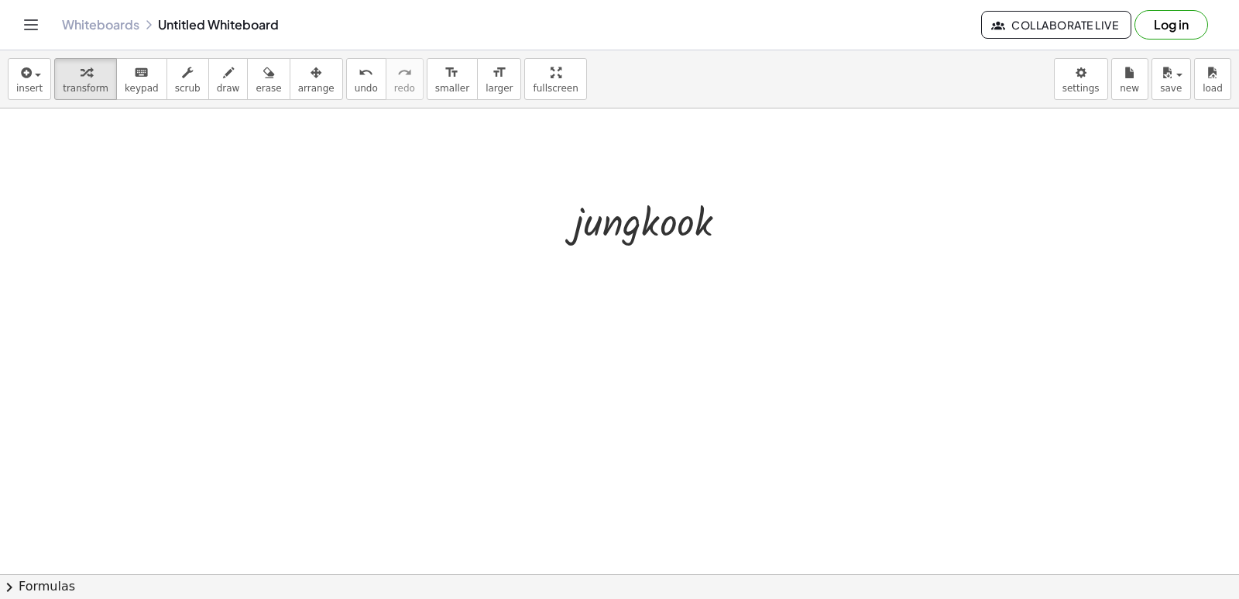
scroll to position [537, 0]
click at [631, 400] on div at bounding box center [619, 87] width 1239 height 1031
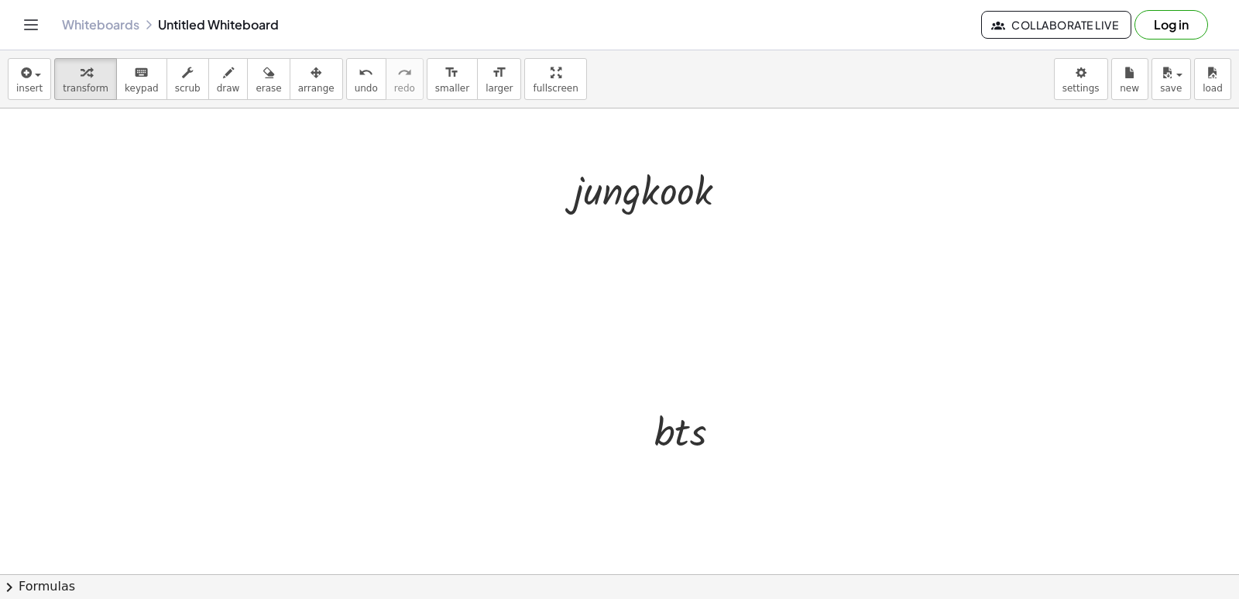
click at [1184, 532] on div at bounding box center [619, 87] width 1239 height 1031
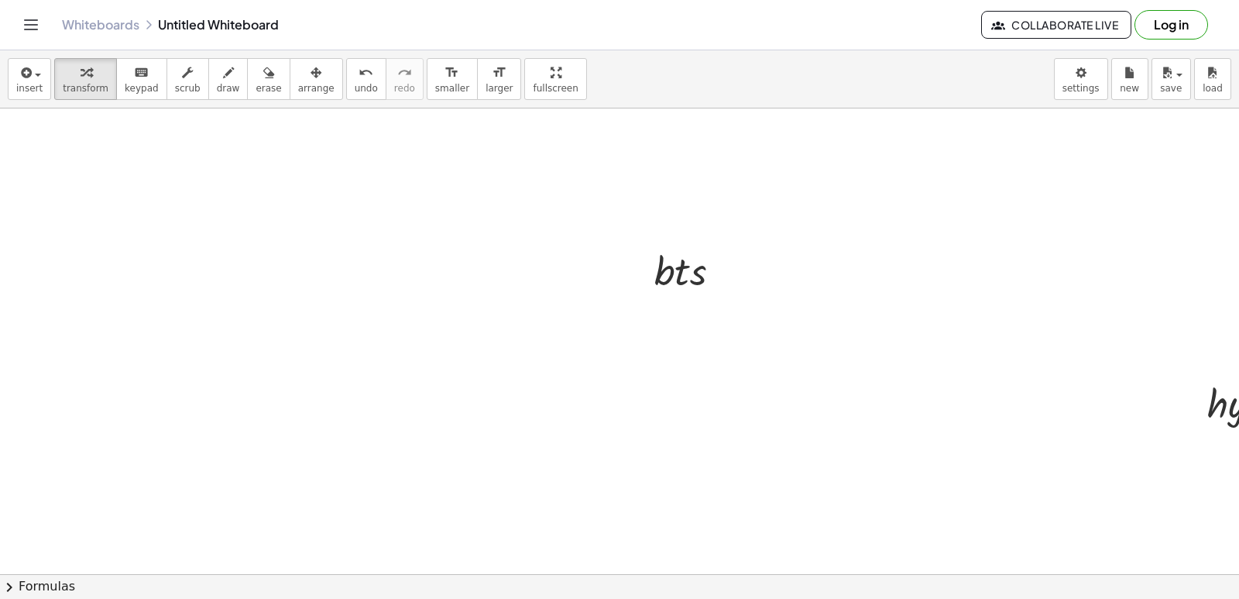
scroll to position [681, 0]
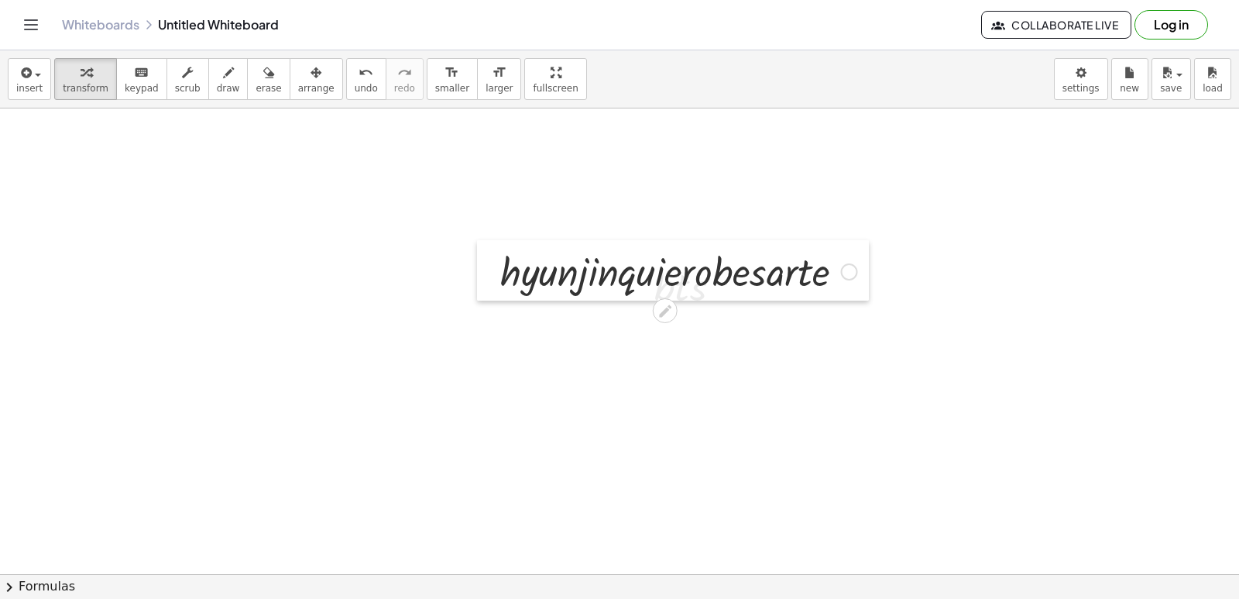
drag, startPoint x: 1194, startPoint y: 417, endPoint x: 487, endPoint y: 269, distance: 722.2
drag, startPoint x: 693, startPoint y: 296, endPoint x: 719, endPoint y: 375, distance: 83.3
click at [662, 437] on div "− · 5 · y + · 3 · x = 4 · j · u · n · g · k · o · o · k · b · t · s · r · h · y…" at bounding box center [790, 125] width 1580 height 1396
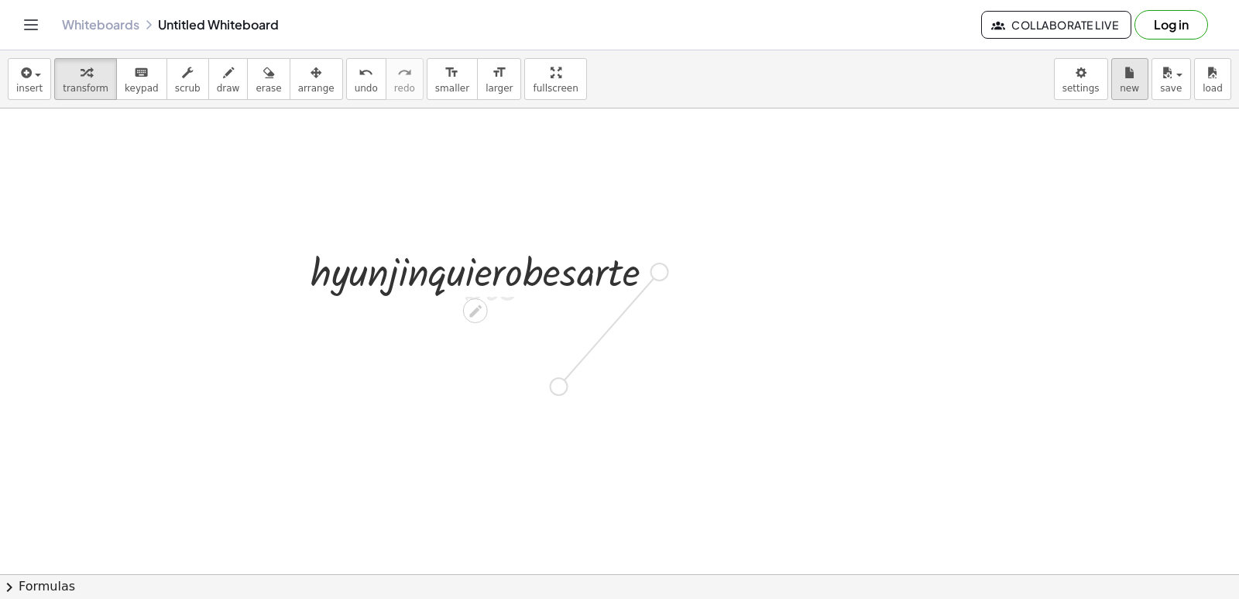
drag, startPoint x: 758, startPoint y: 386, endPoint x: 1116, endPoint y: 84, distance: 468.7
click at [1178, 133] on div at bounding box center [600, 125] width 1580 height 1396
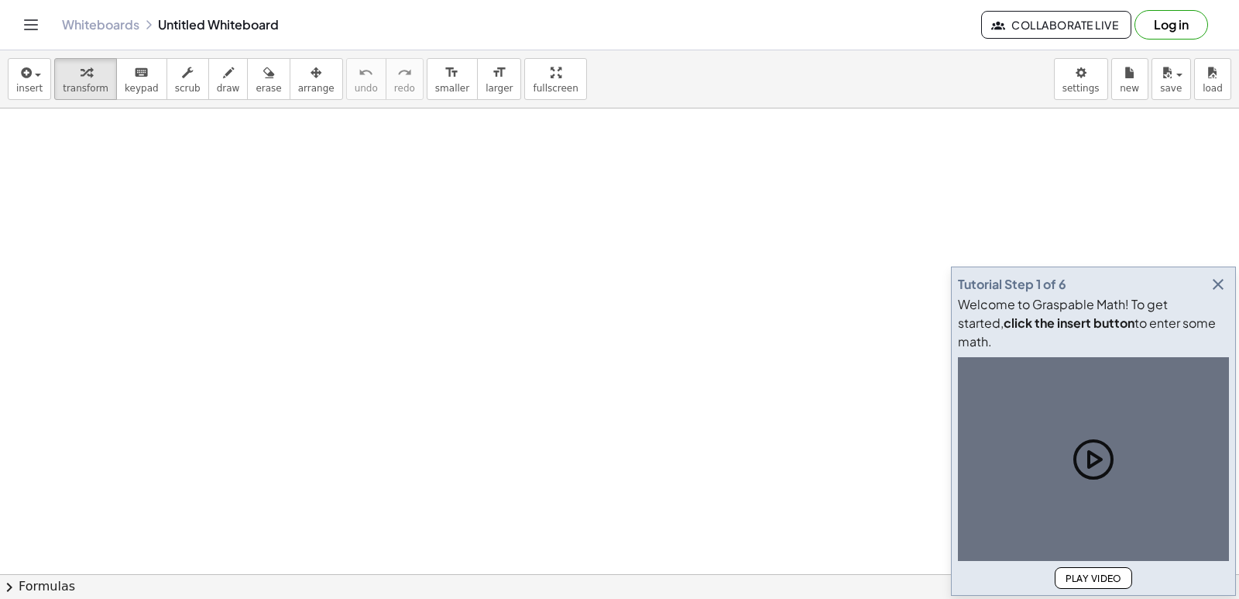
click at [1217, 293] on icon "button" at bounding box center [1218, 284] width 19 height 19
click at [1228, 339] on div "×" at bounding box center [619, 340] width 1239 height 465
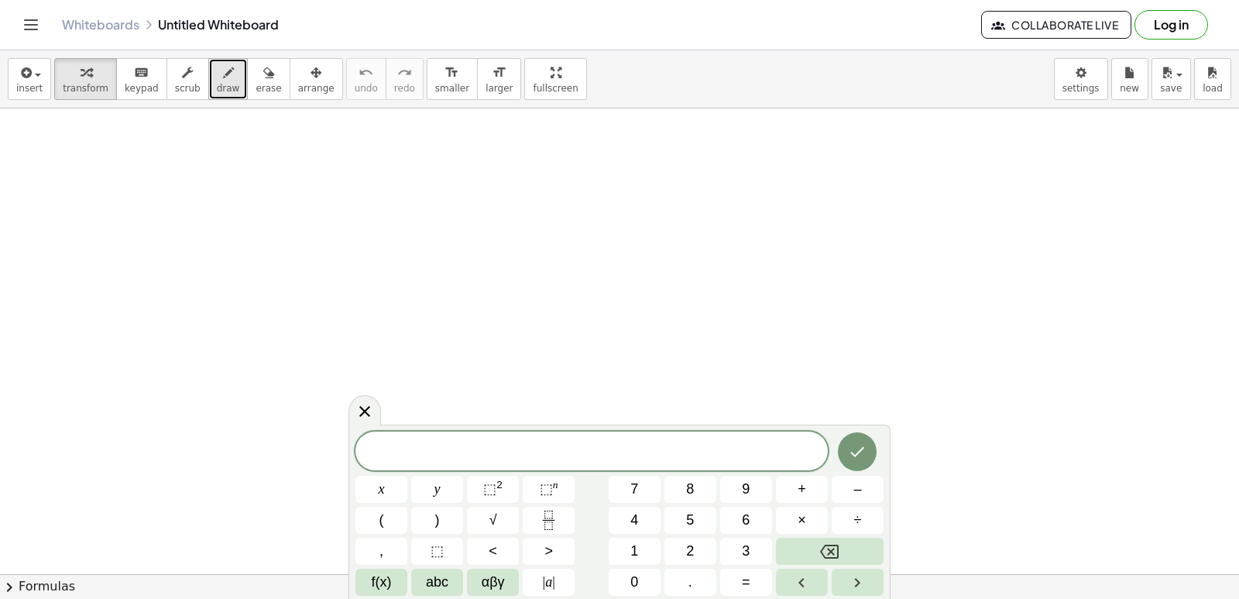
click at [219, 63] on div "button" at bounding box center [228, 72] width 23 height 19
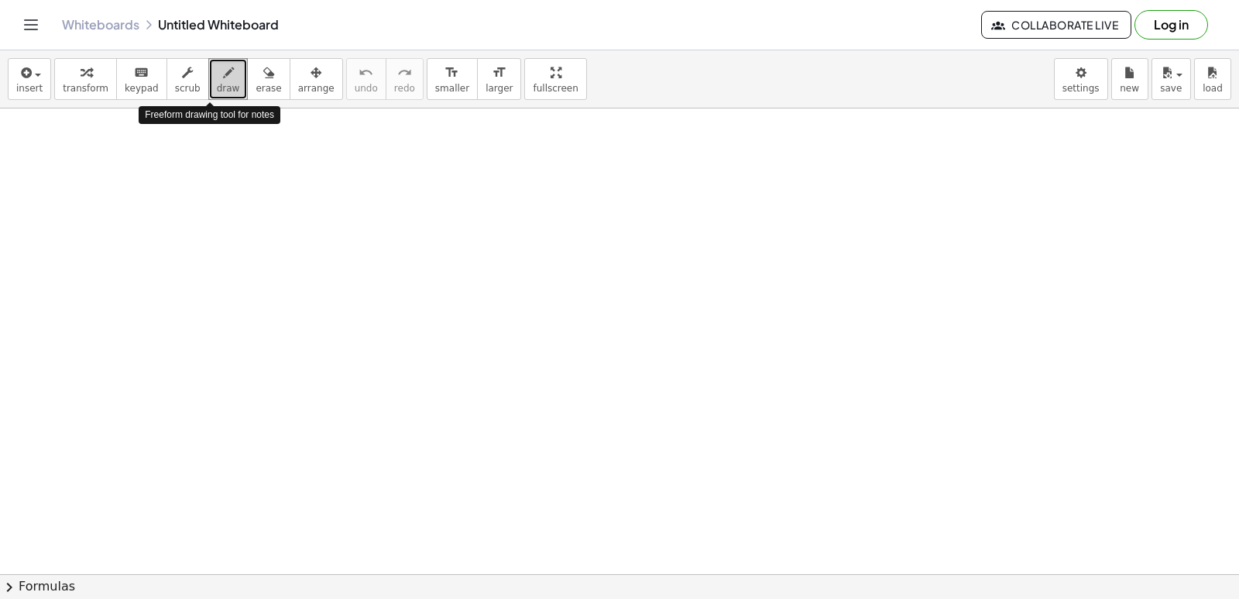
drag, startPoint x: 219, startPoint y: 63, endPoint x: 533, endPoint y: 363, distance: 434.3
drag, startPoint x: 341, startPoint y: 240, endPoint x: 318, endPoint y: 307, distance: 71.0
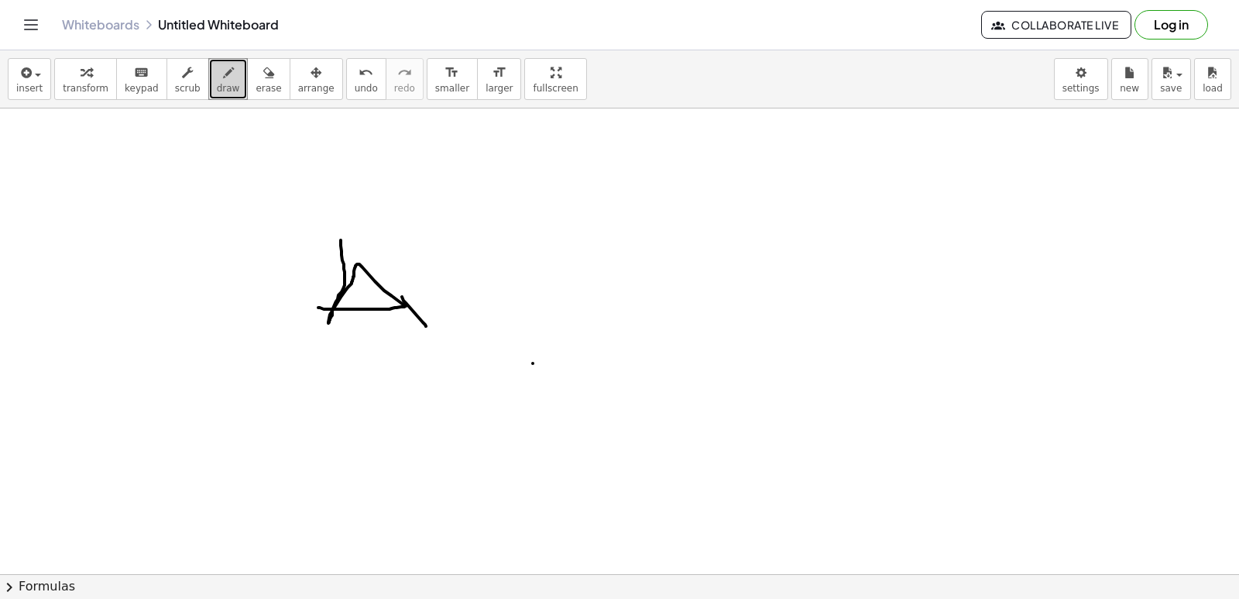
drag, startPoint x: 402, startPoint y: 297, endPoint x: 426, endPoint y: 326, distance: 38.0
drag, startPoint x: 474, startPoint y: 252, endPoint x: 446, endPoint y: 321, distance: 74.3
drag, startPoint x: 519, startPoint y: 241, endPoint x: 544, endPoint y: 318, distance: 80.6
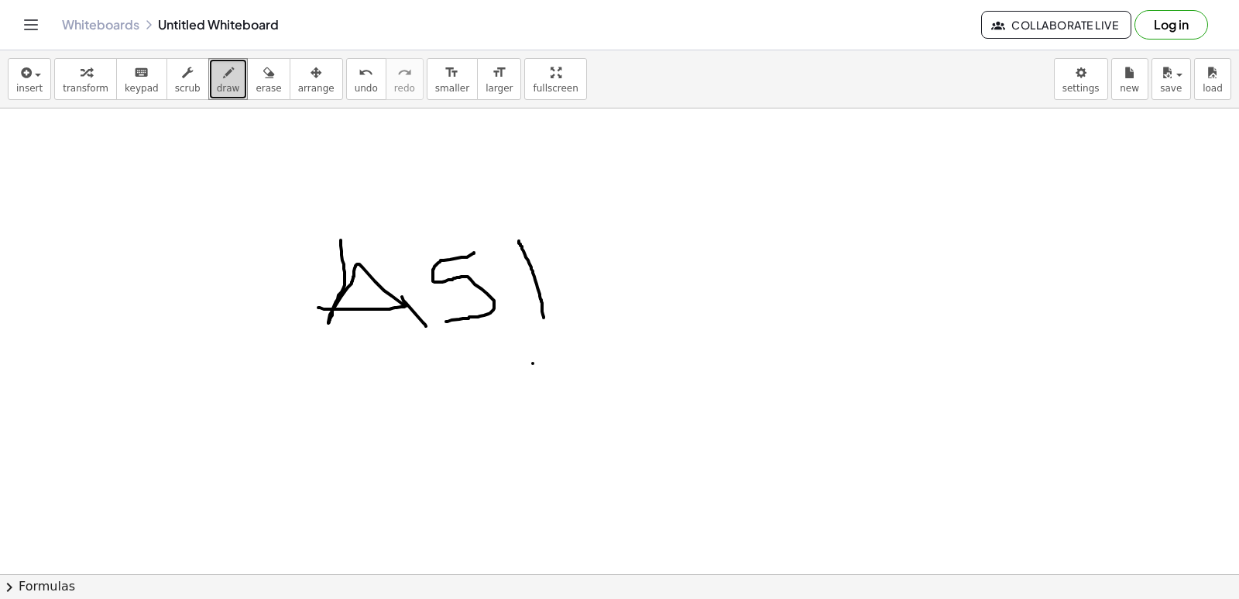
drag, startPoint x: 518, startPoint y: 284, endPoint x: 564, endPoint y: 284, distance: 45.7
drag, startPoint x: 574, startPoint y: 275, endPoint x: 609, endPoint y: 288, distance: 37.3
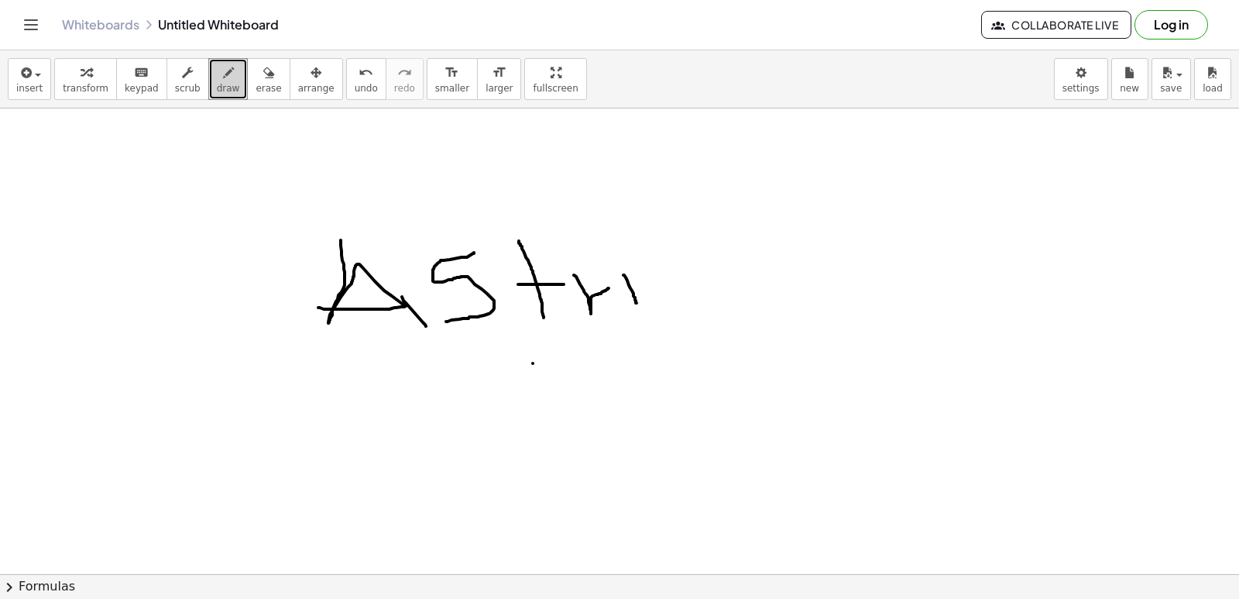
drag, startPoint x: 623, startPoint y: 275, endPoint x: 637, endPoint y: 303, distance: 30.8
drag, startPoint x: 637, startPoint y: 269, endPoint x: 660, endPoint y: 269, distance: 23.2
drag, startPoint x: 678, startPoint y: 296, endPoint x: 678, endPoint y: 211, distance: 85.2
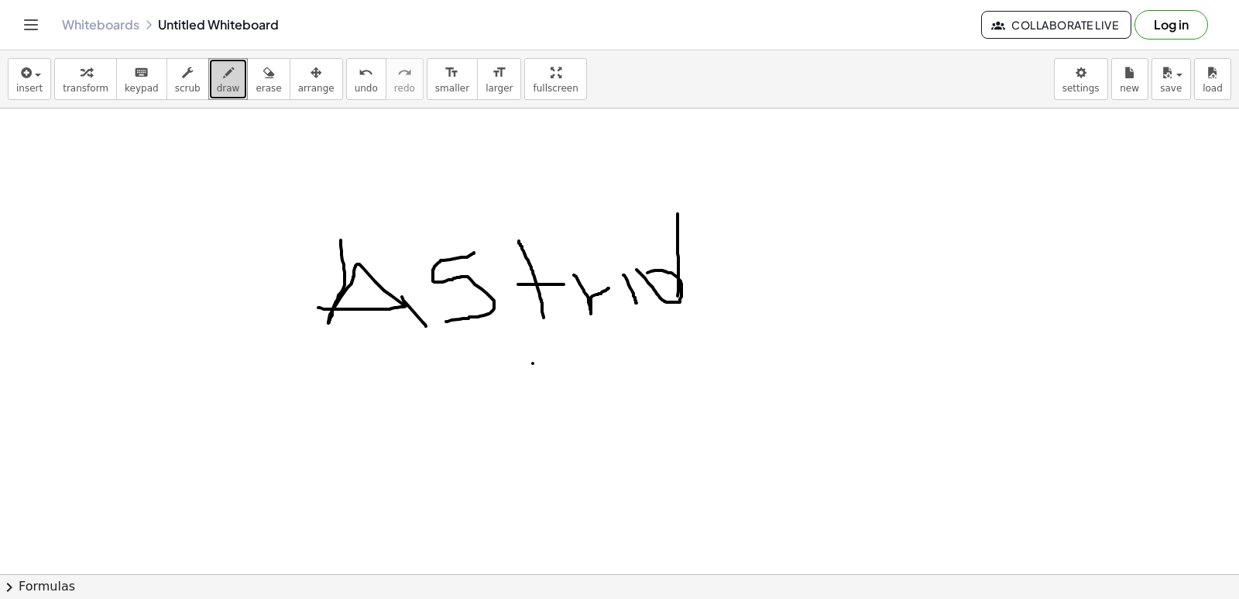
drag, startPoint x: 819, startPoint y: 225, endPoint x: 857, endPoint y: 308, distance: 92.2
drag, startPoint x: 480, startPoint y: 384, endPoint x: 458, endPoint y: 436, distance: 56.2
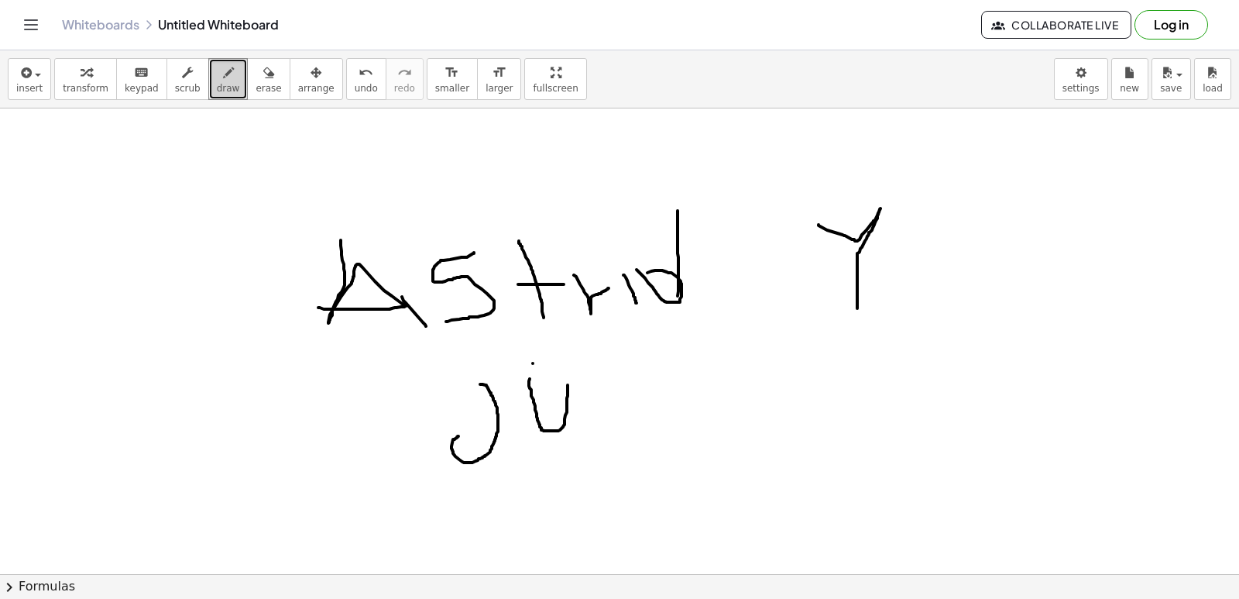
drag, startPoint x: 530, startPoint y: 379, endPoint x: 570, endPoint y: 372, distance: 40.9
drag, startPoint x: 633, startPoint y: 365, endPoint x: 611, endPoint y: 410, distance: 49.9
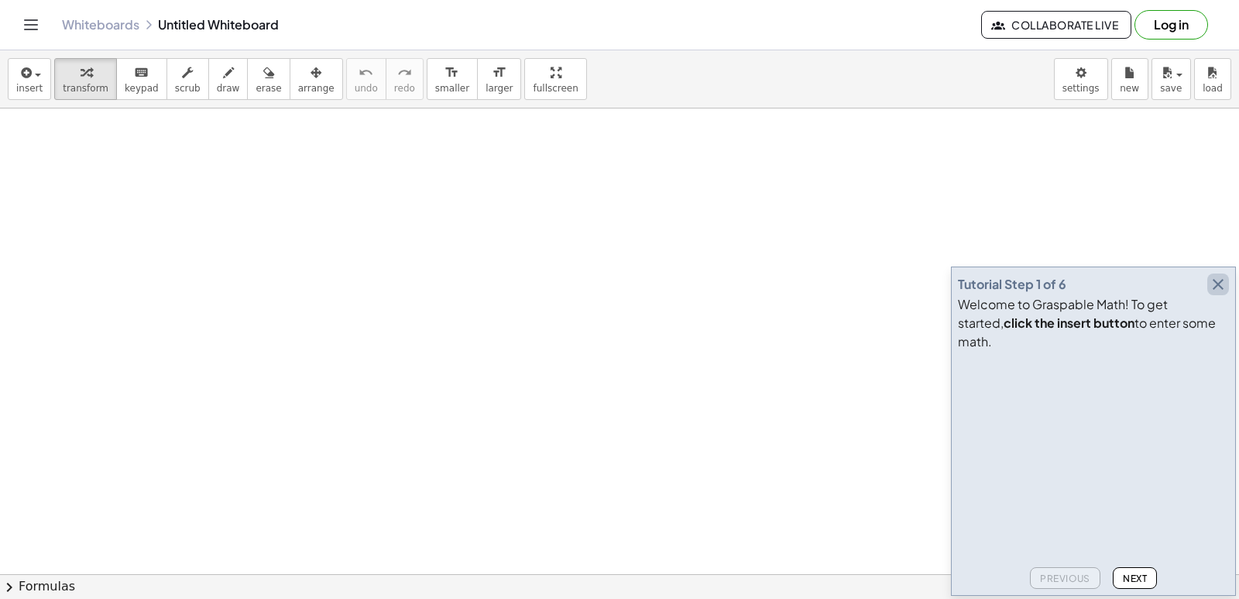
drag, startPoint x: 0, startPoint y: 568, endPoint x: 1224, endPoint y: 304, distance: 1252.6
click at [1224, 293] on icon "button" at bounding box center [1218, 284] width 19 height 19
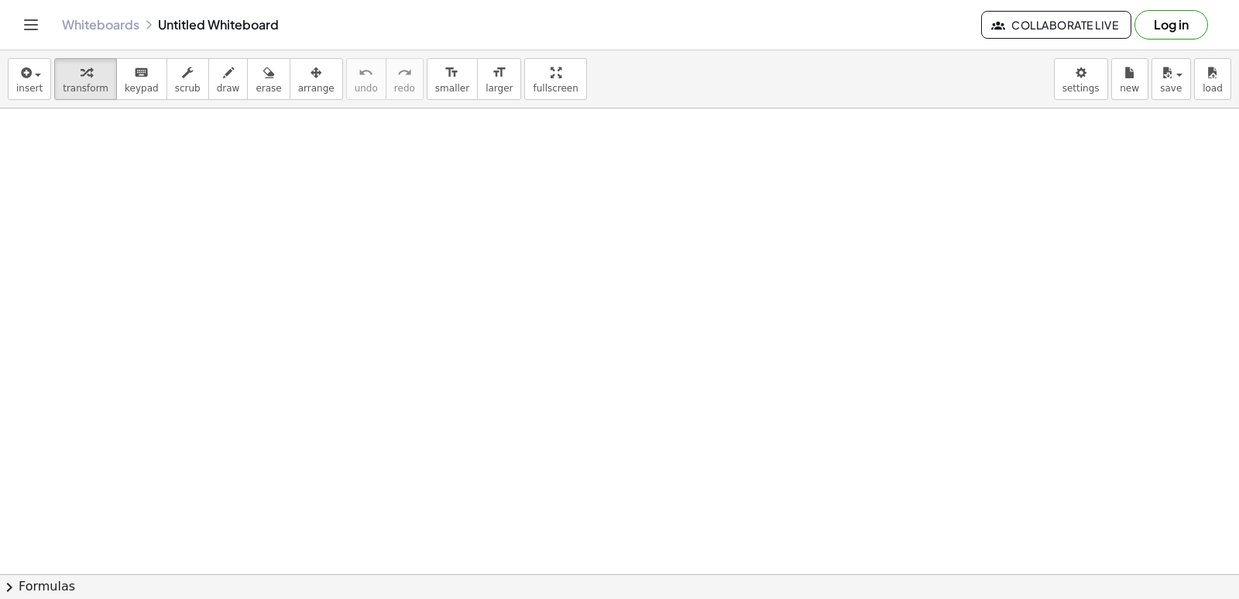
drag, startPoint x: 699, startPoint y: 361, endPoint x: 647, endPoint y: 366, distance: 52.1
drag, startPoint x: 647, startPoint y: 366, endPoint x: 194, endPoint y: 303, distance: 457.3
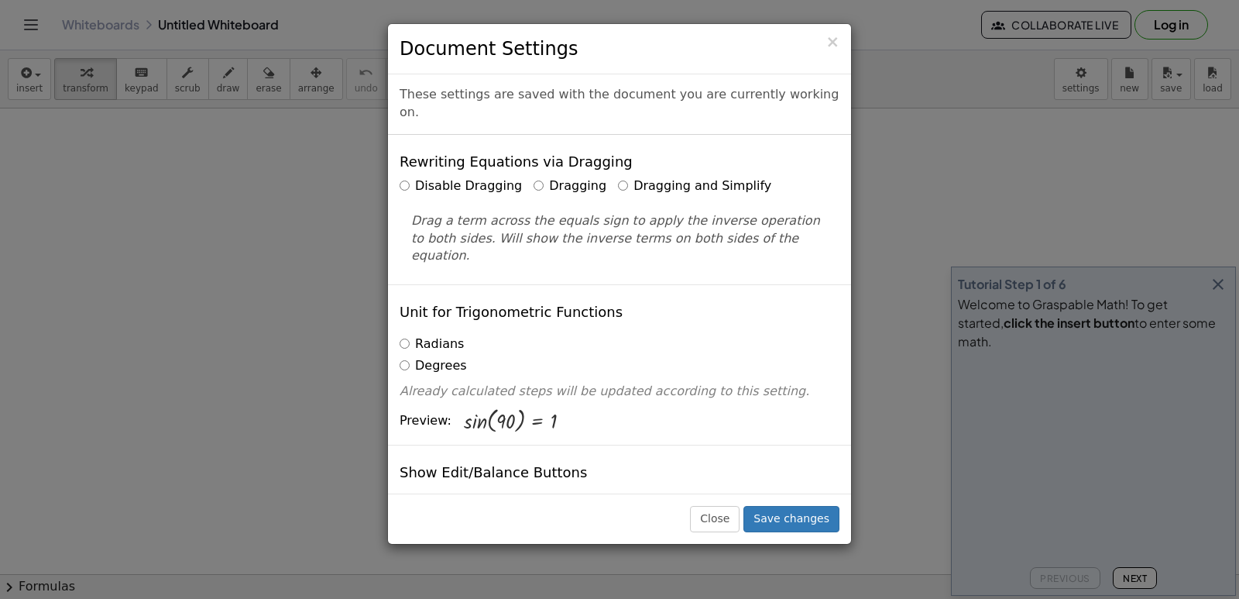
click at [1220, 298] on div "× Document Settings These settings are saved with the document you are currentl…" at bounding box center [619, 299] width 1239 height 599
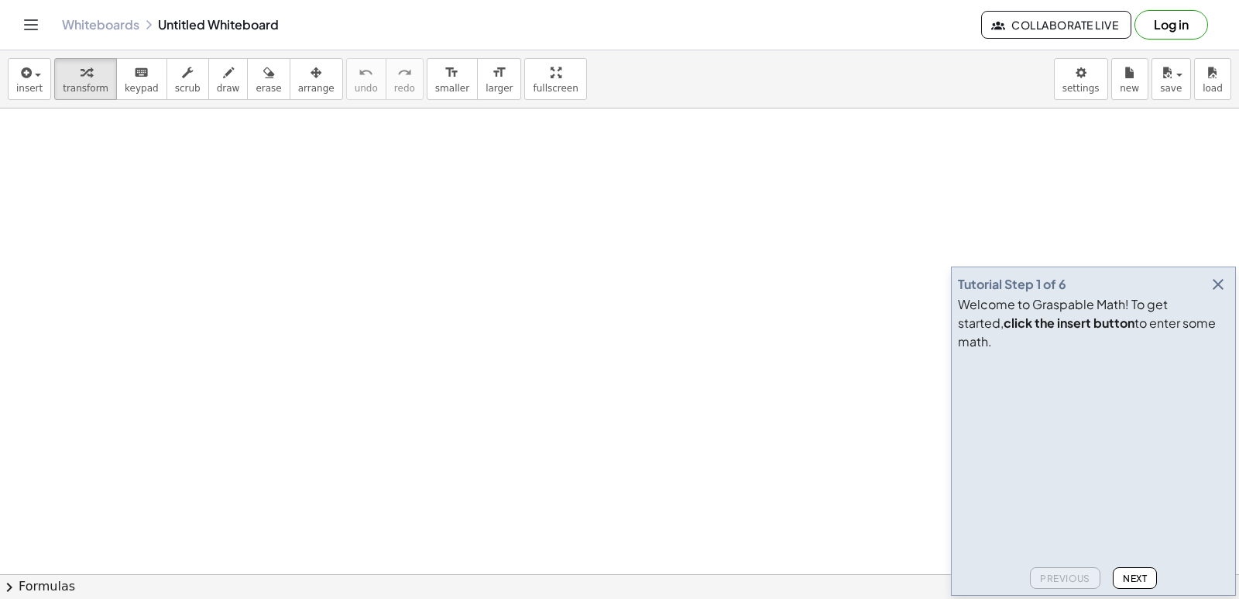
click at [1221, 285] on div "Tutorial Step 1 of 6 Welcome to Graspable Math! To get started, click the inser…" at bounding box center [1093, 430] width 285 height 329
click at [1221, 293] on icon "button" at bounding box center [1218, 284] width 19 height 19
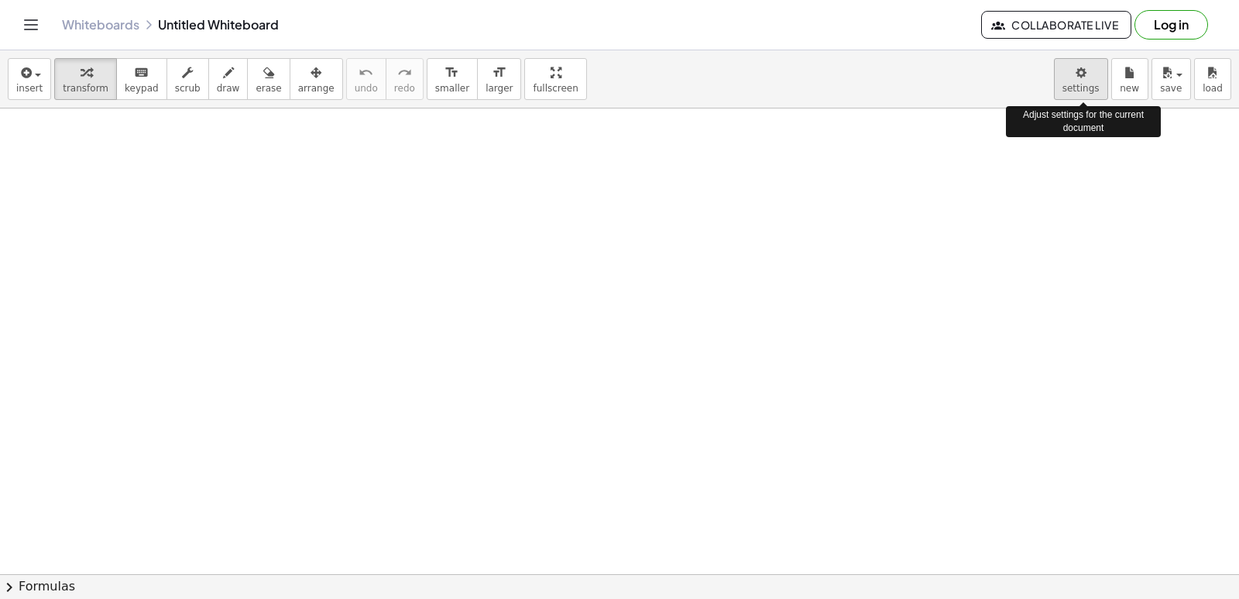
click at [1065, 91] on body "Graspable Math Activities Get Started Activity Bank Assigned Work Classes White…" at bounding box center [619, 299] width 1239 height 599
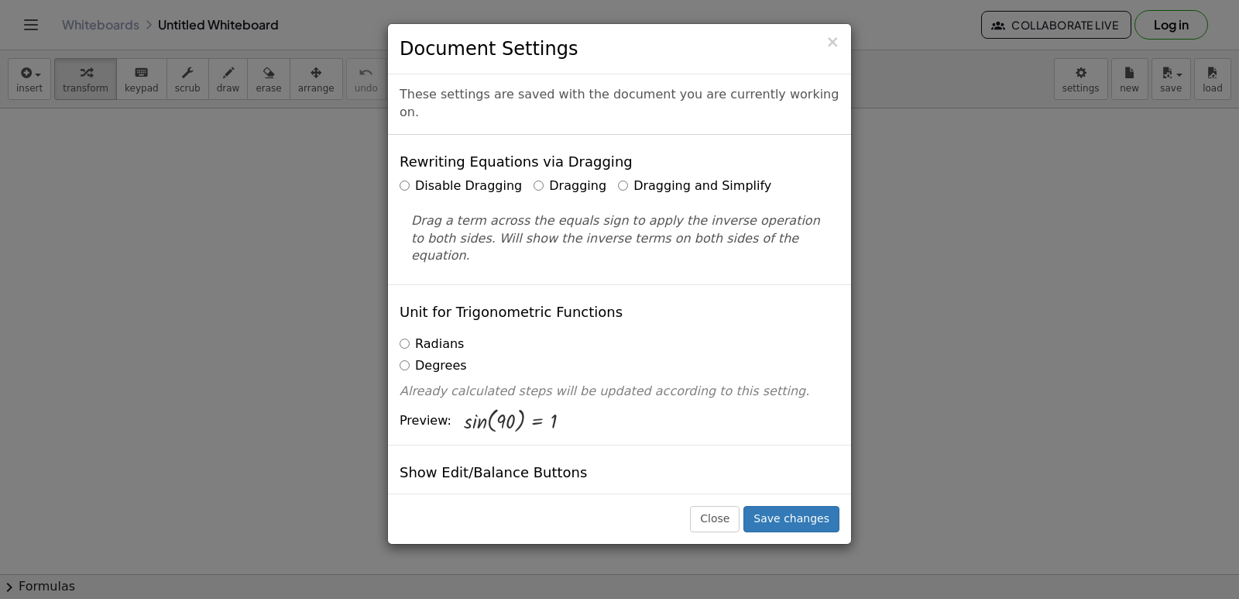
click at [618, 177] on label "Dragging and Simplify" at bounding box center [694, 186] width 153 height 18
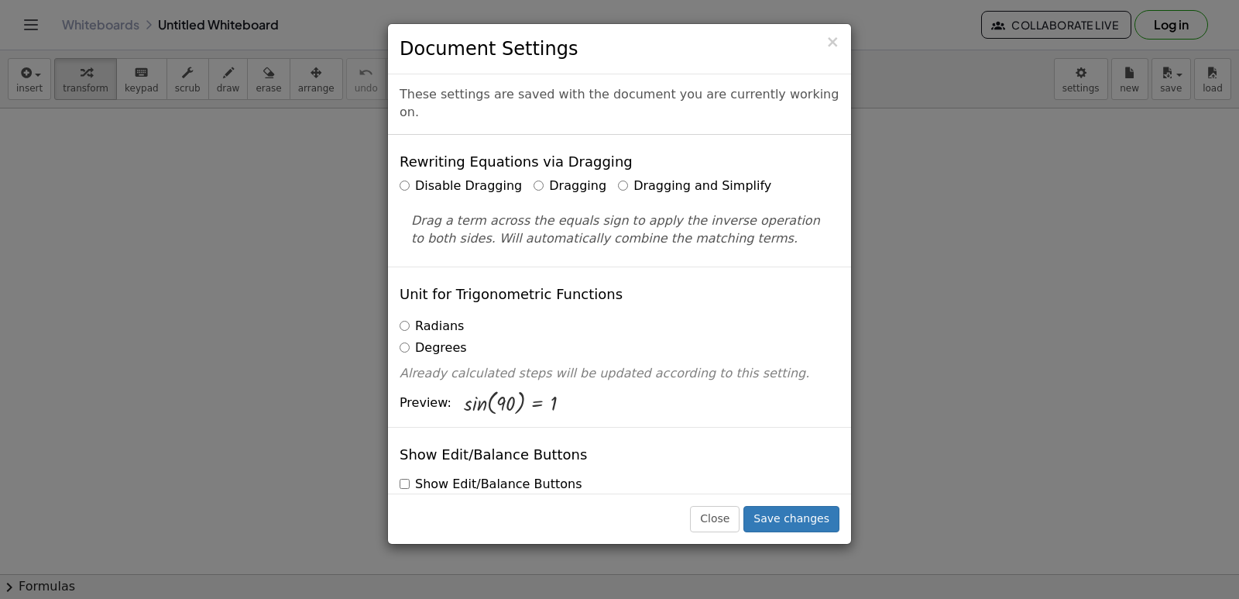
drag, startPoint x: 613, startPoint y: 166, endPoint x: 1179, endPoint y: 362, distance: 598.8
click at [1179, 362] on div "× Document Settings These settings are saved with the document you are currentl…" at bounding box center [619, 299] width 1239 height 599
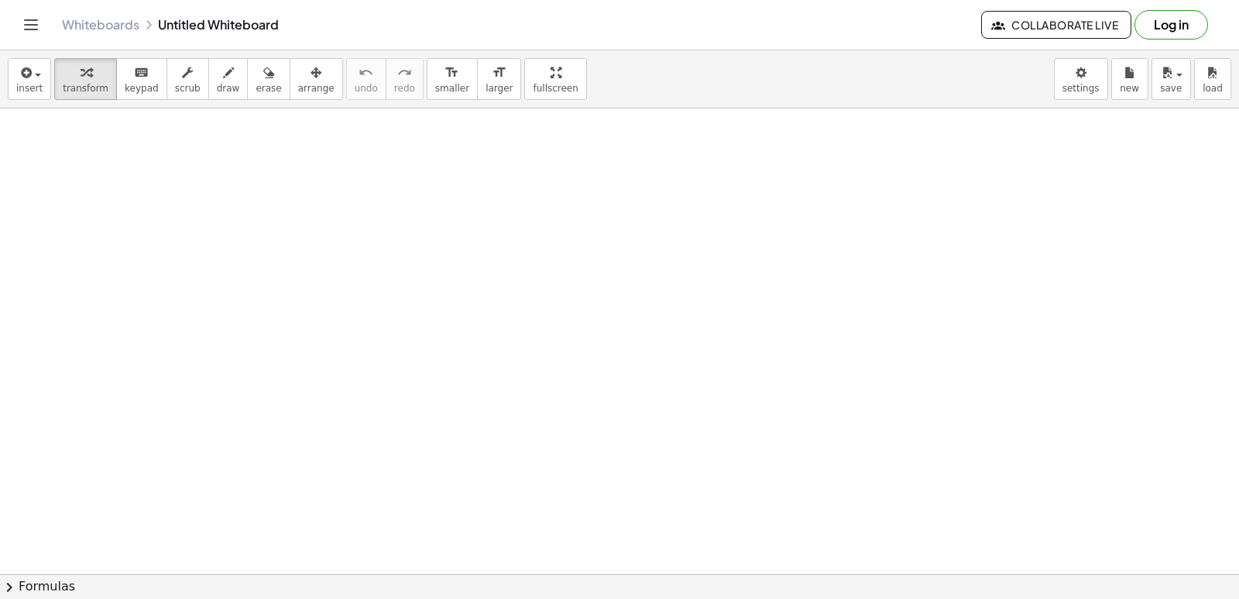
drag, startPoint x: 1179, startPoint y: 362, endPoint x: 1128, endPoint y: 399, distance: 63.8
drag, startPoint x: 1099, startPoint y: 475, endPoint x: 1060, endPoint y: 537, distance: 73.7
